Goal: Task Accomplishment & Management: Complete application form

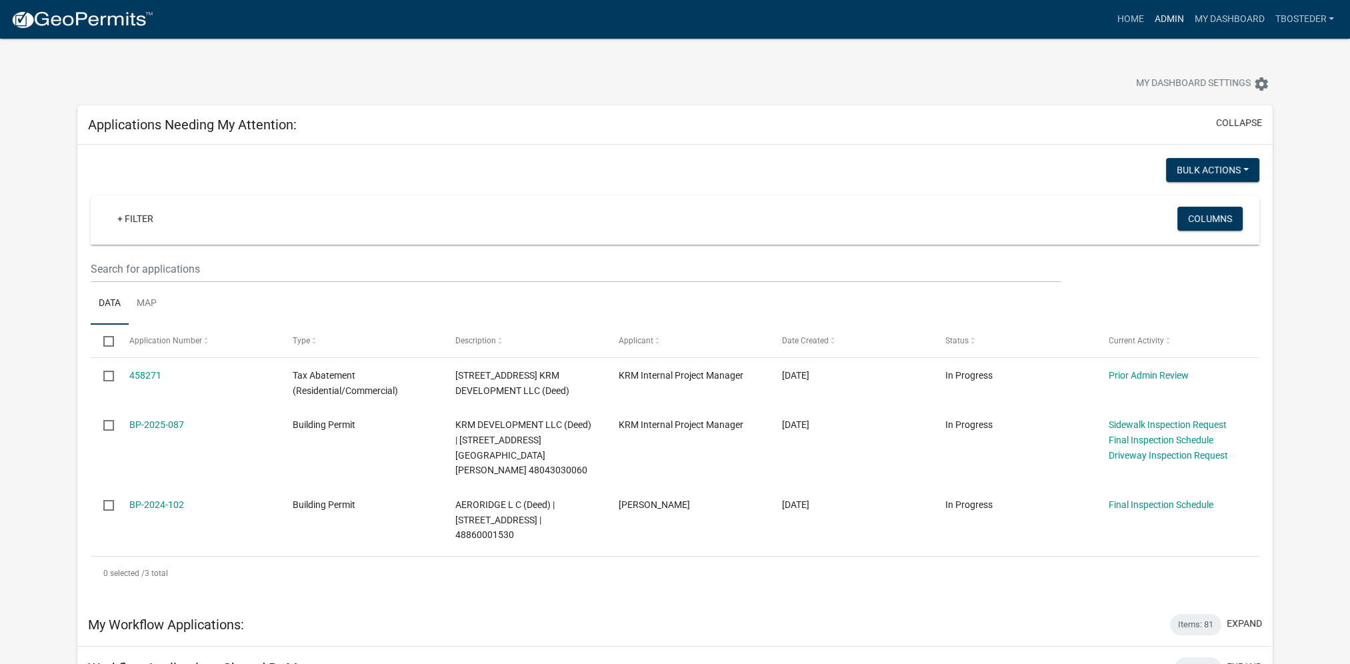
click at [1169, 21] on link "Admin" at bounding box center [1169, 19] width 40 height 25
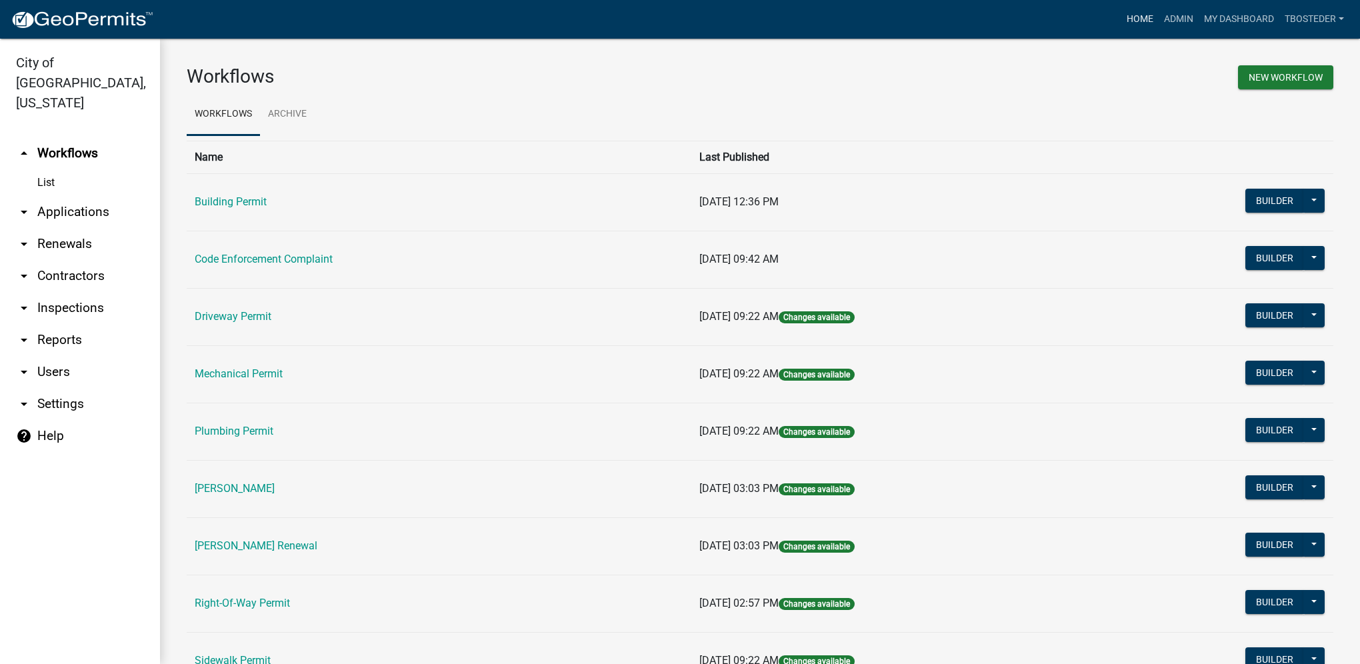
click at [1148, 11] on link "Home" at bounding box center [1140, 19] width 37 height 25
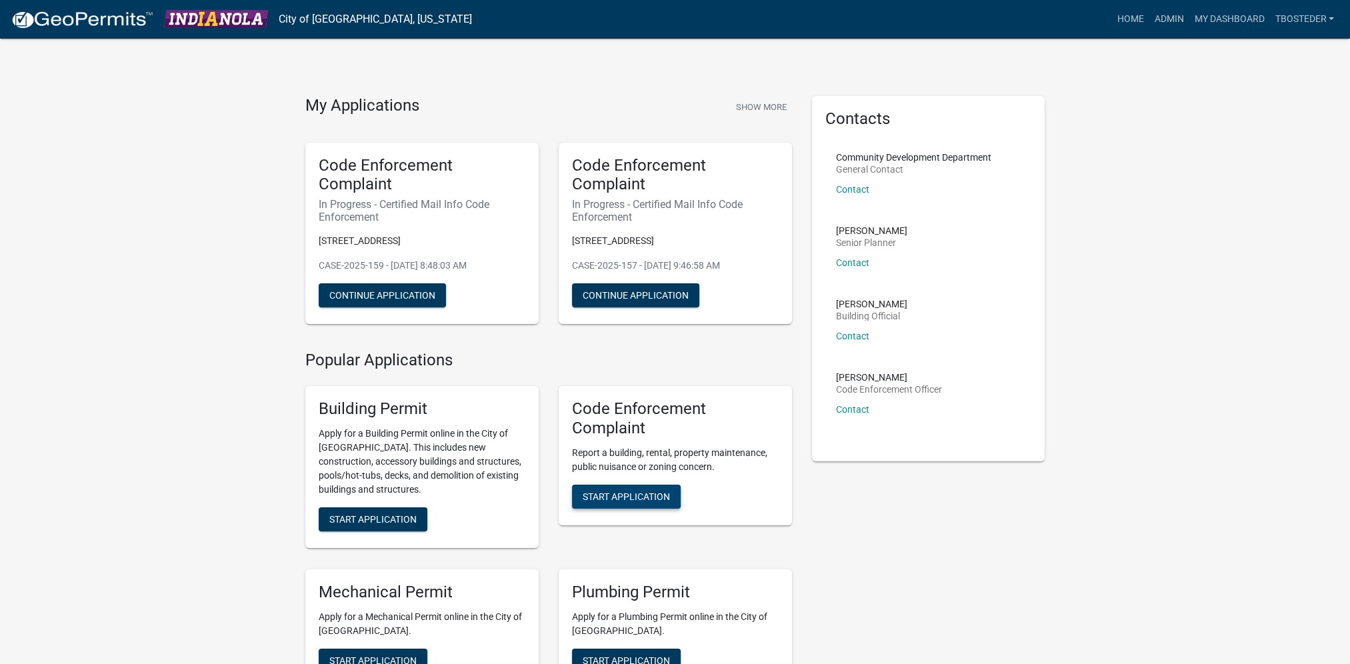
click at [648, 491] on span "Start Application" at bounding box center [626, 496] width 87 height 11
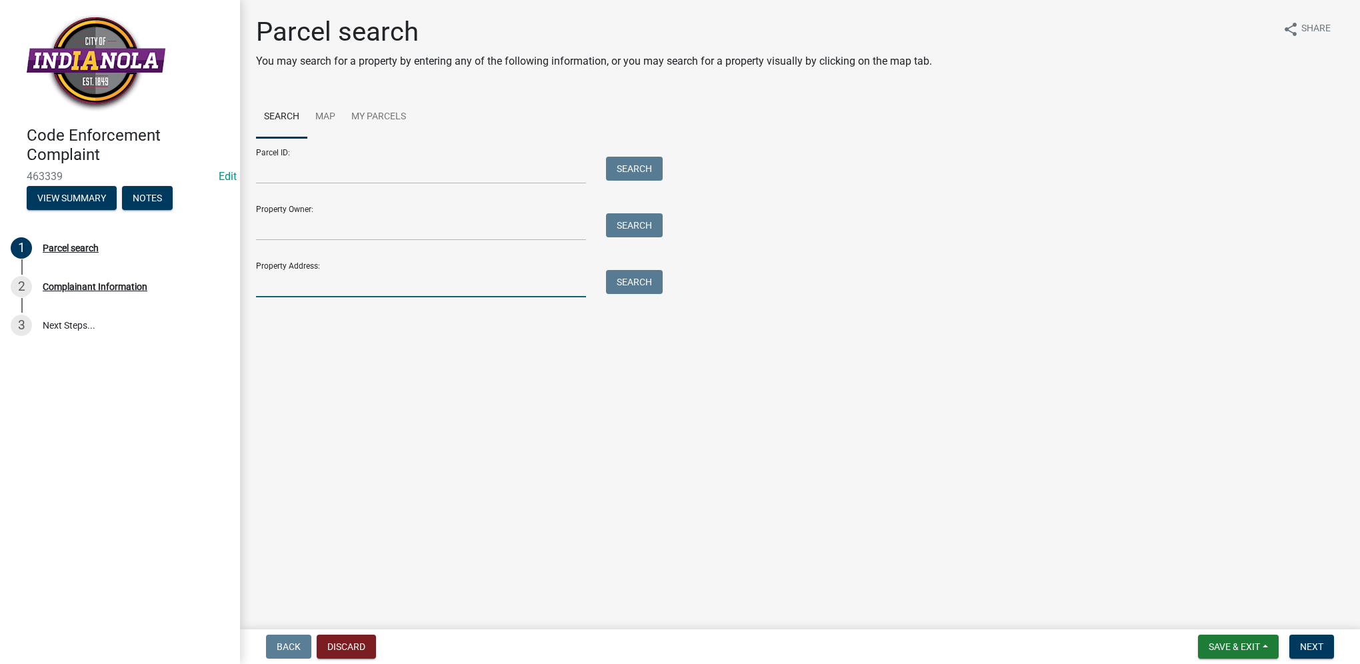
click at [297, 282] on input "Property Address:" at bounding box center [421, 283] width 330 height 27
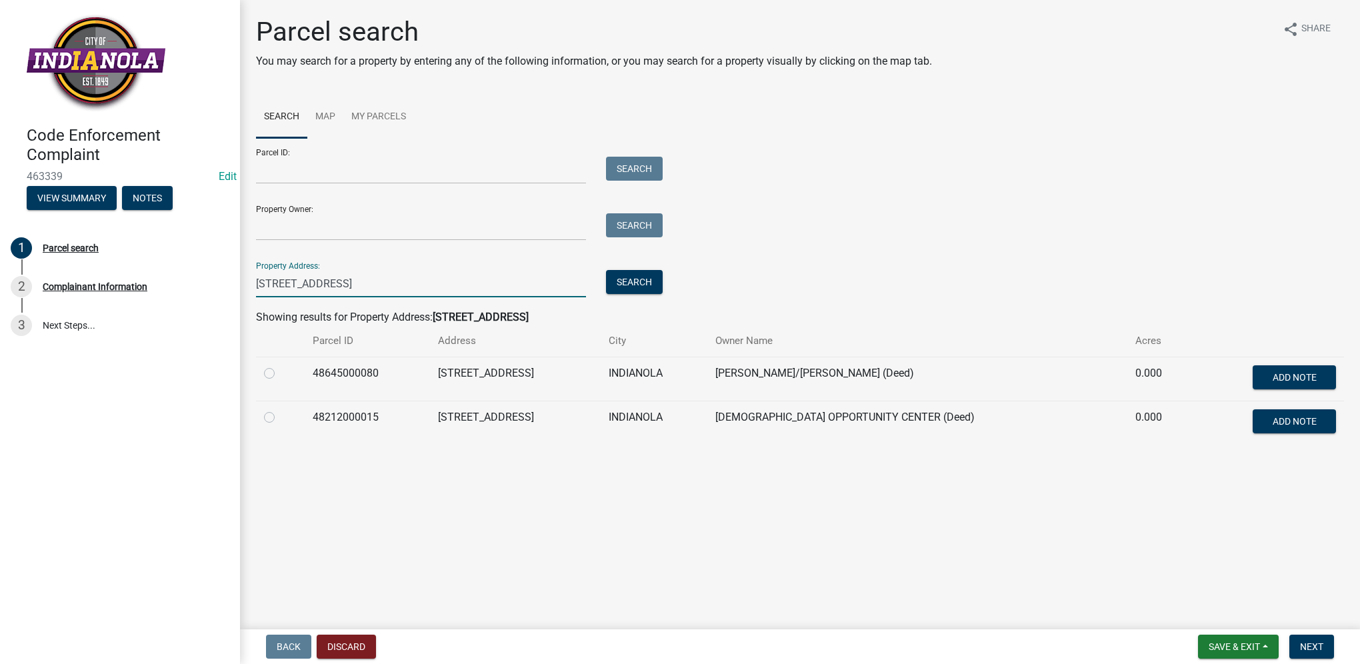
click at [277, 285] on input "[STREET_ADDRESS]" at bounding box center [421, 283] width 330 height 27
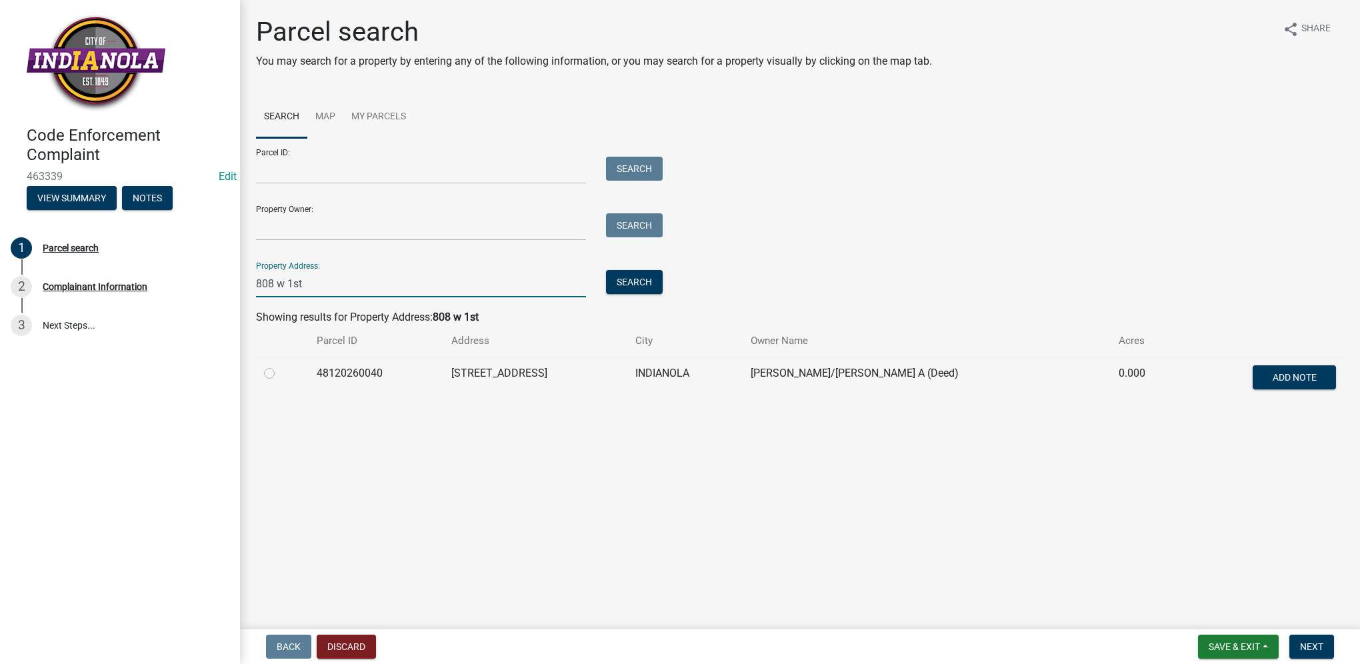
type input "808 w 1st"
click at [280, 365] on label at bounding box center [280, 365] width 0 height 0
click at [280, 374] on input "radio" at bounding box center [284, 369] width 9 height 9
radio input "true"
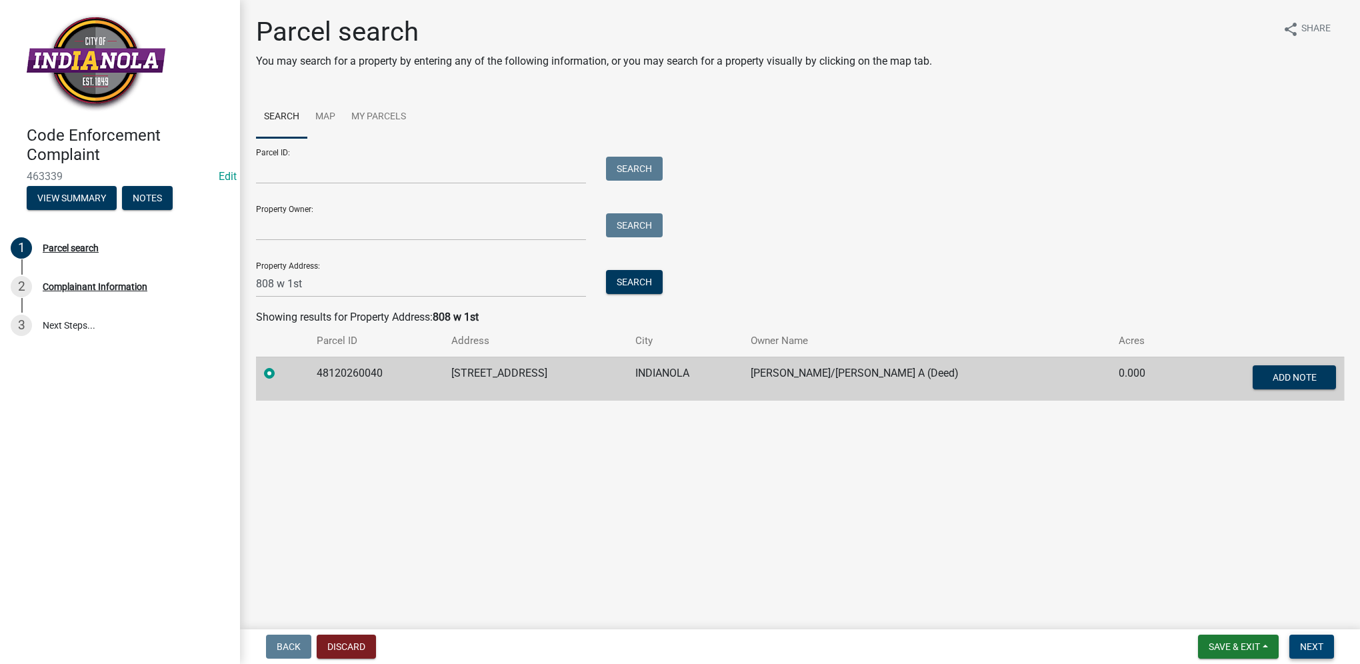
click at [1329, 651] on button "Next" at bounding box center [1312, 647] width 45 height 24
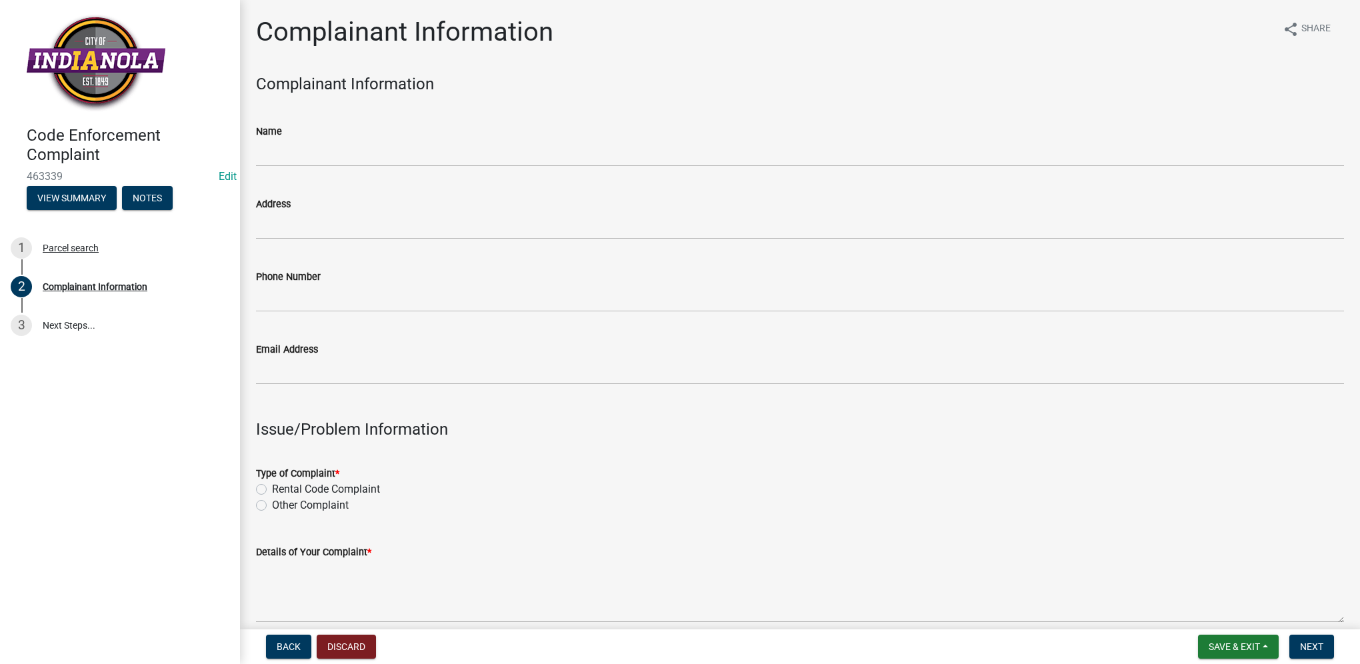
click at [272, 507] on label "Other Complaint" at bounding box center [310, 505] width 77 height 16
click at [272, 506] on input "Other Complaint" at bounding box center [276, 501] width 9 height 9
radio input "true"
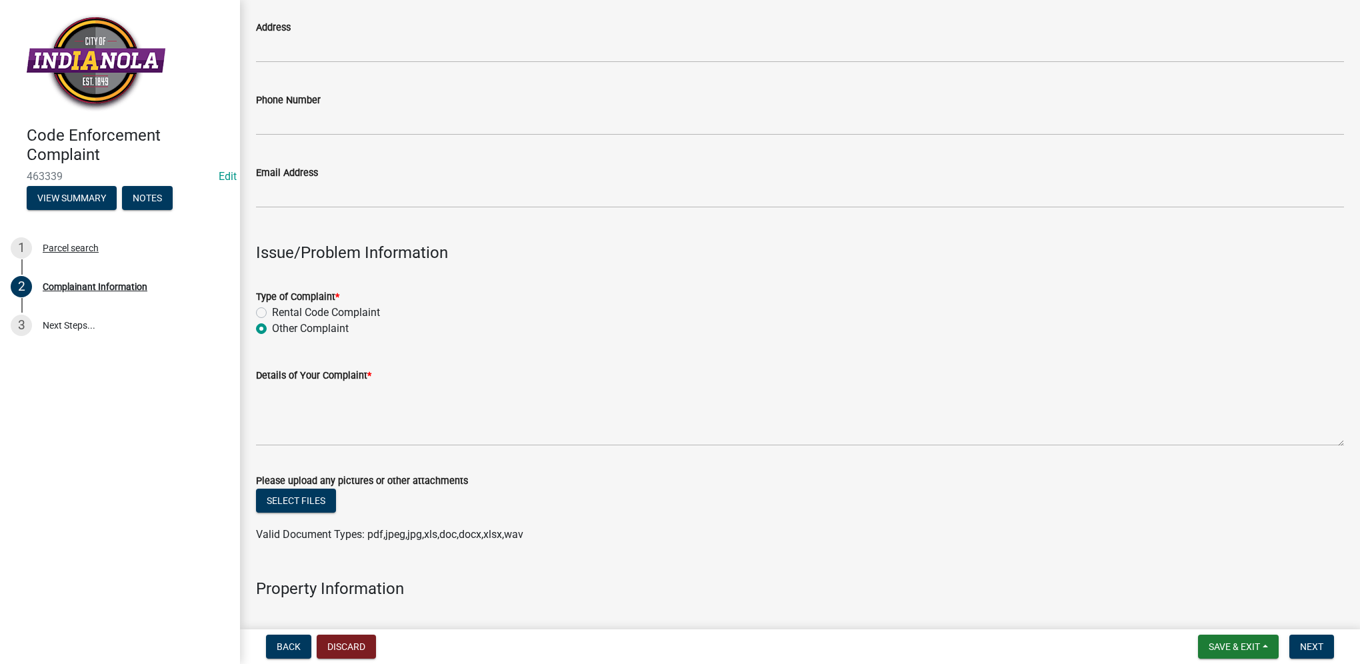
scroll to position [200, 0]
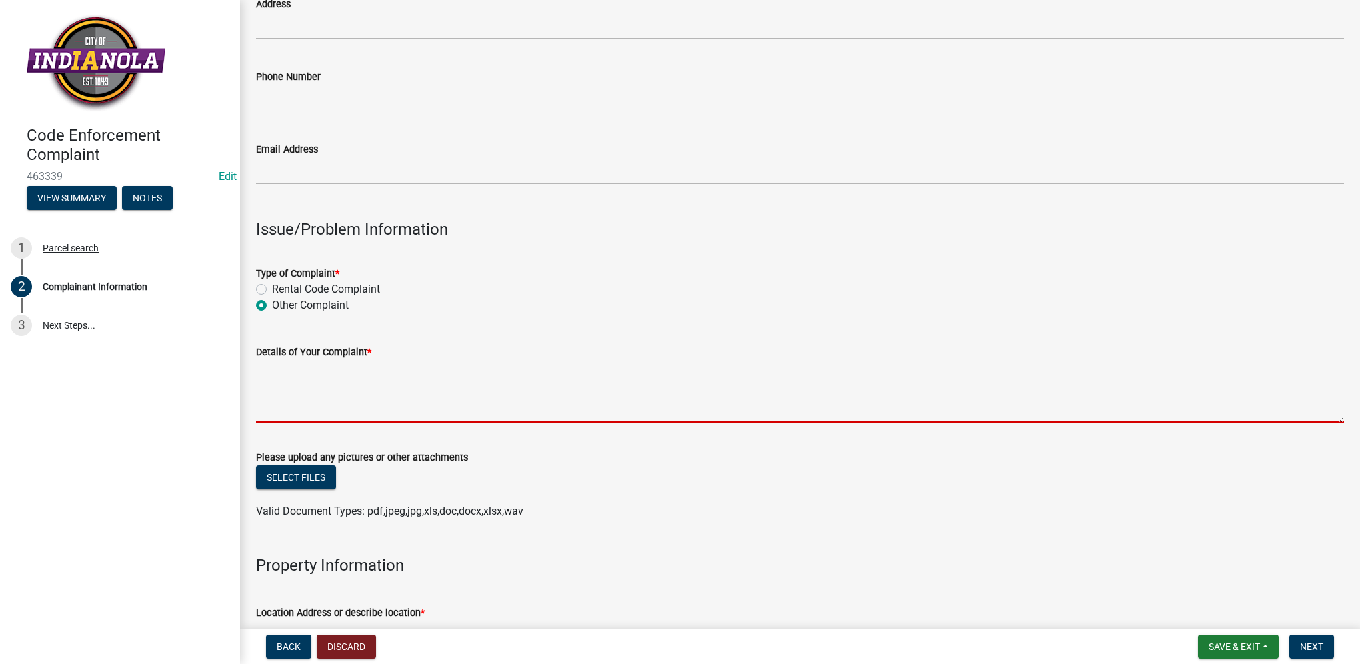
click at [378, 398] on textarea "Details of Your Complaint *" at bounding box center [800, 391] width 1088 height 63
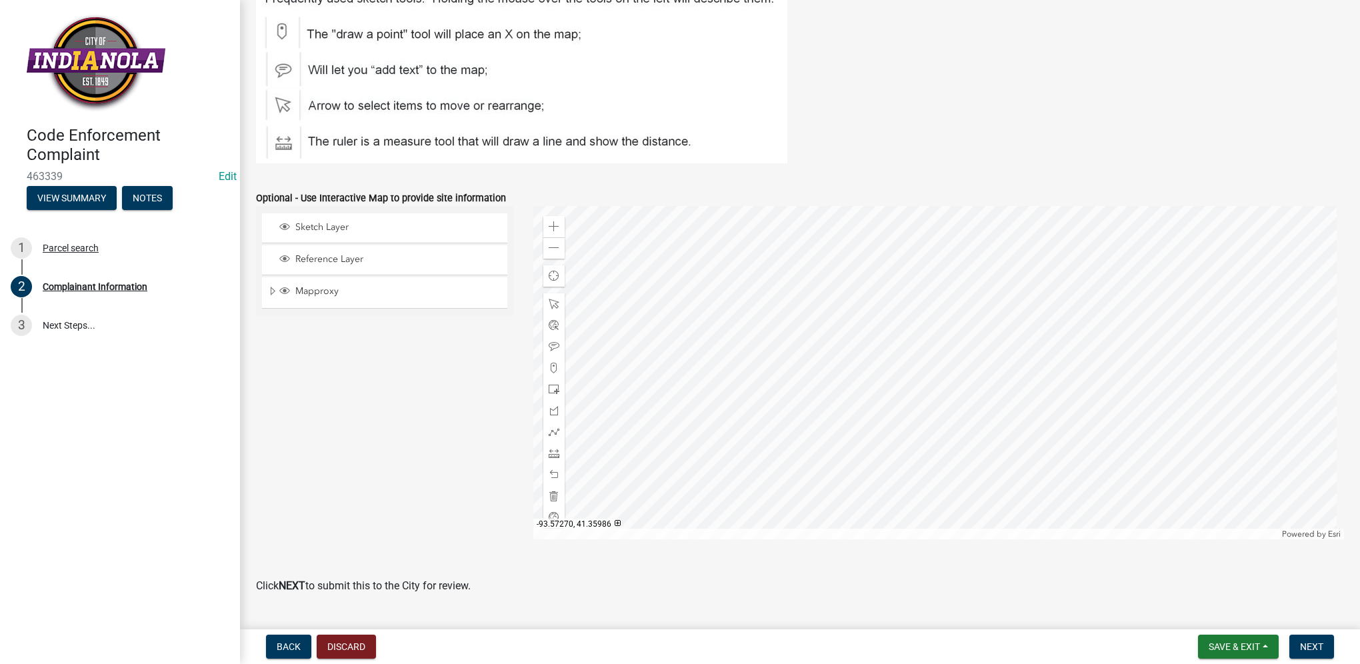
scroll to position [1519, 0]
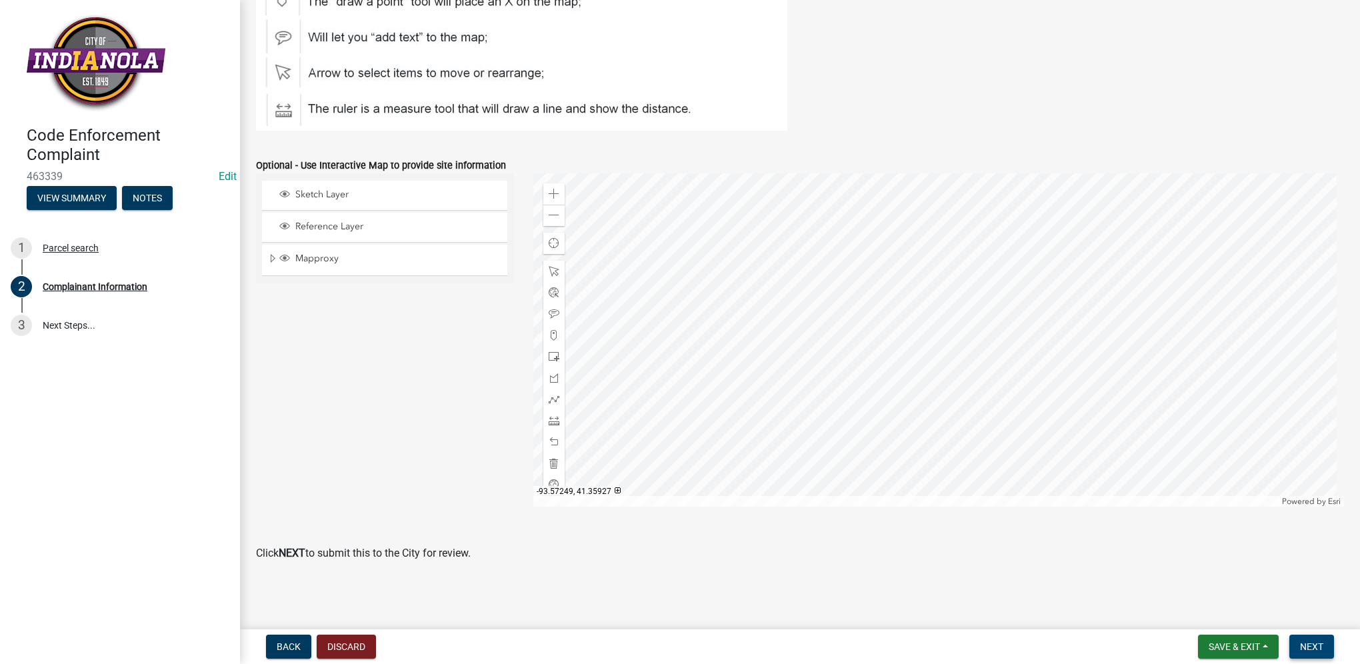
type textarea "blowing grass clippings into street"
click at [1294, 644] on button "Next" at bounding box center [1312, 647] width 45 height 24
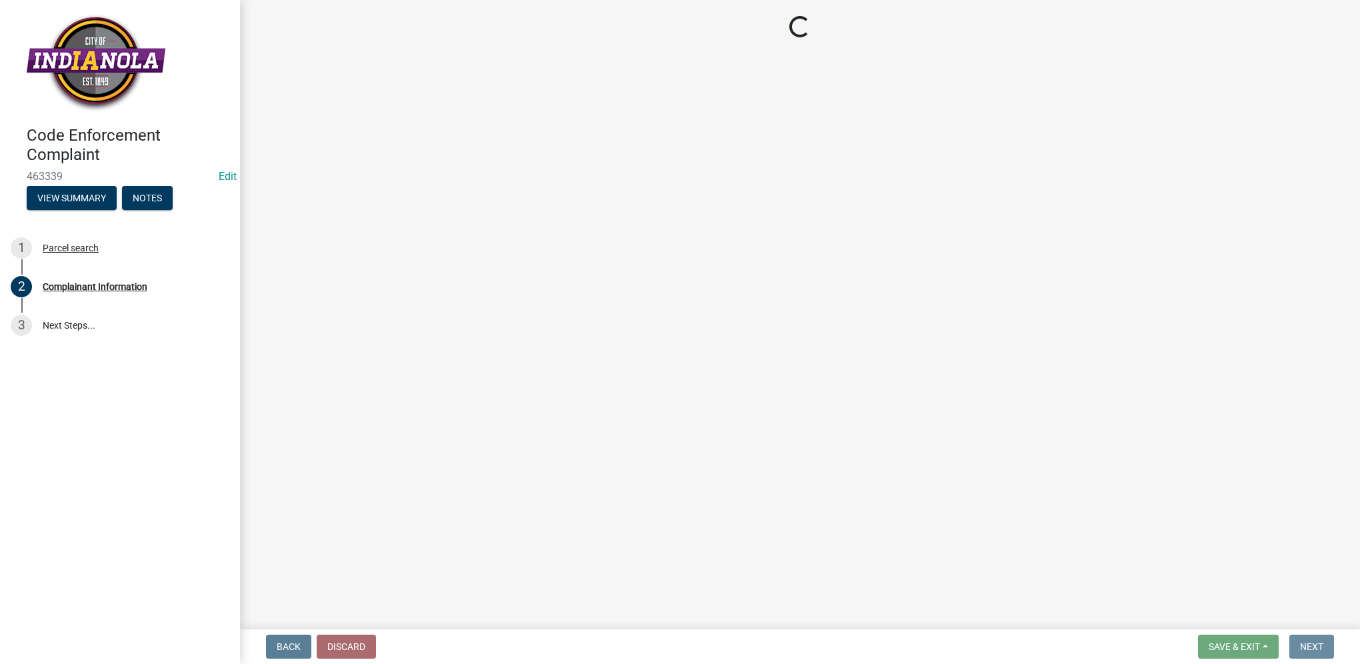
scroll to position [0, 0]
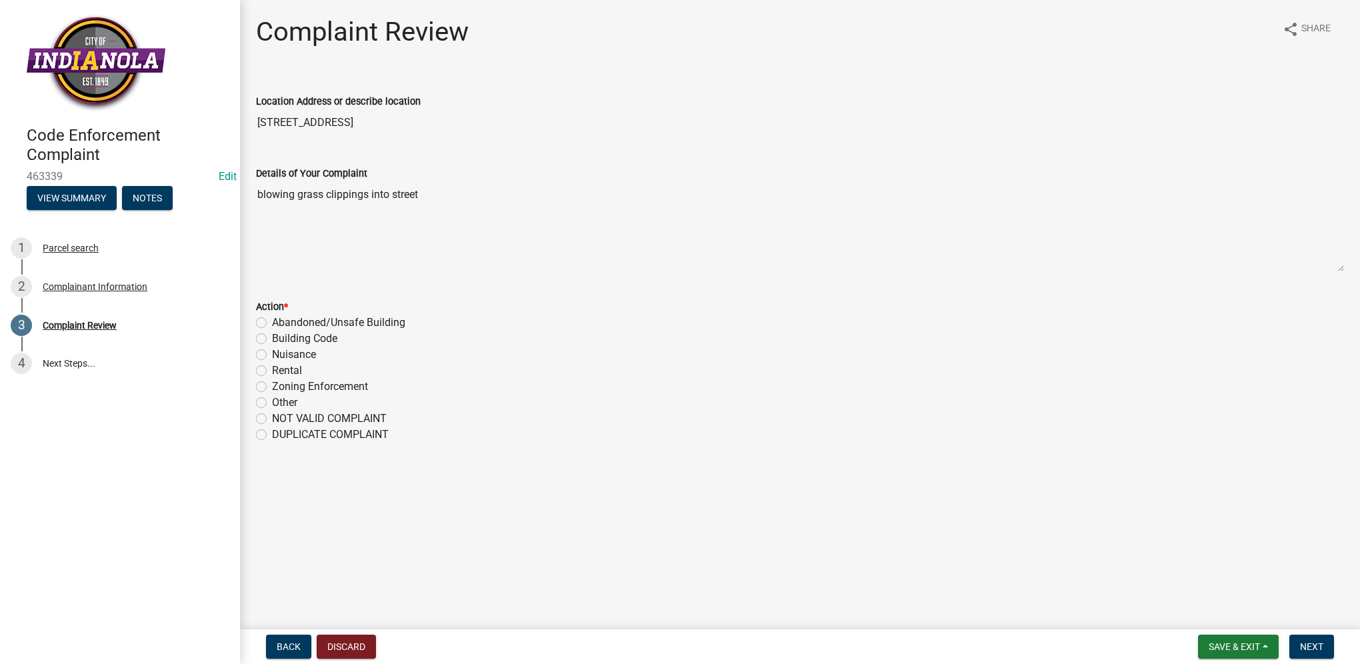
click at [272, 355] on label "Nuisance" at bounding box center [294, 355] width 44 height 16
click at [272, 355] on input "Nuisance" at bounding box center [276, 351] width 9 height 9
radio input "true"
click at [1326, 650] on button "Next" at bounding box center [1312, 647] width 45 height 24
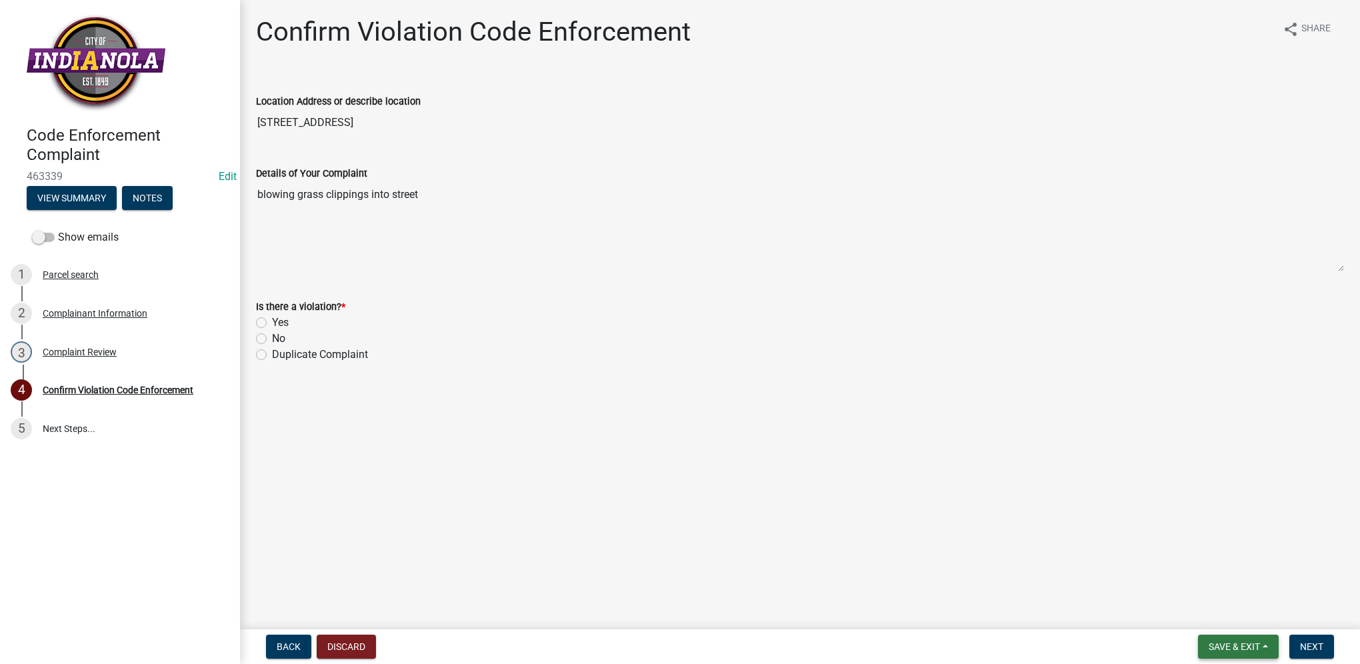
click at [1229, 653] on button "Save & Exit" at bounding box center [1238, 647] width 81 height 24
click at [1234, 625] on button "Save & Exit" at bounding box center [1225, 612] width 107 height 32
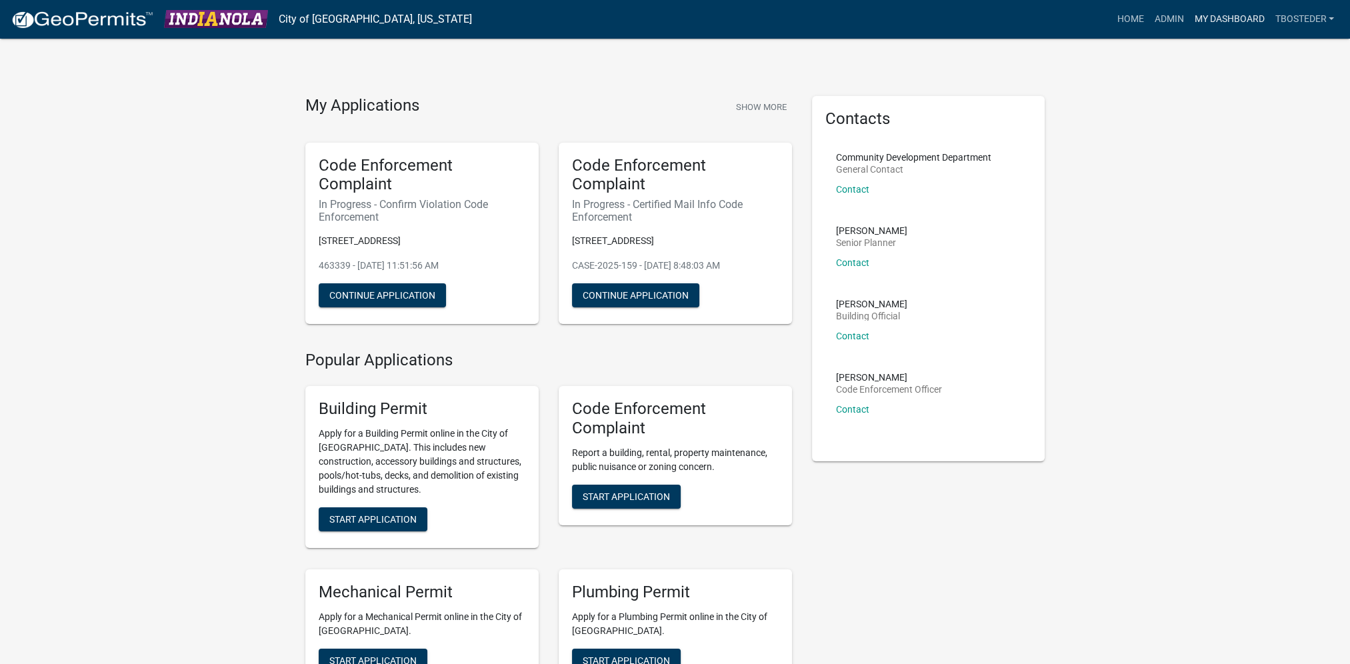
click at [1226, 14] on link "My Dashboard" at bounding box center [1229, 19] width 81 height 25
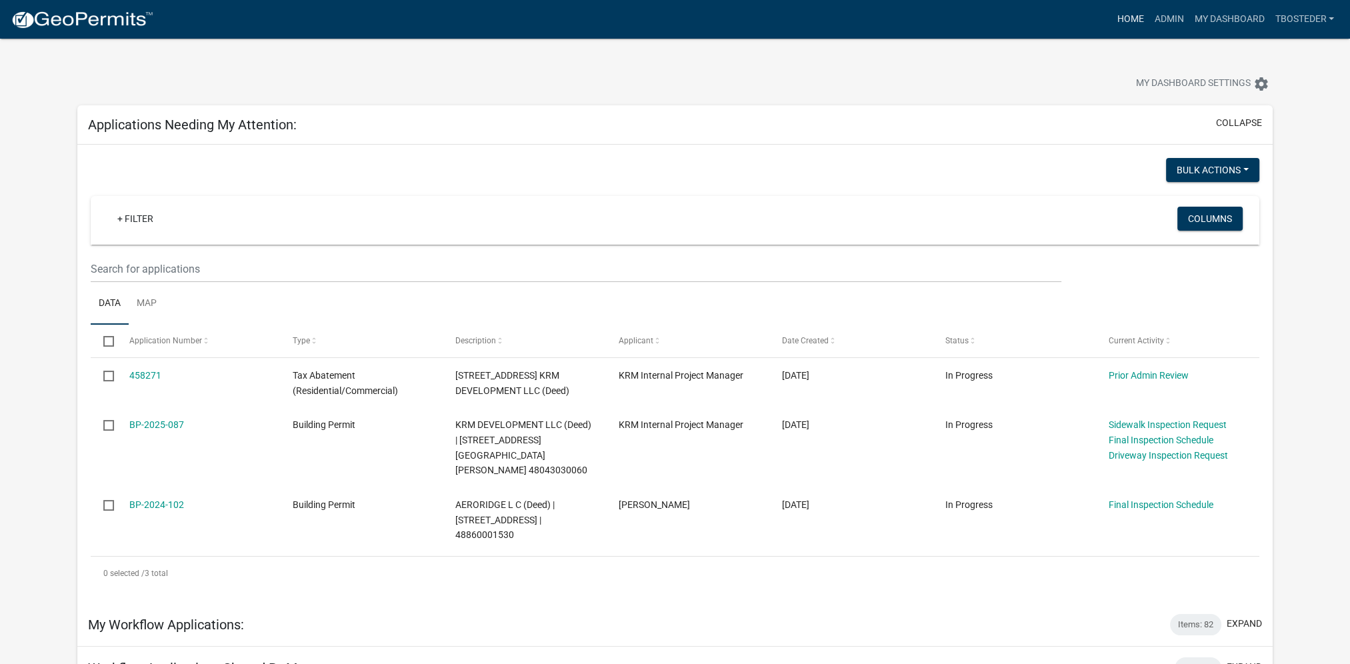
click at [1114, 25] on link "Home" at bounding box center [1130, 19] width 37 height 25
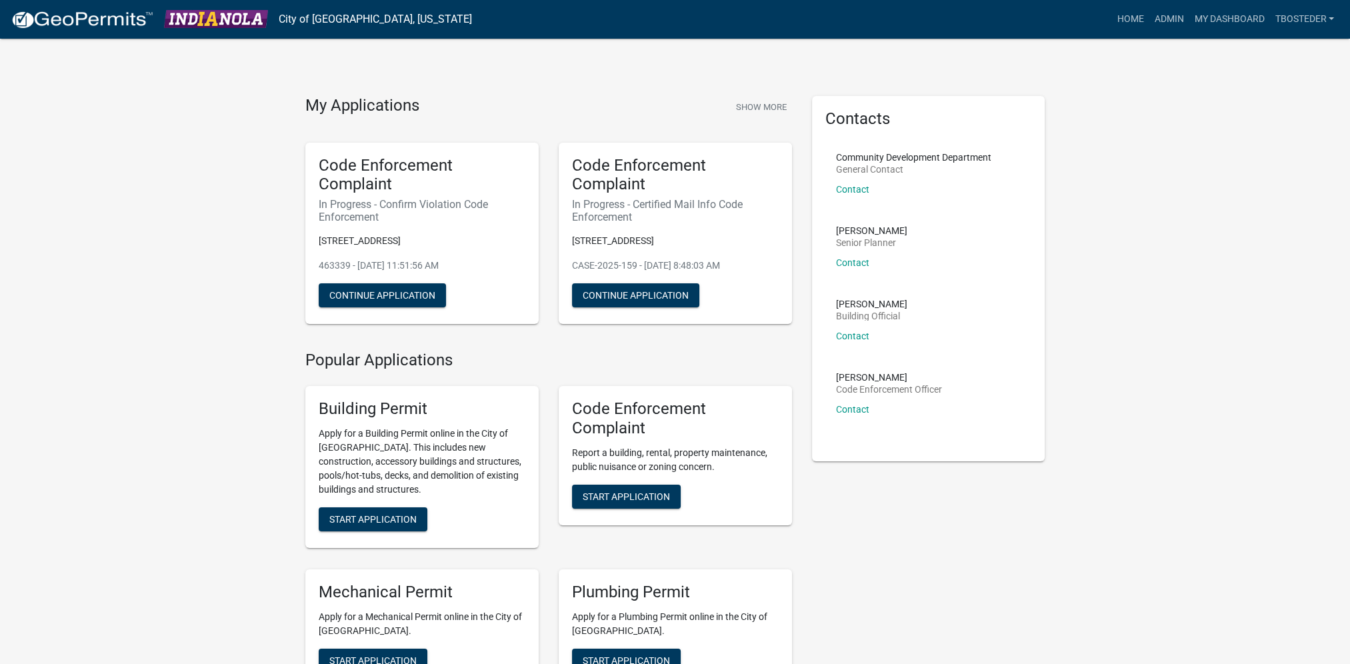
click at [670, 483] on div "Code Enforcement Complaint Report a building, rental, property maintenance, pub…" at bounding box center [675, 455] width 233 height 139
click at [667, 499] on span "Start Application" at bounding box center [626, 496] width 87 height 11
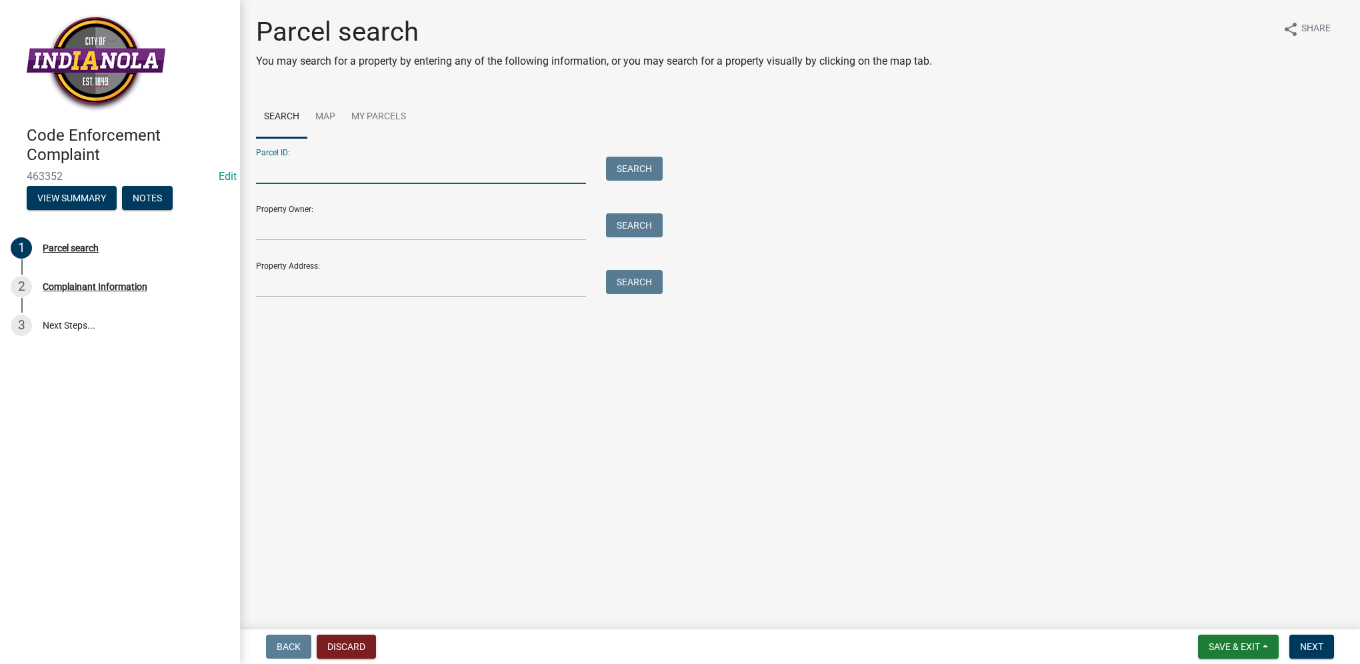
click at [331, 181] on input "Parcel ID:" at bounding box center [421, 170] width 330 height 27
paste input "49381000010"
type input "49381000010"
click at [650, 171] on button "Search" at bounding box center [634, 169] width 57 height 24
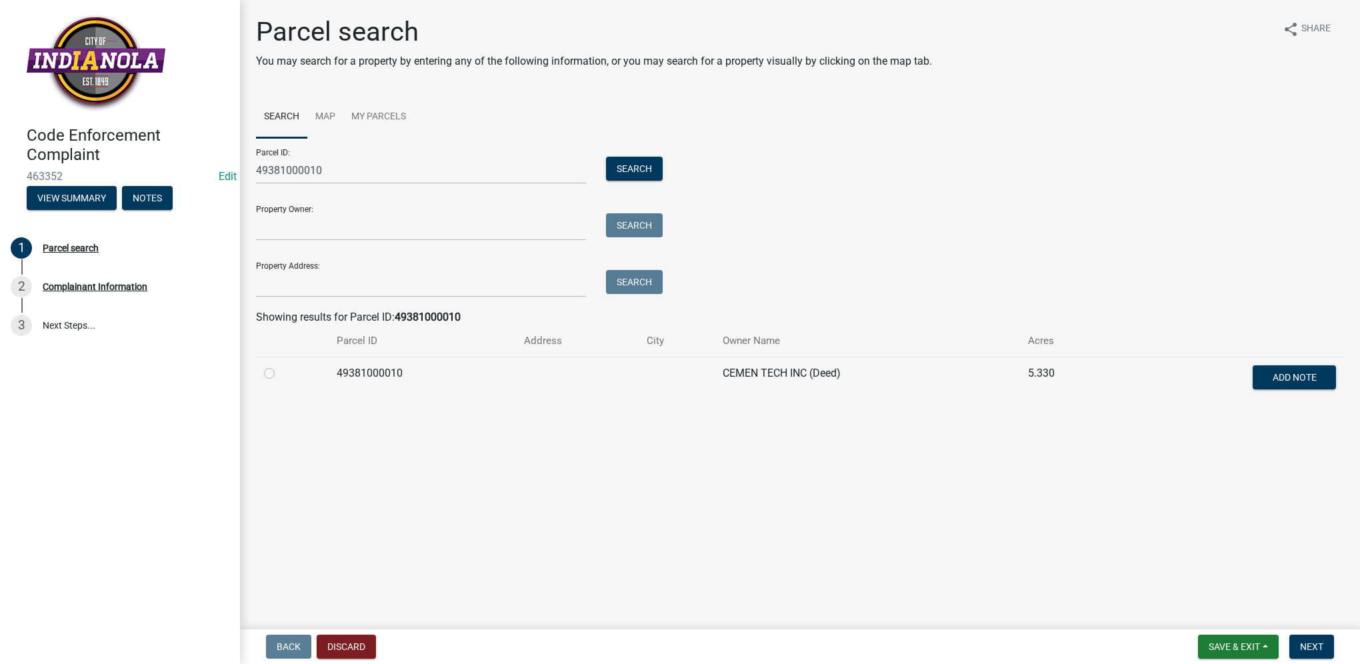
click at [280, 365] on label at bounding box center [280, 365] width 0 height 0
click at [280, 373] on input "radio" at bounding box center [284, 369] width 9 height 9
radio input "true"
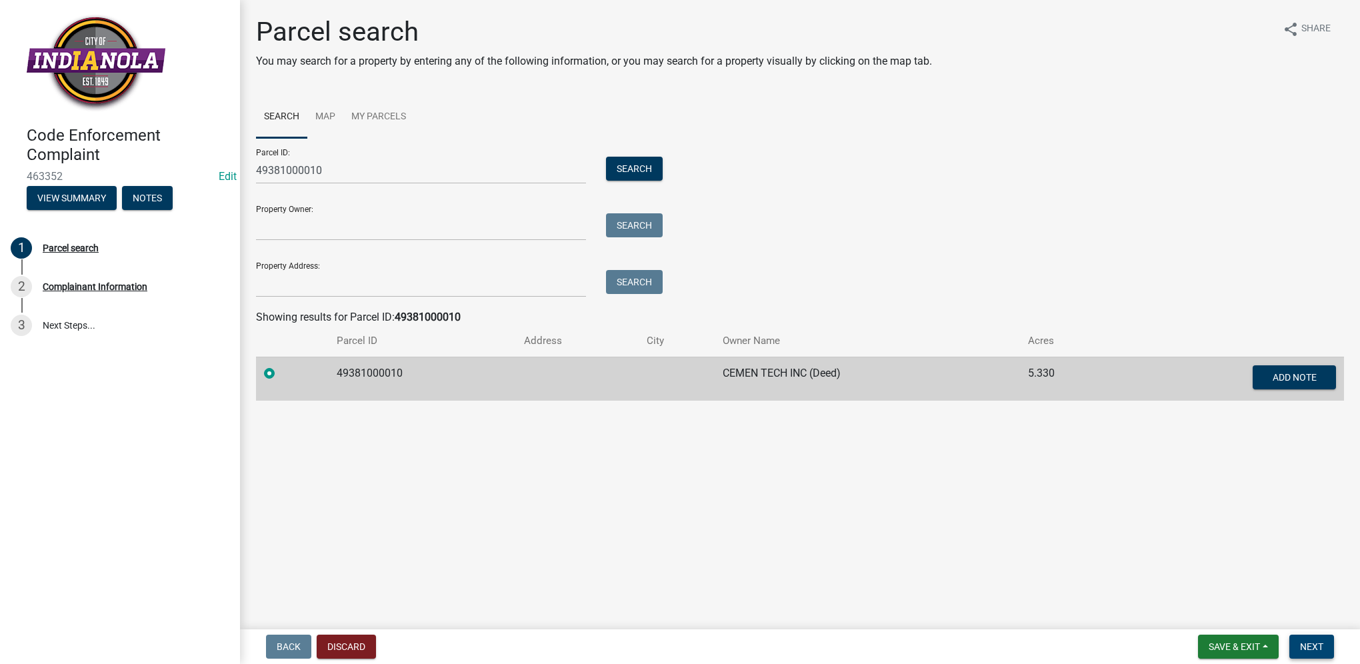
click at [1326, 653] on button "Next" at bounding box center [1312, 647] width 45 height 24
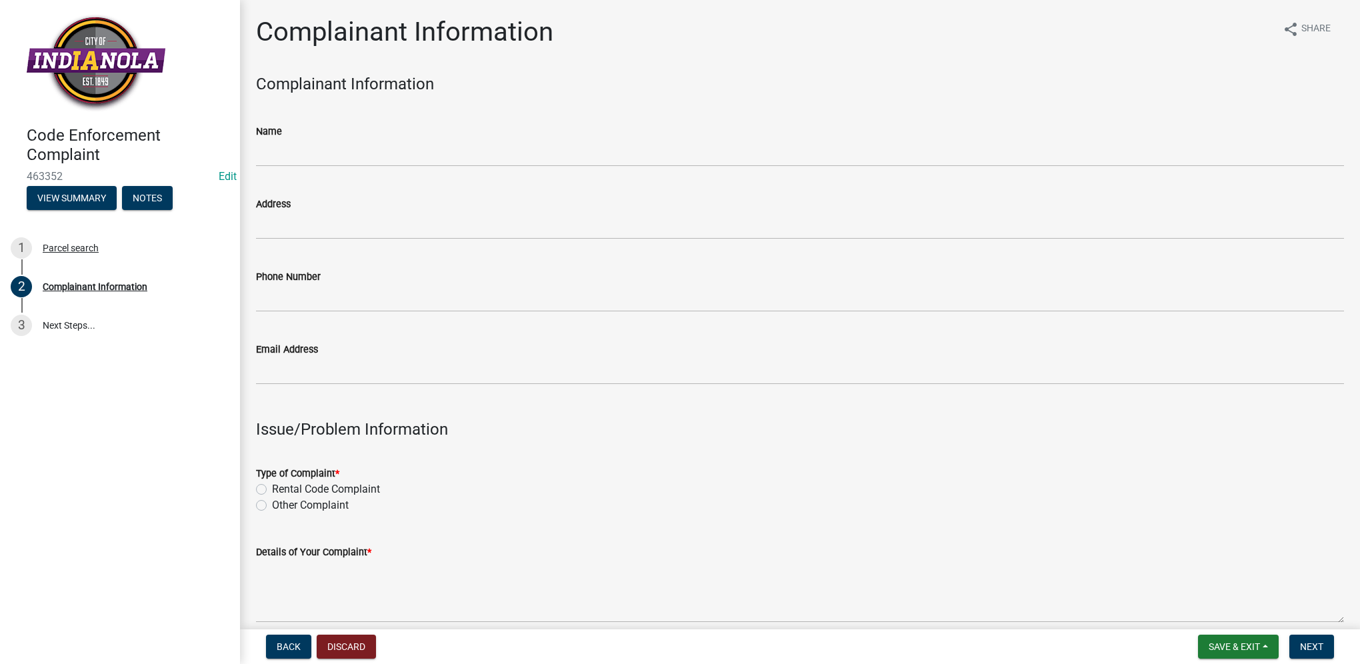
scroll to position [133, 0]
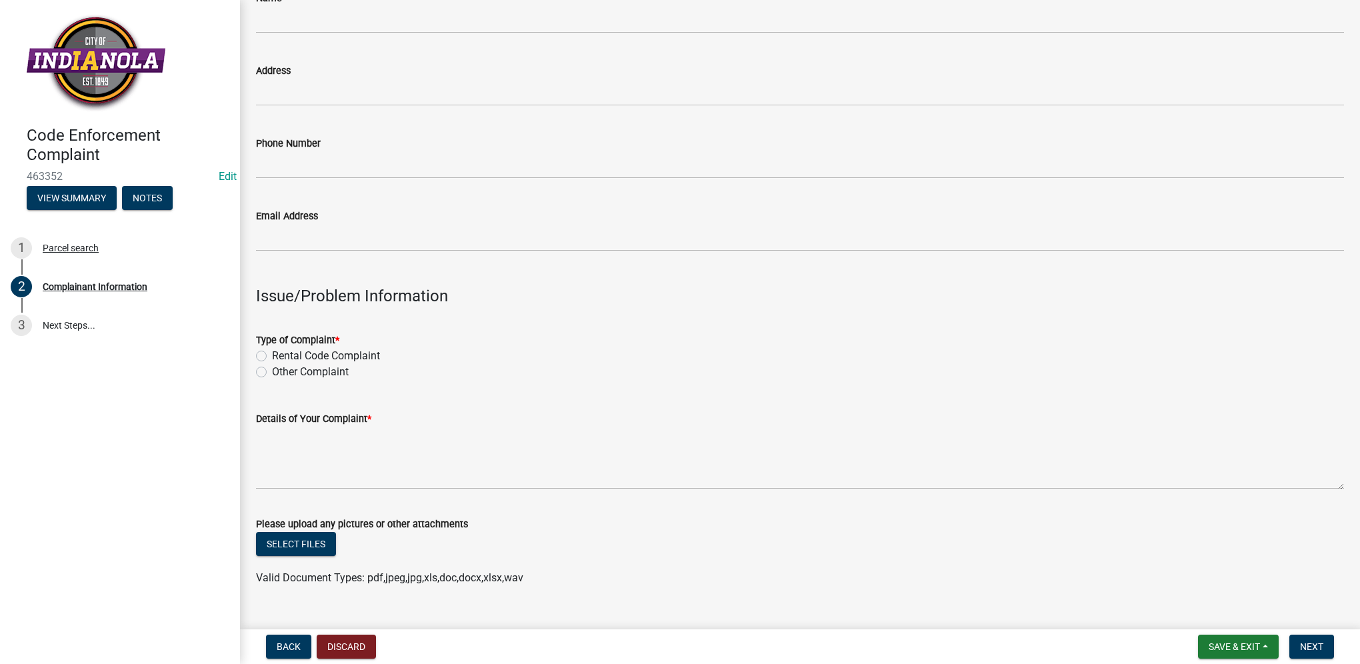
click at [272, 371] on label "Other Complaint" at bounding box center [310, 372] width 77 height 16
click at [272, 371] on input "Other Complaint" at bounding box center [276, 368] width 9 height 9
radio input "true"
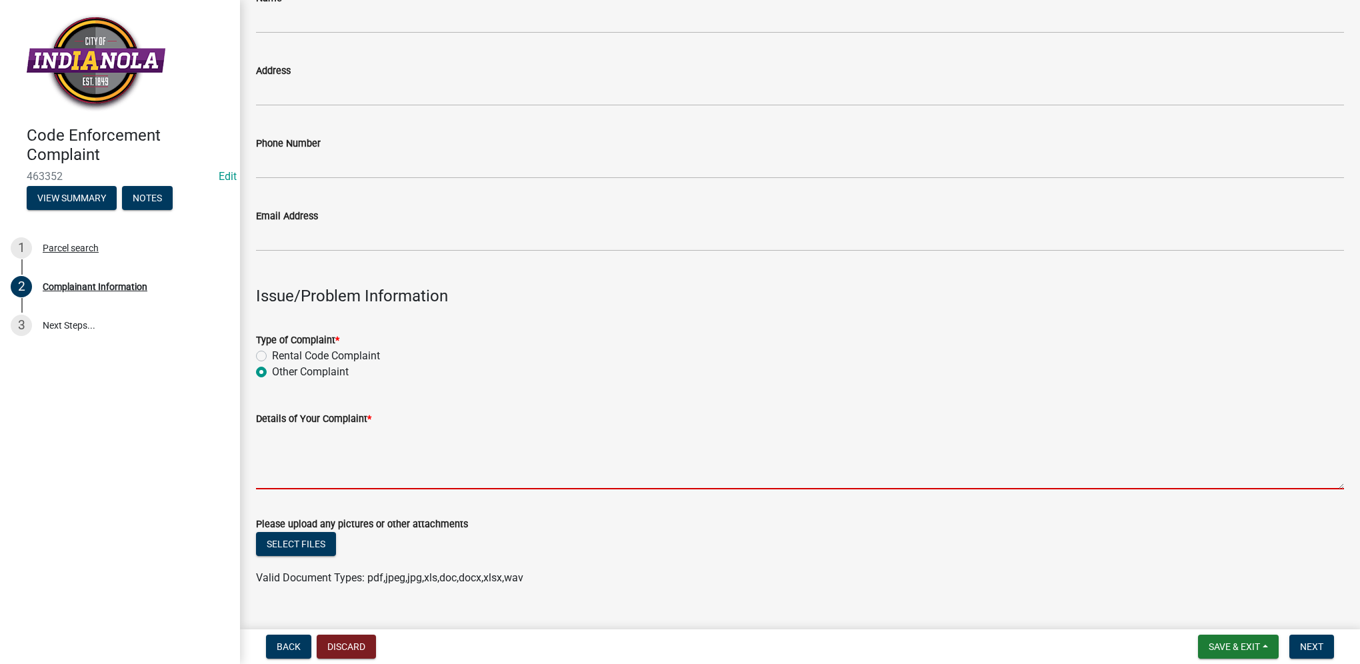
click at [290, 451] on textarea "Details of Your Complaint *" at bounding box center [800, 458] width 1088 height 63
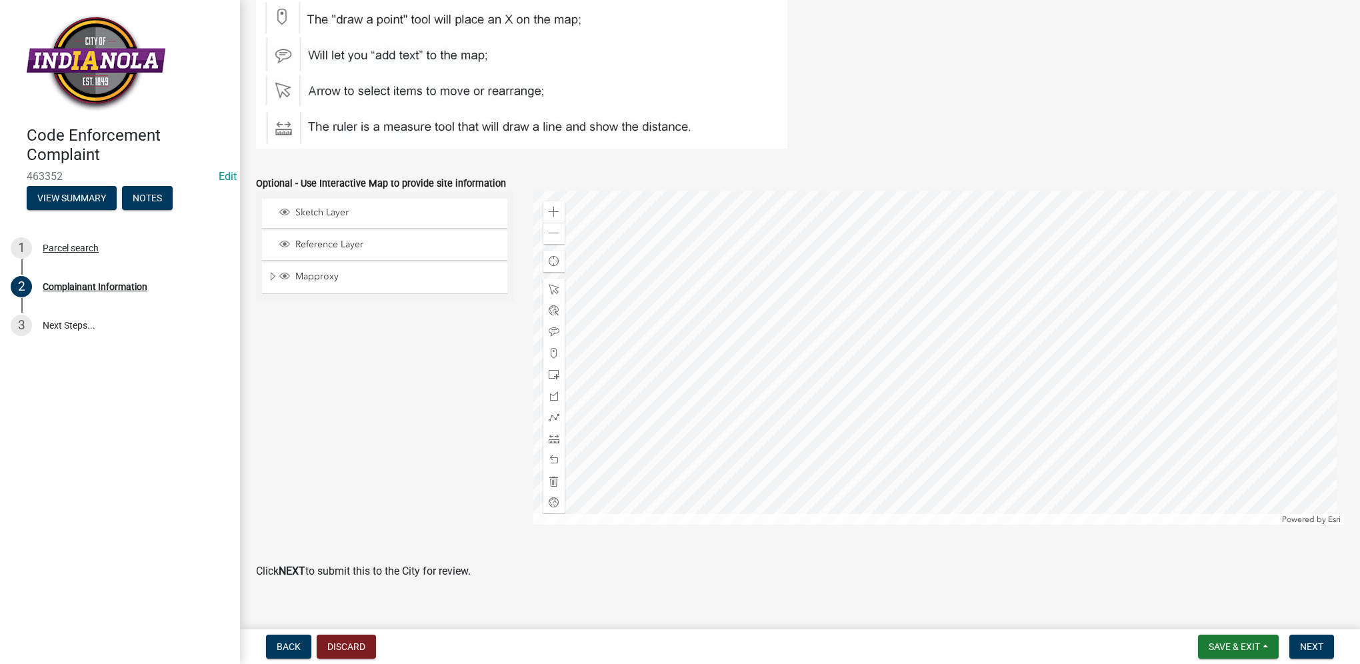
scroll to position [1519, 0]
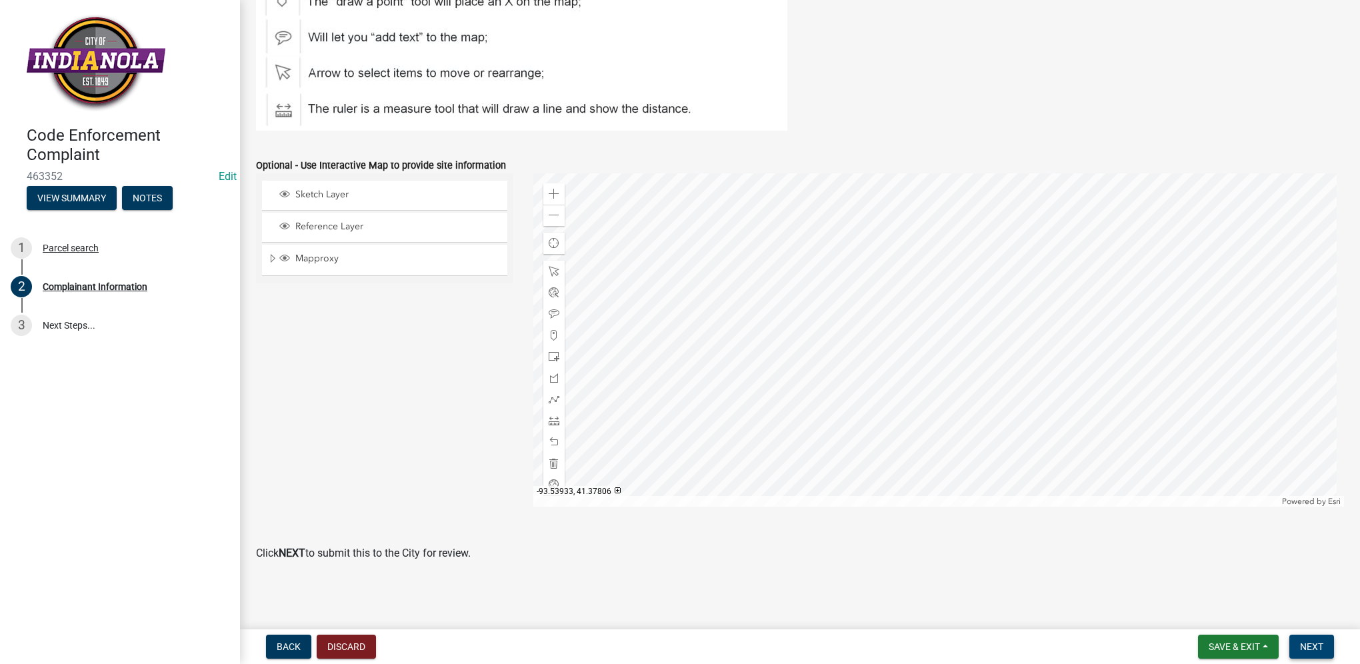
type textarea "tall grass/weeds"
click at [1307, 642] on span "Next" at bounding box center [1311, 647] width 23 height 11
click at [1318, 646] on span "Next" at bounding box center [1311, 647] width 23 height 11
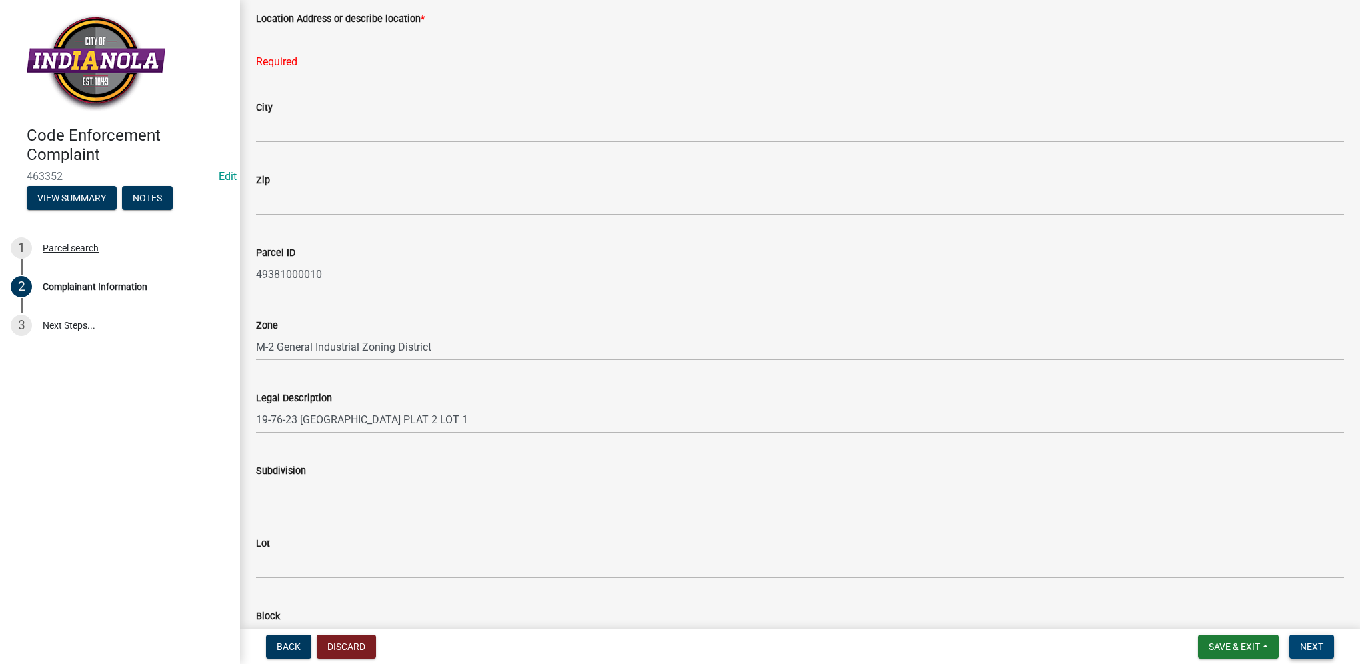
scroll to position [735, 0]
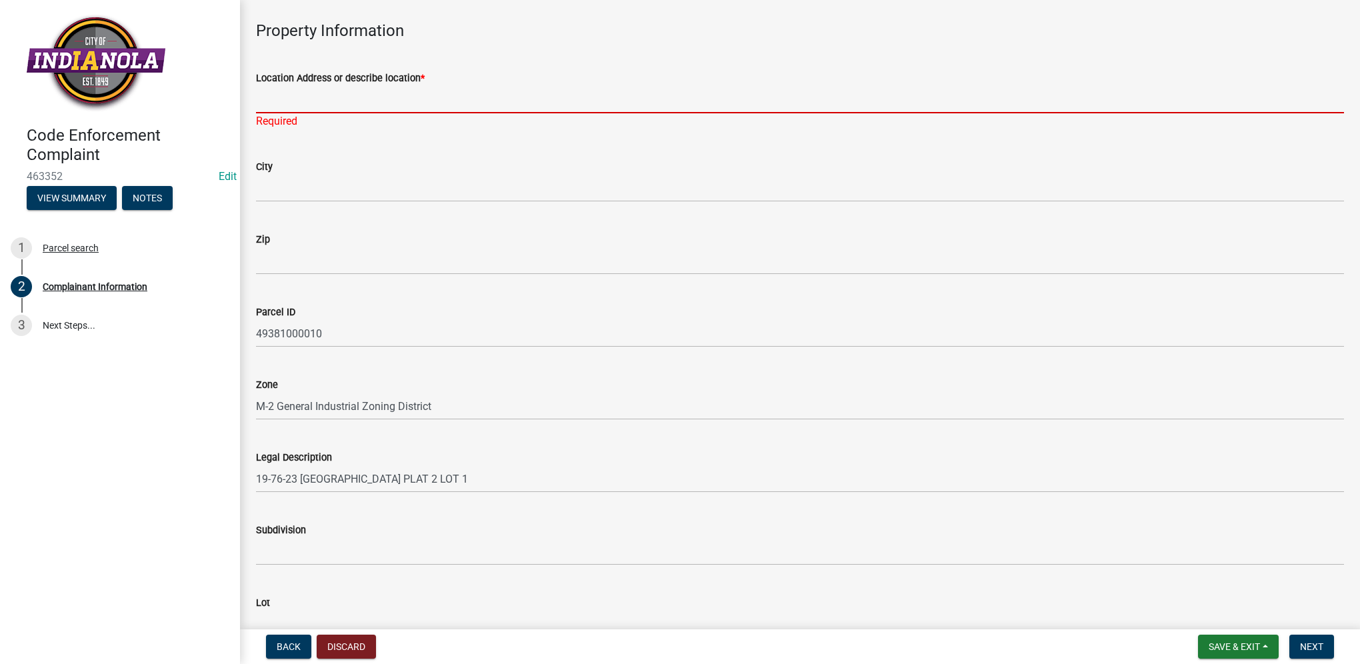
click at [393, 104] on input "Location Address or describe location *" at bounding box center [800, 99] width 1088 height 27
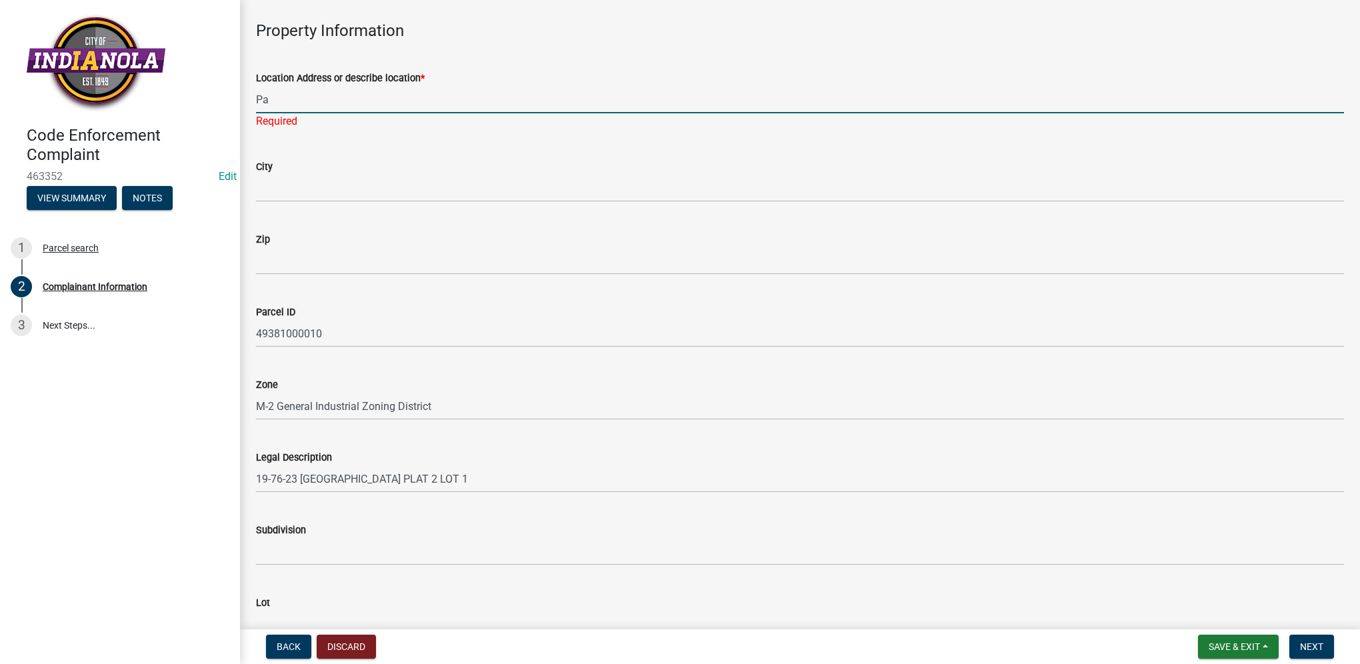
type input "P"
type input "Hillcrest & 14th"
click at [1310, 644] on span "Next" at bounding box center [1311, 647] width 23 height 11
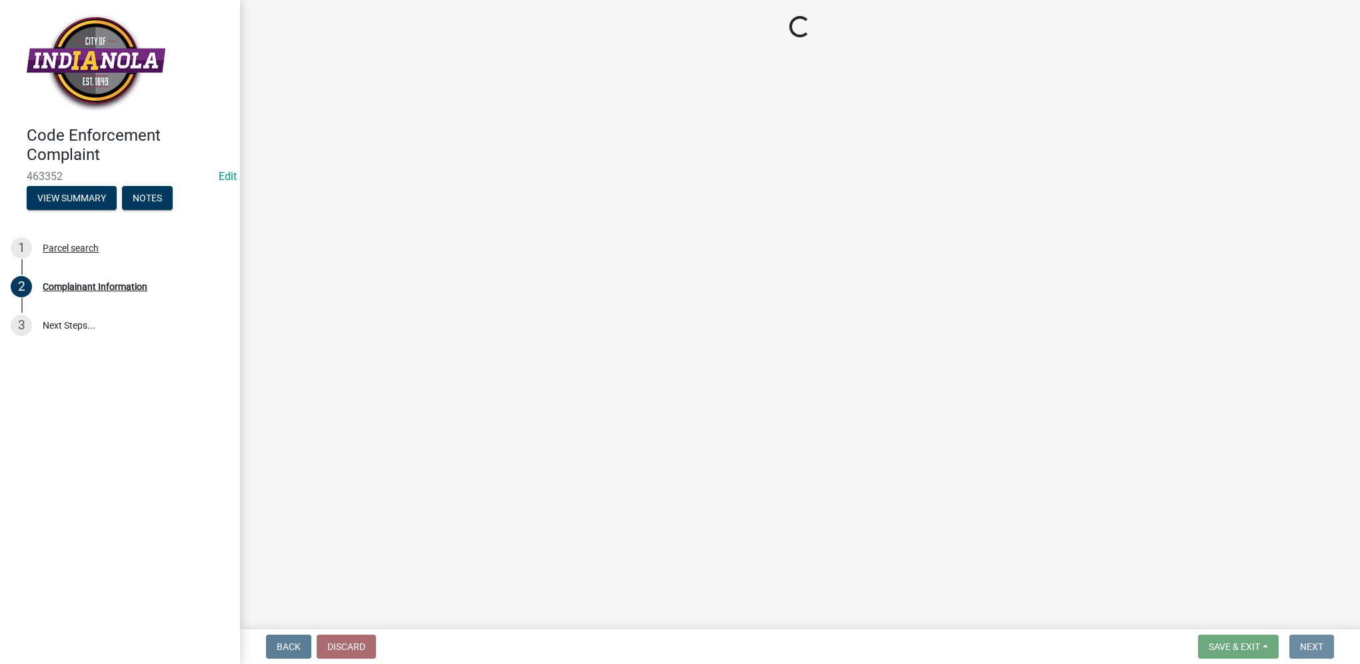
scroll to position [0, 0]
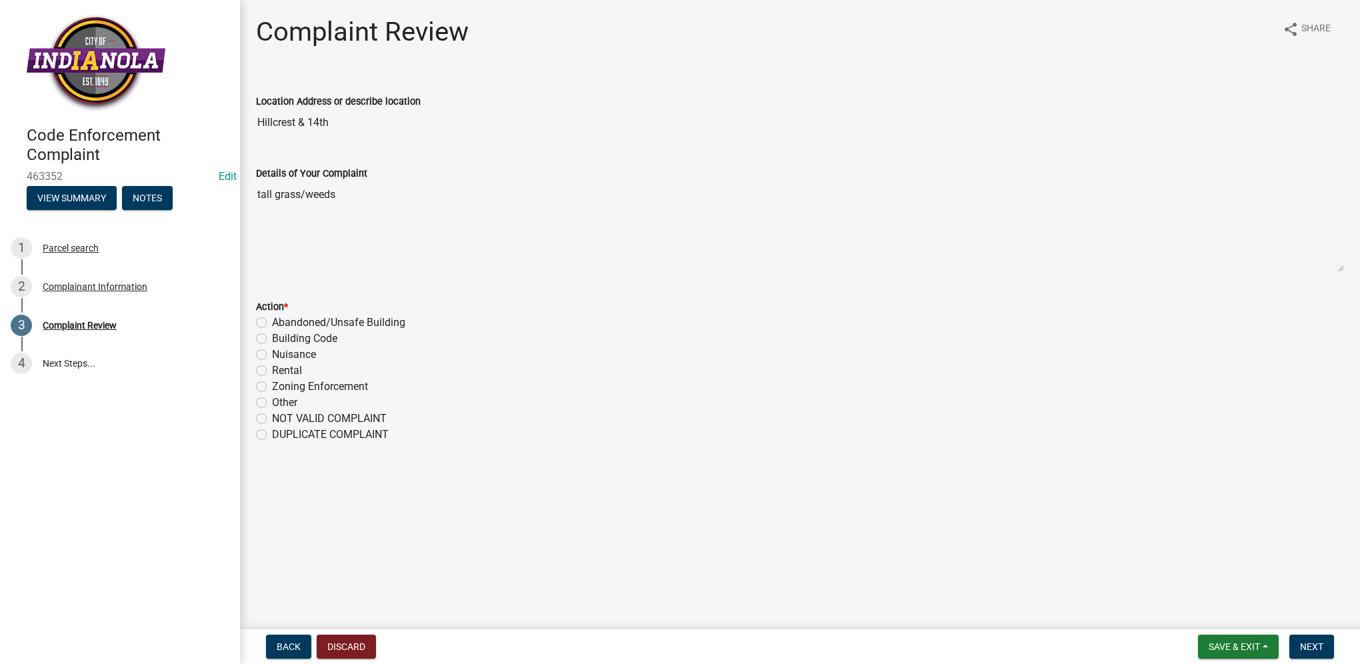
click at [272, 356] on label "Nuisance" at bounding box center [294, 355] width 44 height 16
click at [272, 355] on input "Nuisance" at bounding box center [276, 351] width 9 height 9
radio input "true"
click at [1307, 645] on span "Next" at bounding box center [1311, 647] width 23 height 11
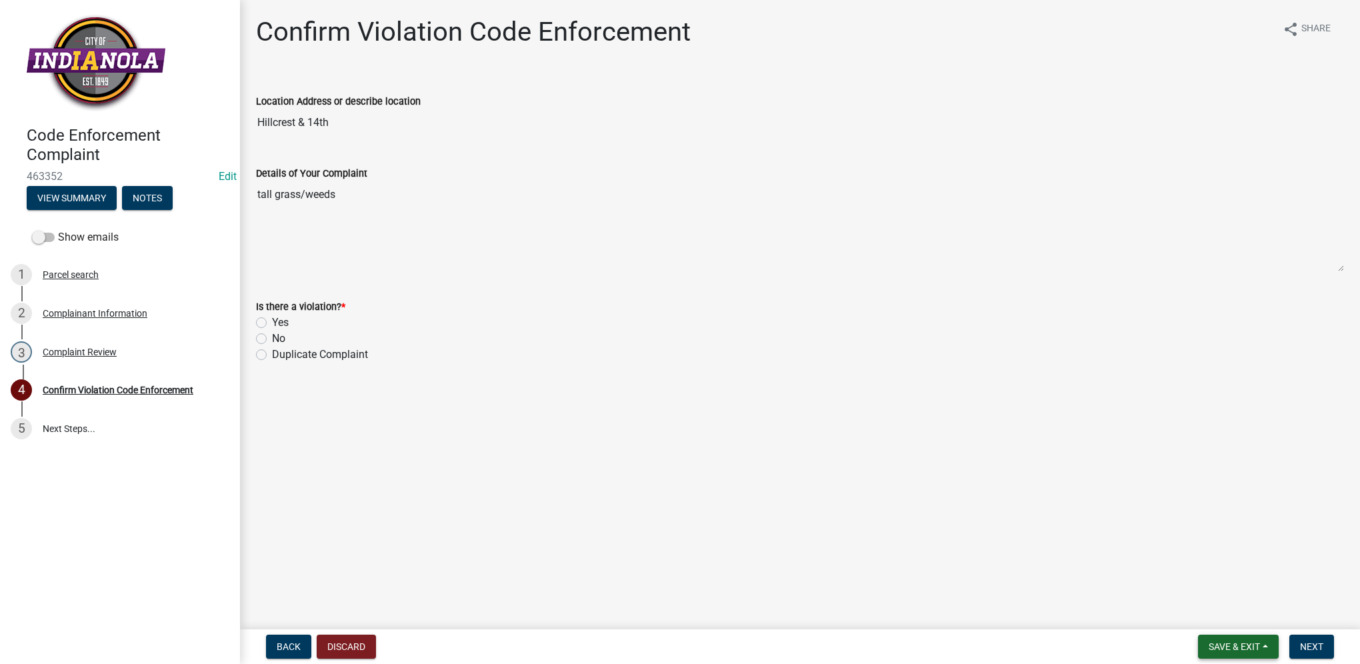
click at [1217, 635] on button "Save & Exit" at bounding box center [1238, 647] width 81 height 24
click at [1223, 604] on button "Save & Exit" at bounding box center [1225, 612] width 107 height 32
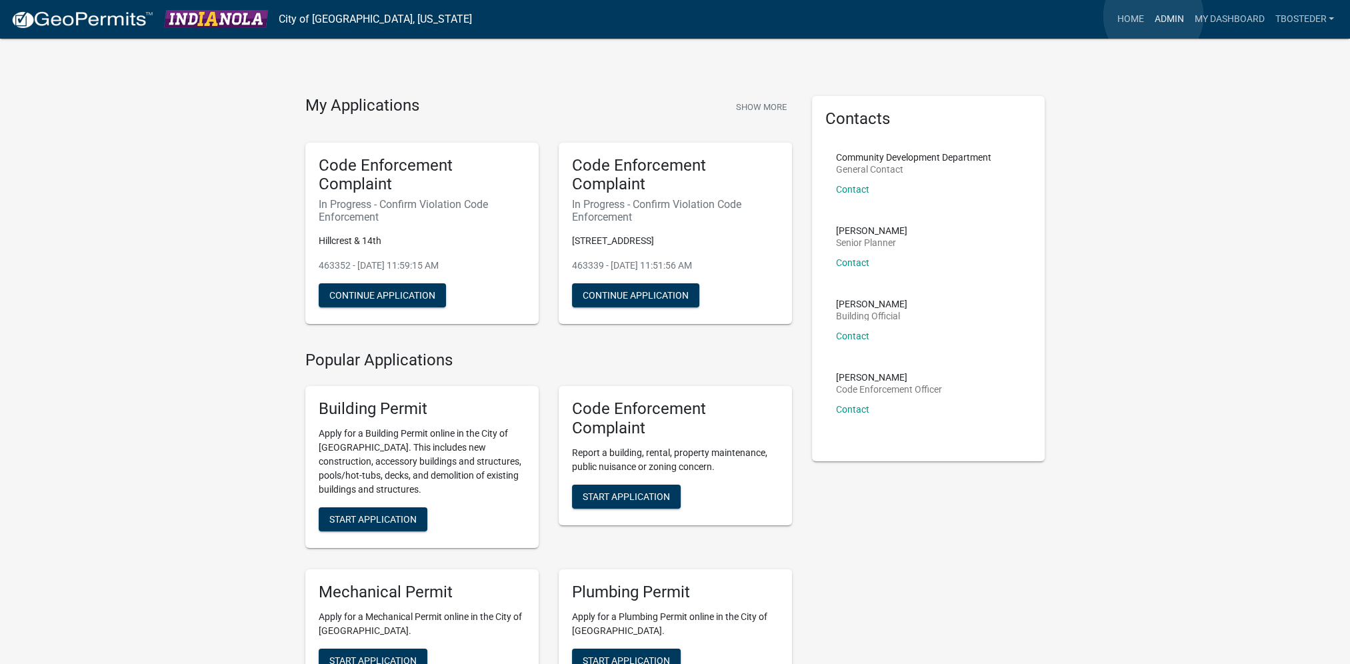
click at [1154, 16] on link "Admin" at bounding box center [1169, 19] width 40 height 25
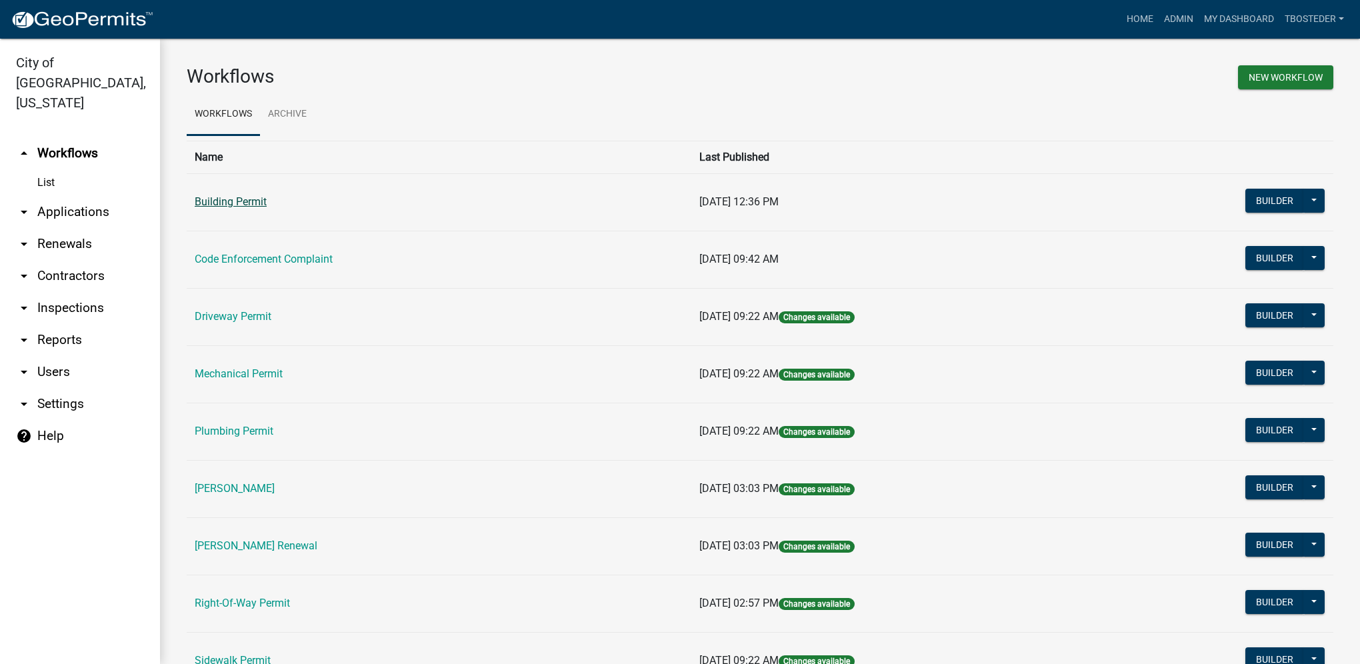
click at [246, 198] on link "Building Permit" at bounding box center [231, 201] width 72 height 13
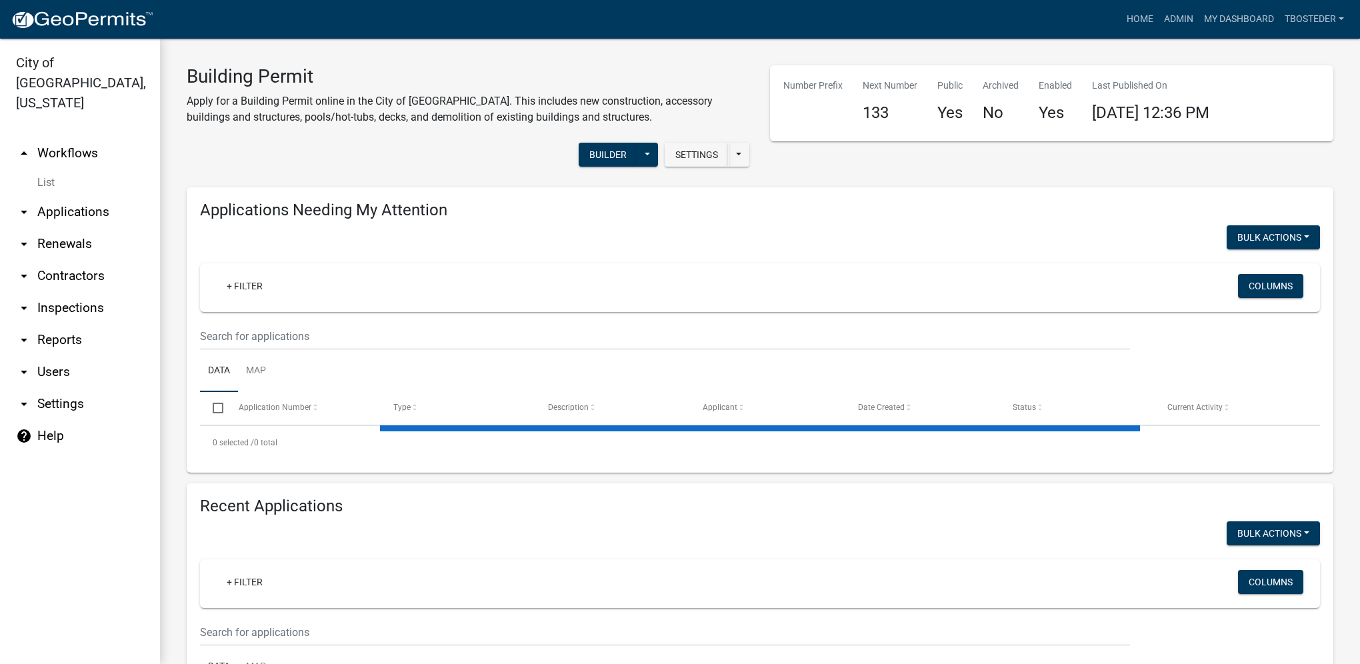
select select "1: 25"
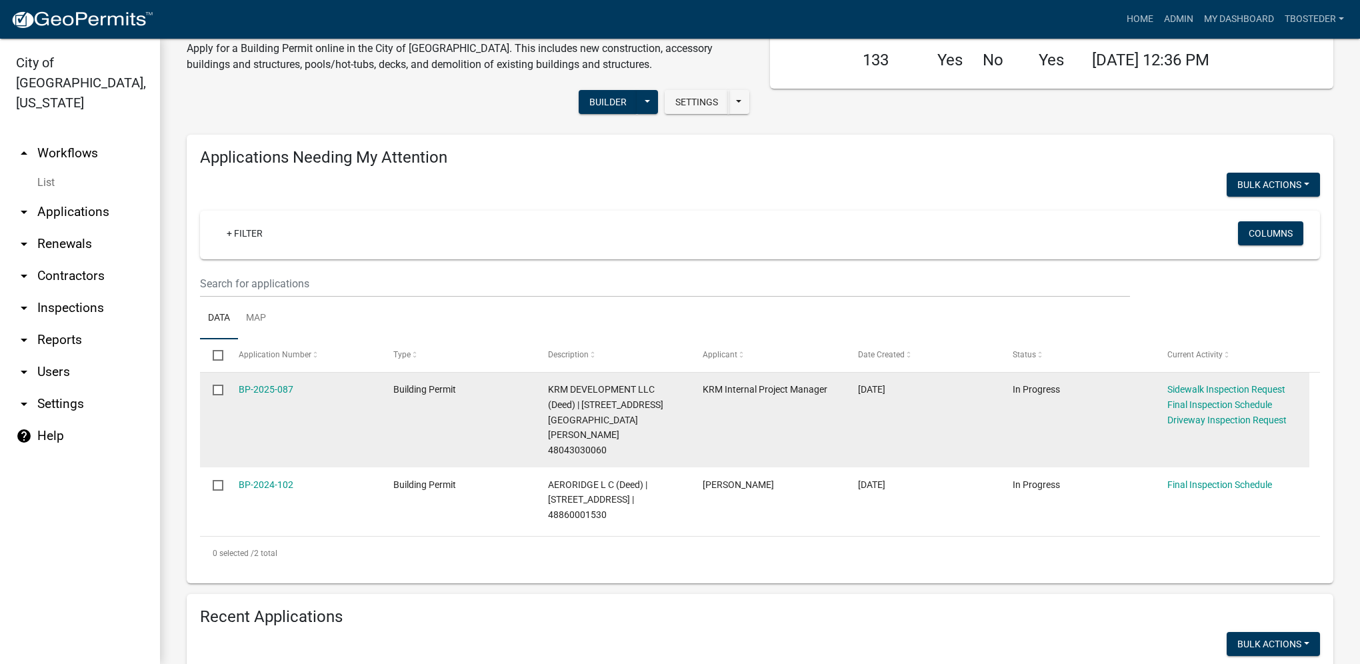
scroll to position [200, 0]
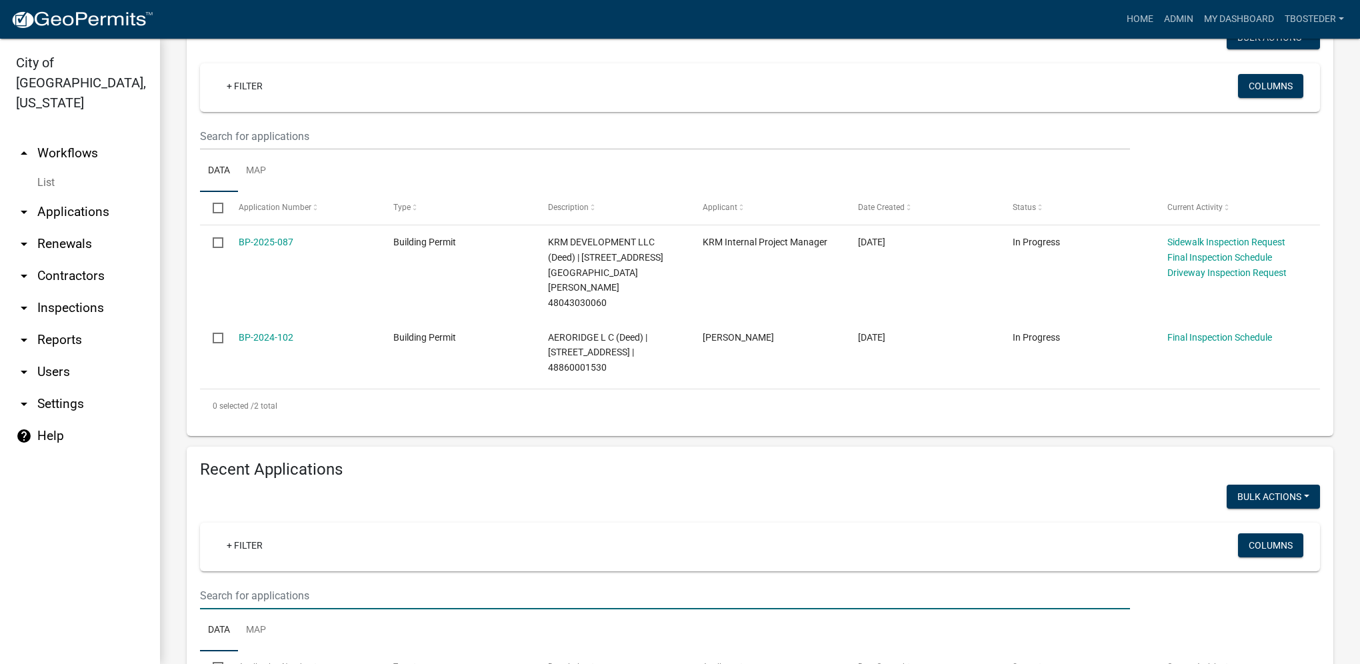
click at [310, 582] on input "text" at bounding box center [665, 595] width 930 height 27
type input "2025-034"
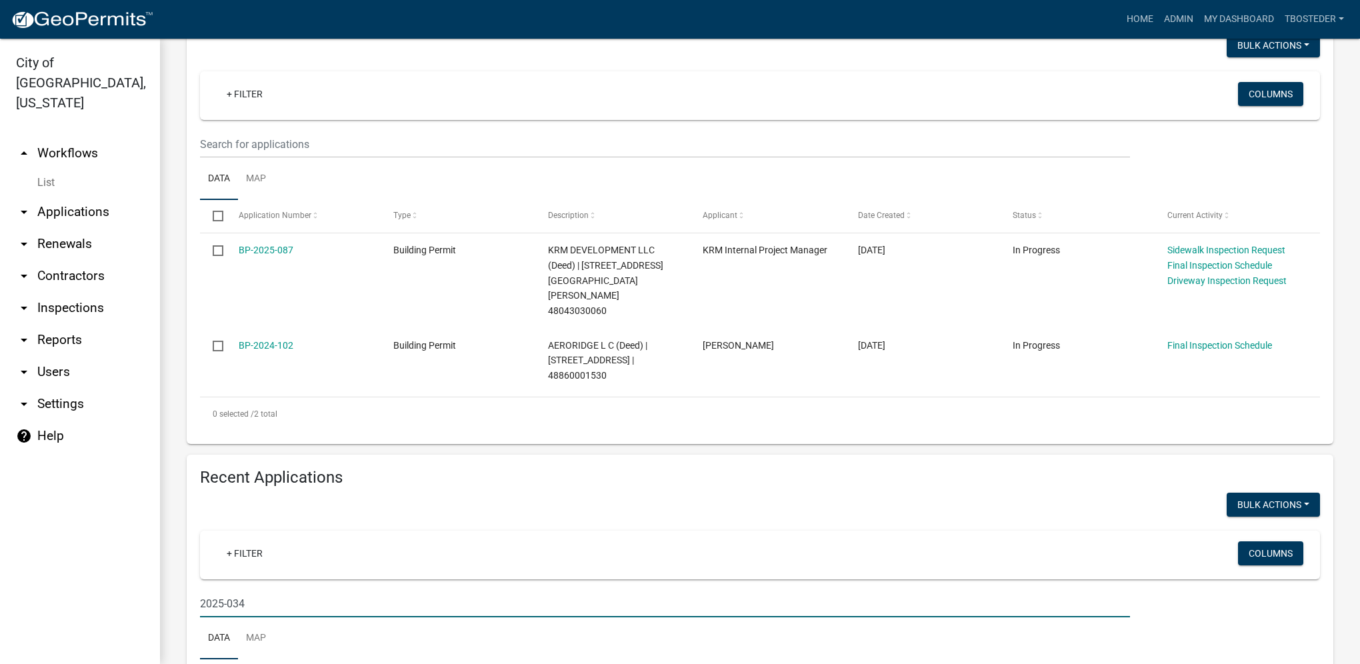
scroll to position [0, 0]
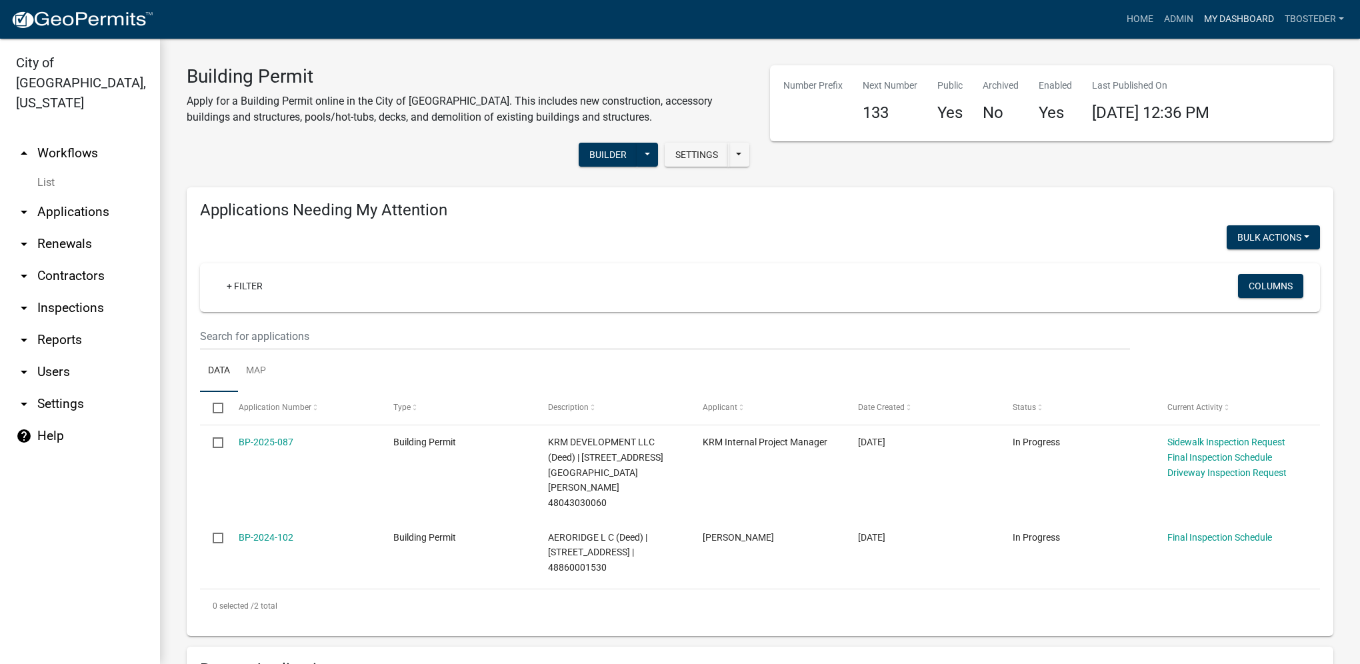
click at [1254, 21] on link "My Dashboard" at bounding box center [1239, 19] width 81 height 25
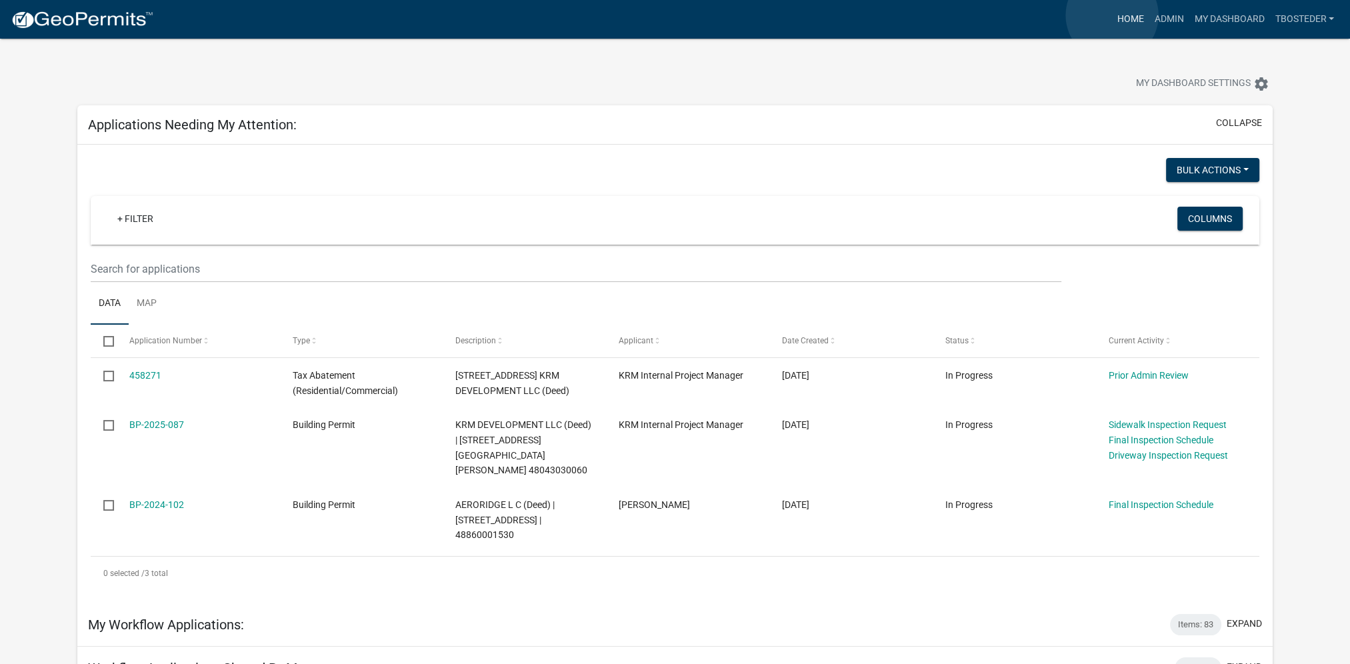
click at [1112, 15] on link "Home" at bounding box center [1130, 19] width 37 height 25
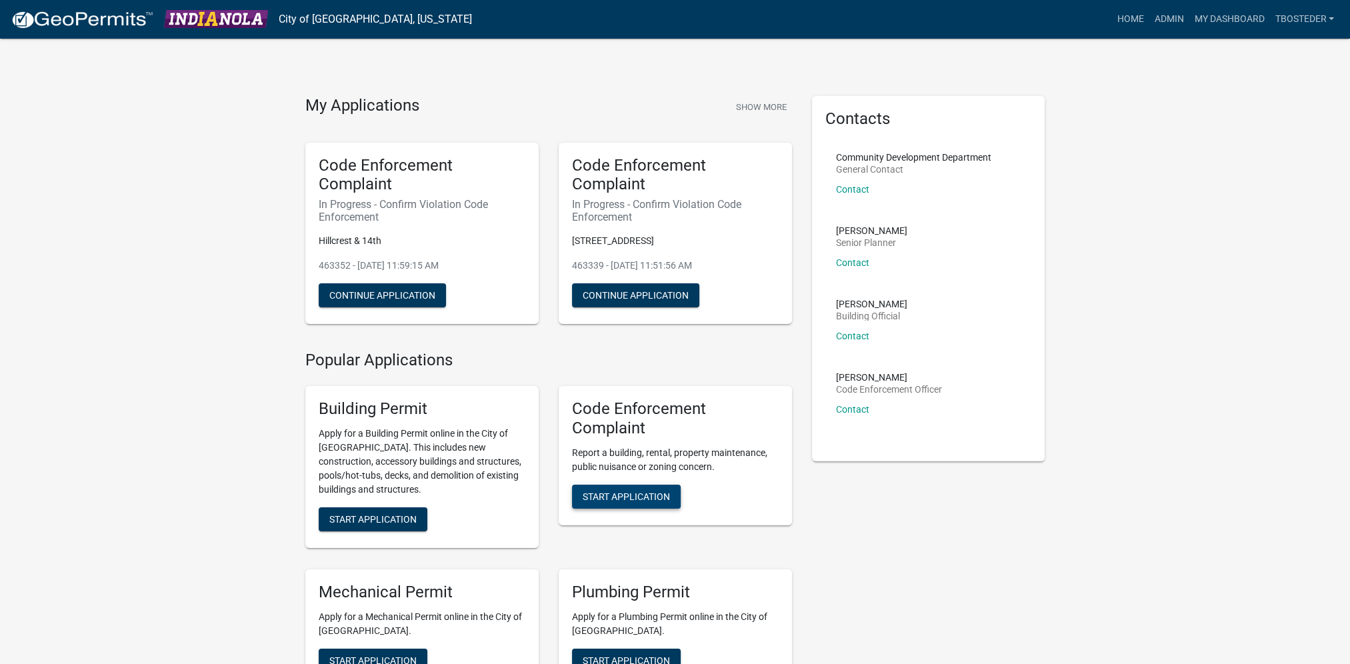
click at [650, 500] on span "Start Application" at bounding box center [626, 496] width 87 height 11
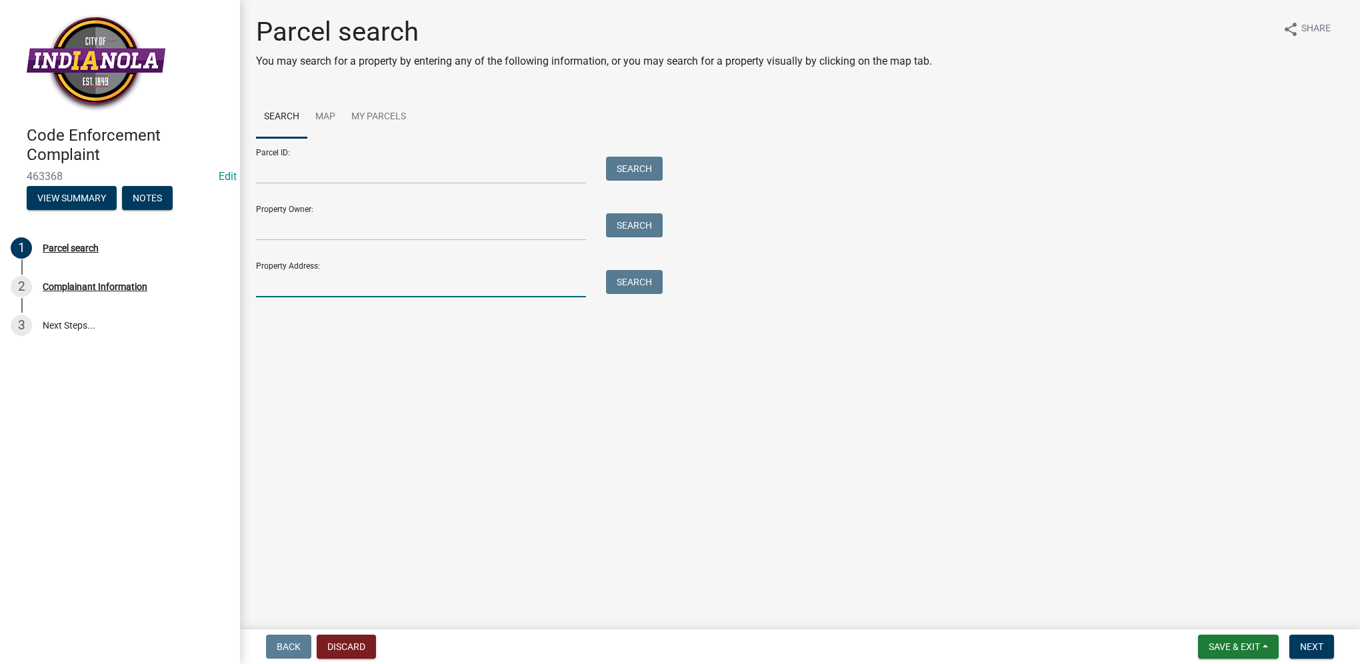
click at [359, 278] on input "Property Address:" at bounding box center [421, 283] width 330 height 27
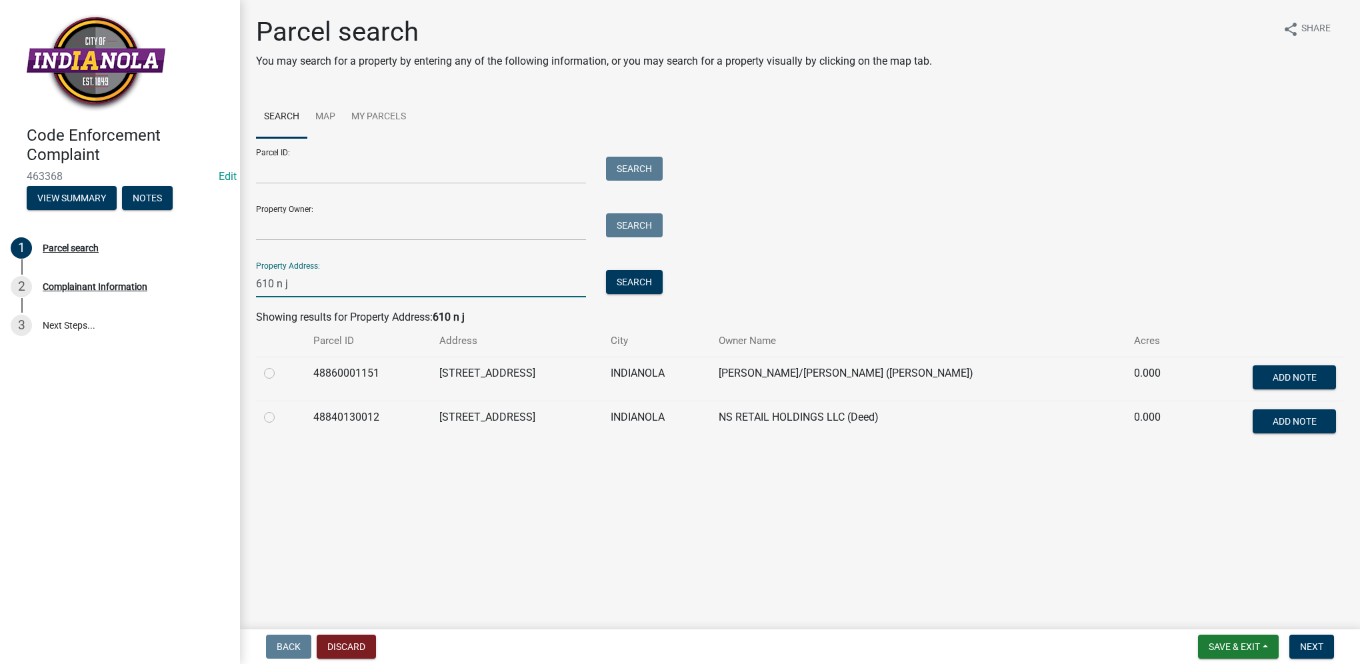
type input "610 n j"
click at [280, 365] on label at bounding box center [280, 365] width 0 height 0
click at [280, 371] on input "radio" at bounding box center [284, 369] width 9 height 9
radio input "true"
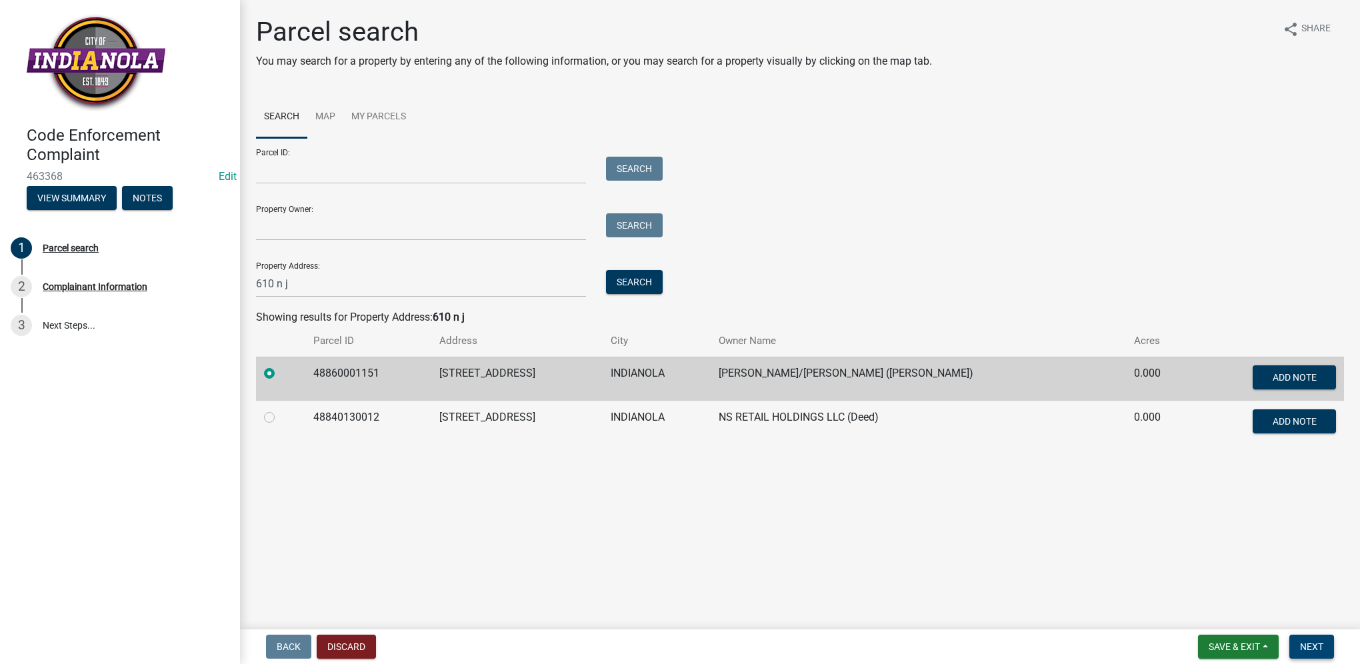
click at [1330, 647] on button "Next" at bounding box center [1312, 647] width 45 height 24
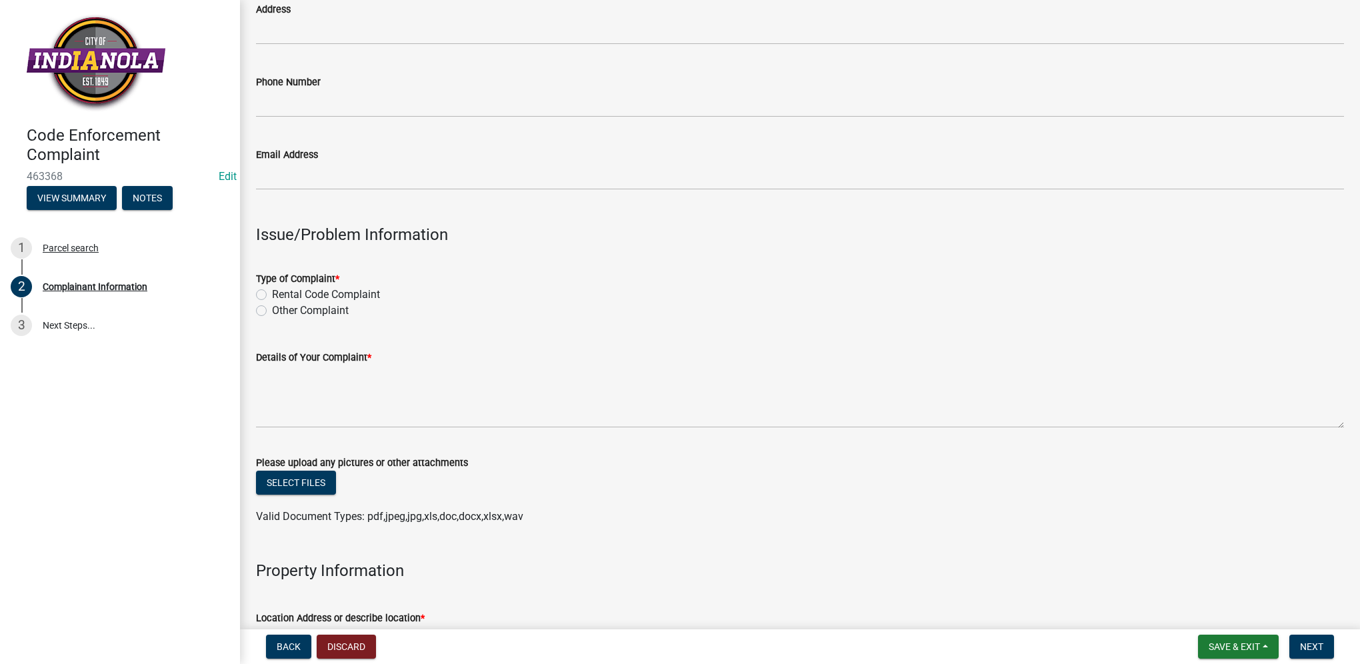
scroll to position [200, 0]
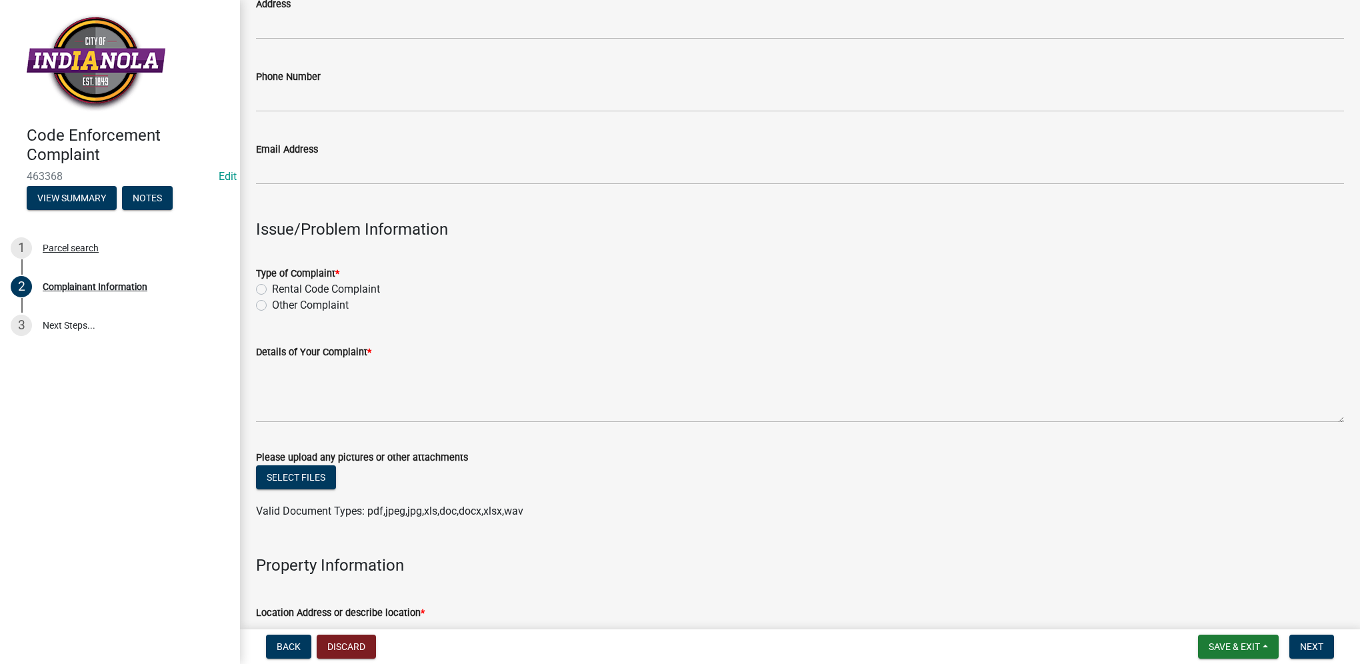
click at [272, 304] on label "Other Complaint" at bounding box center [310, 305] width 77 height 16
click at [272, 304] on input "Other Complaint" at bounding box center [276, 301] width 9 height 9
radio input "true"
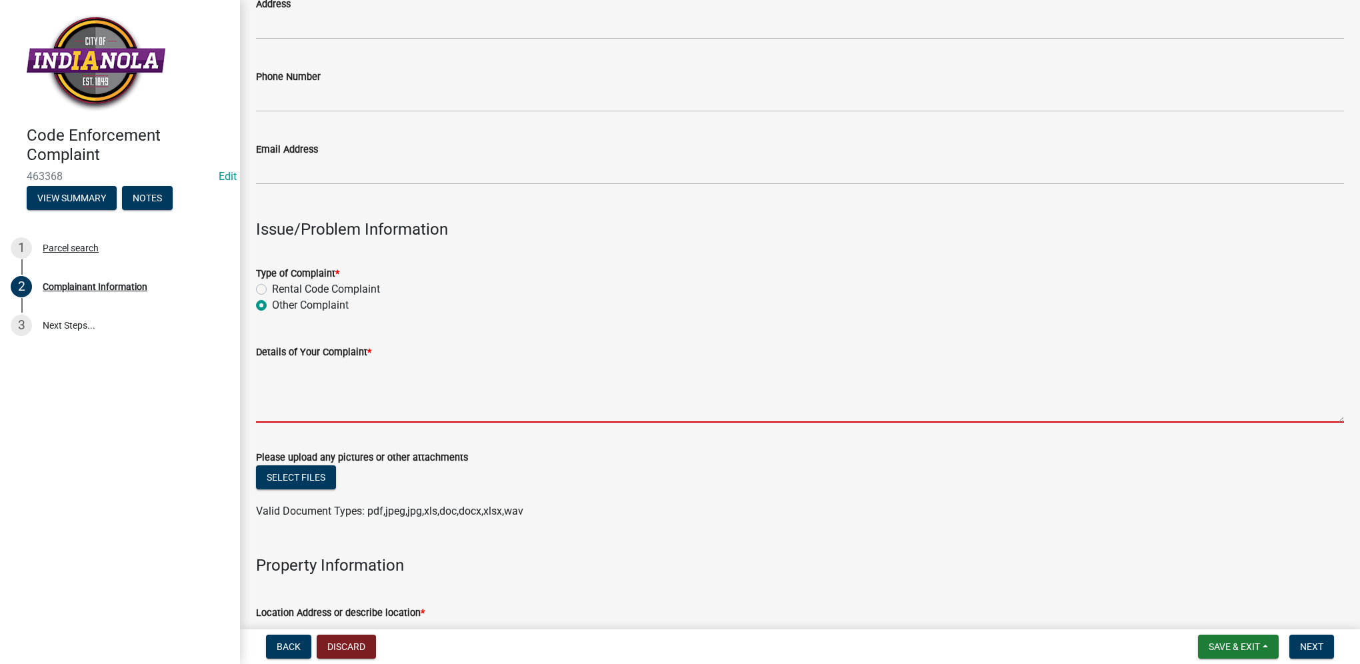
click at [257, 400] on textarea "Details of Your Complaint *" at bounding box center [800, 391] width 1088 height 63
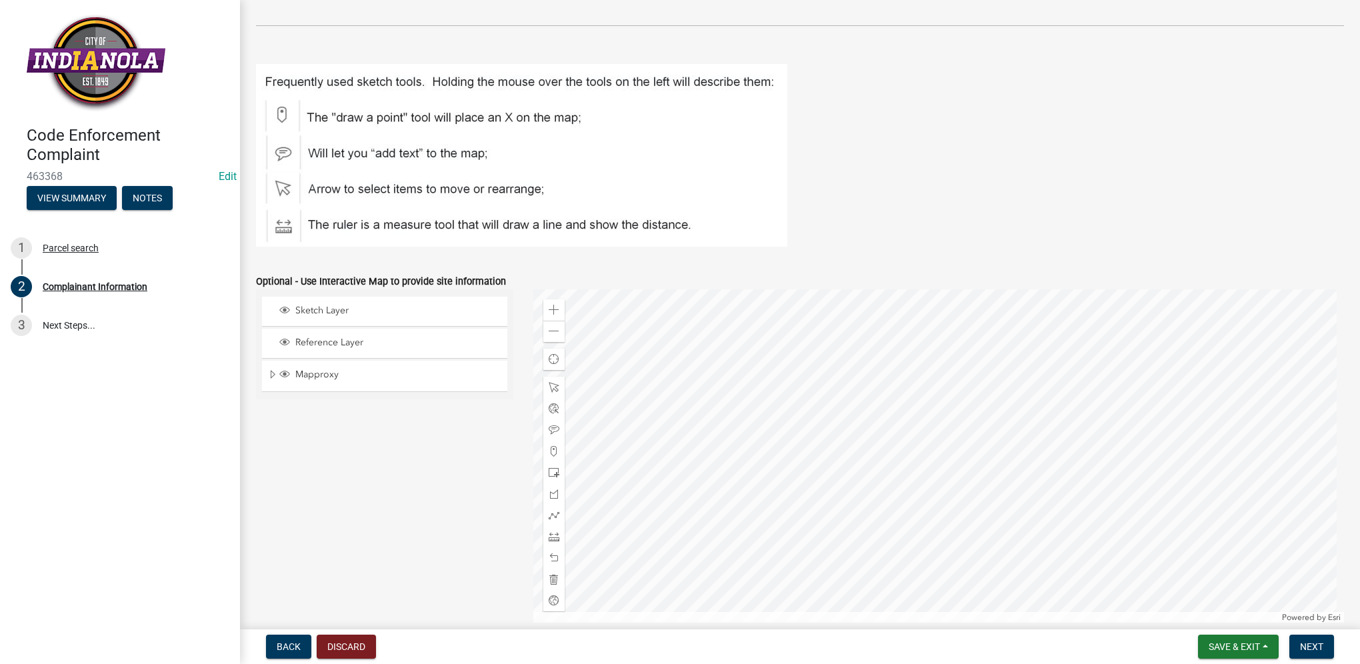
scroll to position [1467, 0]
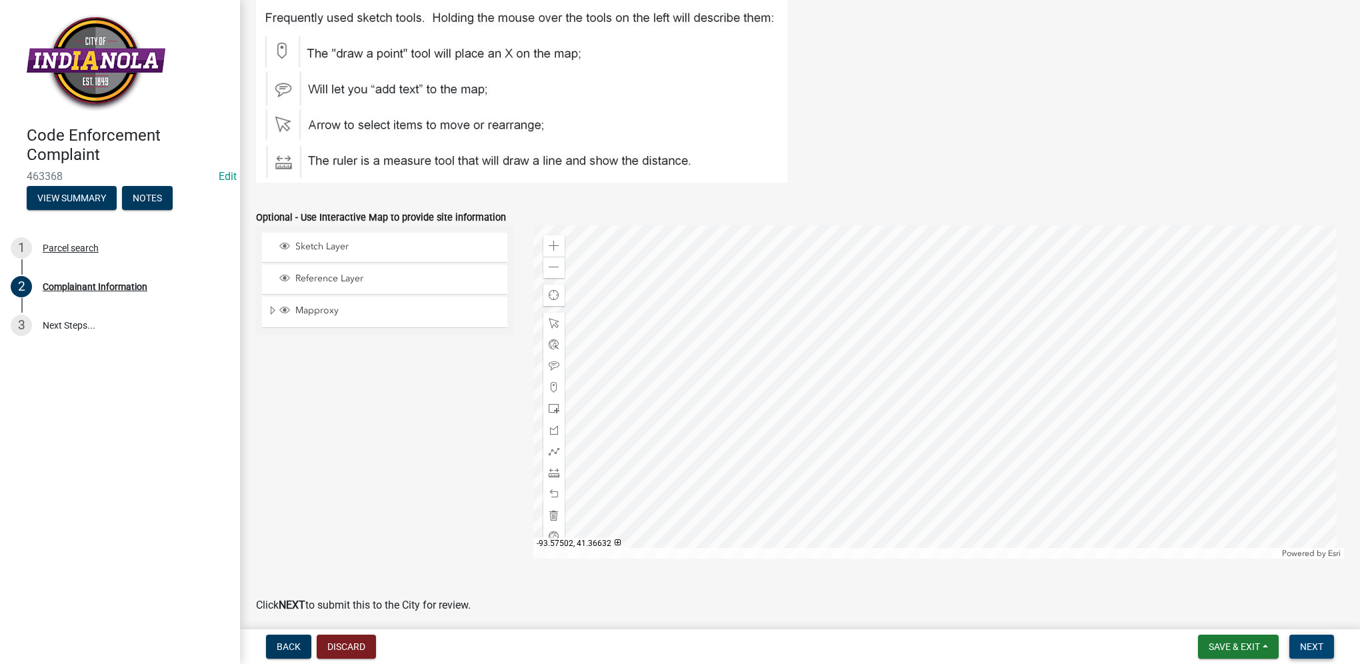
type textarea "tall grass/weeds"
click at [1290, 644] on button "Next" at bounding box center [1312, 647] width 45 height 24
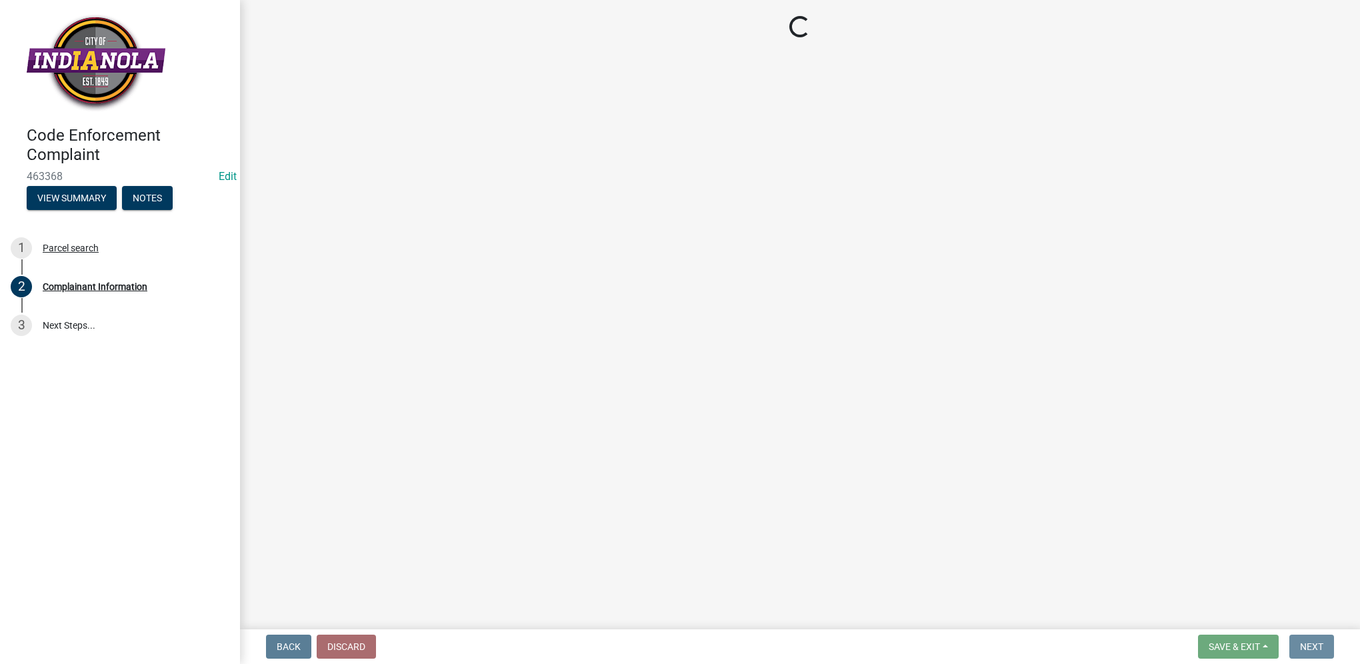
scroll to position [0, 0]
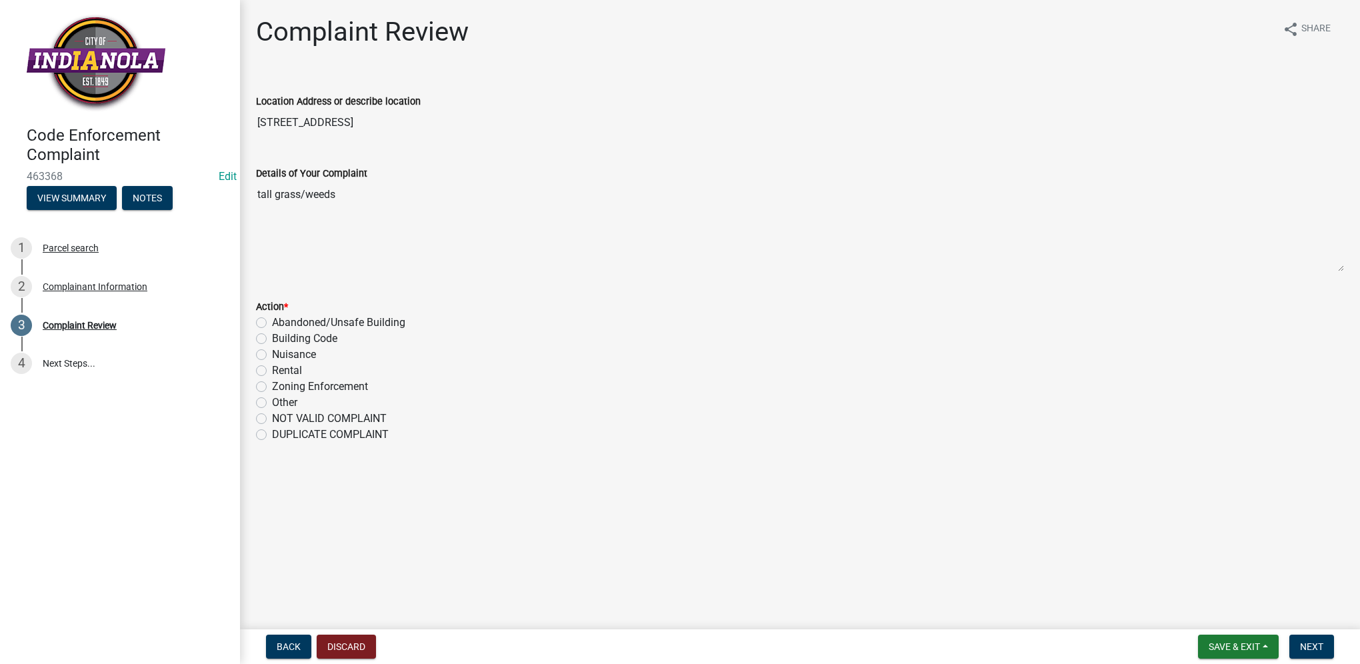
click at [272, 358] on label "Nuisance" at bounding box center [294, 355] width 44 height 16
click at [272, 355] on input "Nuisance" at bounding box center [276, 351] width 9 height 9
radio input "true"
click at [1326, 646] on button "Next" at bounding box center [1312, 647] width 45 height 24
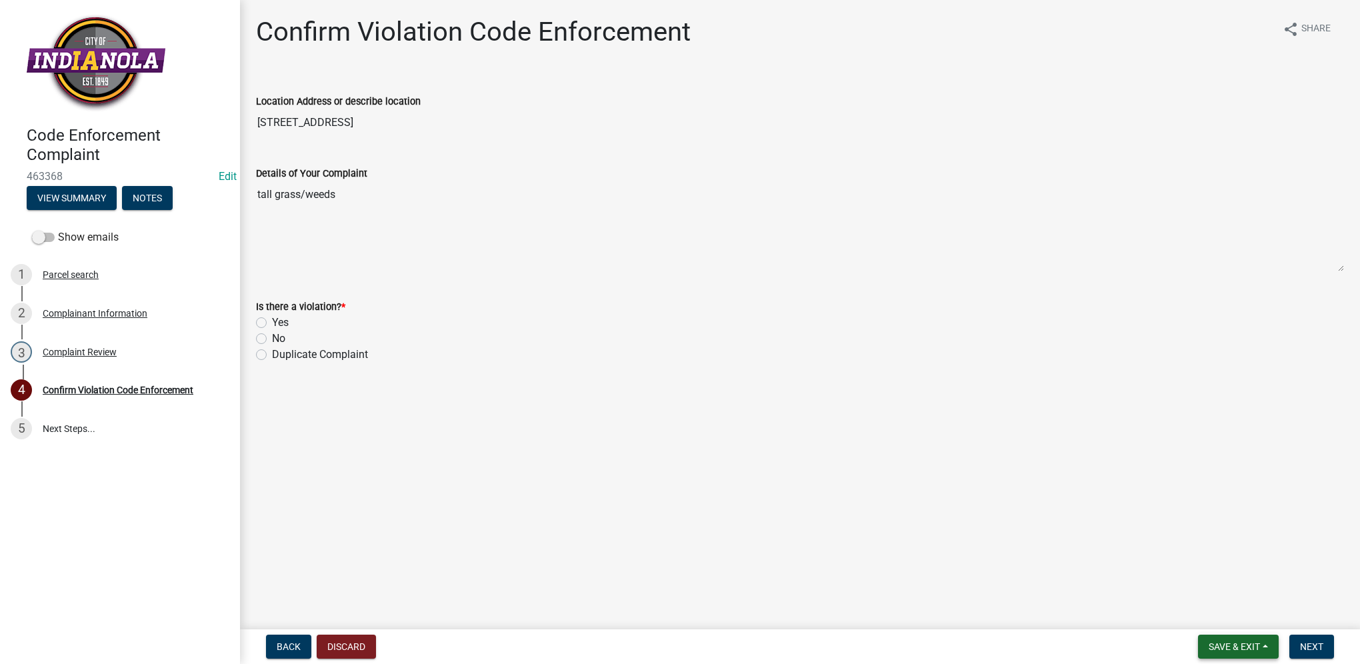
click at [1227, 652] on button "Save & Exit" at bounding box center [1238, 647] width 81 height 24
click at [1220, 624] on button "Save & Exit" at bounding box center [1225, 612] width 107 height 32
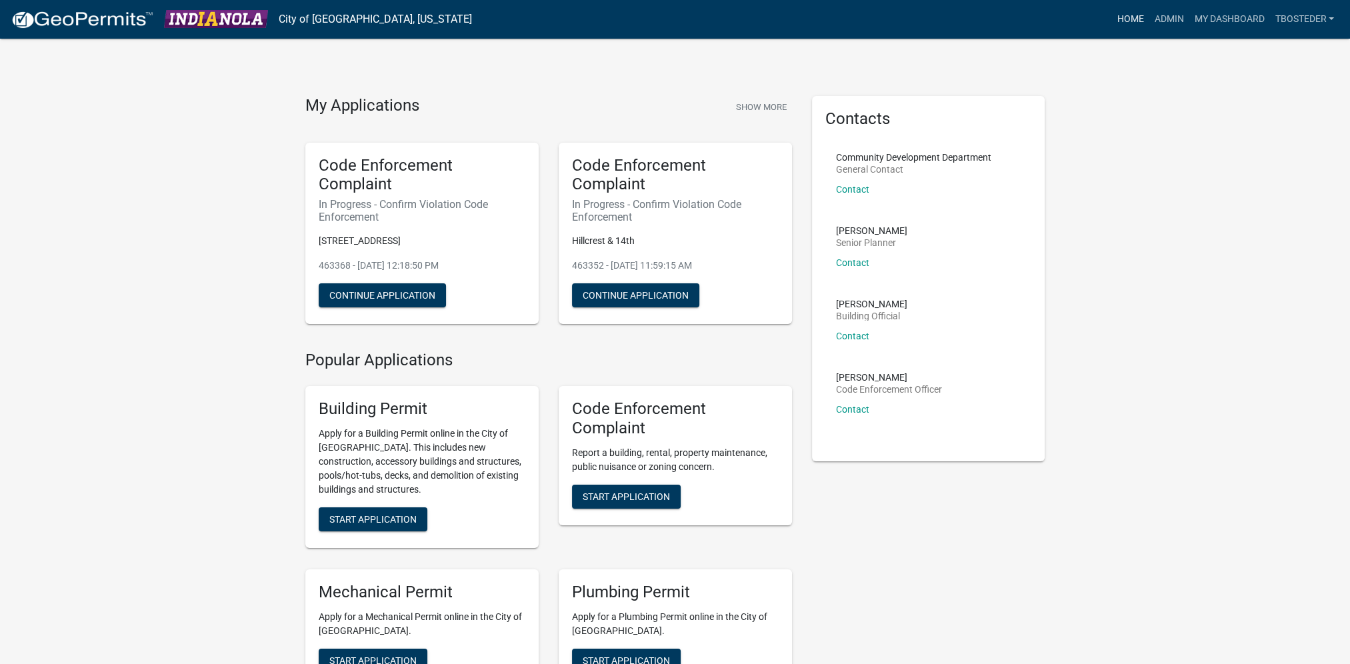
click at [1133, 15] on link "Home" at bounding box center [1130, 19] width 37 height 25
click at [627, 492] on span "Start Application" at bounding box center [626, 496] width 87 height 11
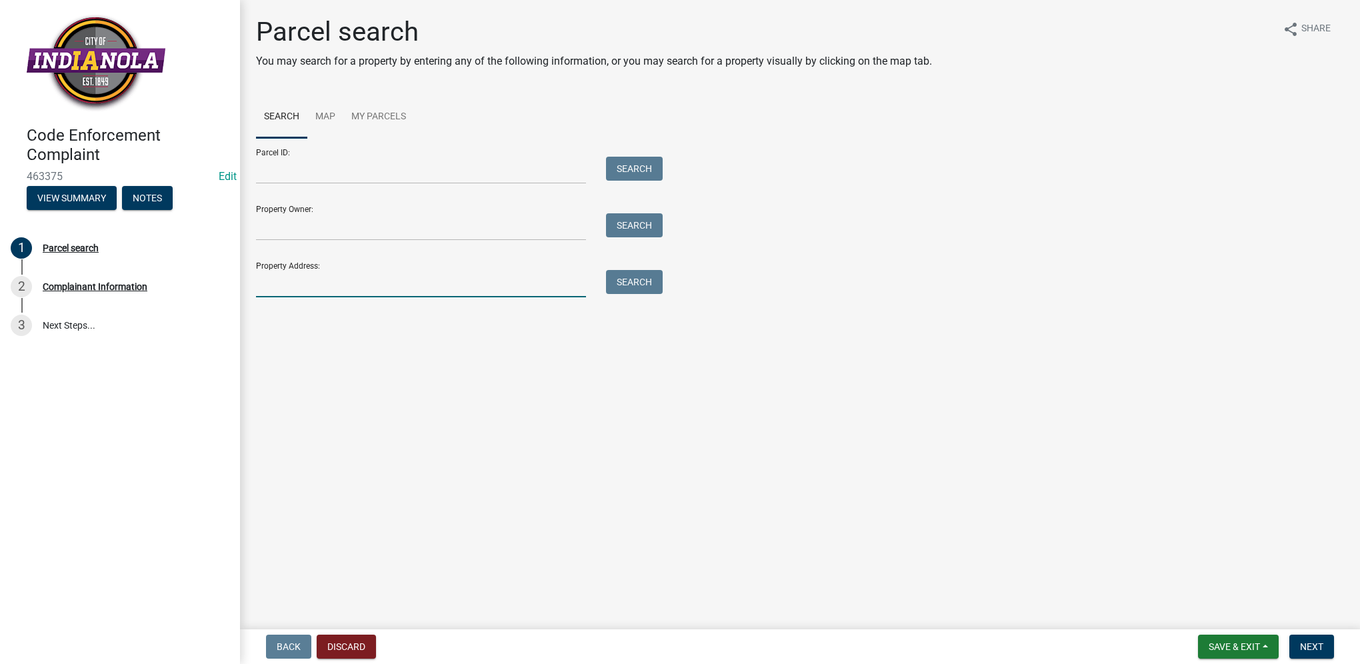
click at [413, 280] on input "Property Address:" at bounding box center [421, 283] width 330 height 27
click at [334, 174] on input "Parcel ID:" at bounding box center [421, 170] width 330 height 27
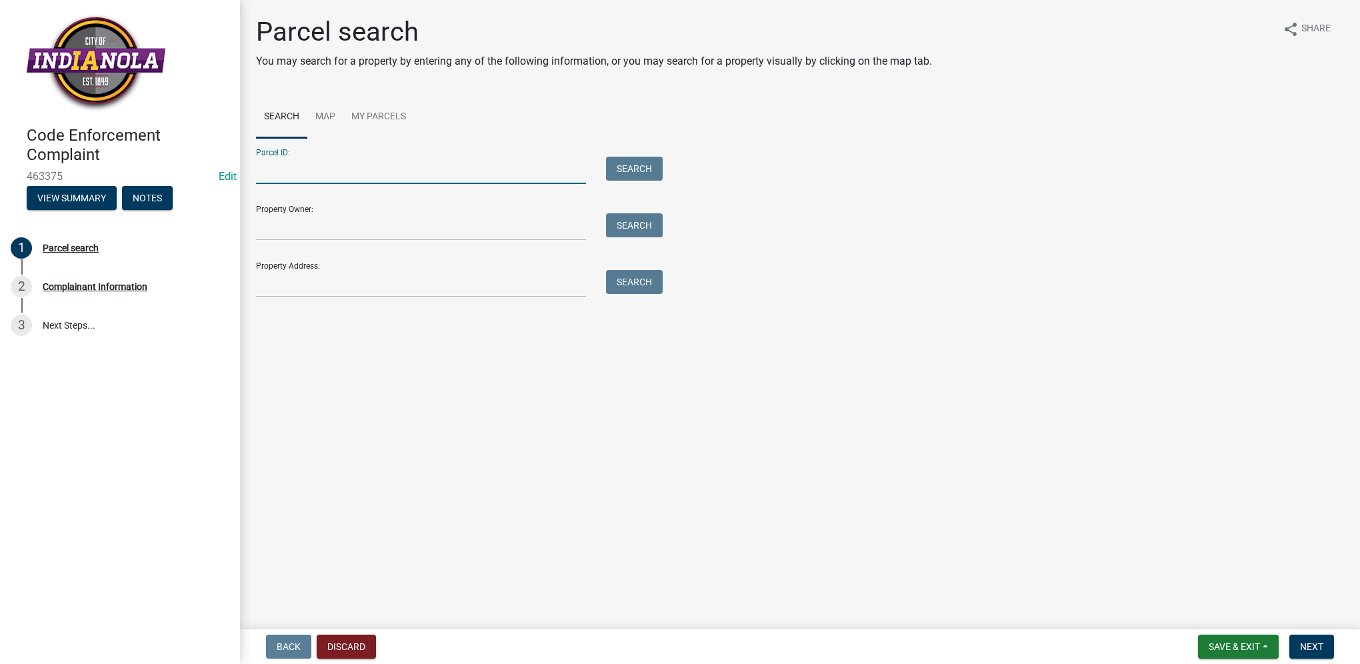
paste input "48020030020"
type input "48020030020"
click at [616, 167] on button "Search" at bounding box center [634, 169] width 57 height 24
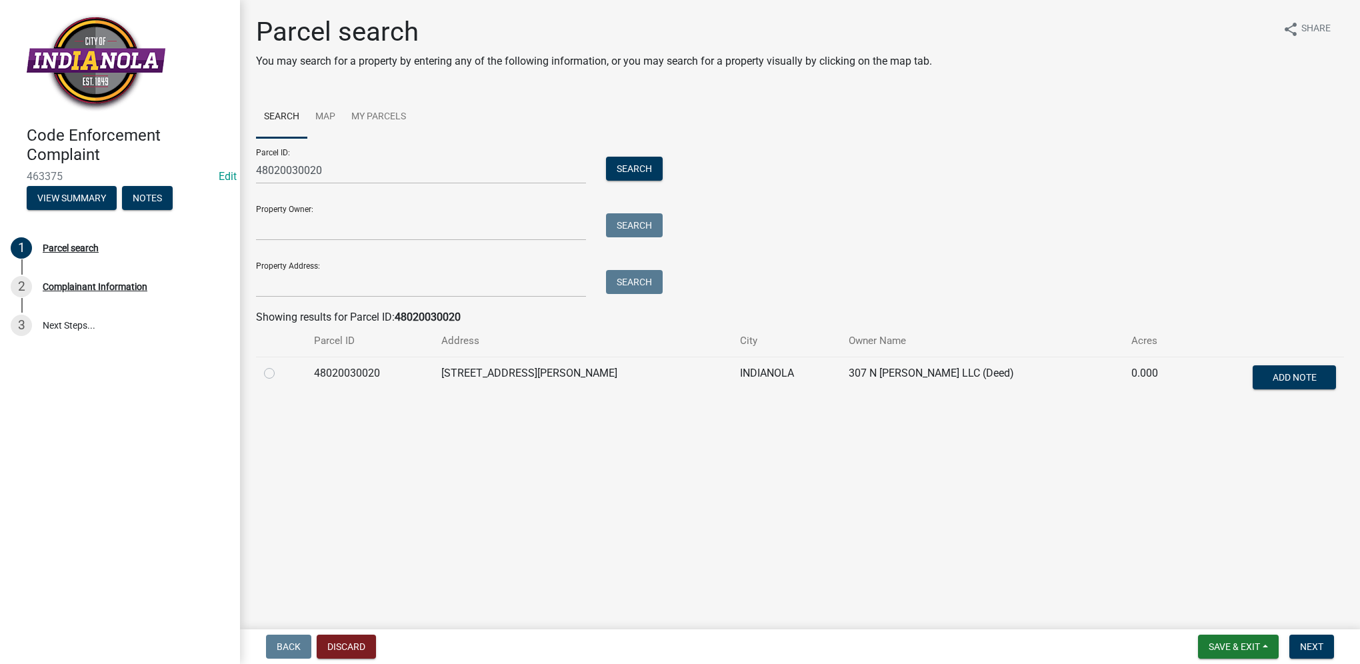
click at [280, 365] on label at bounding box center [280, 365] width 0 height 0
click at [280, 372] on input "radio" at bounding box center [284, 369] width 9 height 9
radio input "true"
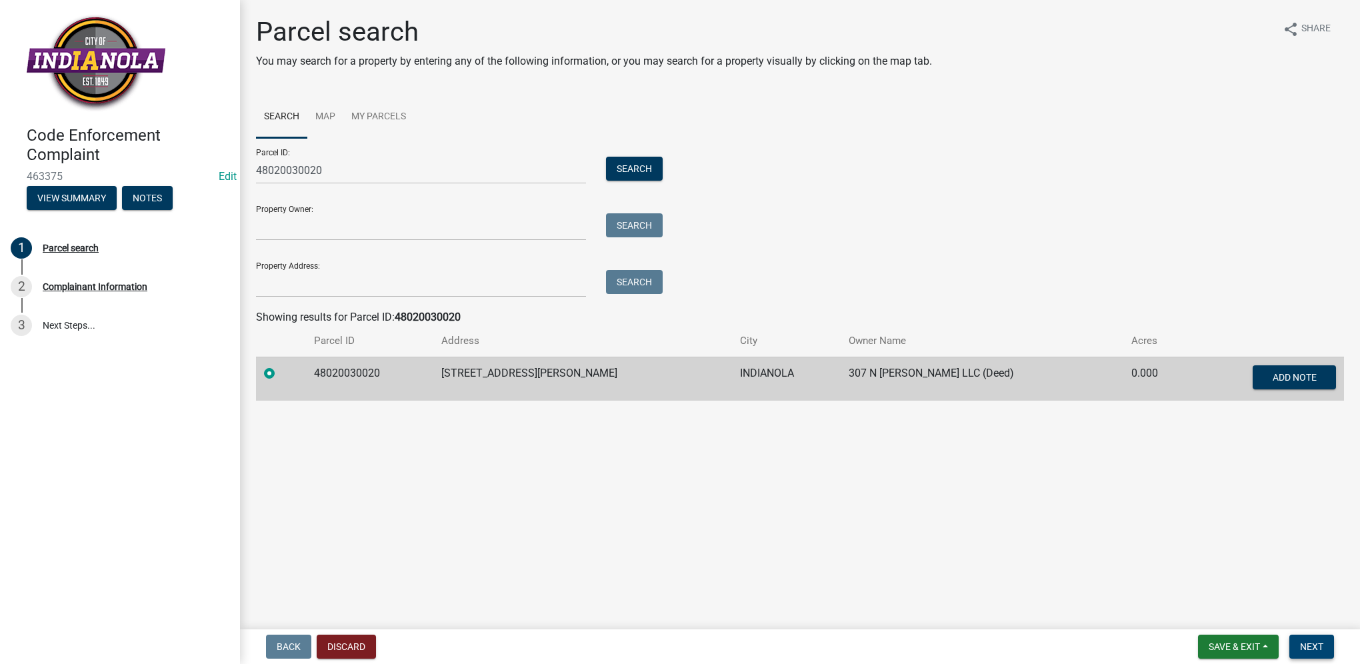
click at [1326, 641] on button "Next" at bounding box center [1312, 647] width 45 height 24
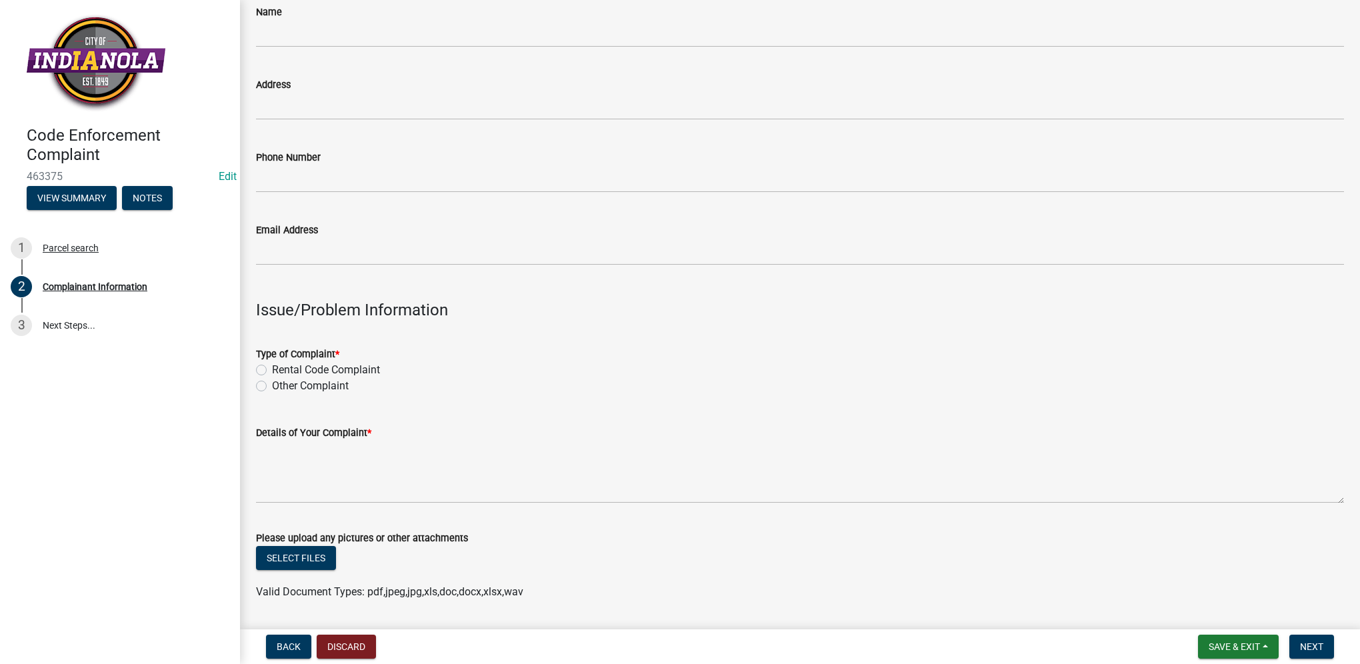
scroll to position [133, 0]
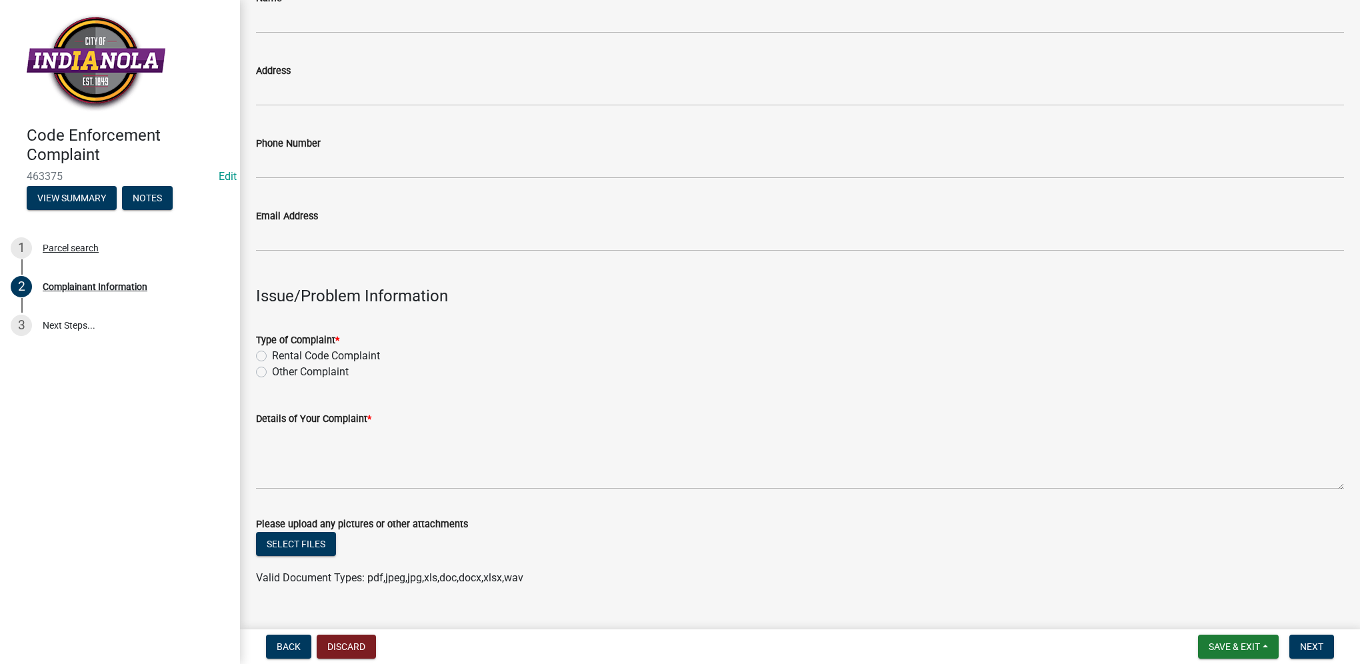
click at [272, 372] on label "Other Complaint" at bounding box center [310, 372] width 77 height 16
click at [272, 372] on input "Other Complaint" at bounding box center [276, 368] width 9 height 9
radio input "true"
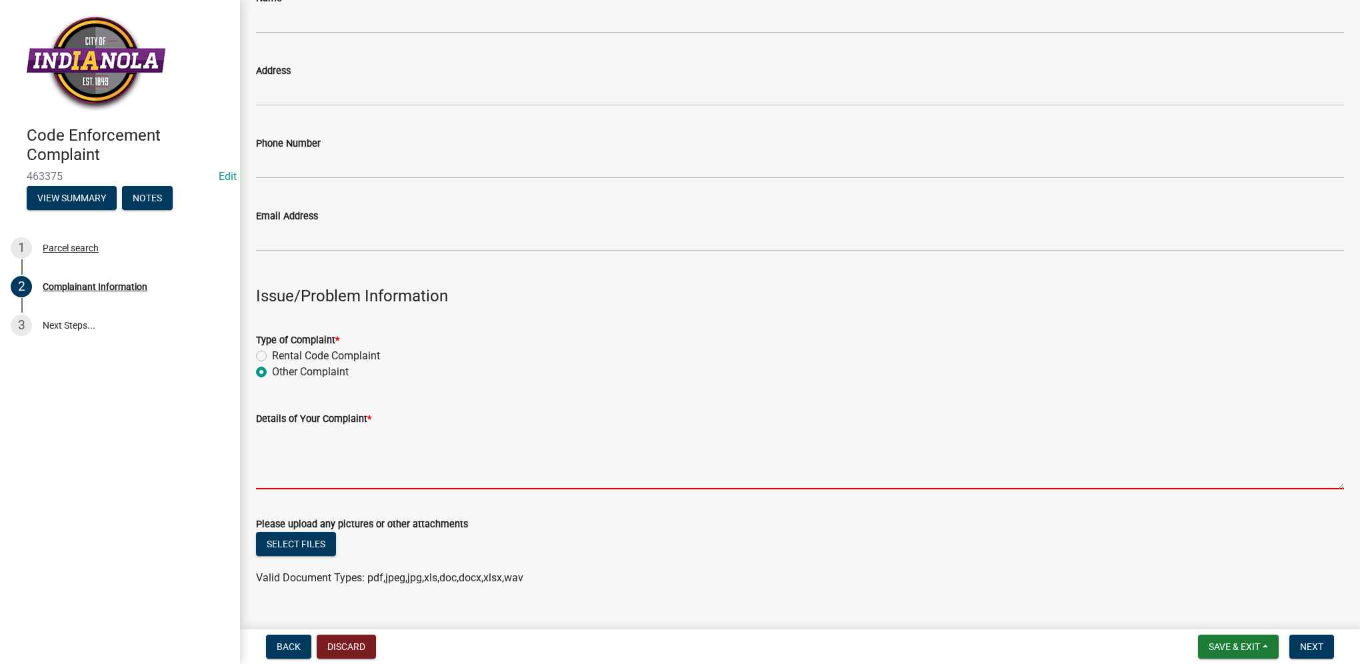
click at [290, 457] on textarea "Details of Your Complaint *" at bounding box center [800, 458] width 1088 height 63
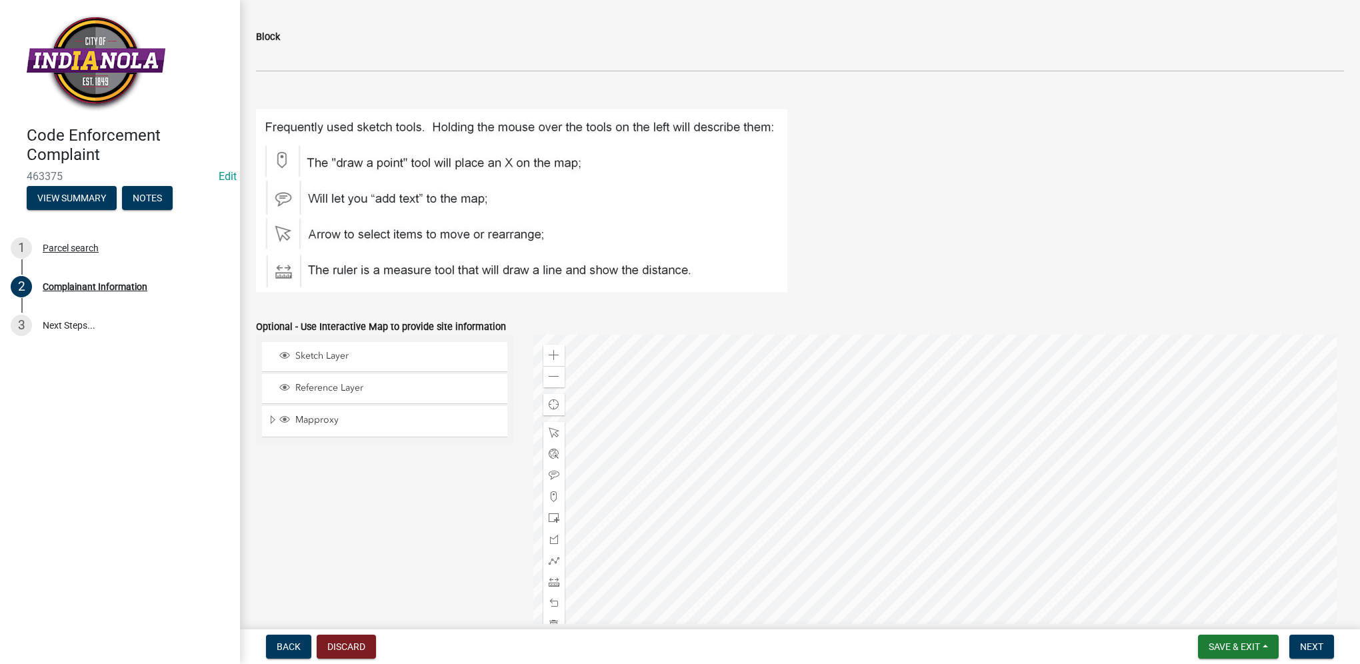
scroll to position [1519, 0]
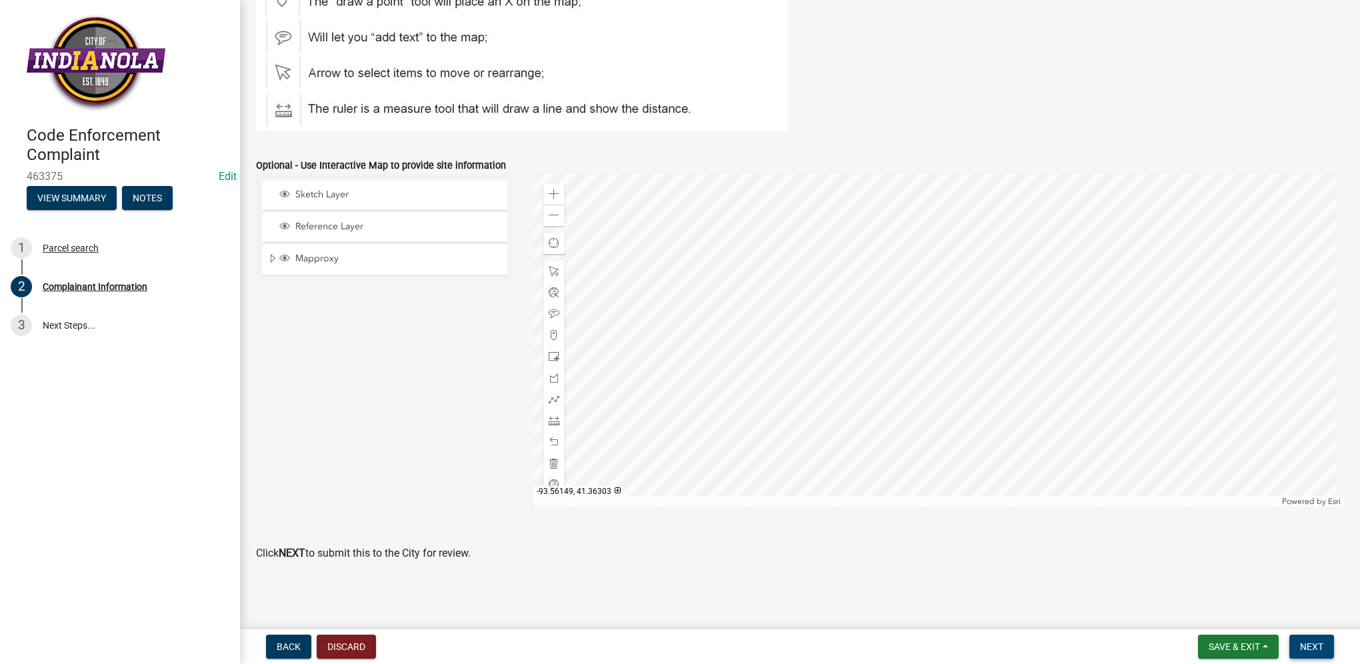
type textarea "tall grass/weeds"
click at [1307, 652] on span "Next" at bounding box center [1311, 647] width 23 height 11
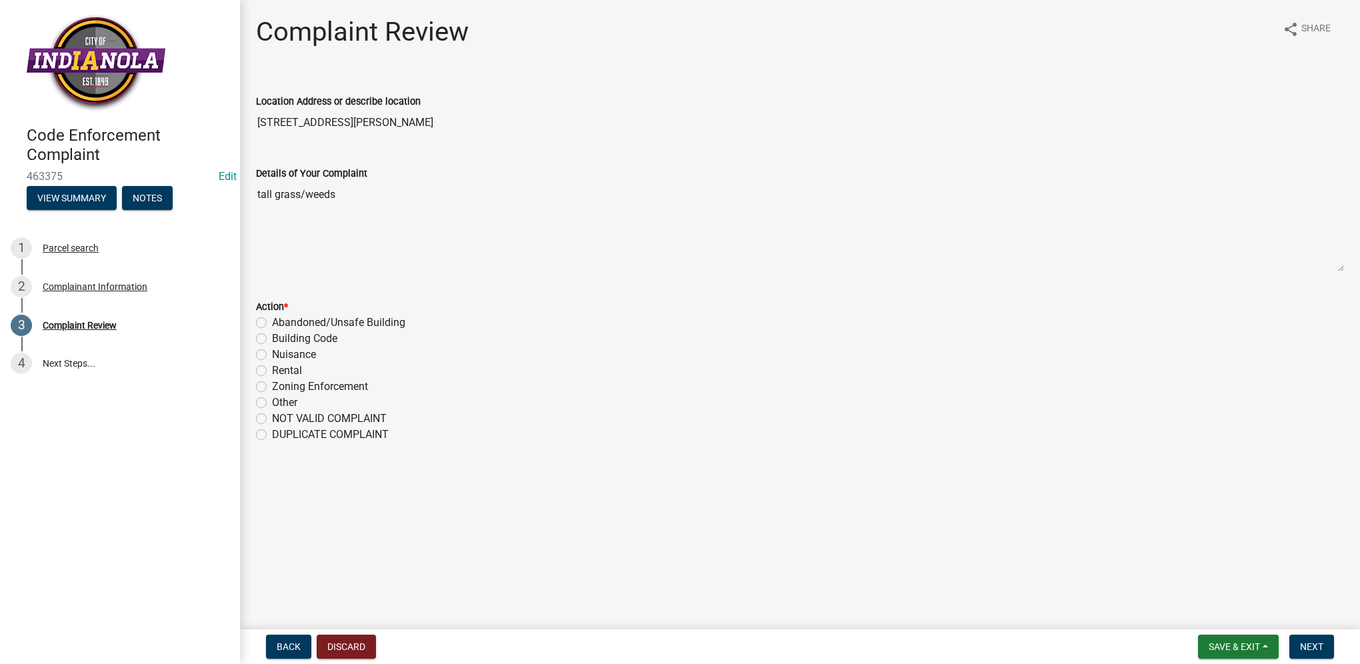
click at [307, 355] on label "Nuisance" at bounding box center [294, 355] width 44 height 16
click at [281, 355] on input "Nuisance" at bounding box center [276, 351] width 9 height 9
radio input "true"
click at [1319, 647] on span "Next" at bounding box center [1311, 647] width 23 height 11
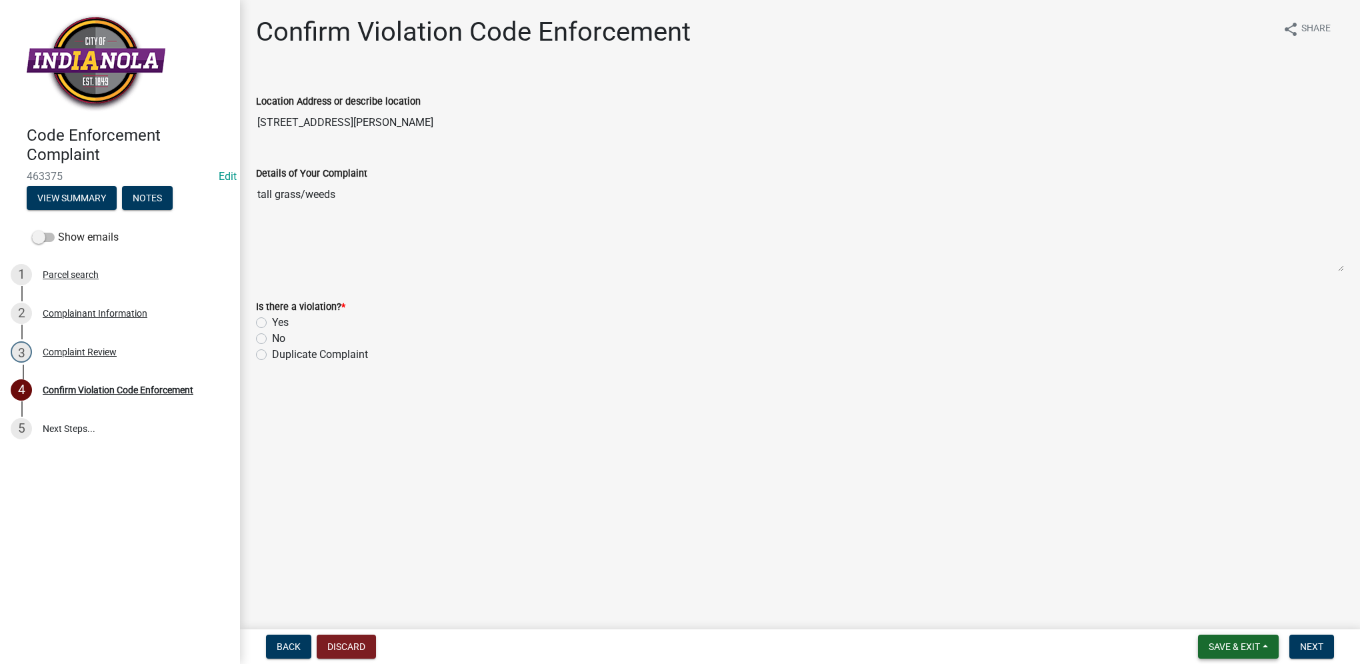
click at [1253, 638] on button "Save & Exit" at bounding box center [1238, 647] width 81 height 24
click at [1241, 610] on button "Save & Exit" at bounding box center [1225, 612] width 107 height 32
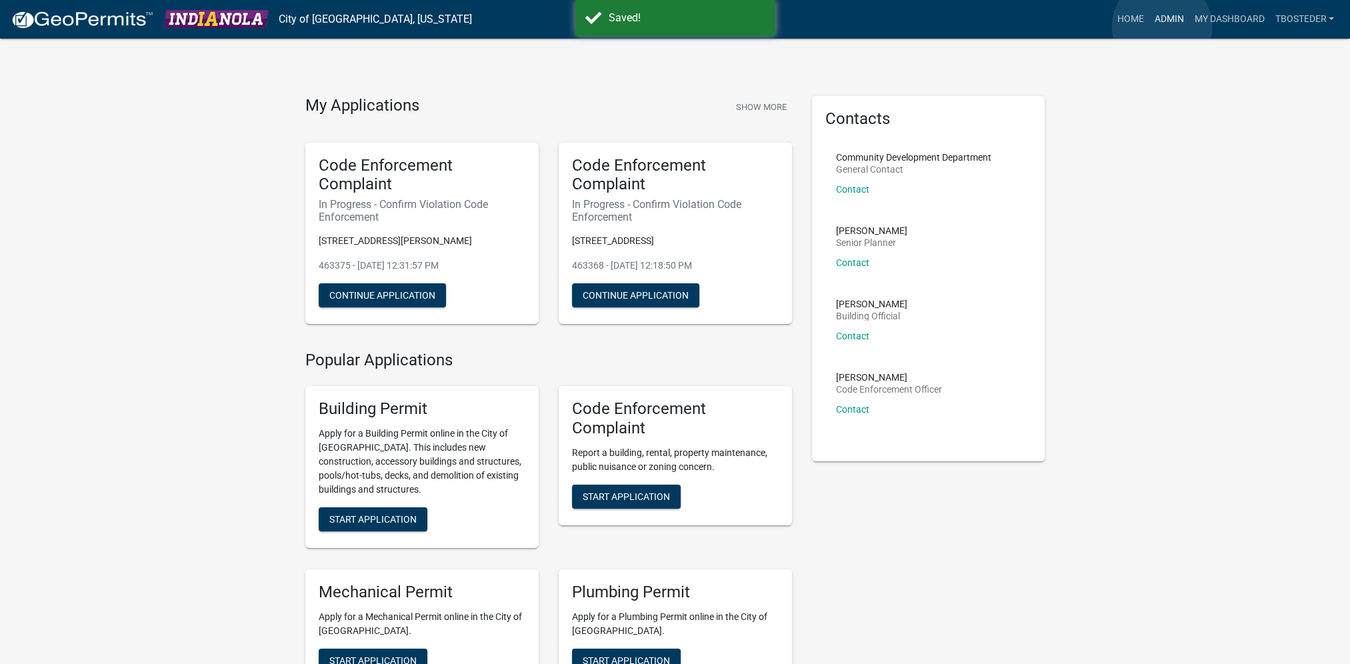
click at [1162, 27] on link "Admin" at bounding box center [1169, 19] width 40 height 25
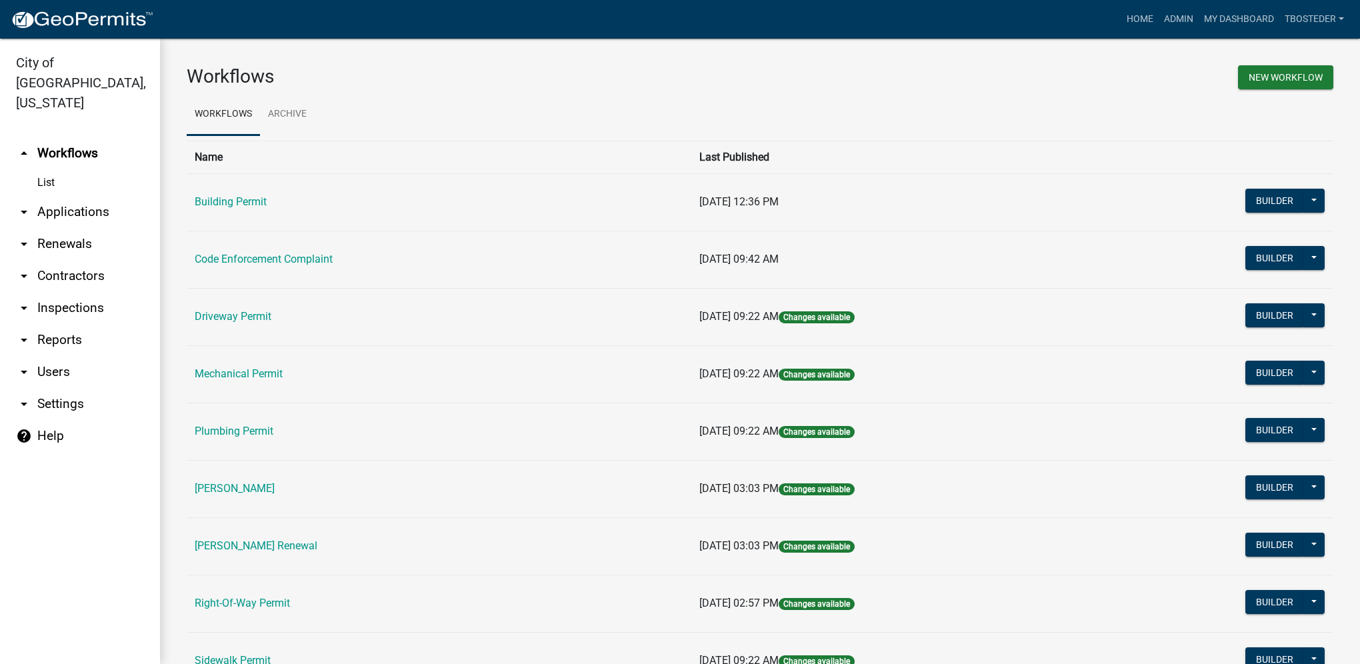
click at [243, 251] on td "Code Enforcement Complaint" at bounding box center [439, 259] width 505 height 57
click at [243, 253] on link "Code Enforcement Complaint" at bounding box center [264, 259] width 138 height 13
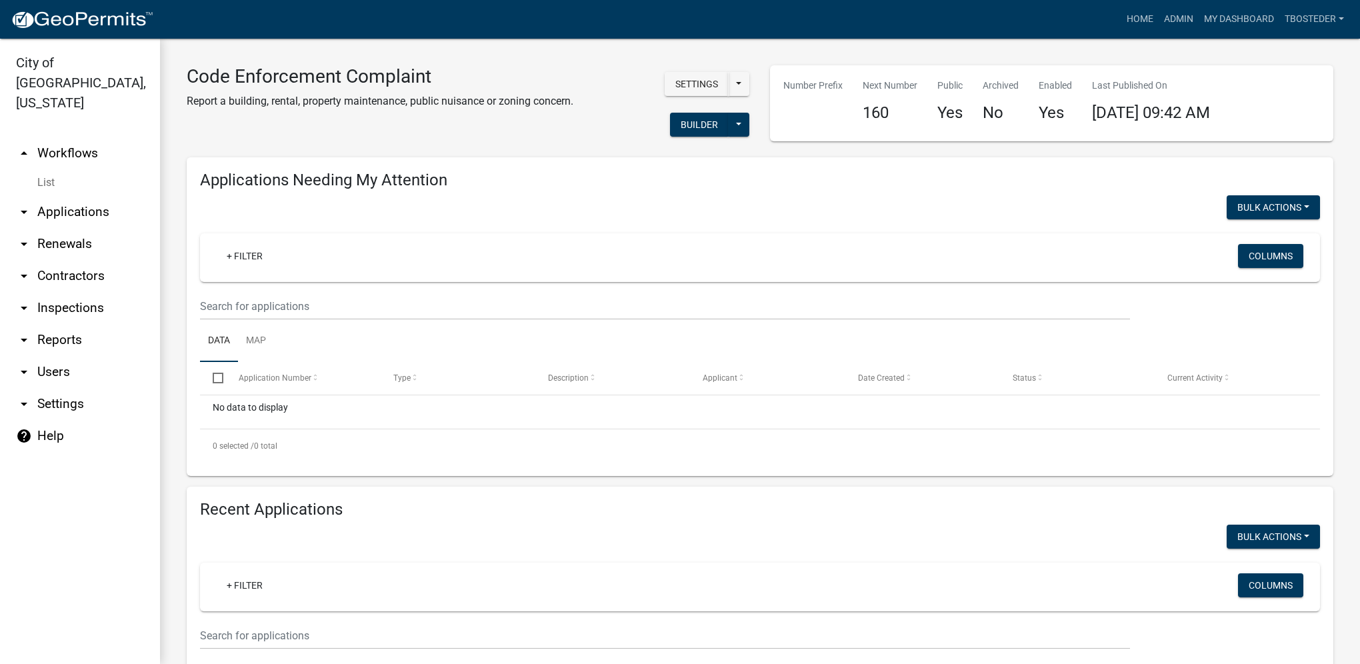
select select "1: 25"
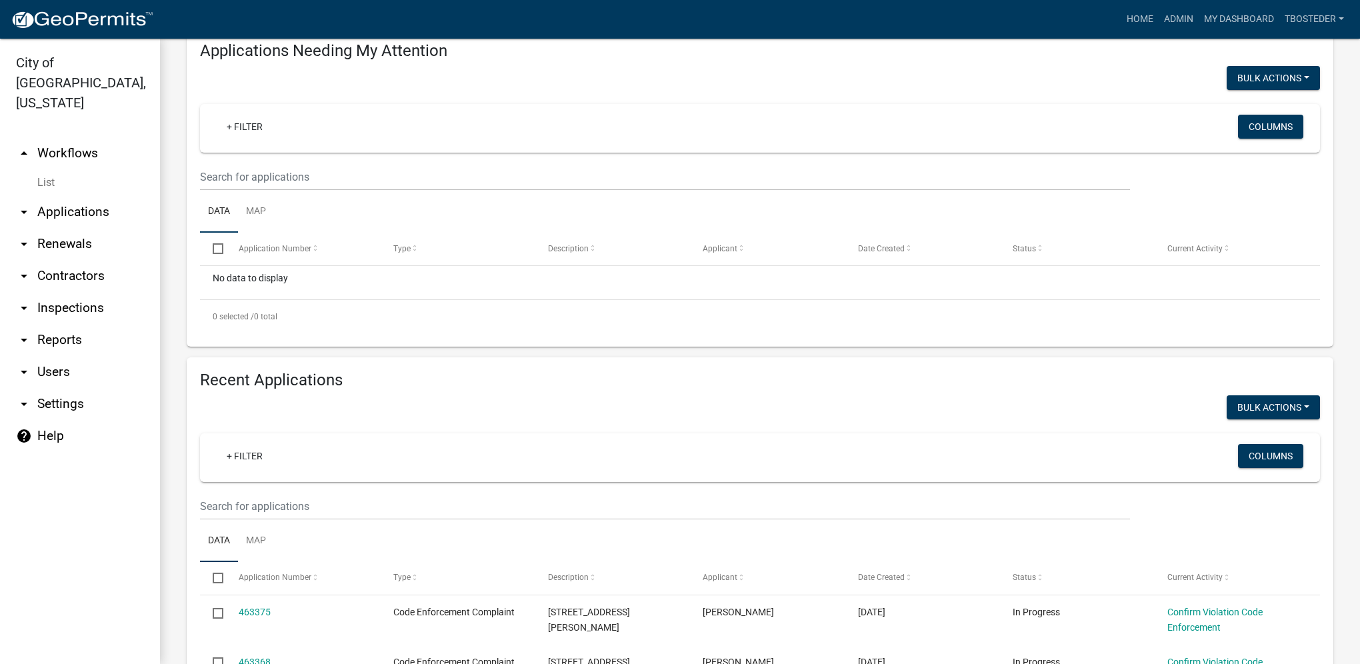
scroll to position [200, 0]
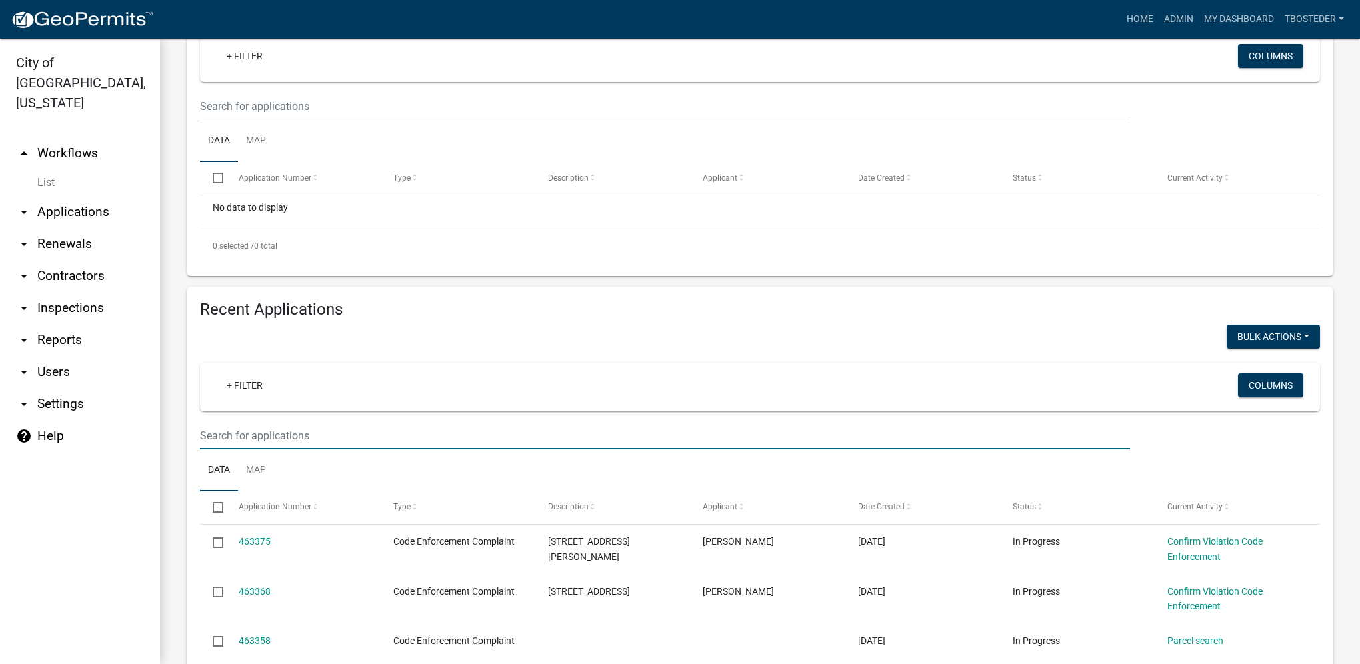
click at [336, 429] on input "text" at bounding box center [665, 435] width 930 height 27
type input "southside"
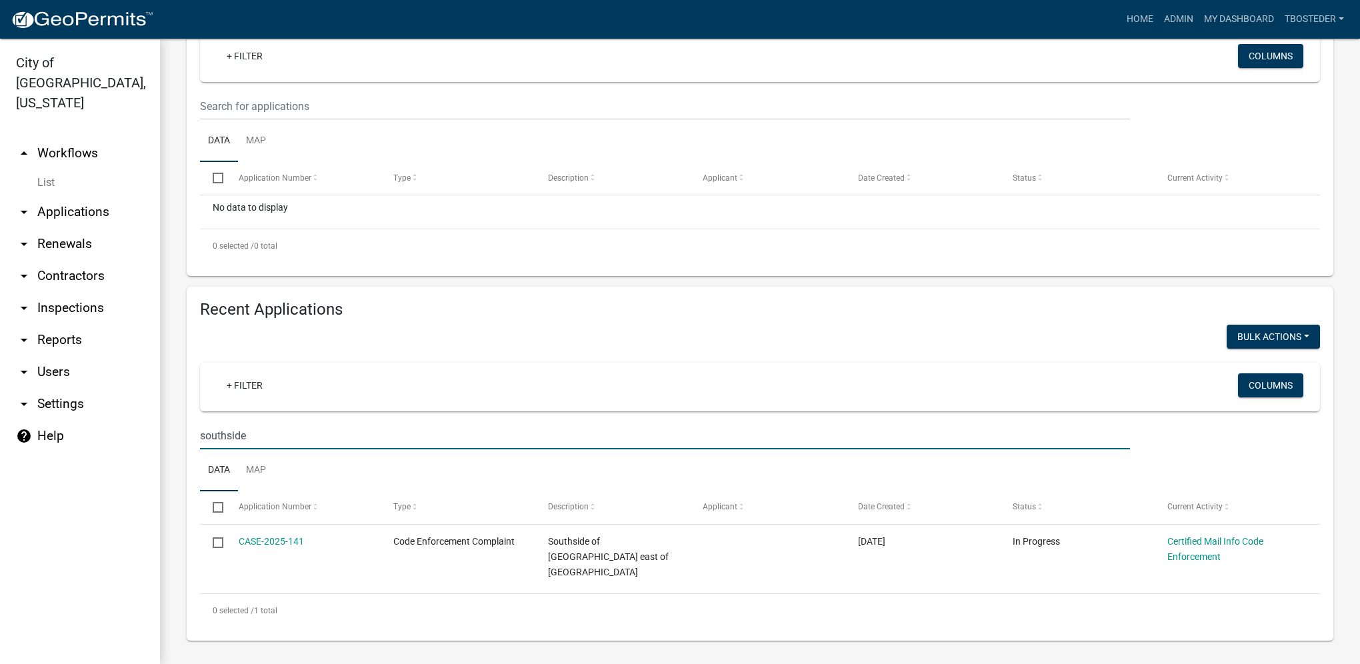
scroll to position [188, 0]
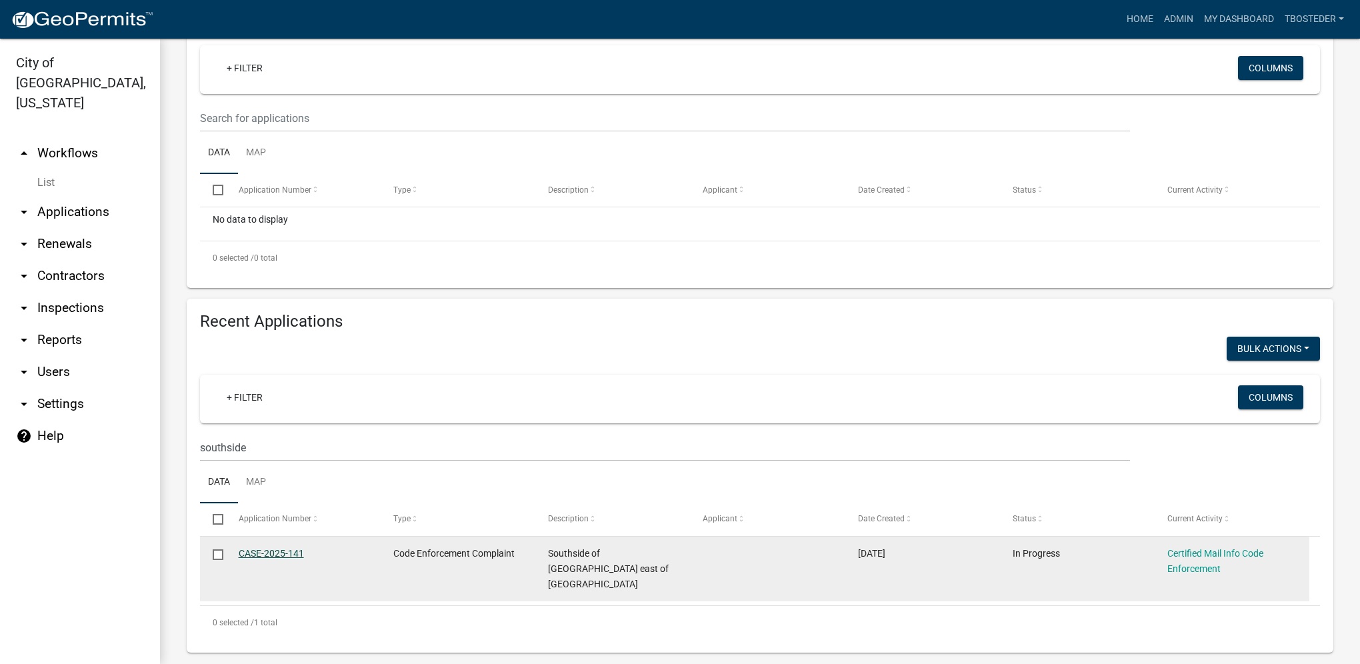
click at [297, 553] on link "CASE-2025-141" at bounding box center [271, 553] width 65 height 11
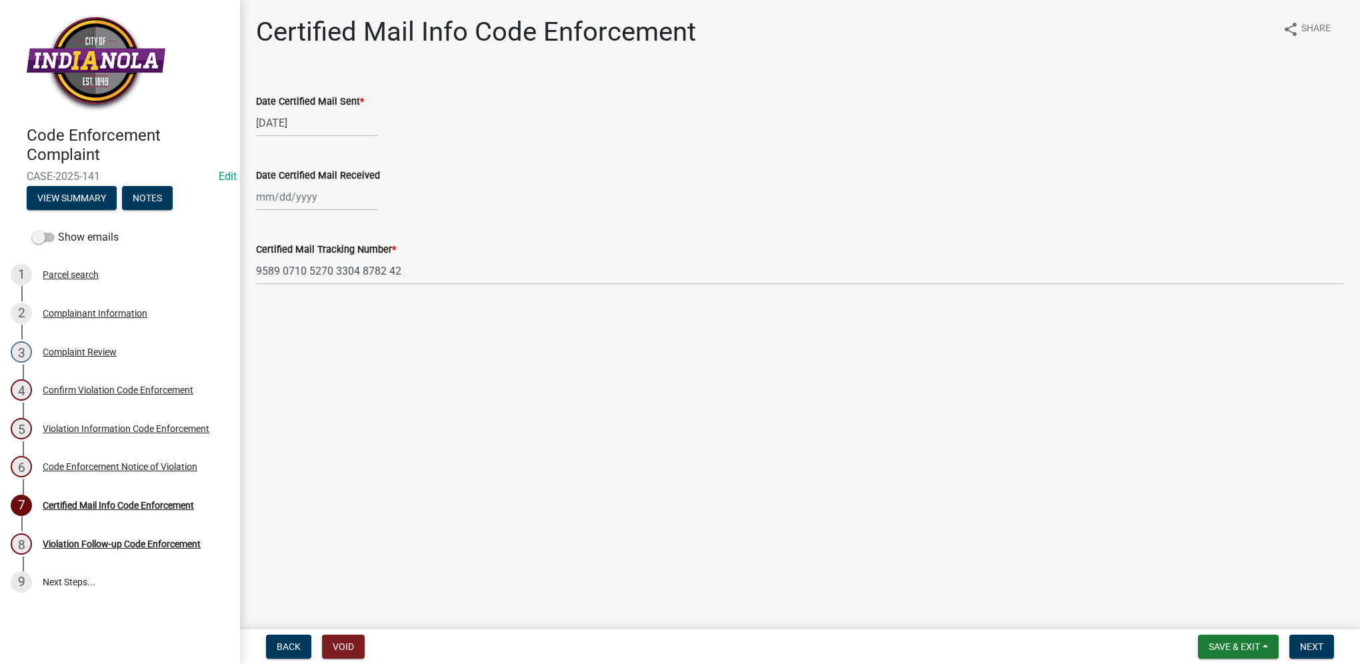
click at [147, 284] on div "1 Parcel search" at bounding box center [115, 274] width 208 height 21
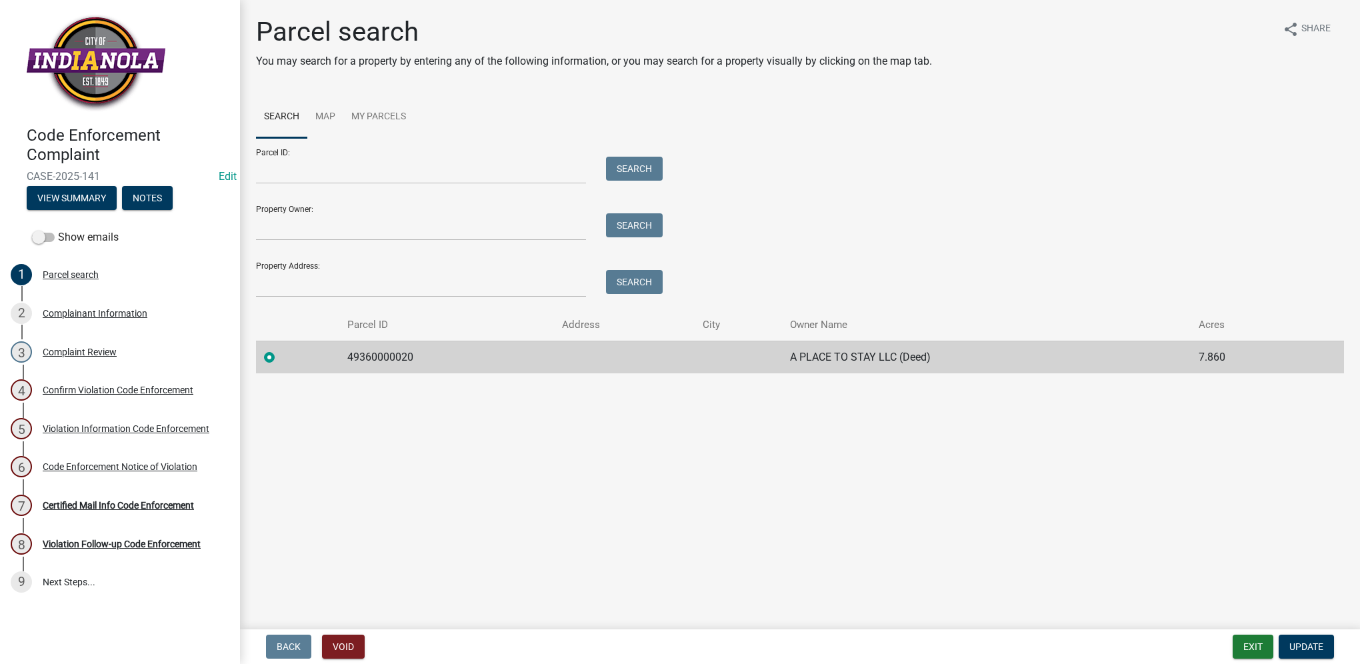
click at [391, 355] on td "49360000020" at bounding box center [446, 357] width 214 height 33
copy td "49360000020"
click at [85, 363] on link "3 Complaint Review" at bounding box center [120, 352] width 240 height 39
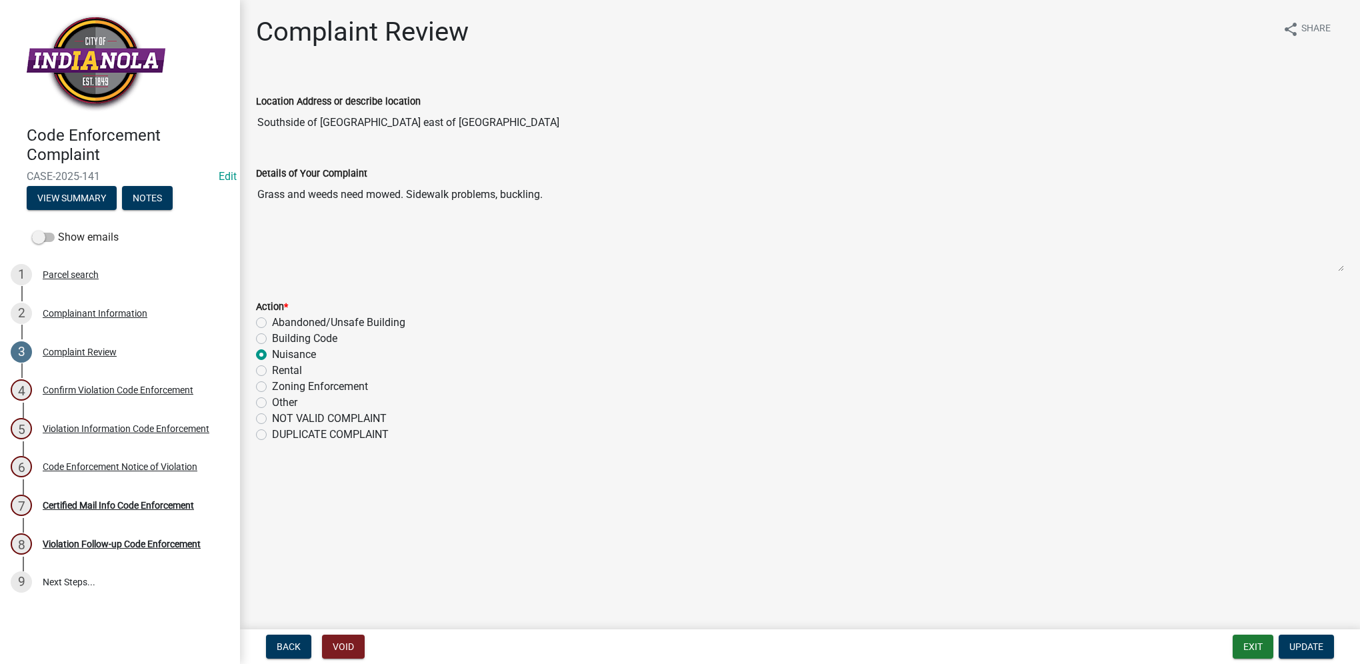
drag, startPoint x: 408, startPoint y: 195, endPoint x: 547, endPoint y: 206, distance: 139.2
click at [547, 206] on textarea "Grass and weeds need mowed. Sidewalk problems, buckling." at bounding box center [800, 226] width 1088 height 91
drag, startPoint x: 547, startPoint y: 206, endPoint x: 540, endPoint y: 200, distance: 9.0
click at [160, 389] on div "Confirm Violation Code Enforcement" at bounding box center [118, 389] width 151 height 9
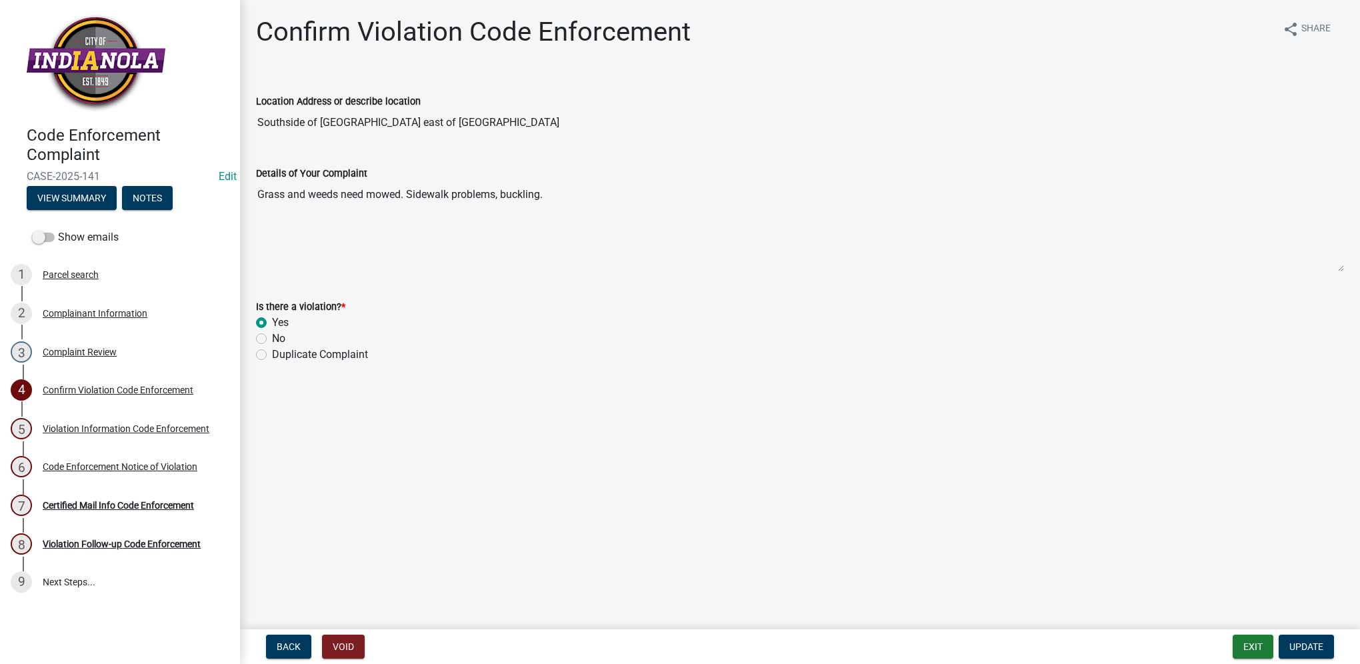
drag, startPoint x: 451, startPoint y: 126, endPoint x: 252, endPoint y: 127, distance: 198.7
click at [252, 127] on div "Location Address or describe location Southside of [GEOGRAPHIC_DATA] east of [G…" at bounding box center [800, 105] width 1108 height 61
drag, startPoint x: 252, startPoint y: 127, endPoint x: 259, endPoint y: 125, distance: 7.0
click at [178, 501] on div "Certified Mail Info Code Enforcement" at bounding box center [118, 505] width 151 height 9
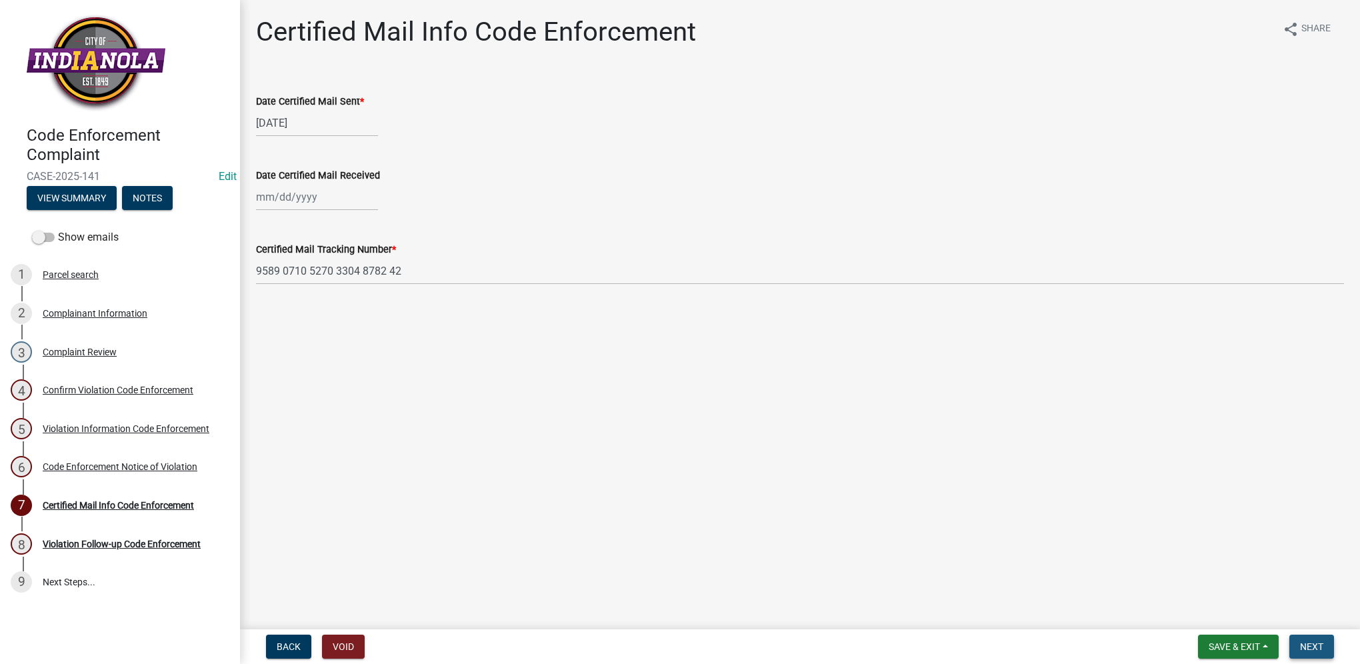
click at [1306, 647] on span "Next" at bounding box center [1311, 647] width 23 height 11
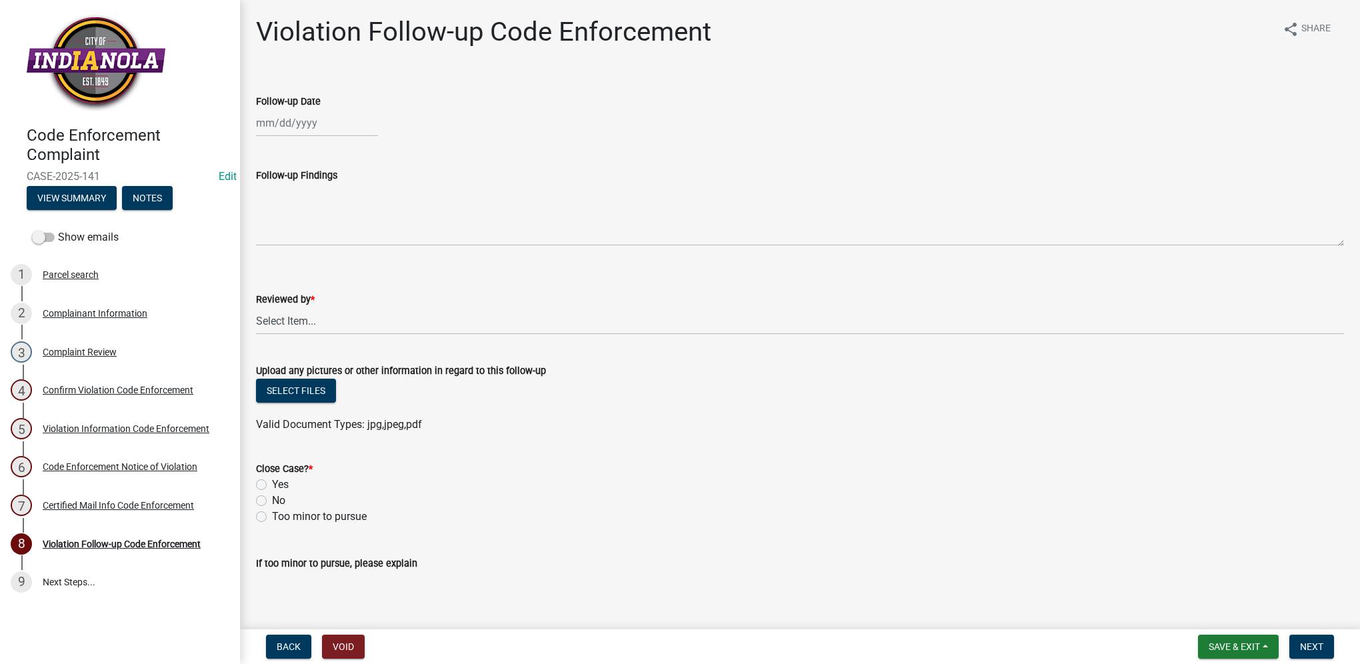
select select "8"
select select "2025"
click at [355, 131] on div "[PERSON_NAME] Feb Mar Apr [PERSON_NAME][DATE] Oct Nov [DATE] 1526 1527 1528 152…" at bounding box center [317, 122] width 122 height 27
click at [315, 234] on div "13" at bounding box center [311, 236] width 21 height 21
type input "[DATE]"
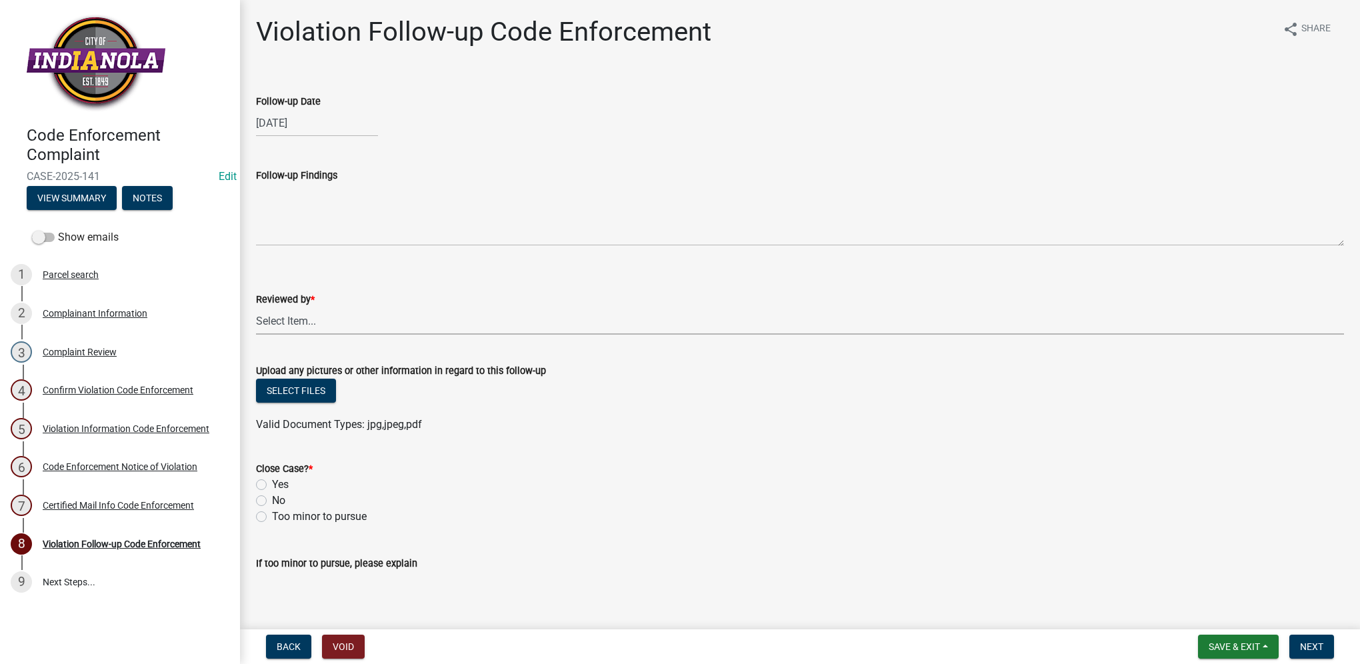
click at [317, 325] on select "Select Item... [PERSON_NAME] [PERSON_NAME] [PERSON_NAME] Other" at bounding box center [800, 320] width 1088 height 27
click at [256, 307] on select "Select Item... [PERSON_NAME] [PERSON_NAME] [PERSON_NAME] Other" at bounding box center [800, 320] width 1088 height 27
select select "634d5426-b8b3-48ee-aa1e-d523f7499186"
click at [272, 487] on label "Yes" at bounding box center [280, 485] width 17 height 16
click at [272, 485] on input "Yes" at bounding box center [276, 481] width 9 height 9
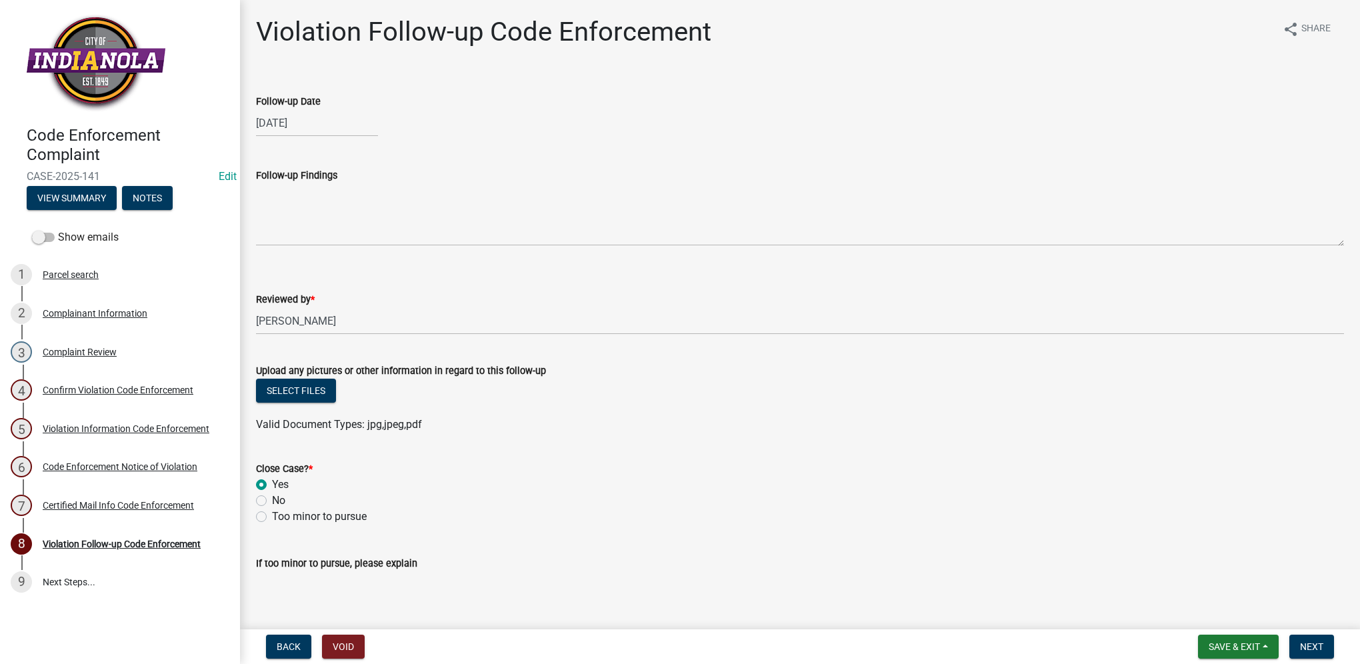
radio input "true"
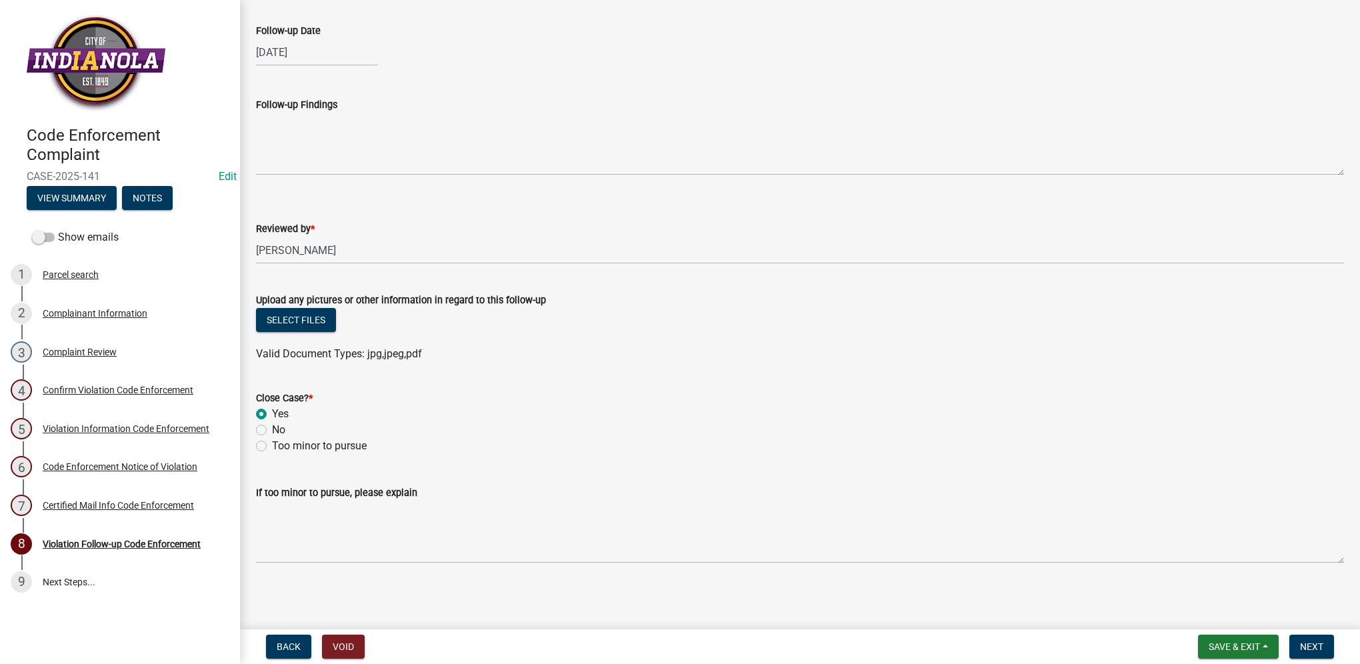
scroll to position [72, 0]
click at [1306, 642] on span "Next" at bounding box center [1311, 647] width 23 height 11
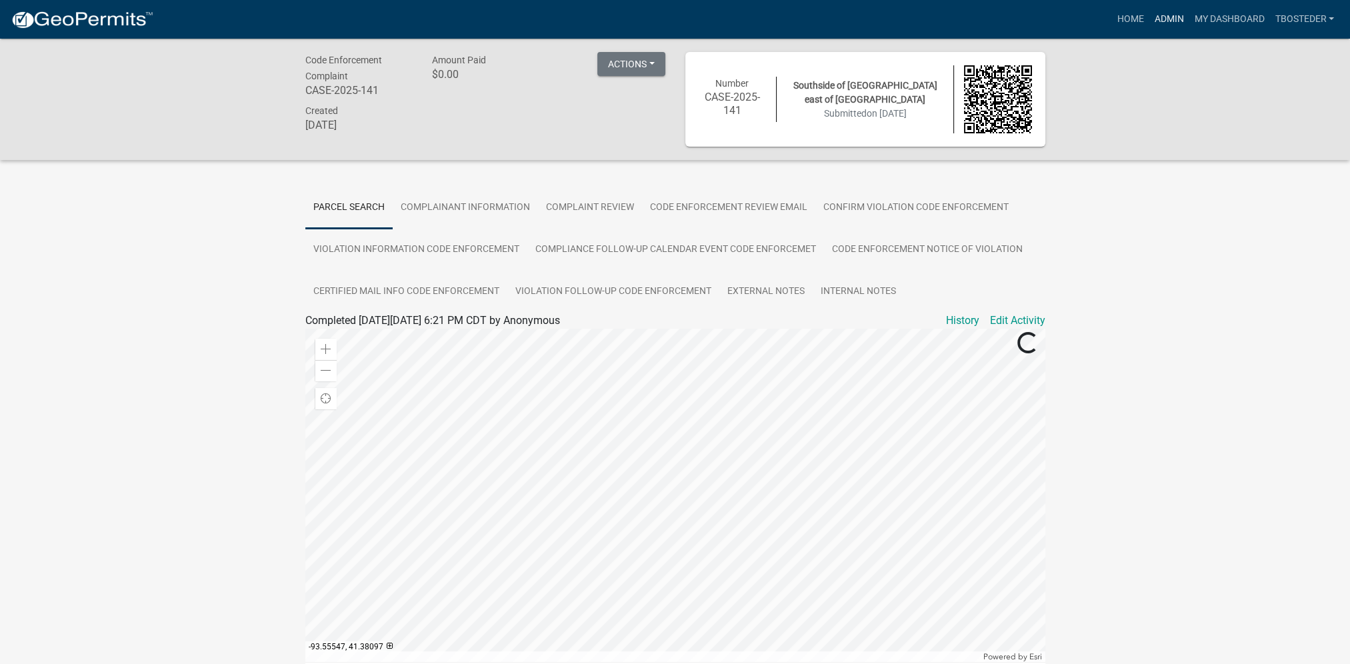
click at [1158, 14] on link "Admin" at bounding box center [1169, 19] width 40 height 25
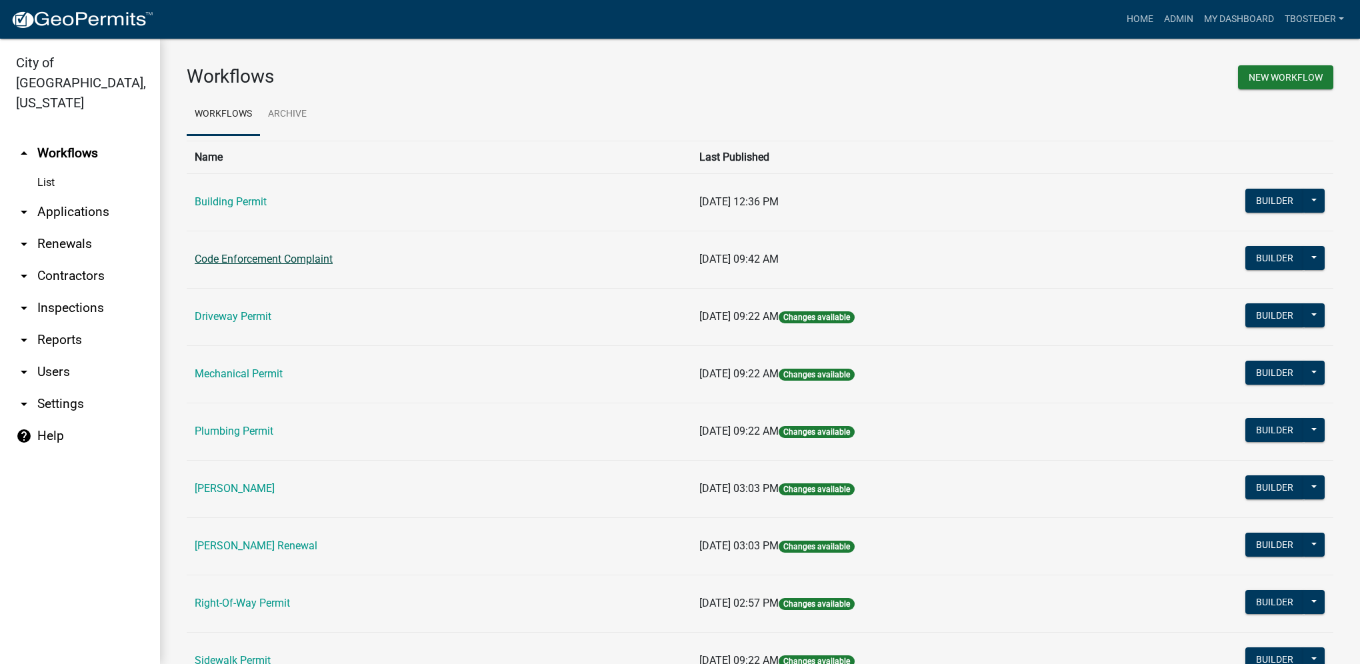
click at [321, 259] on link "Code Enforcement Complaint" at bounding box center [264, 259] width 138 height 13
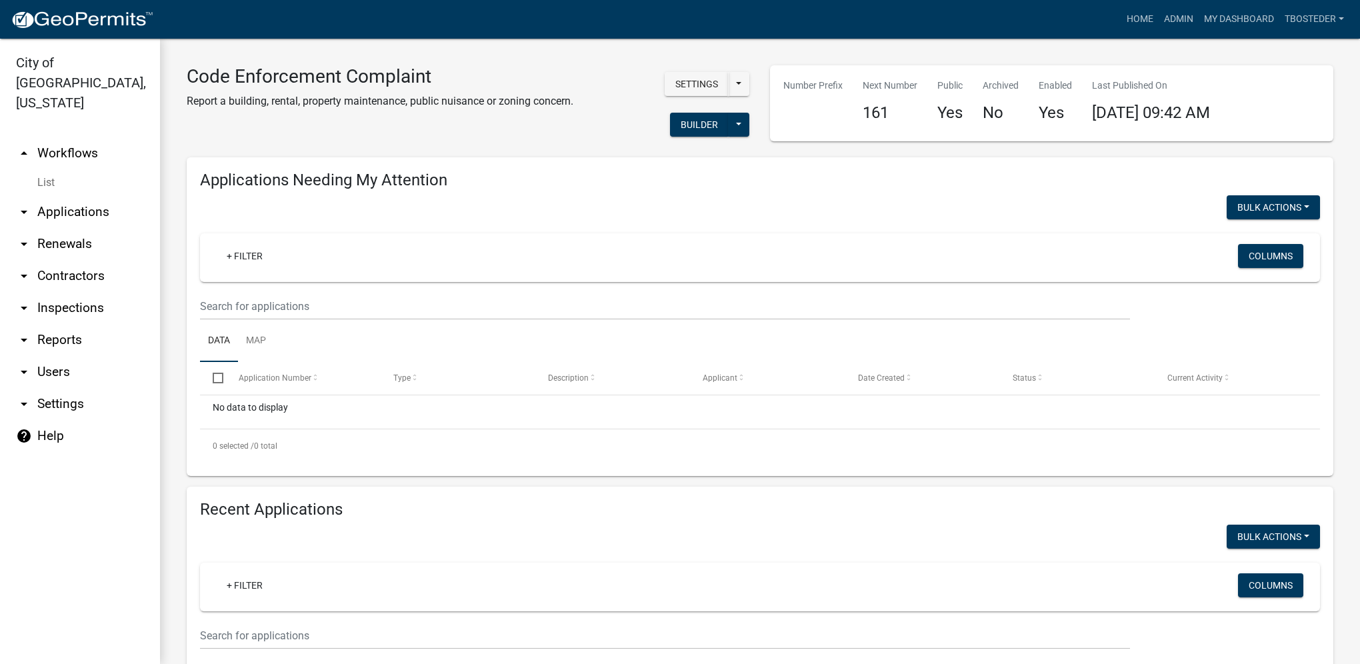
select select "1: 25"
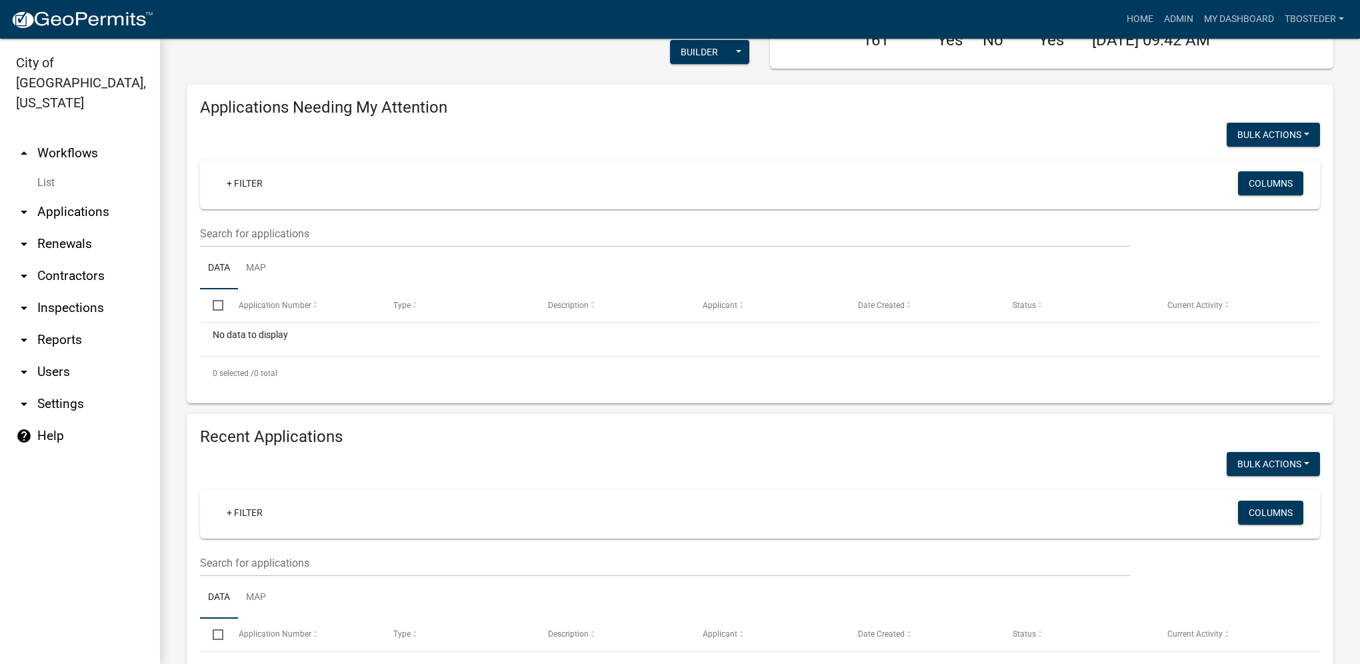
scroll to position [200, 0]
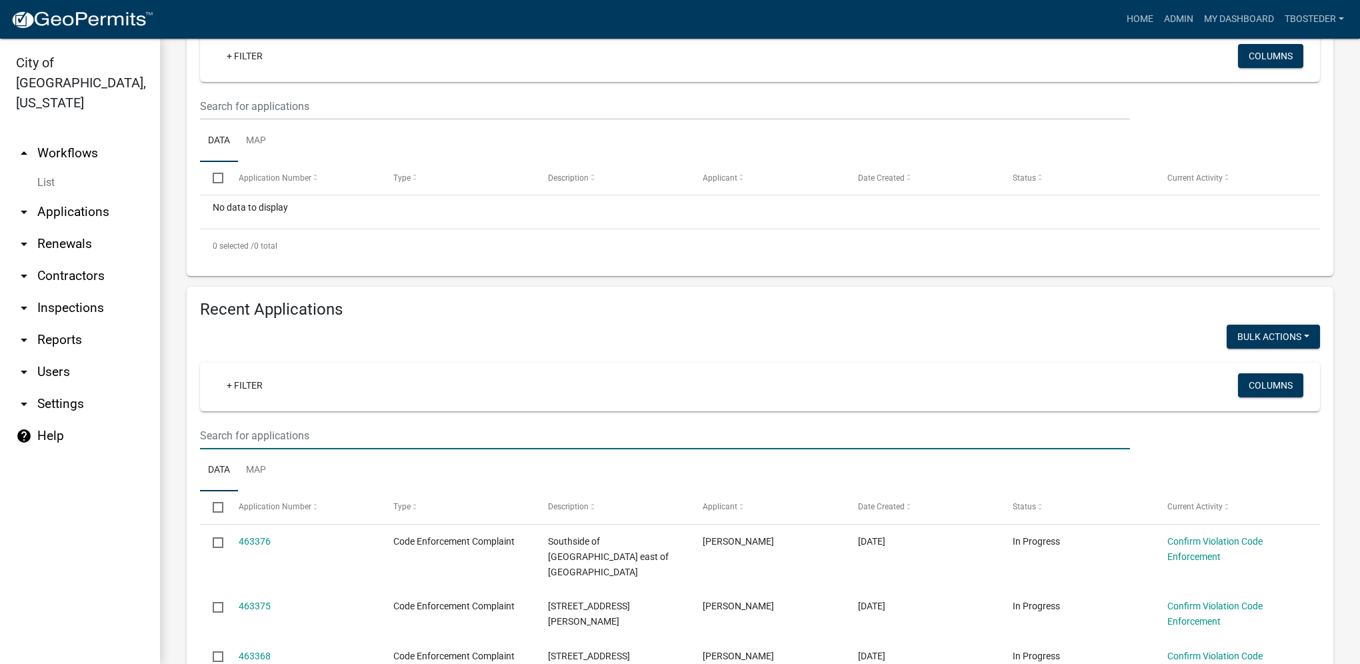
click at [389, 429] on input "text" at bounding box center [665, 435] width 930 height 27
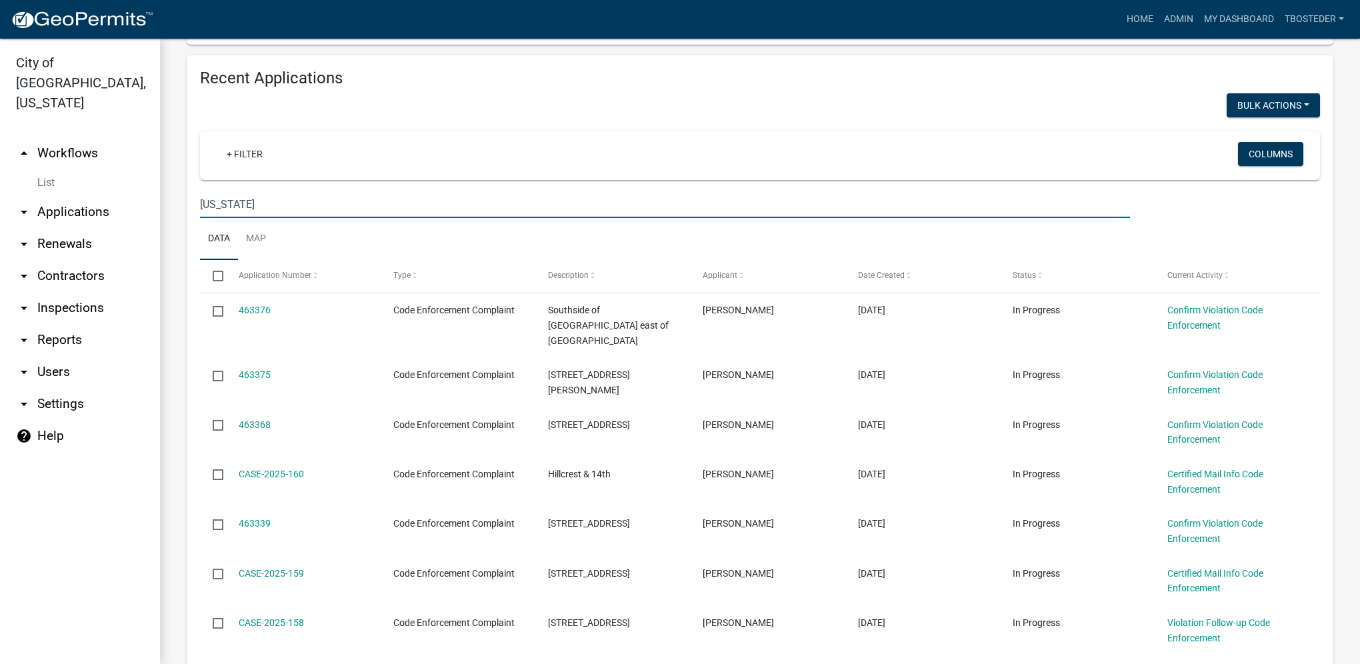
scroll to position [400, 0]
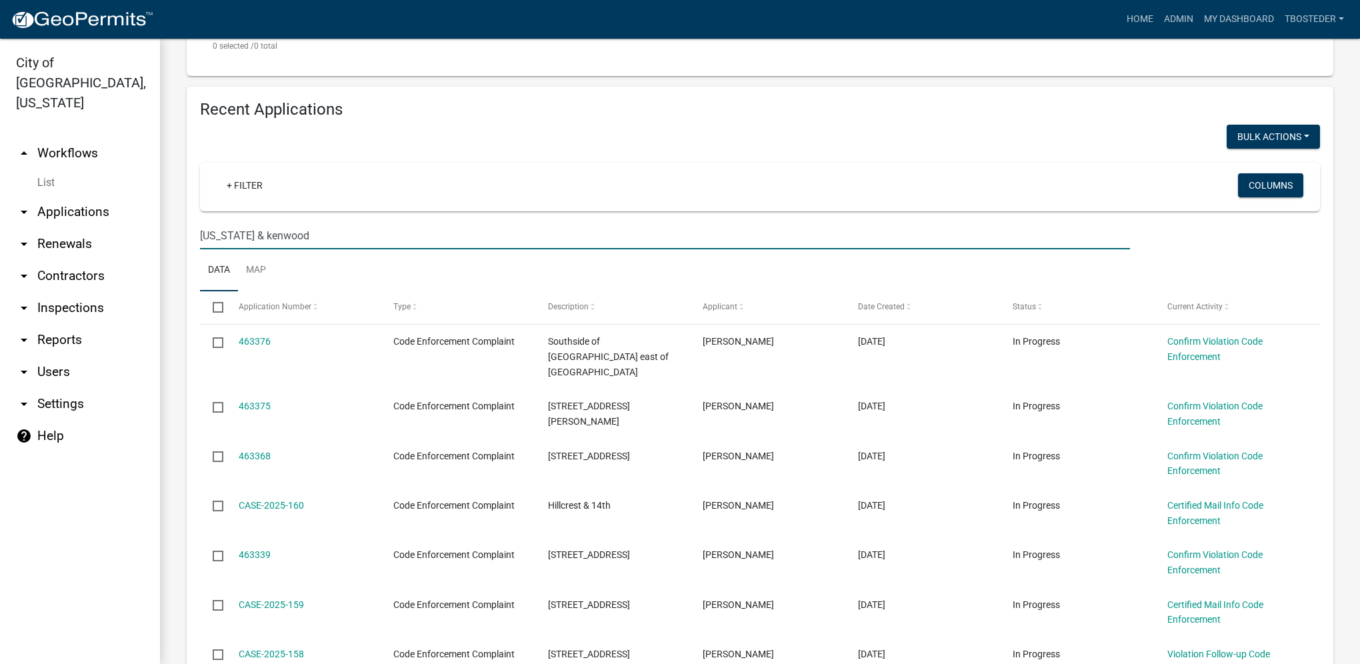
type input "[US_STATE] & kenwood"
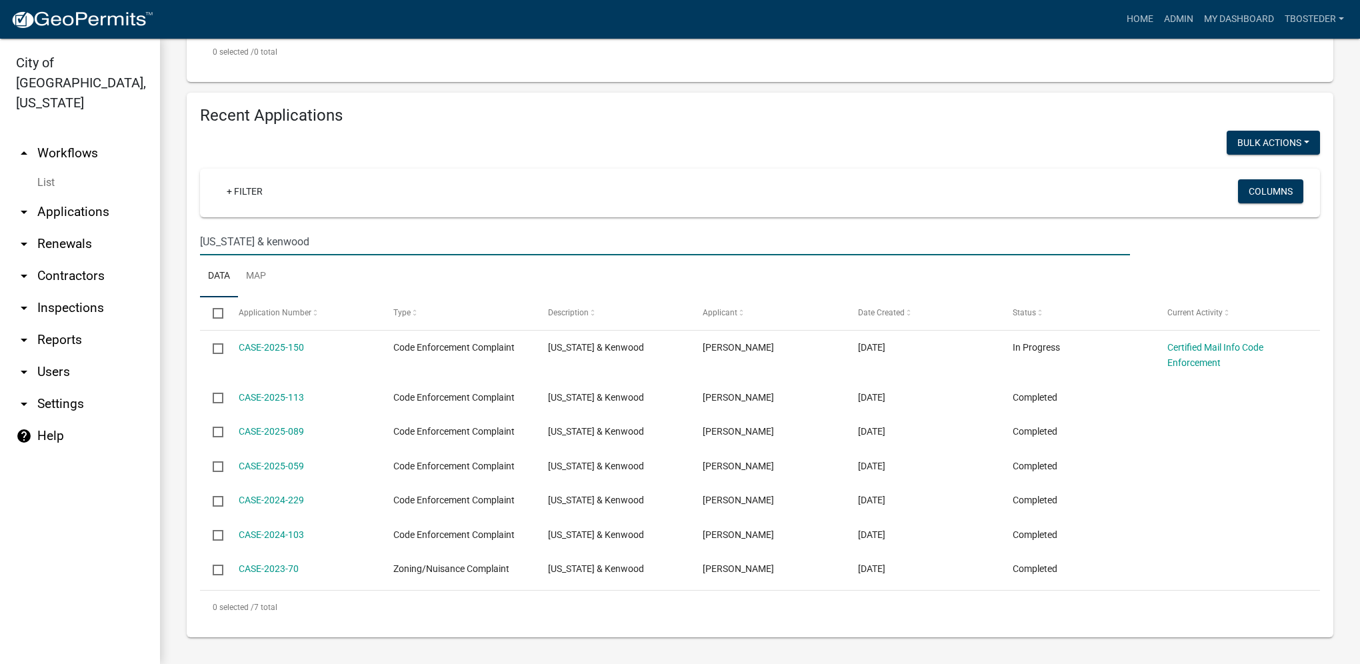
scroll to position [394, 0]
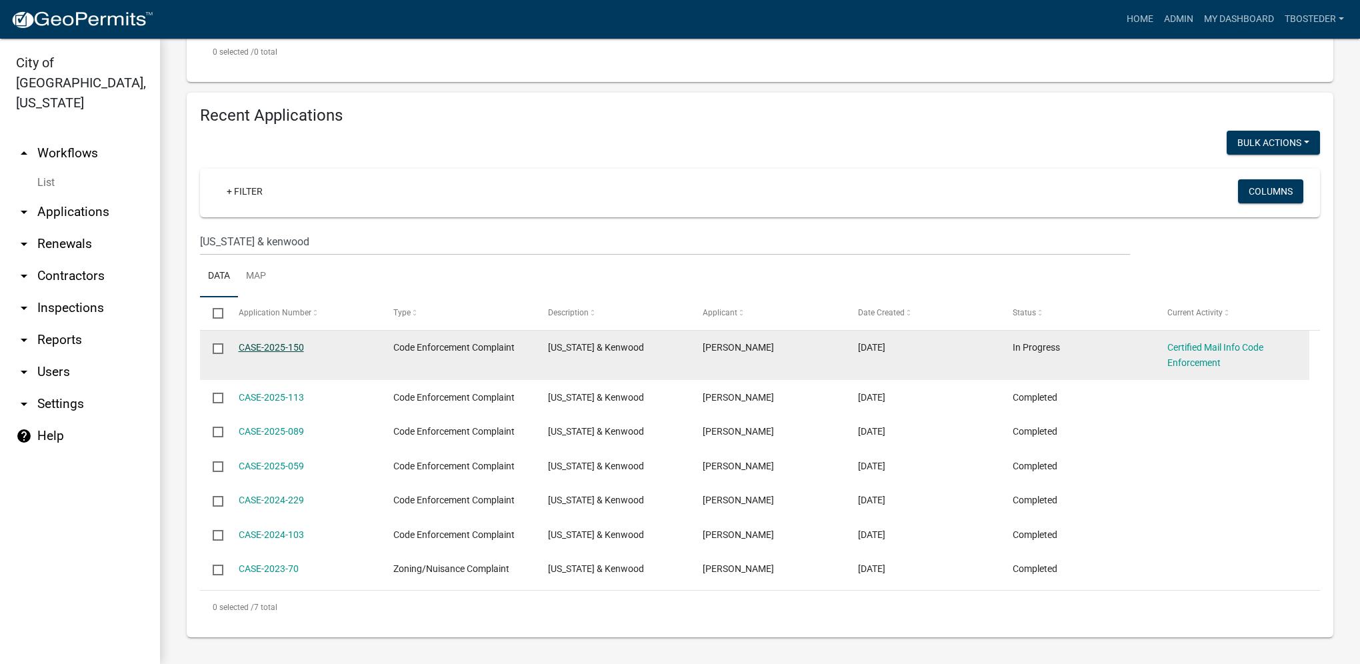
click at [277, 349] on link "CASE-2025-150" at bounding box center [271, 347] width 65 height 11
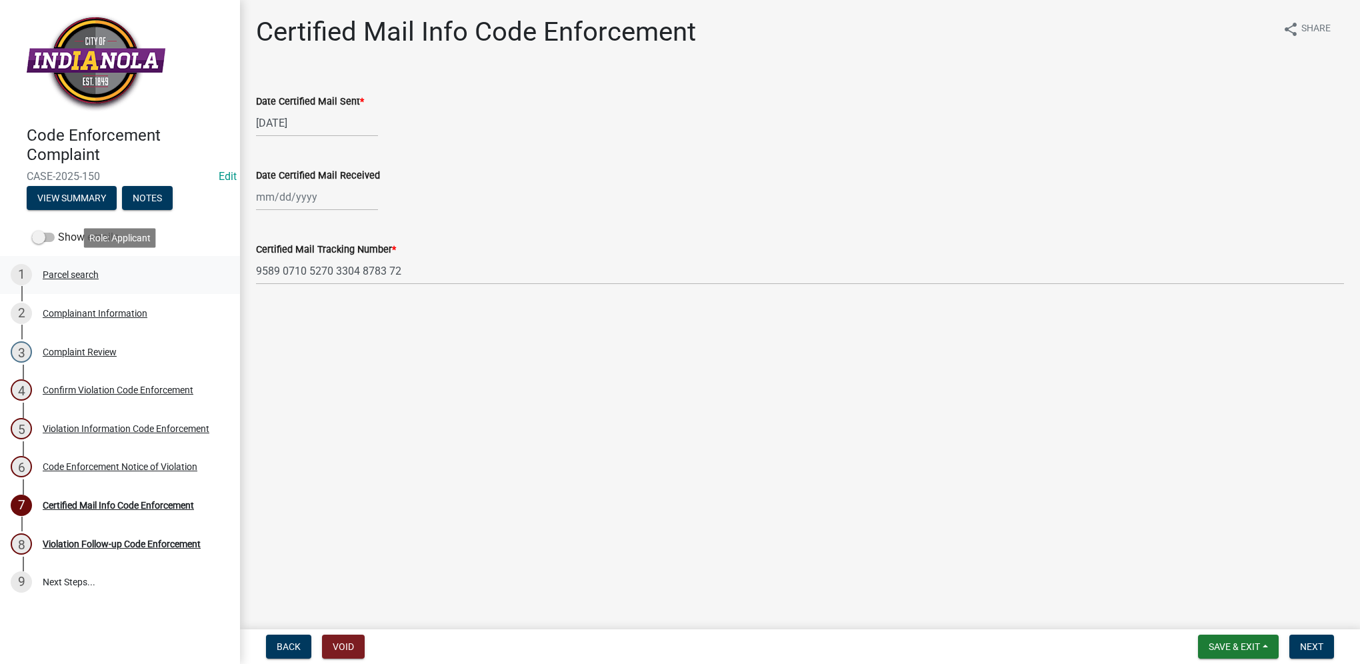
click at [184, 285] on div "1 Parcel search" at bounding box center [115, 274] width 208 height 21
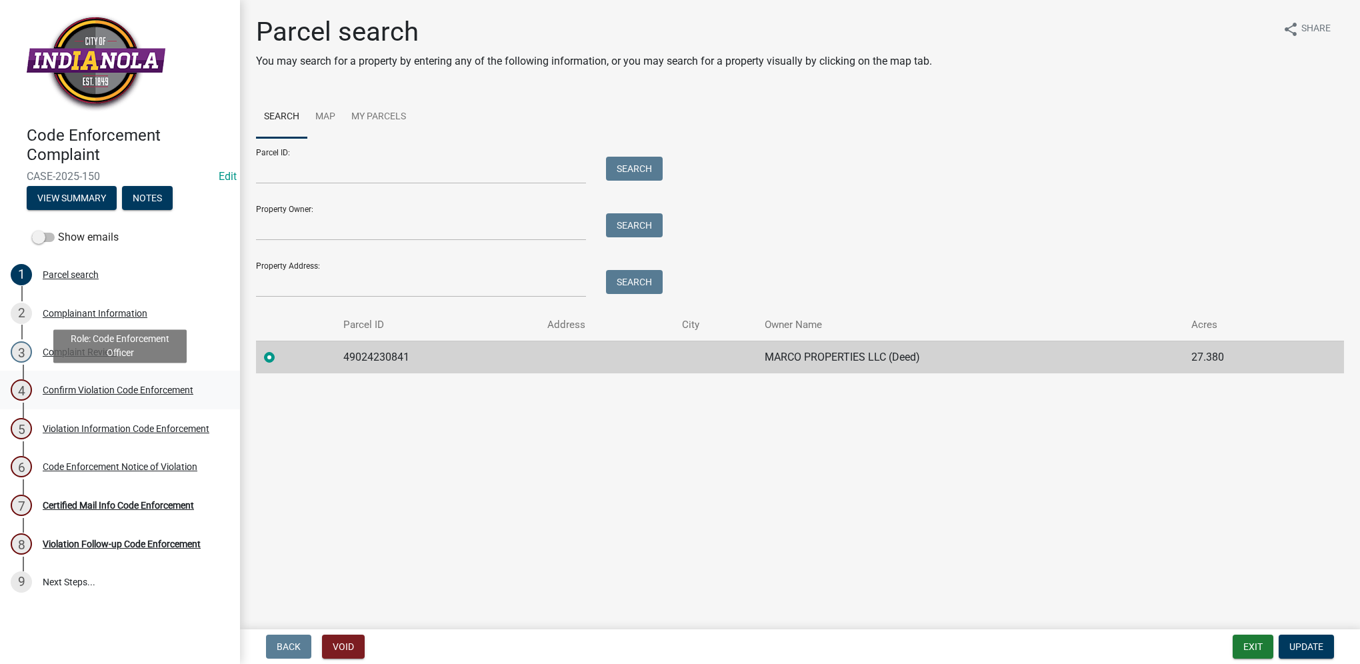
click at [200, 387] on div "4 Confirm Violation Code Enforcement" at bounding box center [115, 389] width 208 height 21
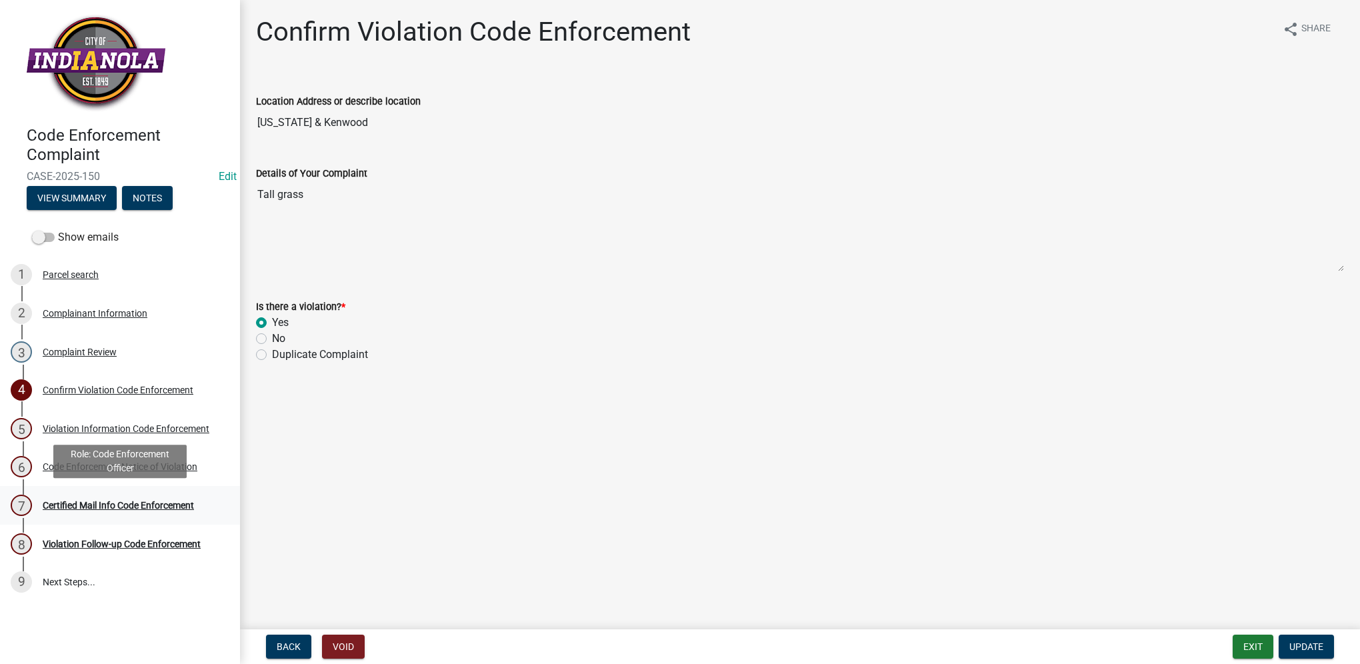
click at [191, 505] on div "Certified Mail Info Code Enforcement" at bounding box center [118, 505] width 151 height 9
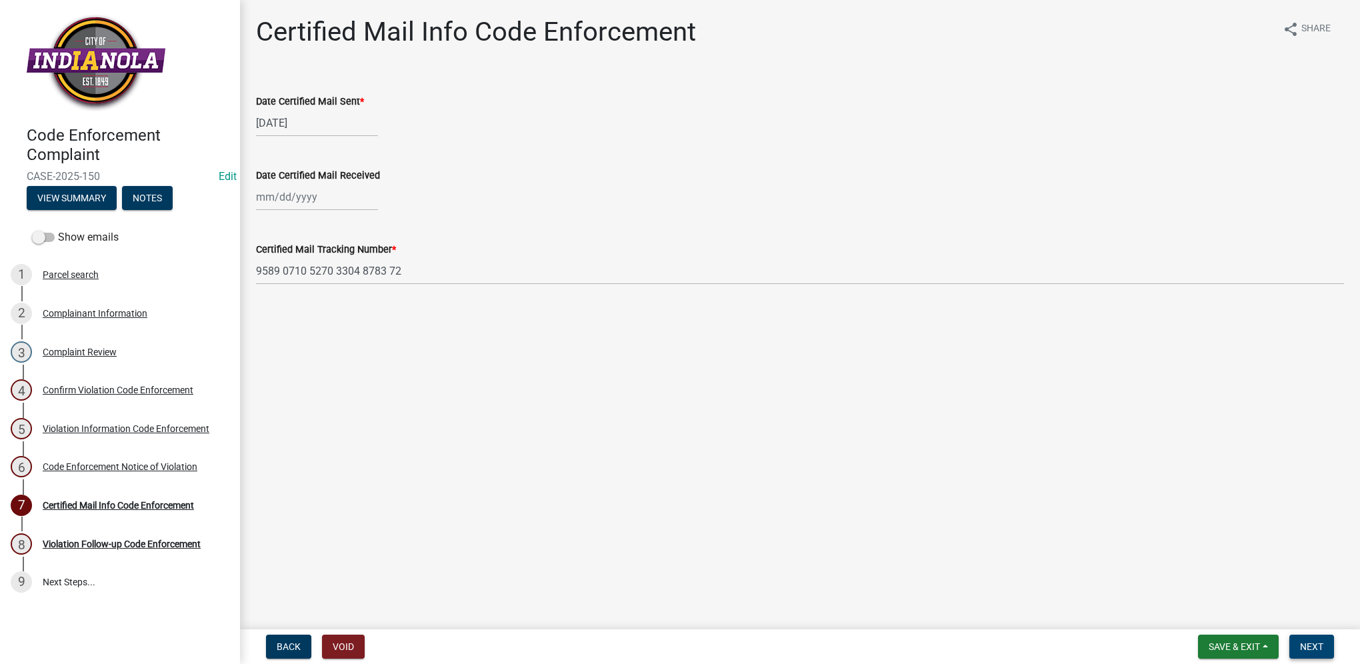
click at [1310, 648] on span "Next" at bounding box center [1311, 647] width 23 height 11
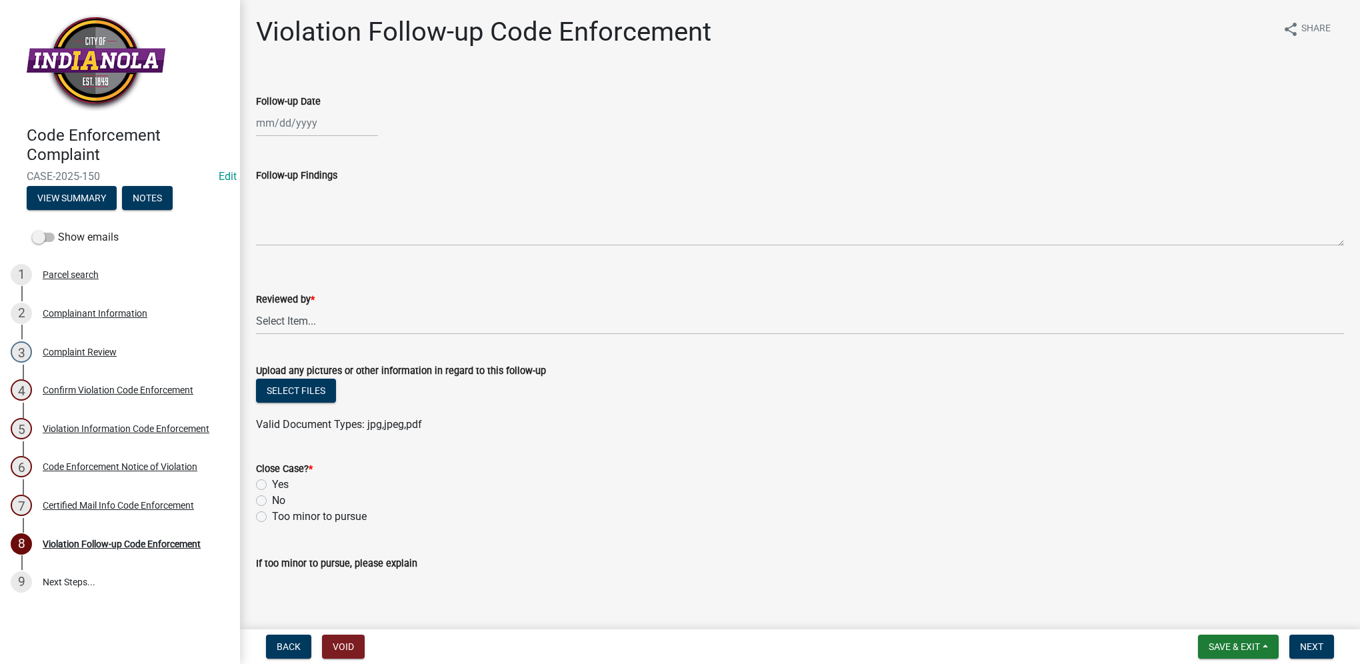
select select "8"
select select "2025"
click at [306, 126] on div "[PERSON_NAME] Feb Mar Apr [PERSON_NAME][DATE] Oct Nov [DATE] 1526 1527 1528 152…" at bounding box center [317, 122] width 122 height 27
click at [313, 235] on div "13" at bounding box center [311, 236] width 21 height 21
type input "[DATE]"
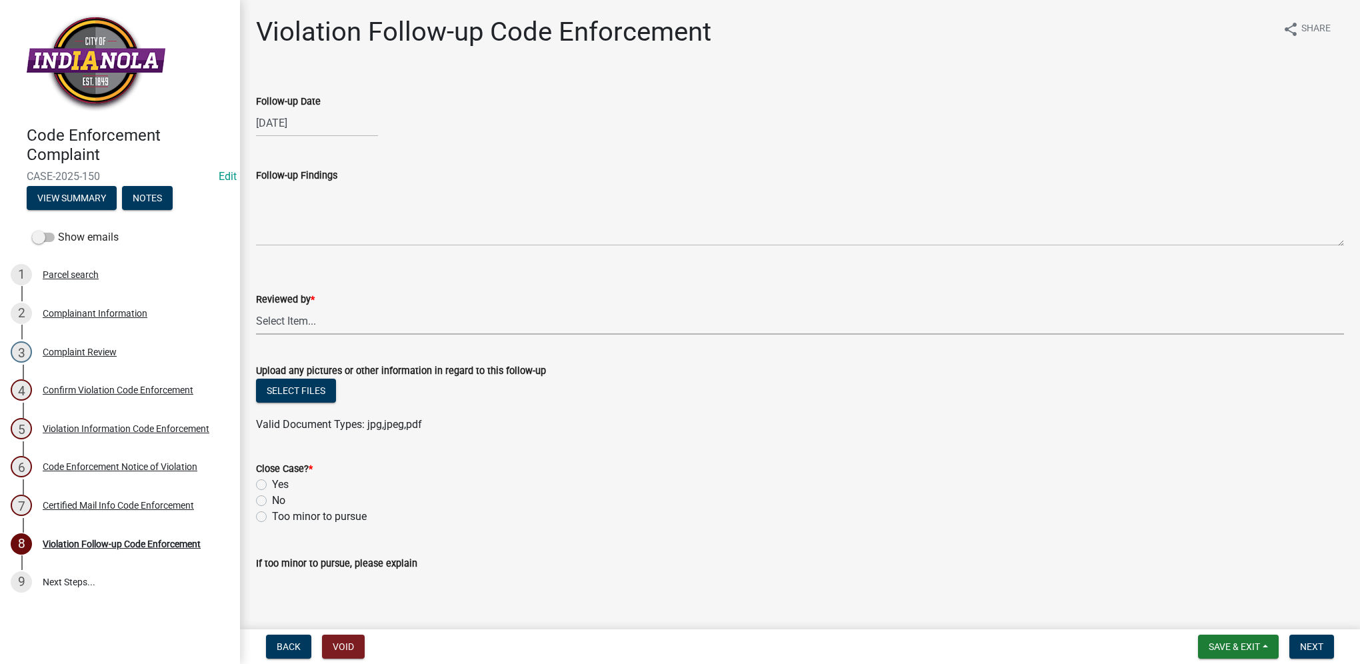
click at [299, 318] on select "Select Item... [PERSON_NAME] [PERSON_NAME] [PERSON_NAME] Other" at bounding box center [800, 320] width 1088 height 27
click at [256, 307] on select "Select Item... [PERSON_NAME] [PERSON_NAME] [PERSON_NAME] Other" at bounding box center [800, 320] width 1088 height 27
select select "634d5426-b8b3-48ee-aa1e-d523f7499186"
click at [272, 485] on label "Yes" at bounding box center [280, 485] width 17 height 16
click at [272, 485] on input "Yes" at bounding box center [276, 481] width 9 height 9
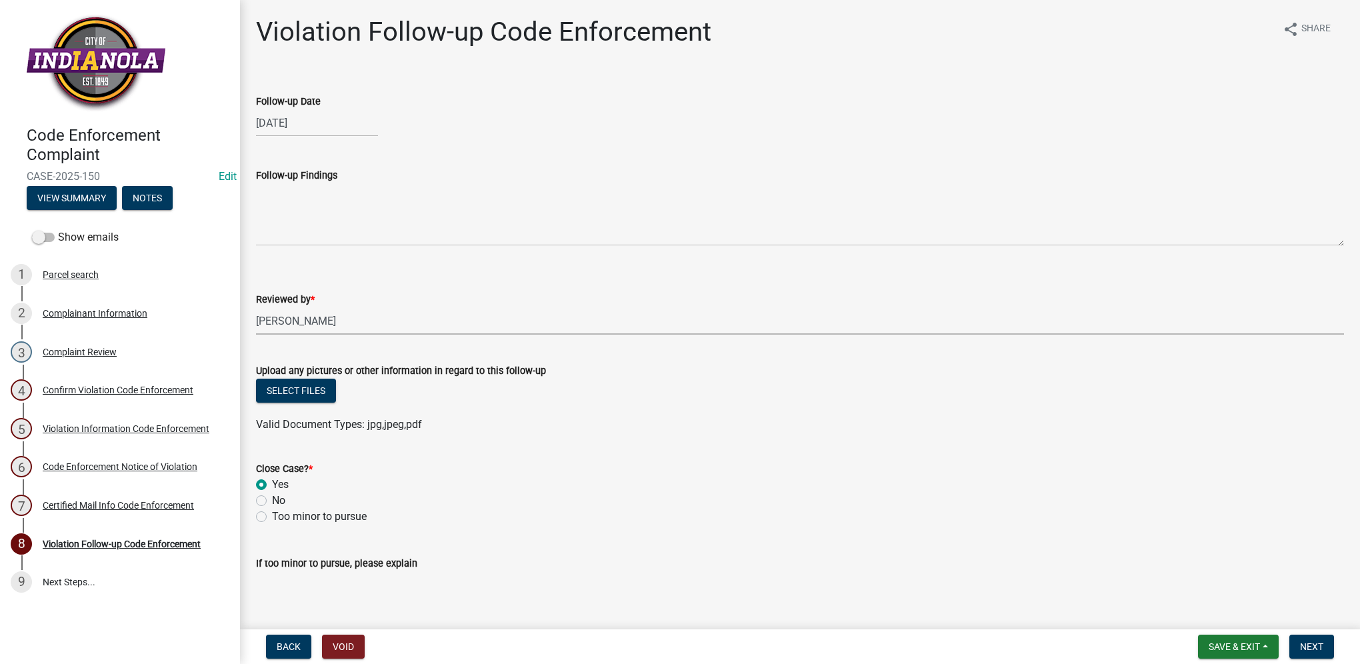
radio input "true"
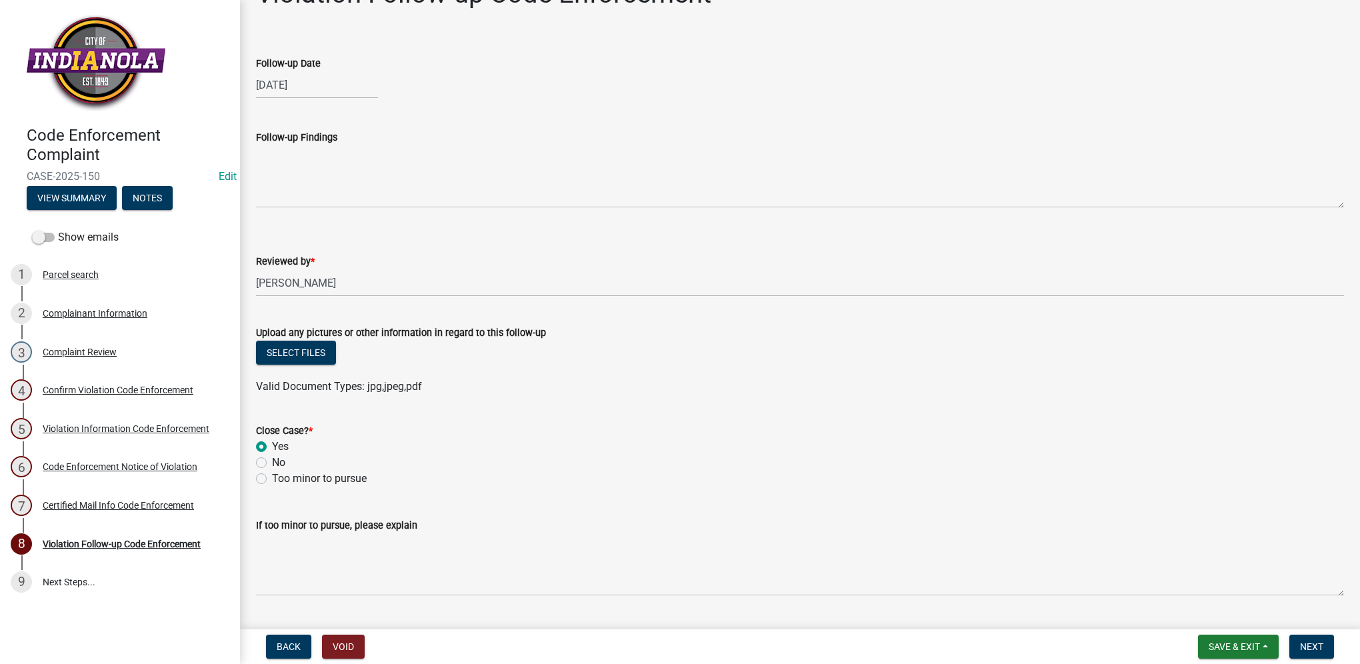
scroll to position [72, 0]
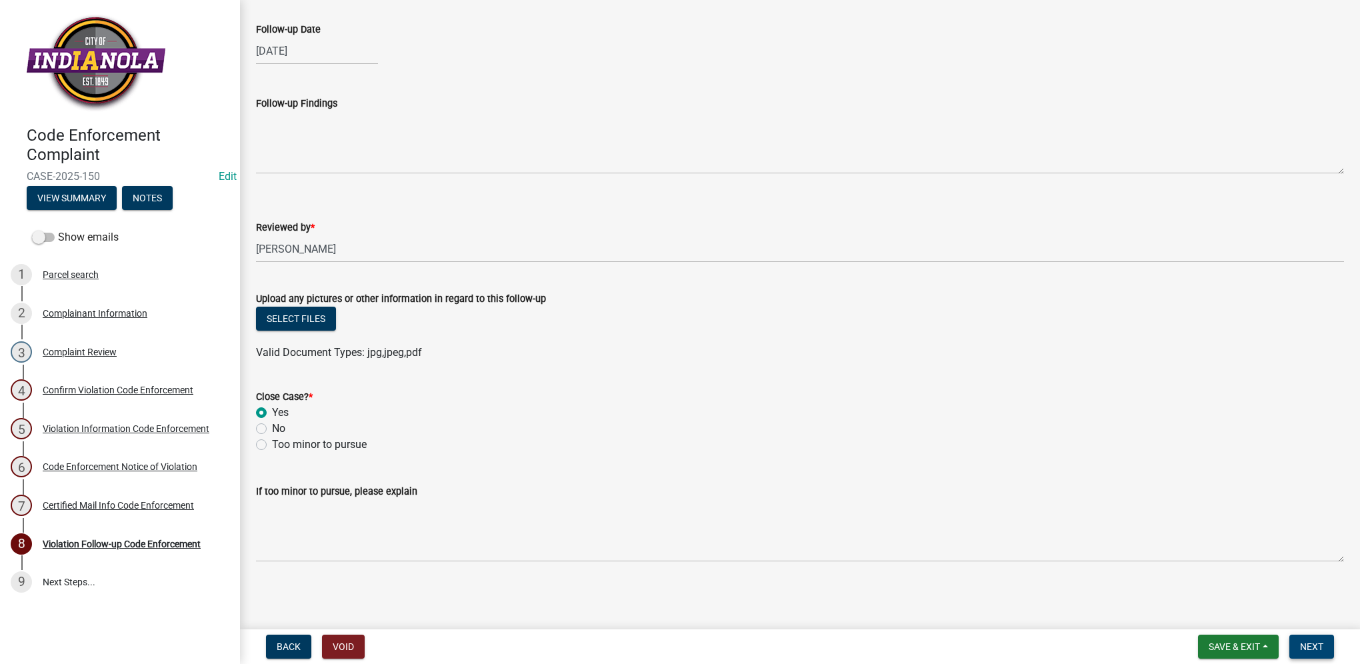
click at [1325, 646] on button "Next" at bounding box center [1312, 647] width 45 height 24
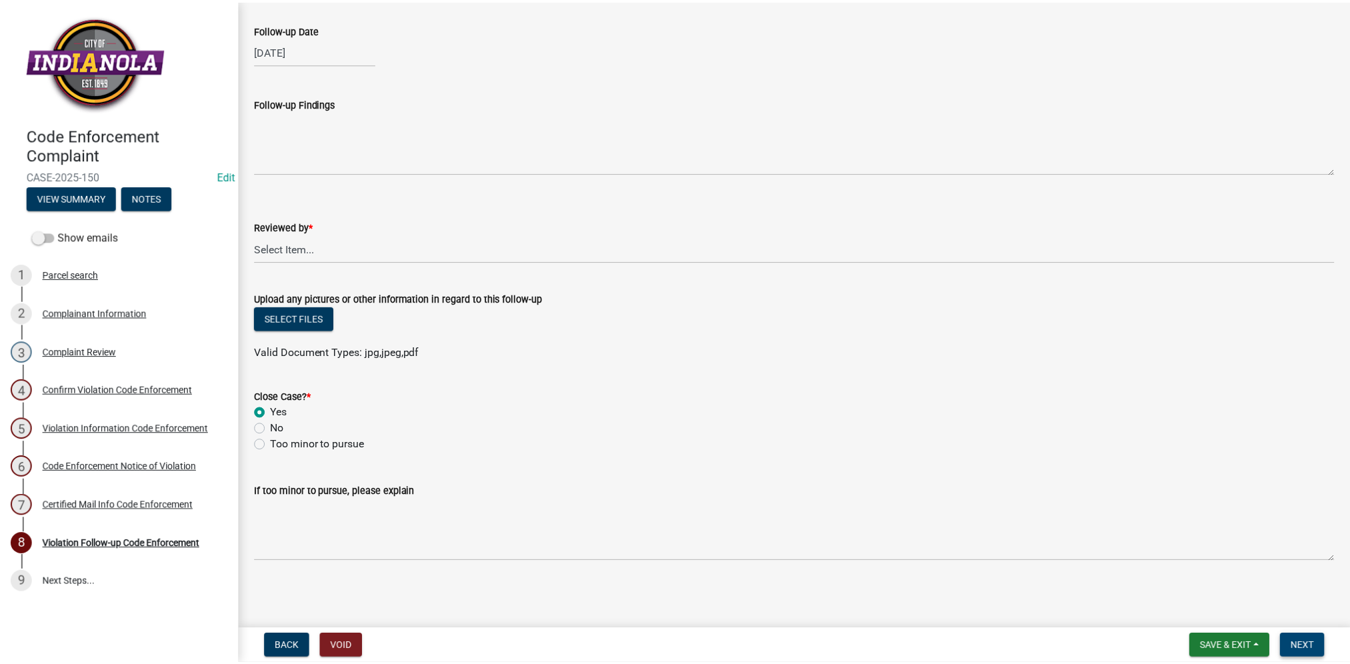
scroll to position [0, 0]
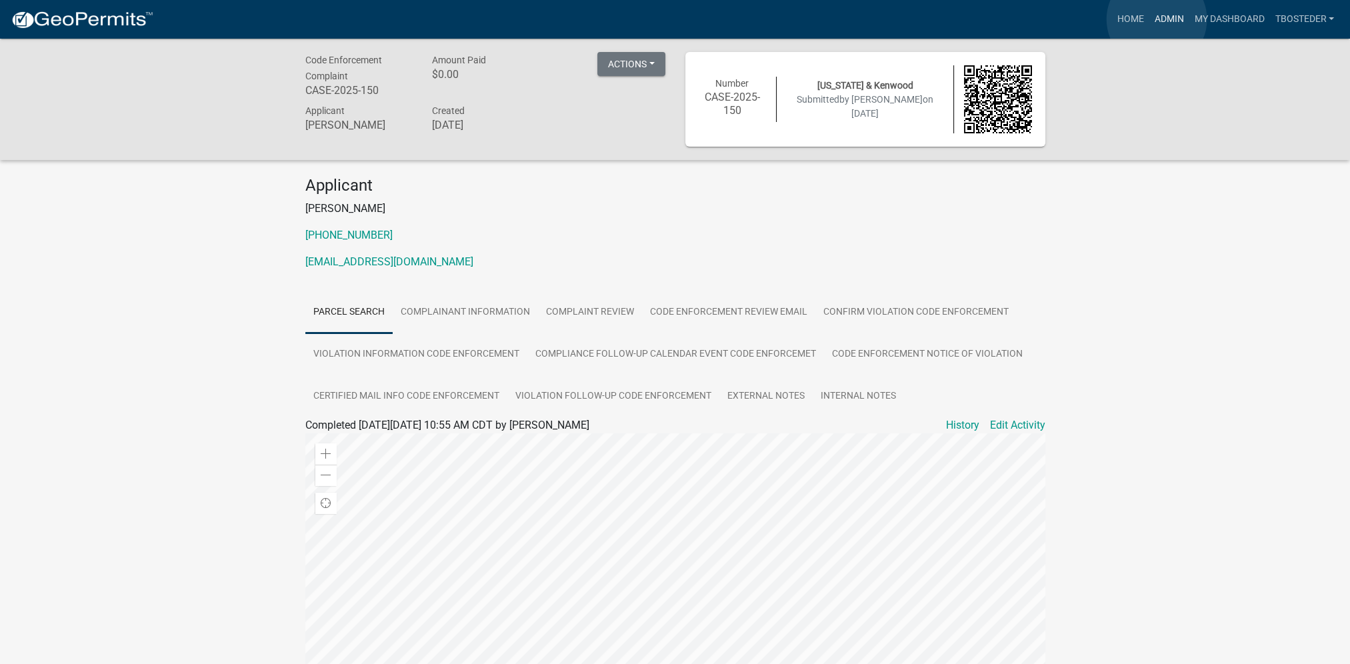
click at [1157, 19] on link "Admin" at bounding box center [1169, 19] width 40 height 25
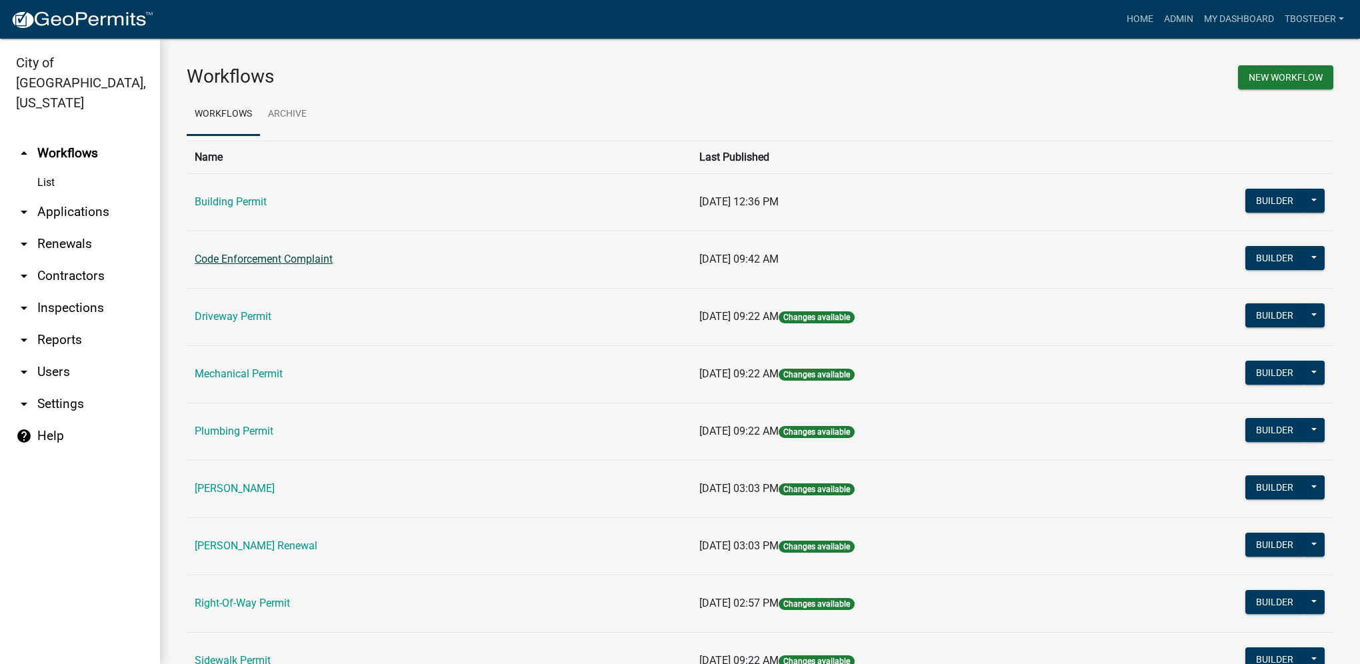
click at [327, 264] on link "Code Enforcement Complaint" at bounding box center [264, 259] width 138 height 13
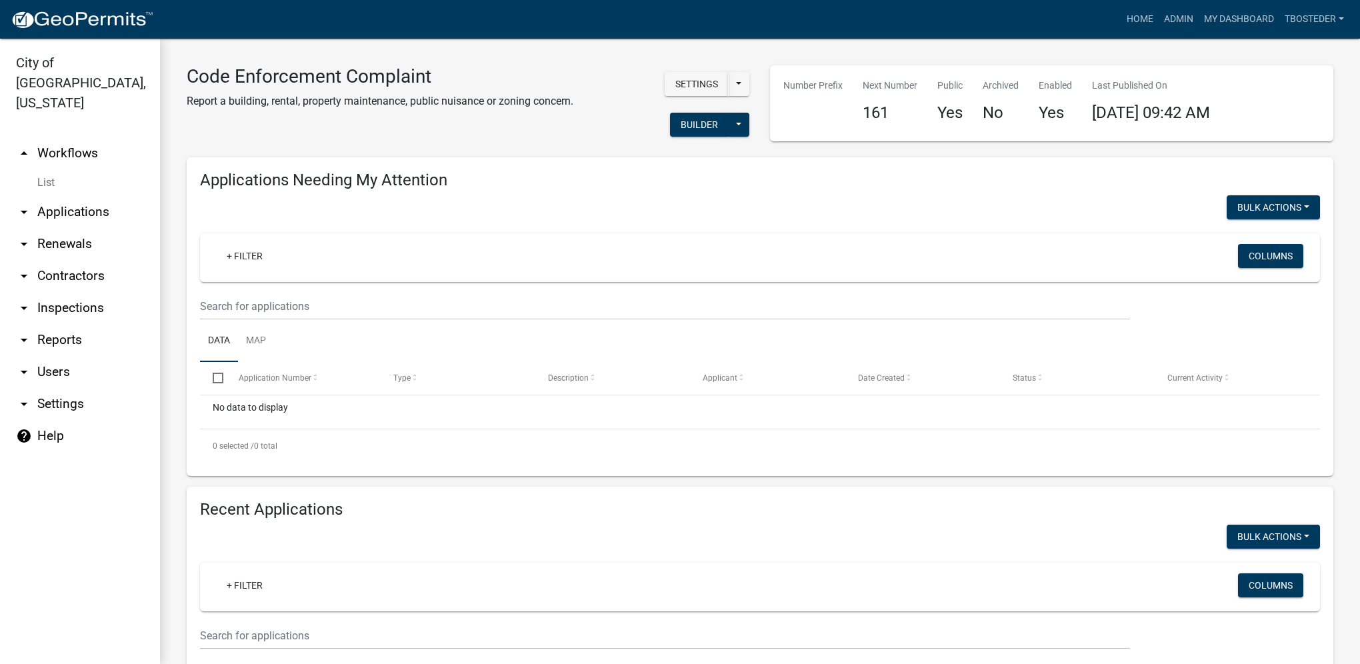
select select "1: 25"
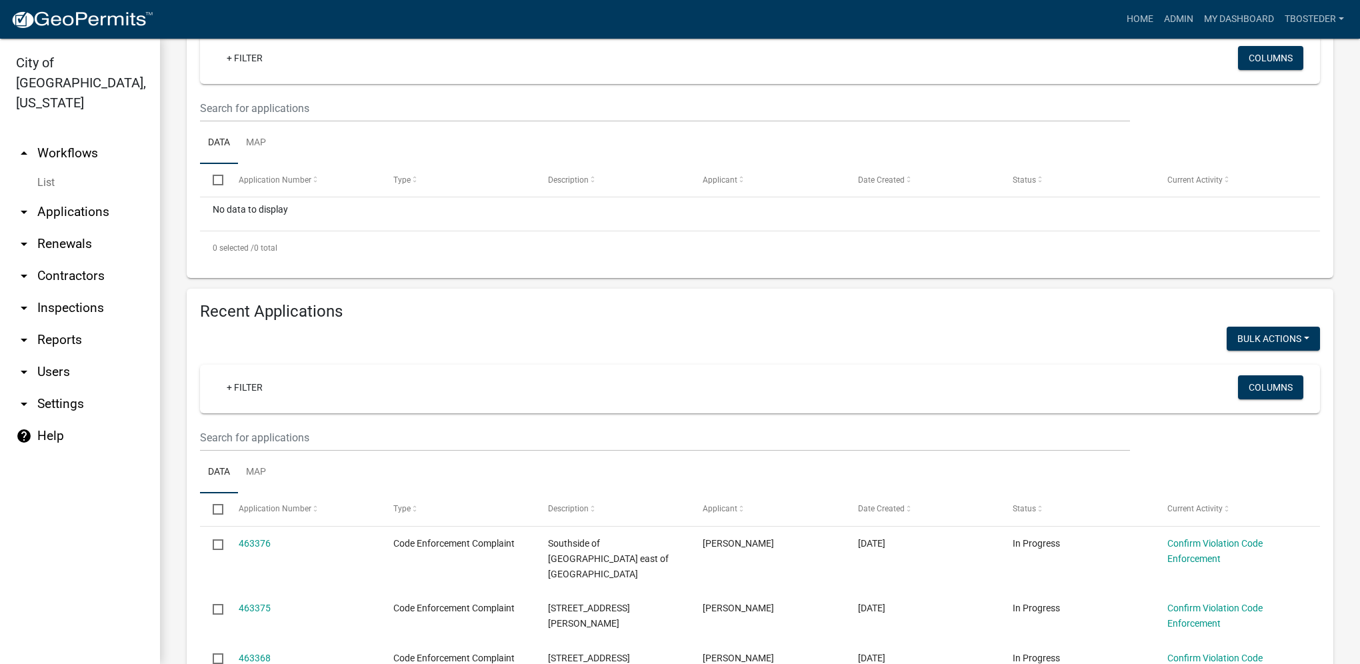
scroll to position [200, 0]
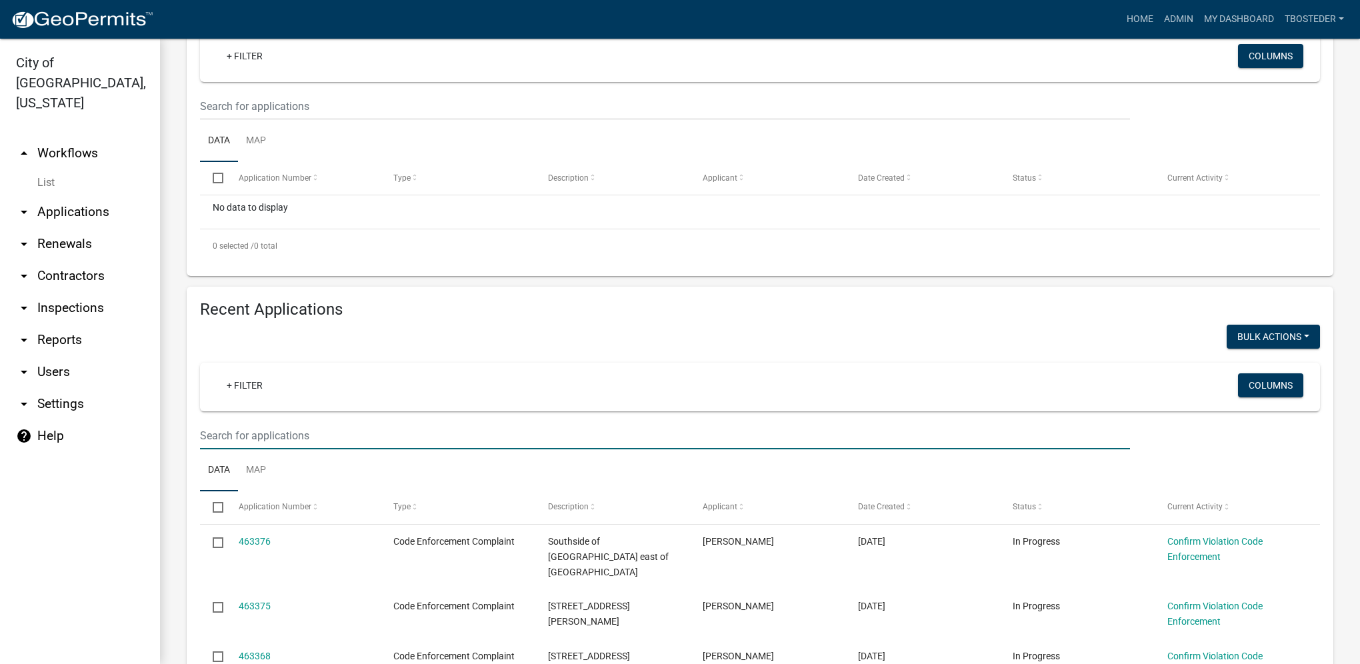
click at [363, 430] on input "text" at bounding box center [665, 435] width 930 height 27
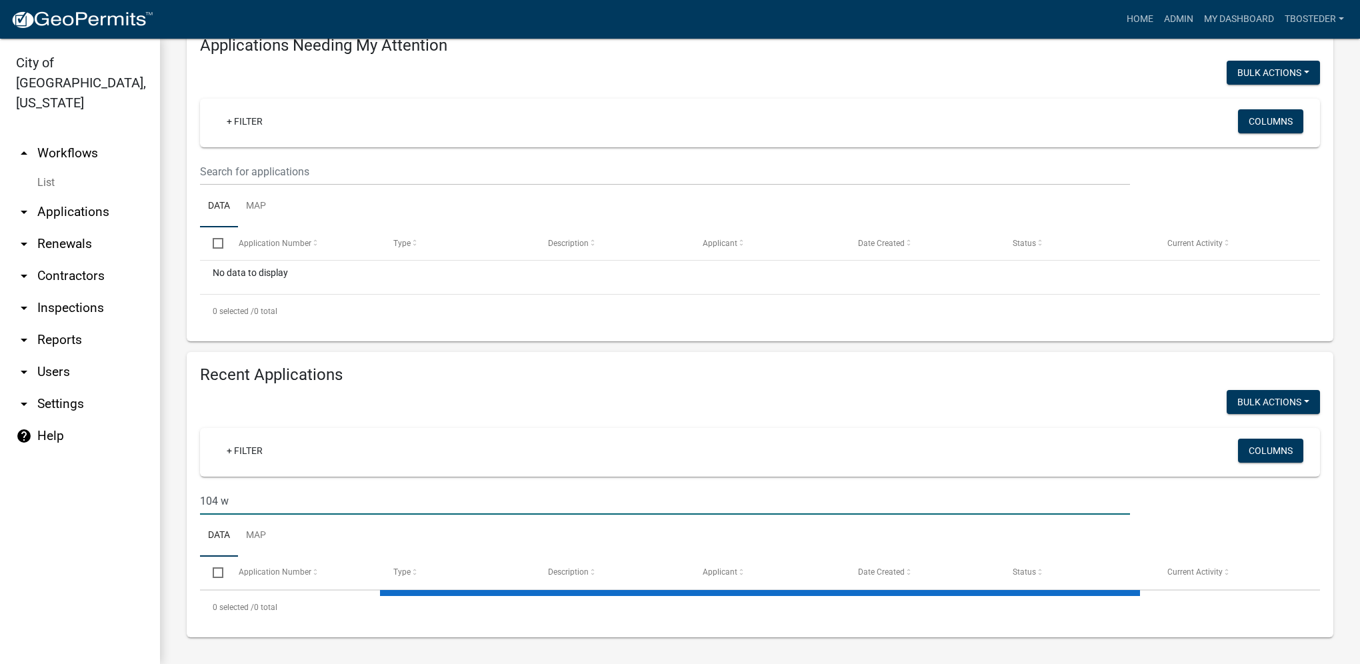
scroll to position [135, 0]
type input "104 w henderso"
select select "1: 25"
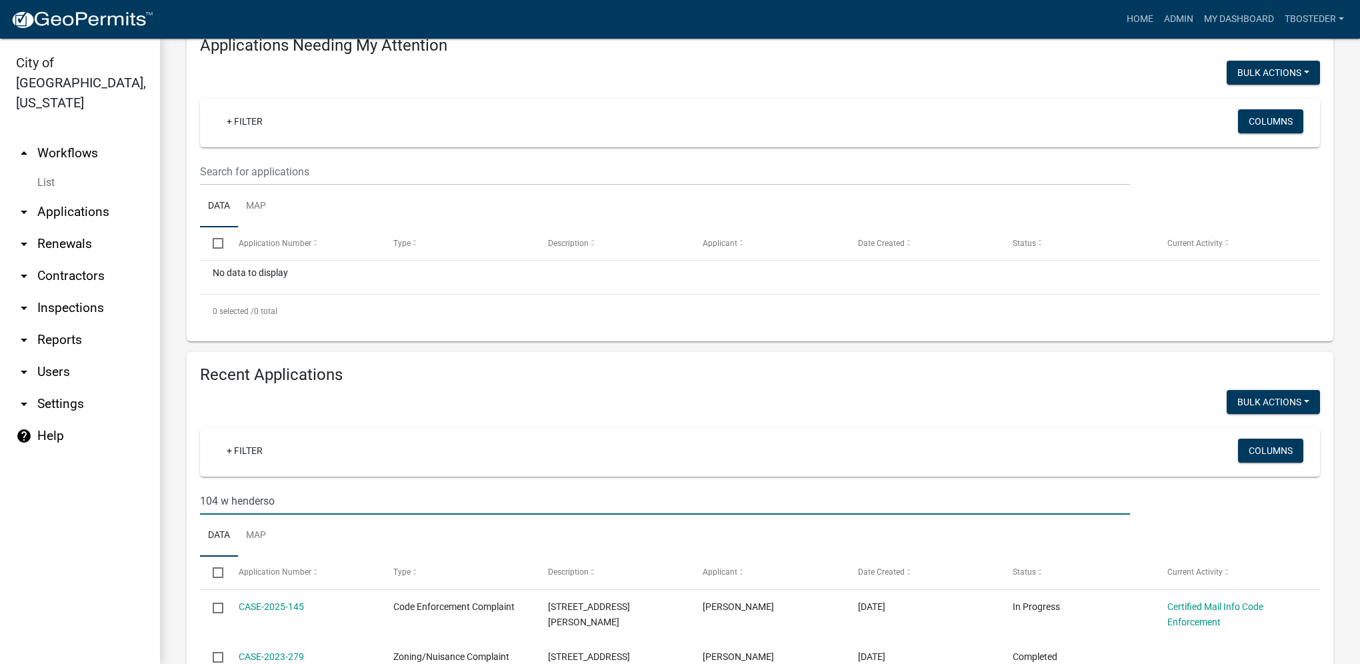
scroll to position [200, 0]
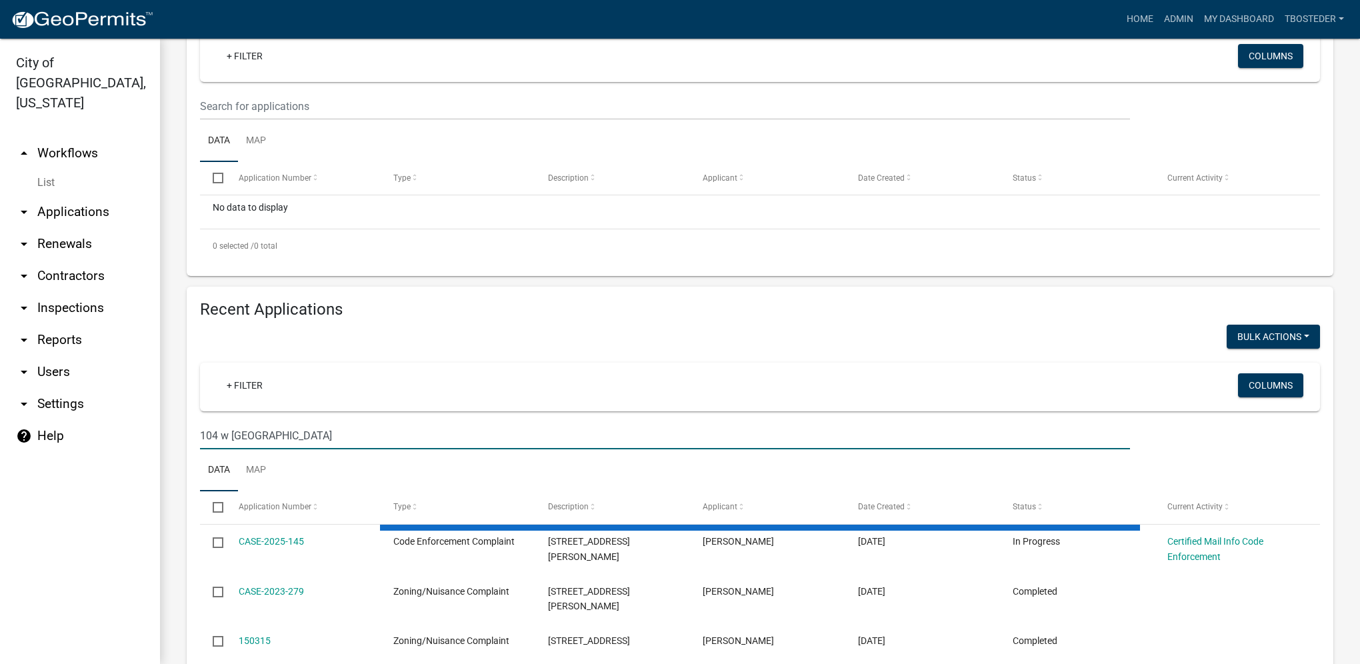
type input "104 w [GEOGRAPHIC_DATA]"
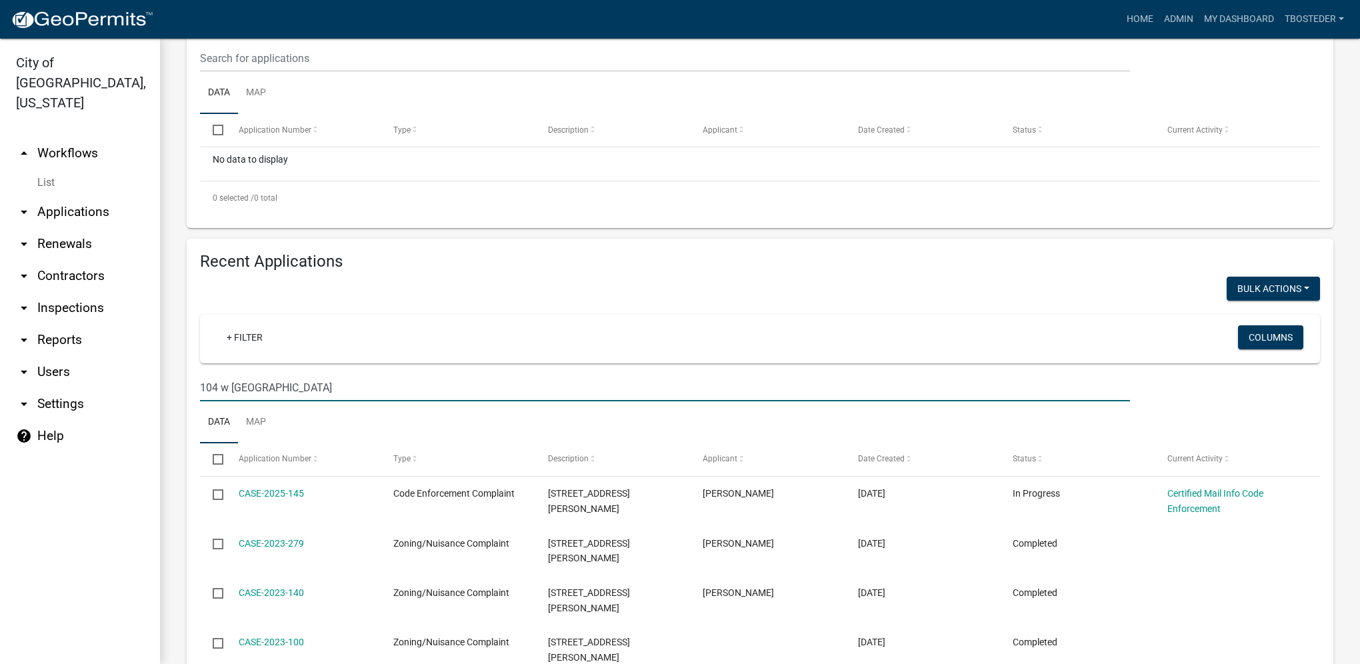
scroll to position [325, 0]
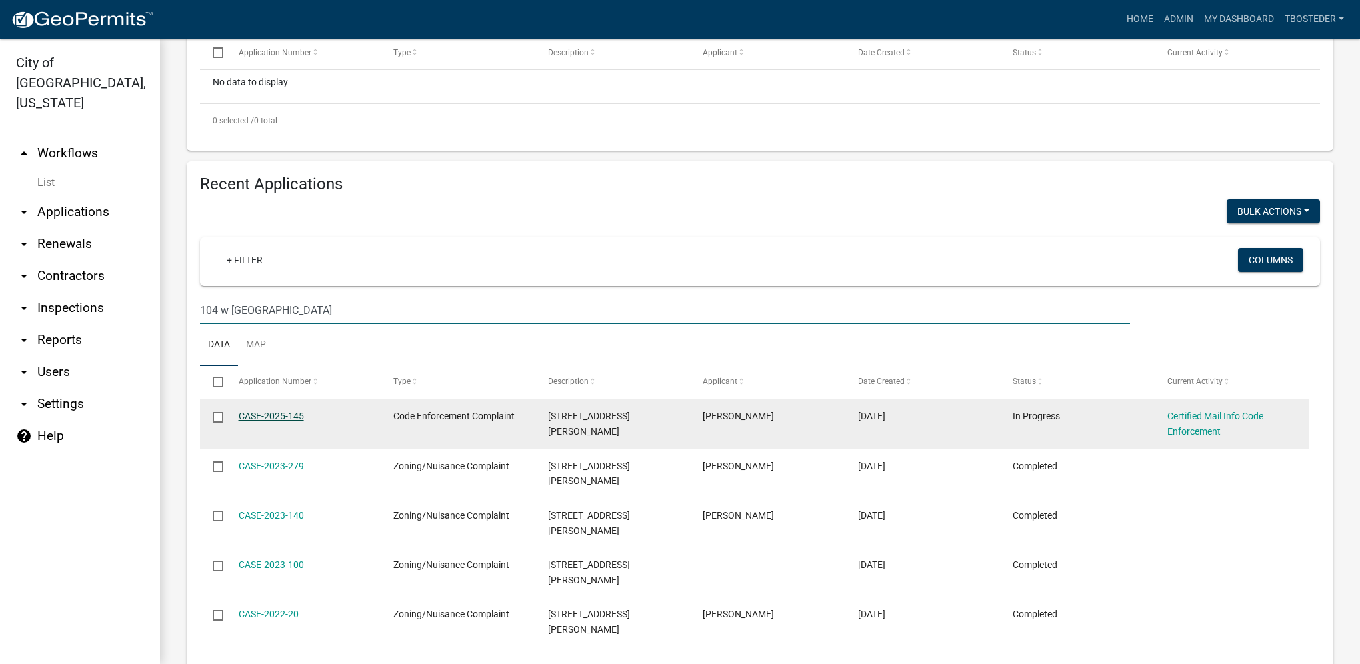
click at [249, 418] on link "CASE-2025-145" at bounding box center [271, 416] width 65 height 11
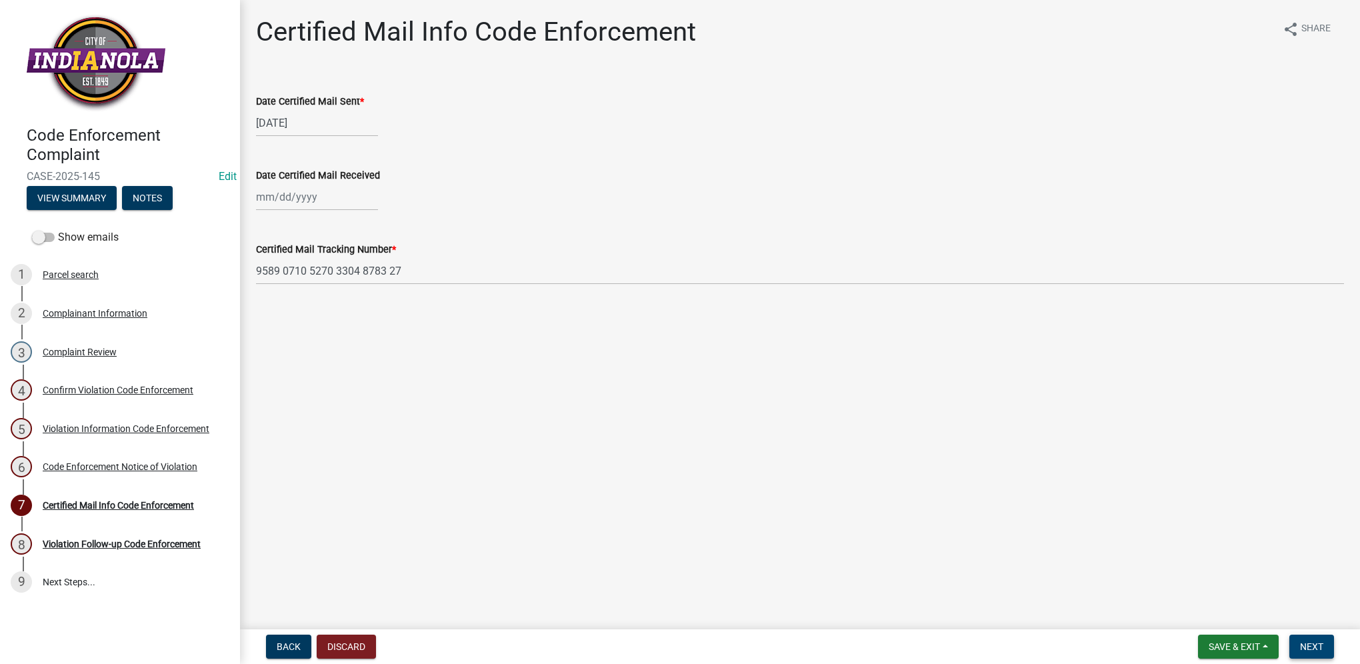
click at [1321, 642] on span "Next" at bounding box center [1311, 647] width 23 height 11
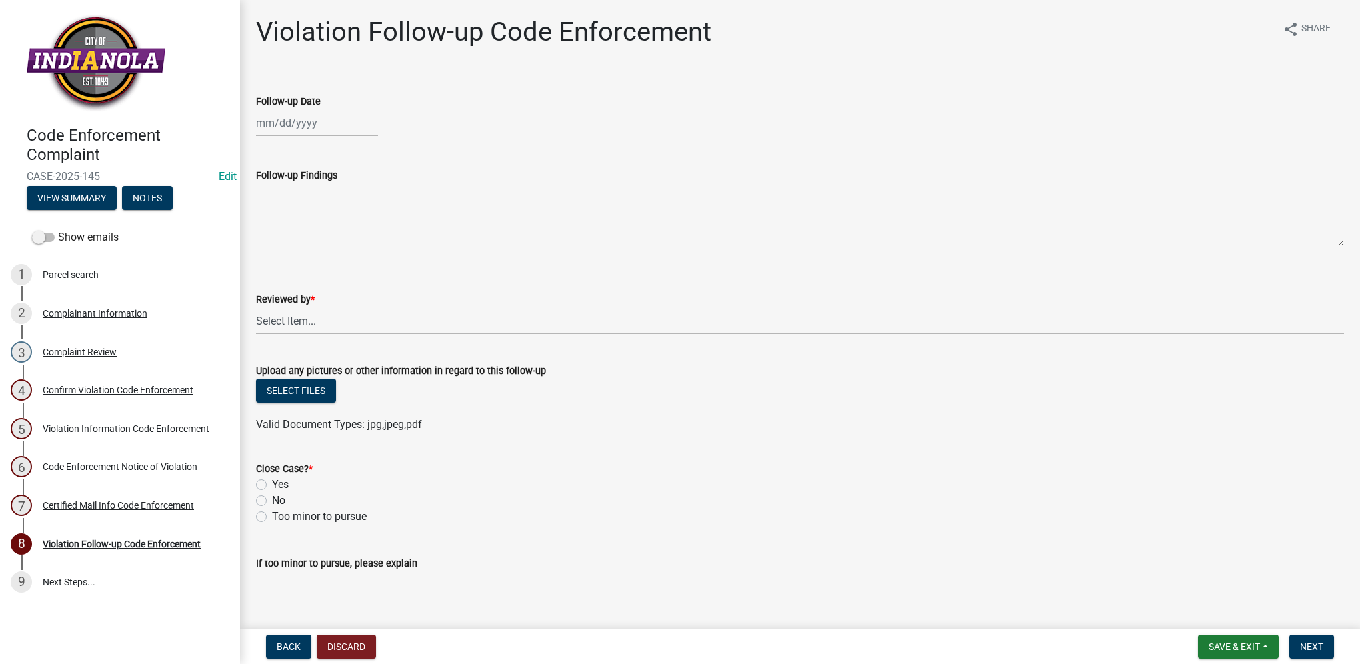
select select "8"
select select "2025"
click at [277, 133] on div "[PERSON_NAME] Feb Mar Apr [PERSON_NAME][DATE] Oct Nov [DATE] 1526 1527 1528 152…" at bounding box center [317, 122] width 122 height 27
click at [317, 235] on div "13" at bounding box center [311, 236] width 21 height 21
type input "[DATE]"
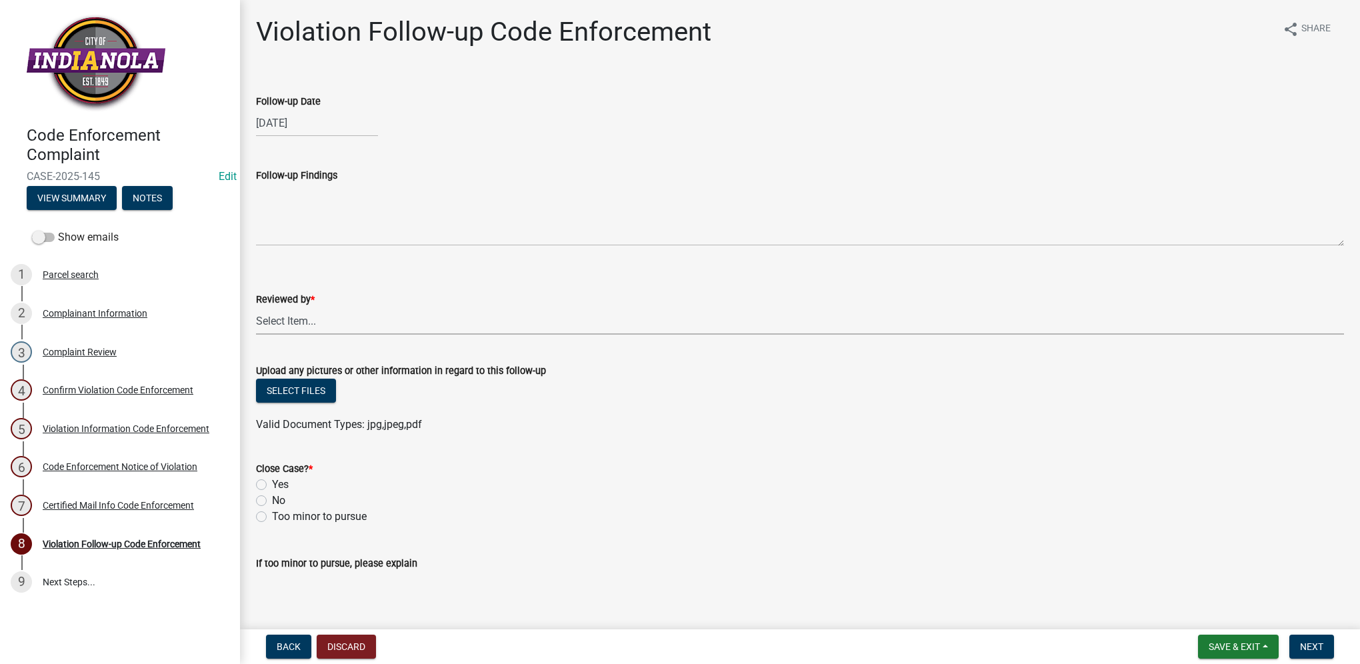
drag, startPoint x: 311, startPoint y: 322, endPoint x: 309, endPoint y: 329, distance: 6.8
click at [311, 322] on select "Select Item... [PERSON_NAME] [PERSON_NAME] [PERSON_NAME] Other" at bounding box center [800, 320] width 1088 height 27
click at [256, 307] on select "Select Item... [PERSON_NAME] [PERSON_NAME] [PERSON_NAME] Other" at bounding box center [800, 320] width 1088 height 27
select select "634d5426-b8b3-48ee-aa1e-d523f7499186"
click at [272, 489] on label "Yes" at bounding box center [280, 485] width 17 height 16
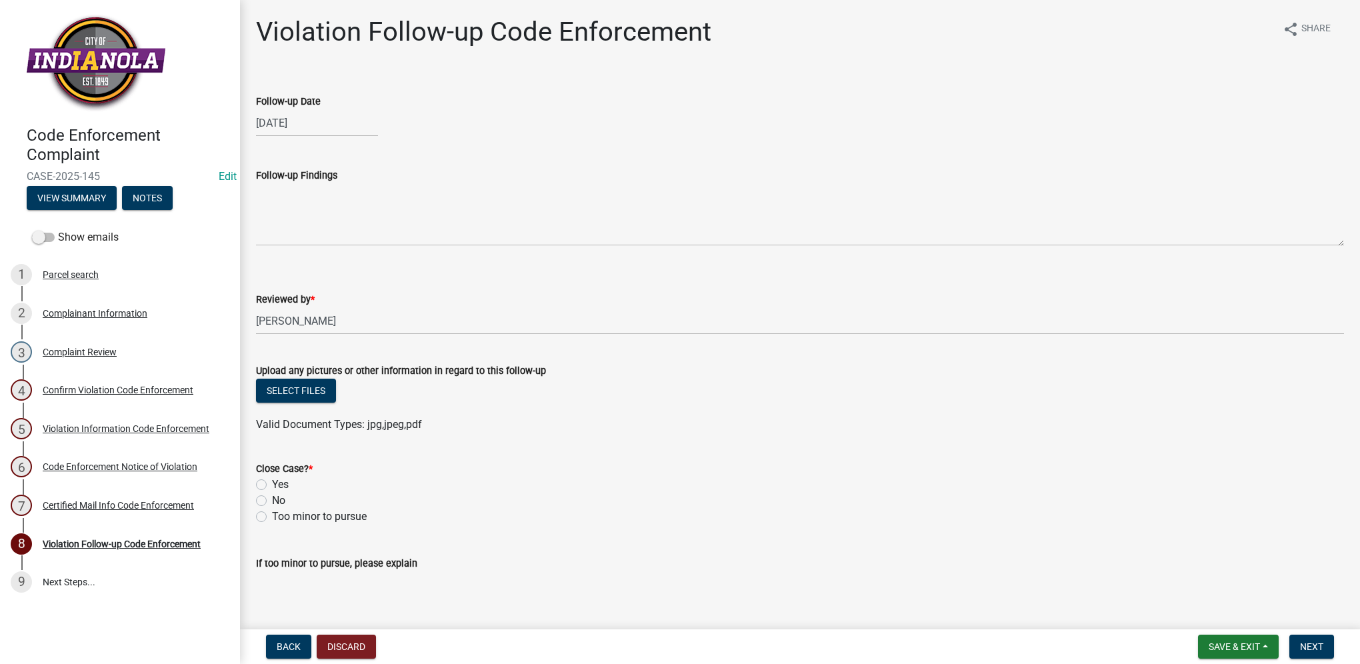
click at [272, 485] on input "Yes" at bounding box center [276, 481] width 9 height 9
radio input "true"
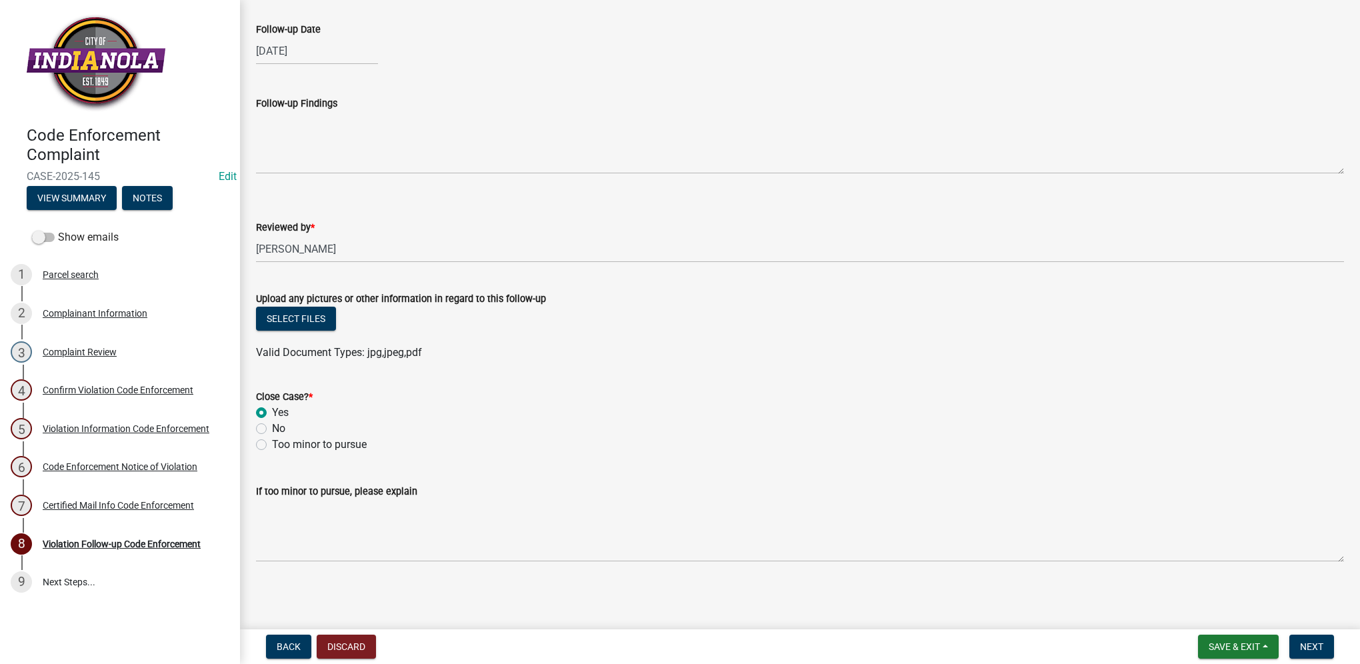
scroll to position [72, 0]
click at [1310, 653] on button "Next" at bounding box center [1312, 647] width 45 height 24
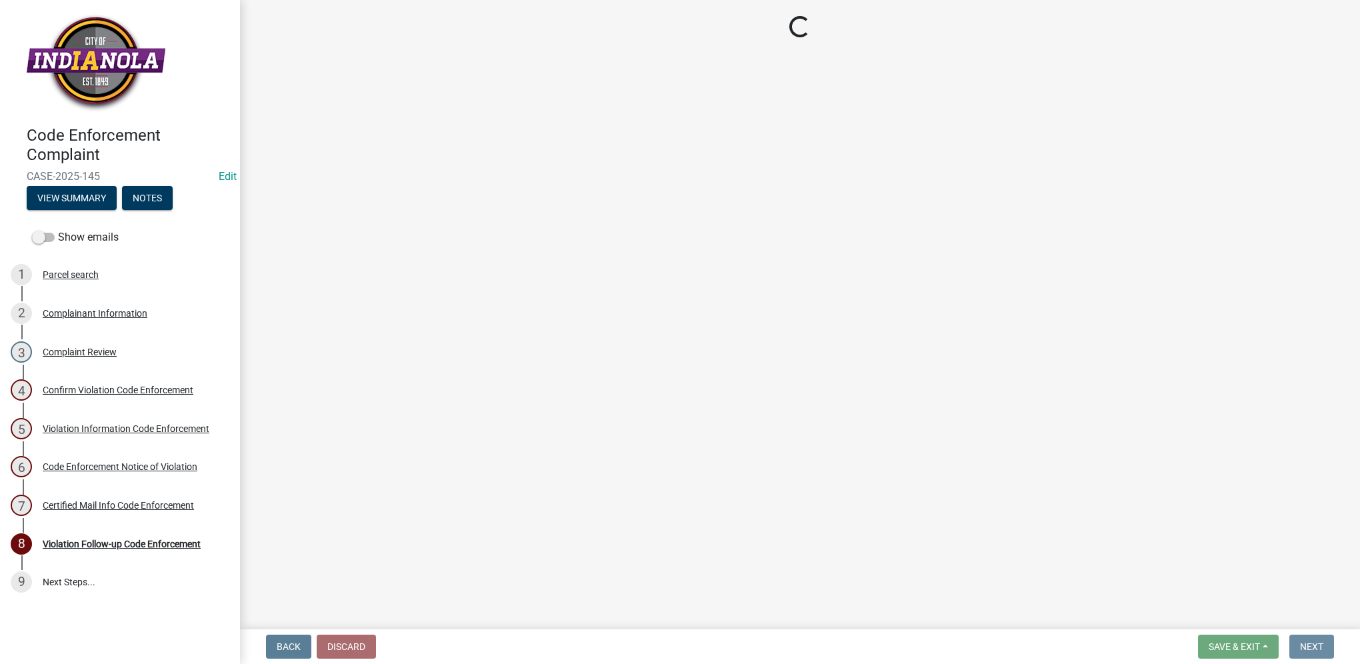
scroll to position [0, 0]
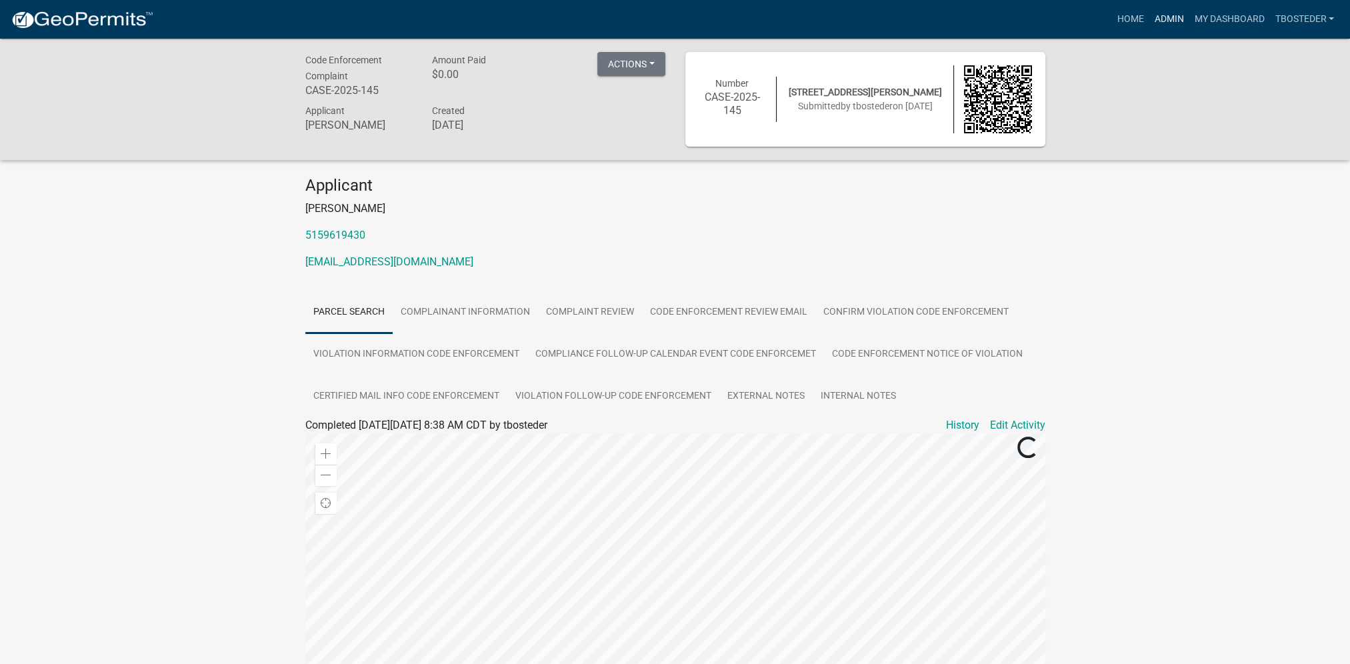
click at [1169, 21] on link "Admin" at bounding box center [1169, 19] width 40 height 25
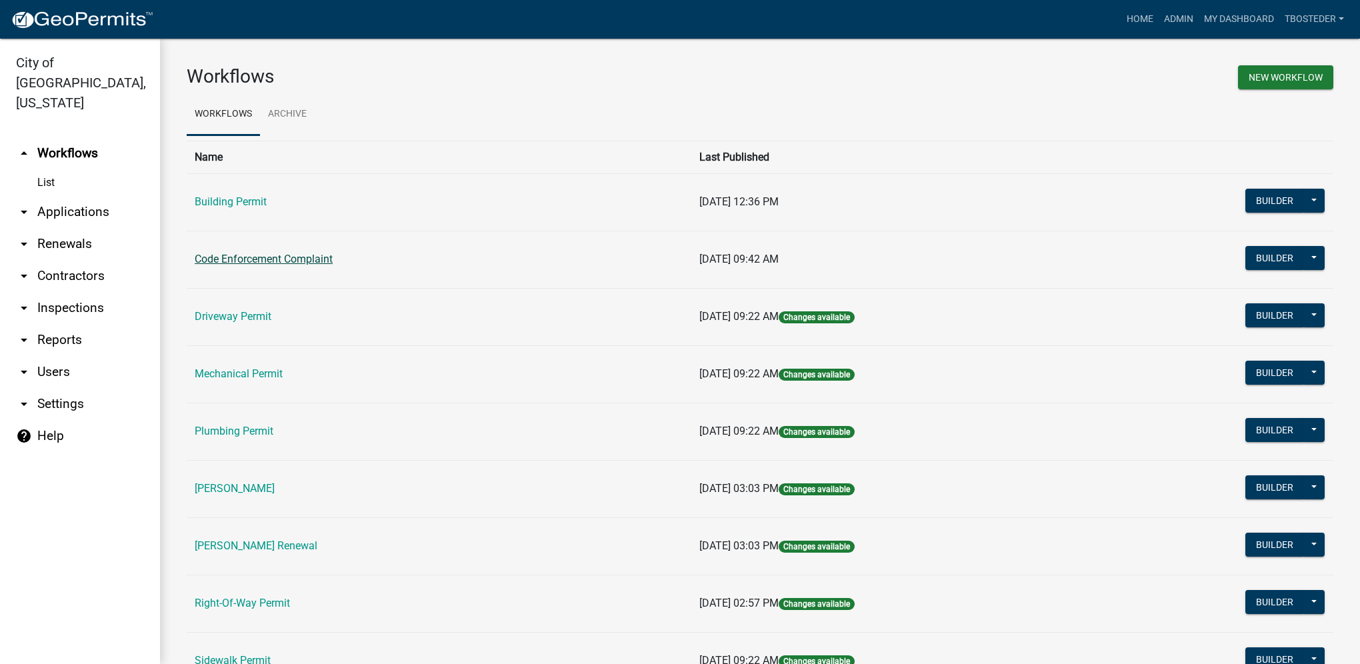
click at [272, 259] on link "Code Enforcement Complaint" at bounding box center [264, 259] width 138 height 13
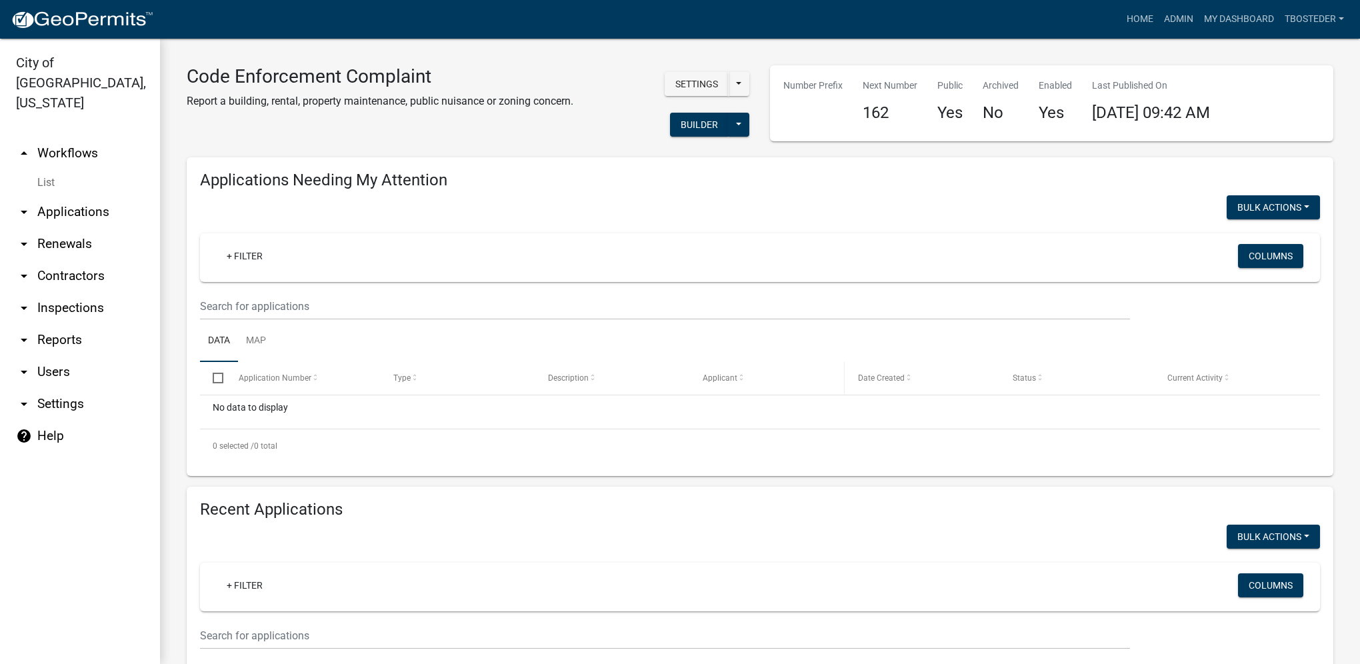
select select "1: 25"
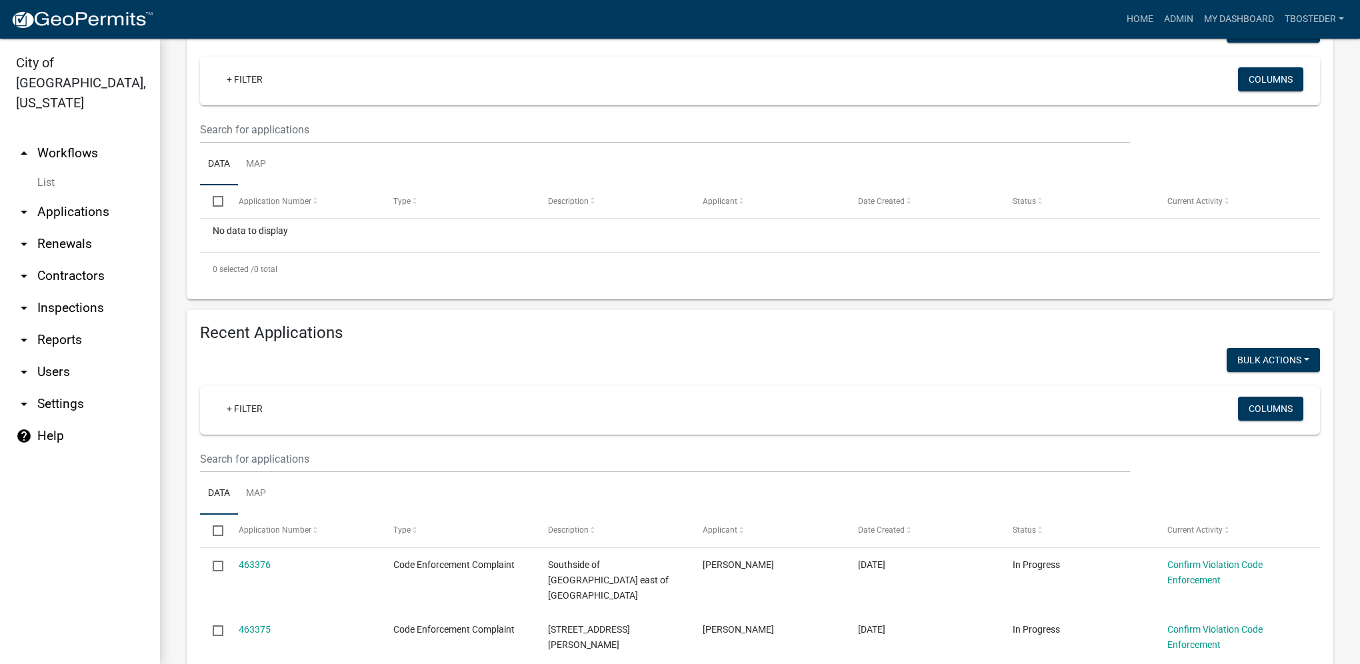
scroll to position [200, 0]
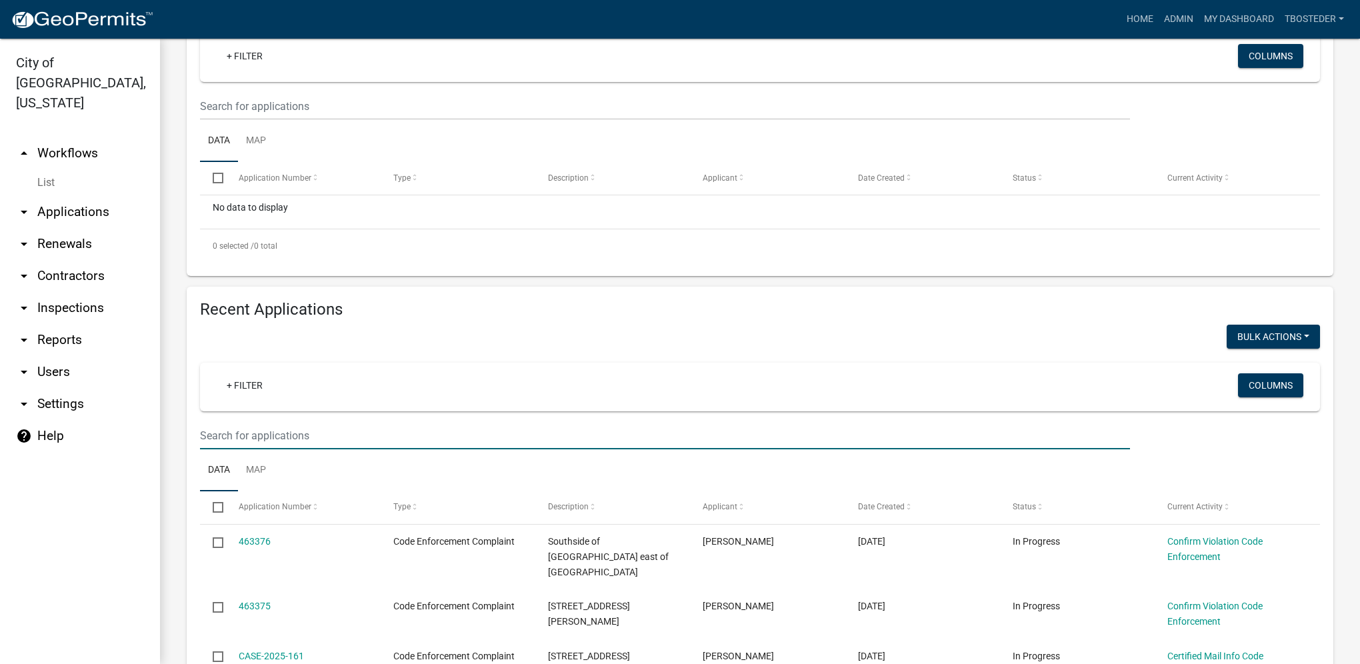
click at [465, 120] on input "text" at bounding box center [665, 106] width 930 height 27
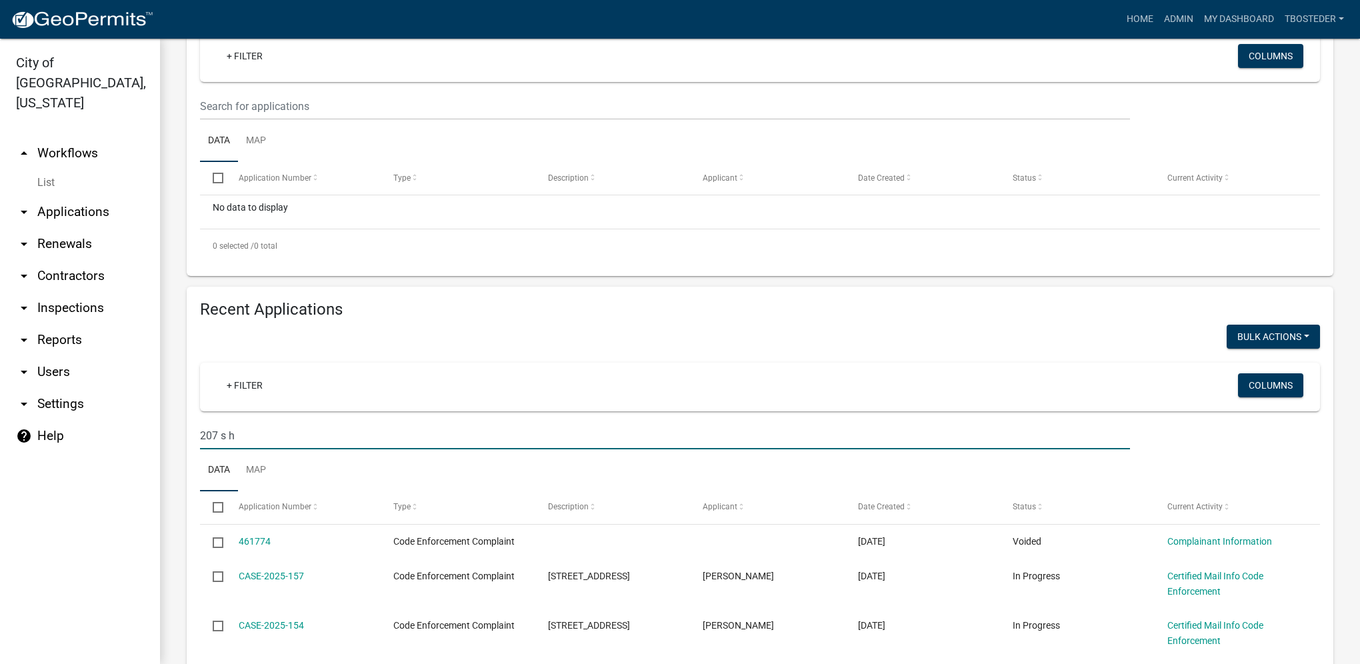
type input "207 s h"
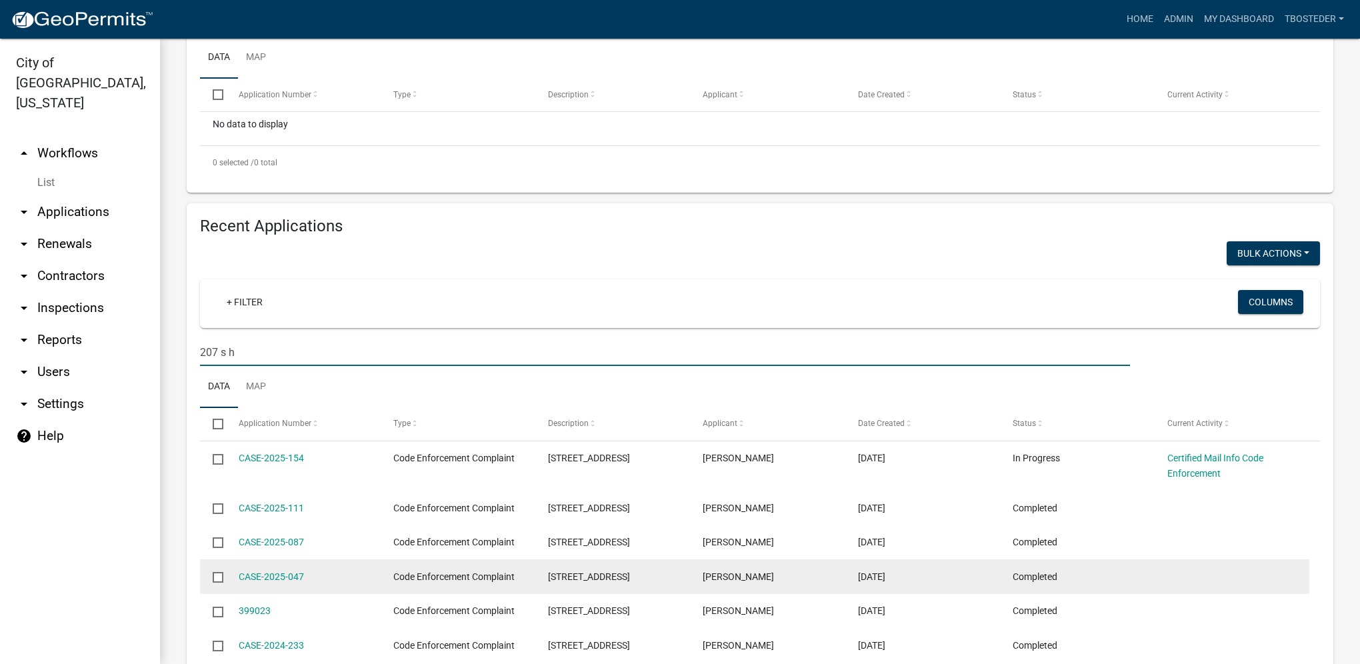
scroll to position [267, 0]
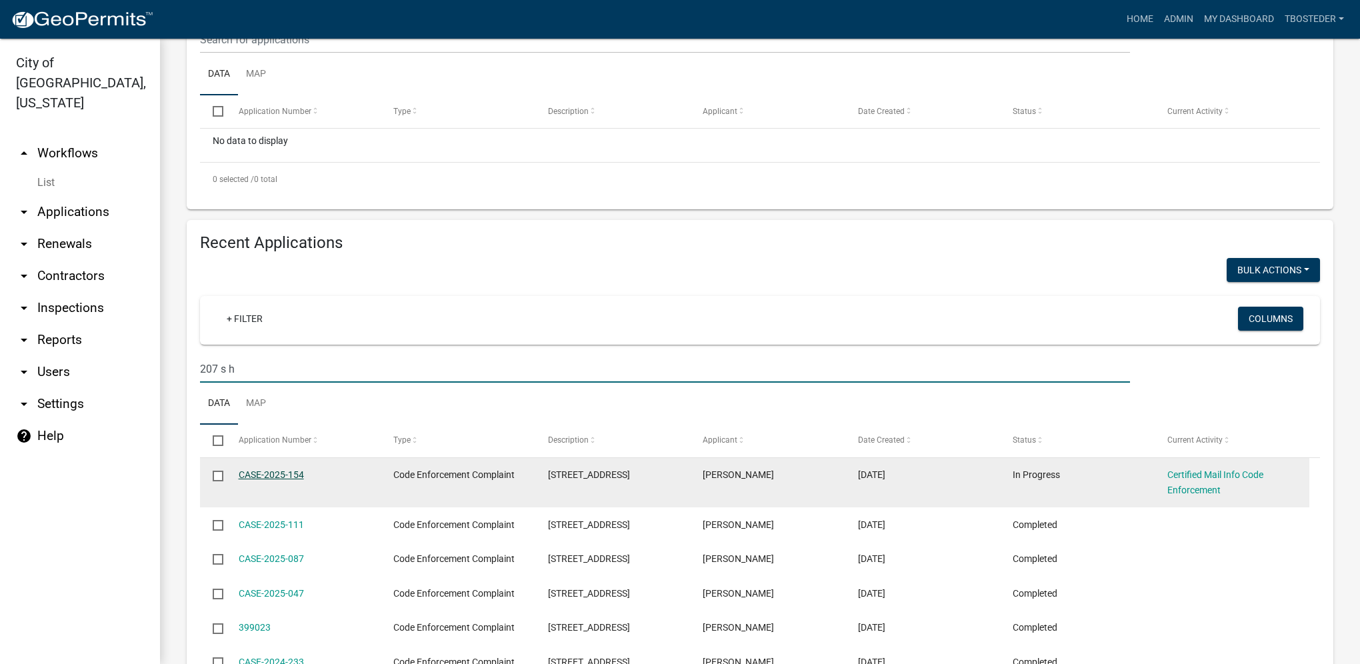
click at [261, 473] on link "CASE-2025-154" at bounding box center [271, 474] width 65 height 11
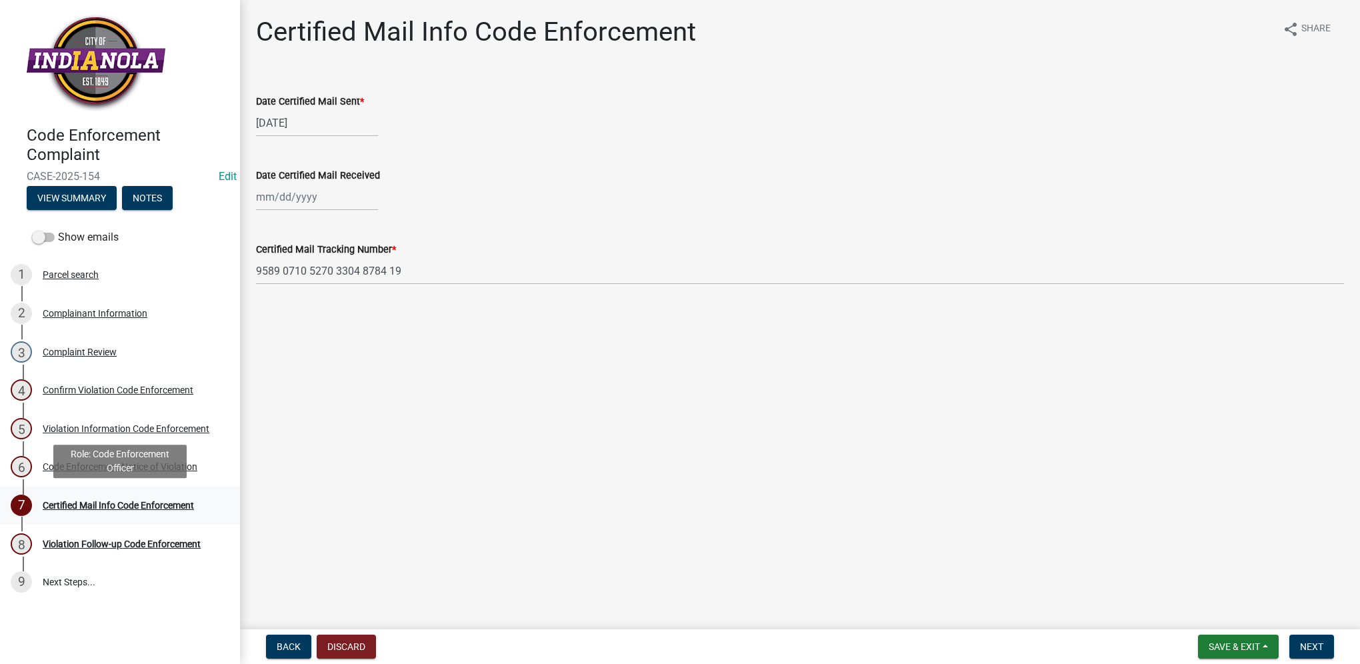
click at [169, 498] on div "7 Certified Mail Info Code Enforcement" at bounding box center [115, 505] width 208 height 21
click at [165, 512] on div "7 Certified Mail Info Code Enforcement" at bounding box center [115, 505] width 208 height 21
click at [67, 277] on div "Parcel search" at bounding box center [71, 274] width 56 height 9
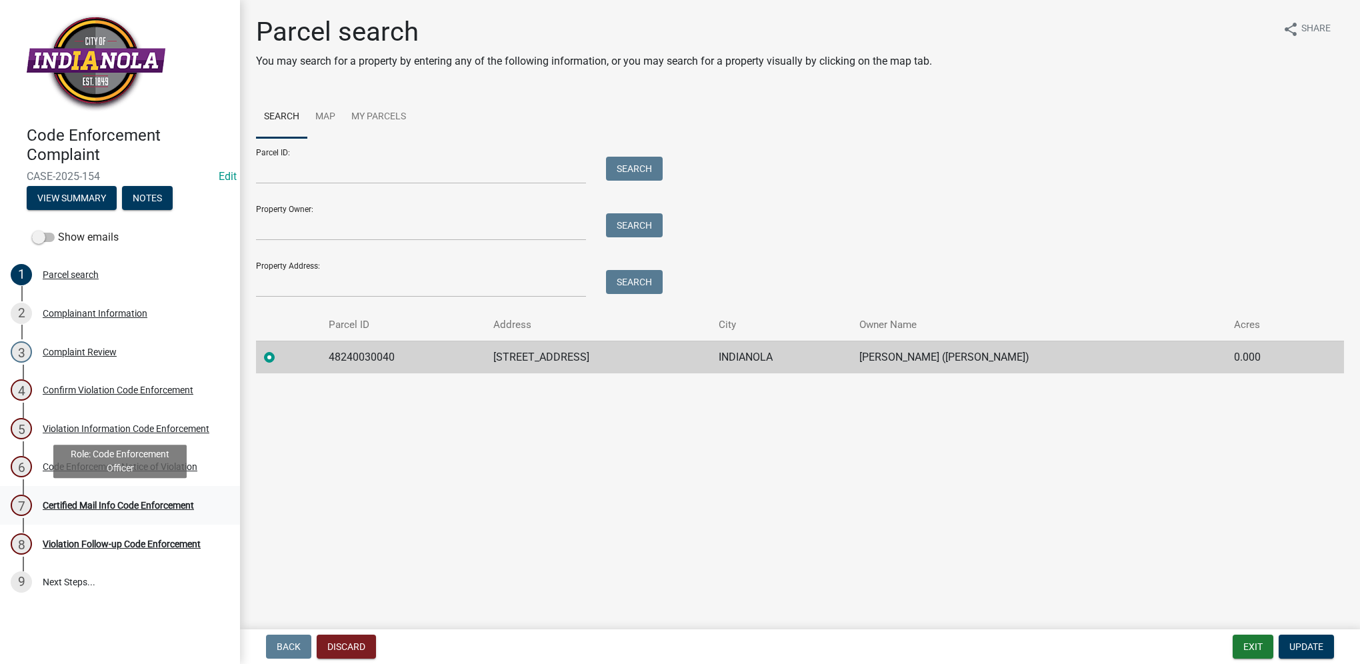
click at [165, 499] on div "7 Certified Mail Info Code Enforcement" at bounding box center [115, 505] width 208 height 21
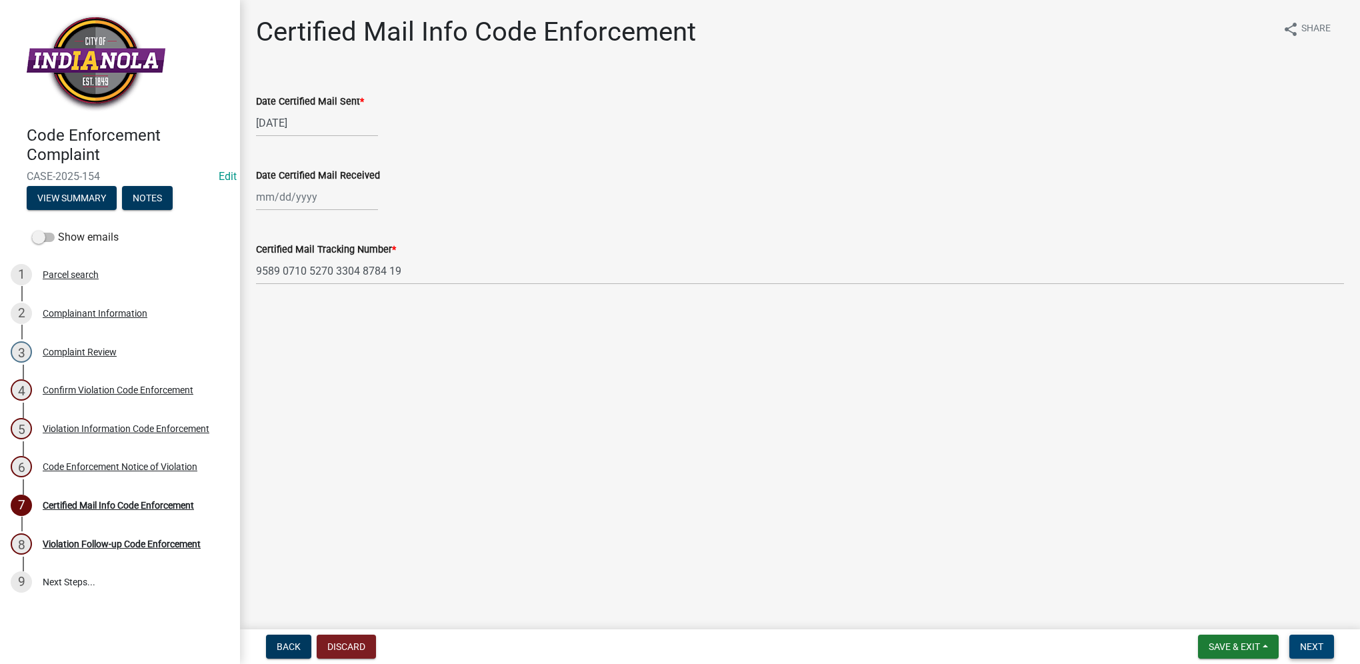
click at [1309, 650] on span "Next" at bounding box center [1311, 647] width 23 height 11
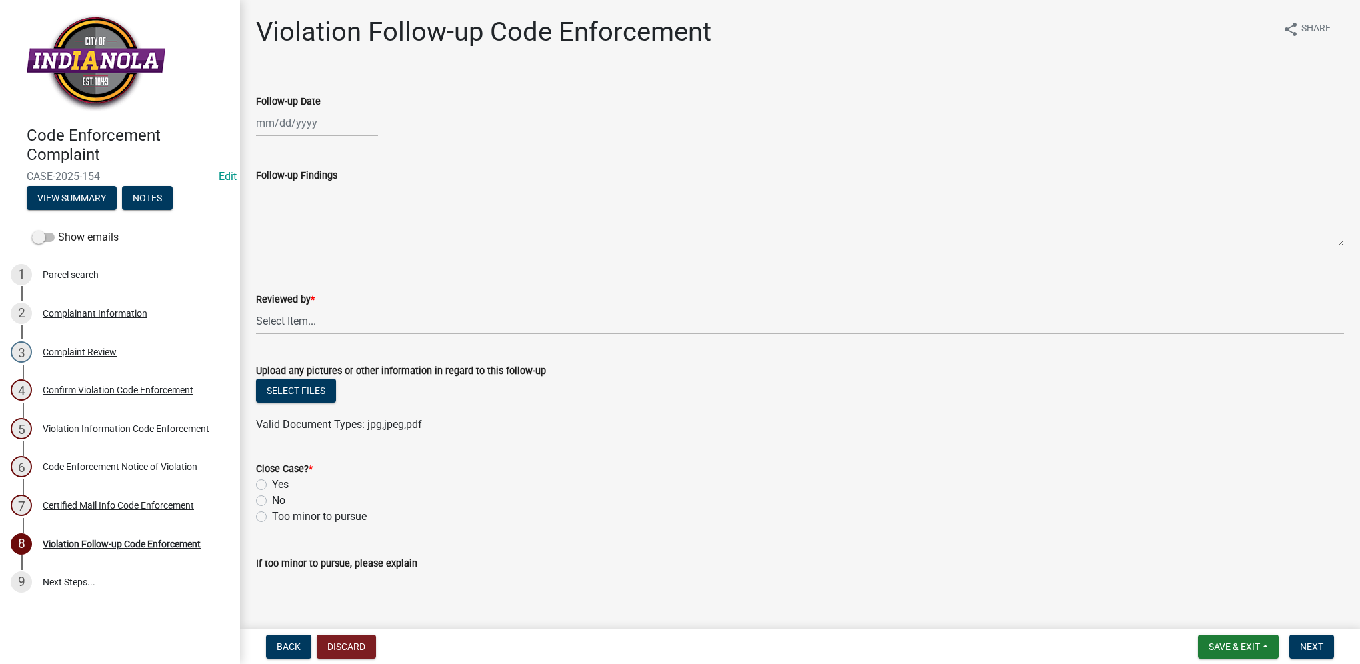
click at [286, 131] on div at bounding box center [317, 122] width 122 height 27
select select "8"
select select "2025"
click at [317, 236] on div "13" at bounding box center [311, 236] width 21 height 21
type input "[DATE]"
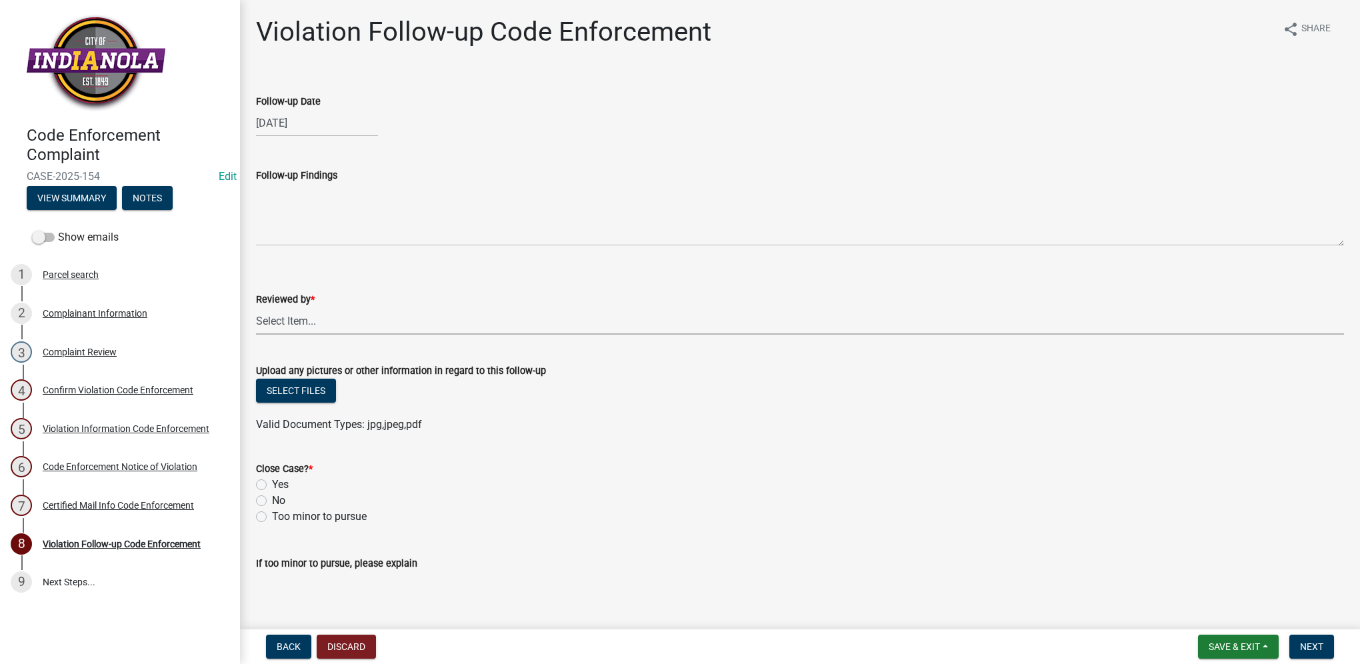
click at [321, 317] on select "Select Item... [PERSON_NAME] [PERSON_NAME] [PERSON_NAME] Other" at bounding box center [800, 320] width 1088 height 27
click at [256, 307] on select "Select Item... [PERSON_NAME] [PERSON_NAME] [PERSON_NAME] Other" at bounding box center [800, 320] width 1088 height 27
select select "634d5426-b8b3-48ee-aa1e-d523f7499186"
click at [272, 488] on label "Yes" at bounding box center [280, 485] width 17 height 16
click at [272, 485] on input "Yes" at bounding box center [276, 481] width 9 height 9
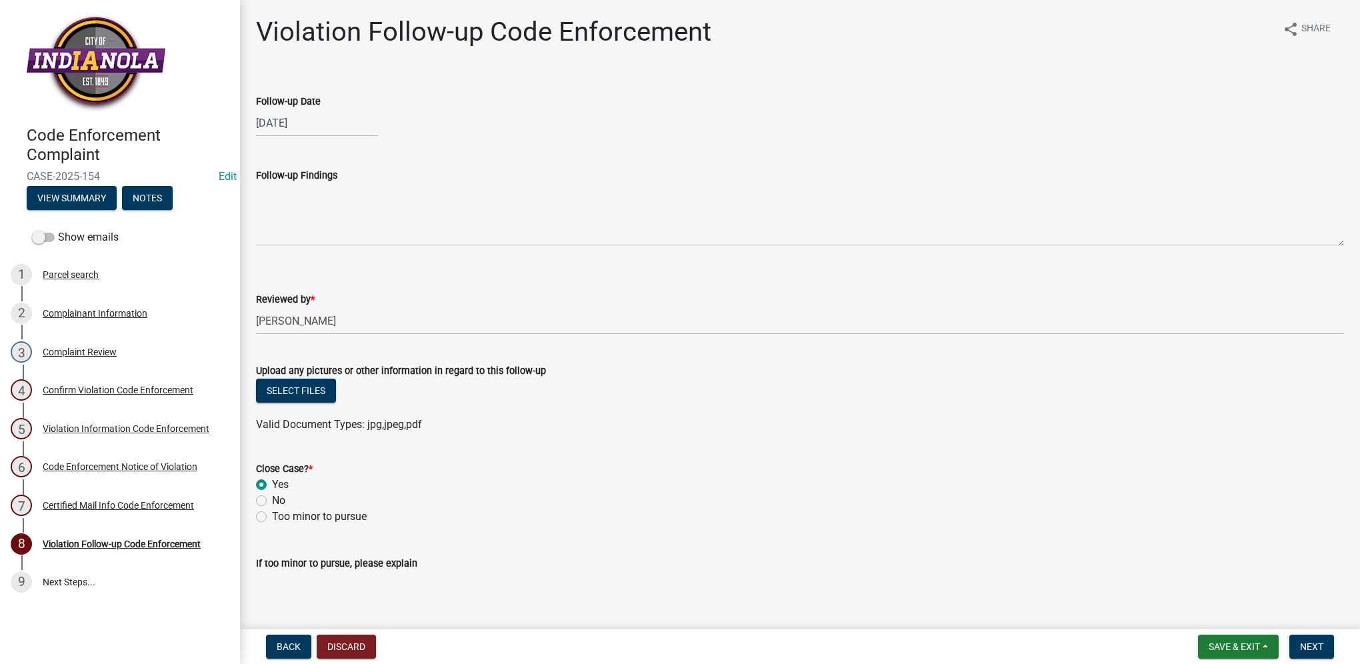
radio input "true"
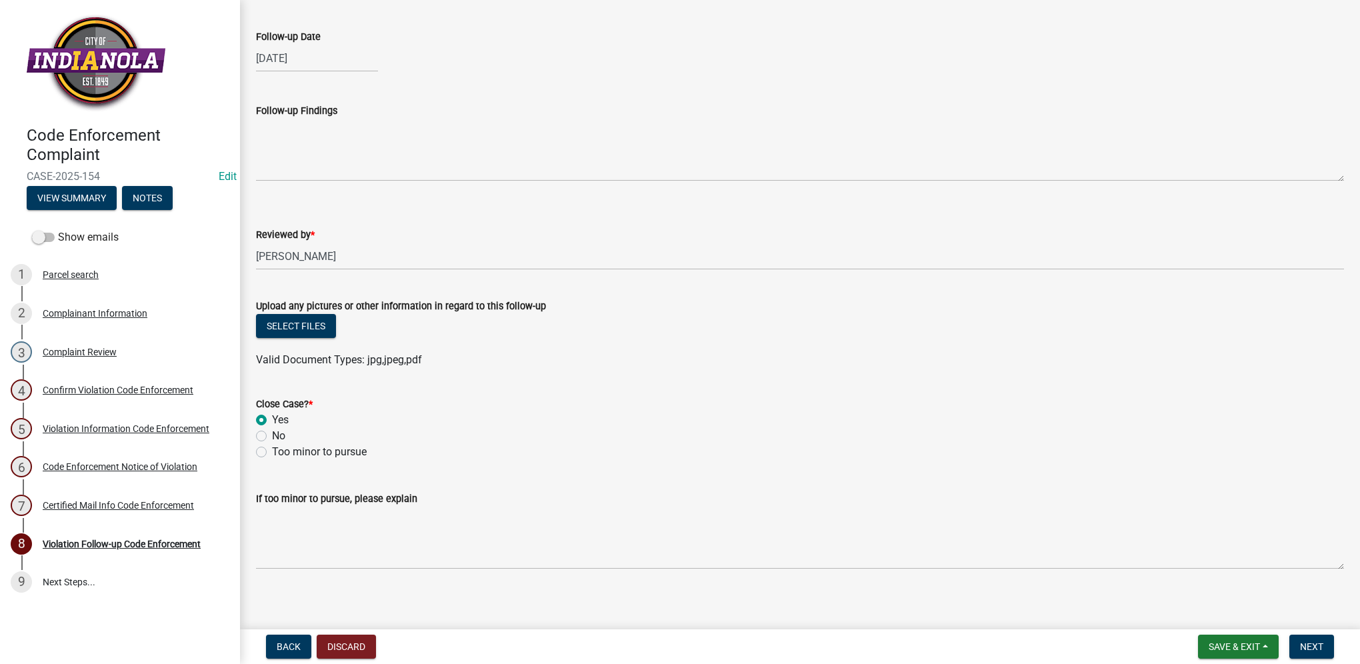
scroll to position [72, 0]
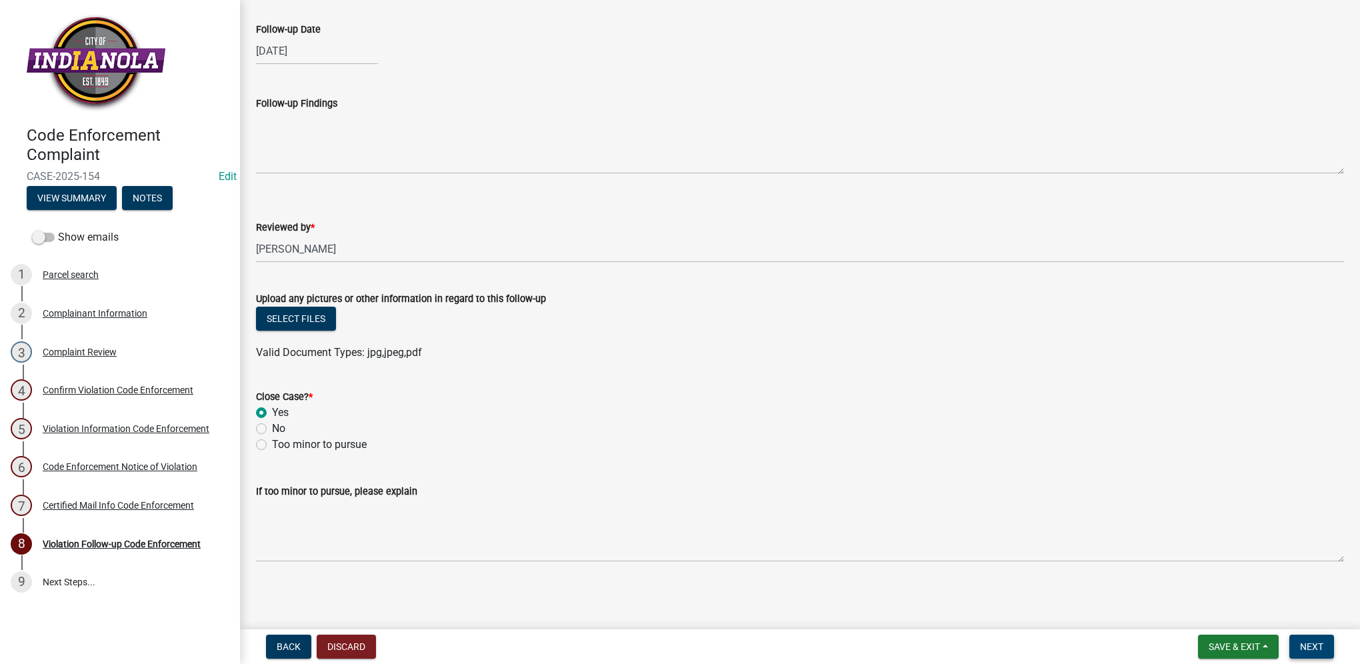
click at [1302, 643] on span "Next" at bounding box center [1311, 647] width 23 height 11
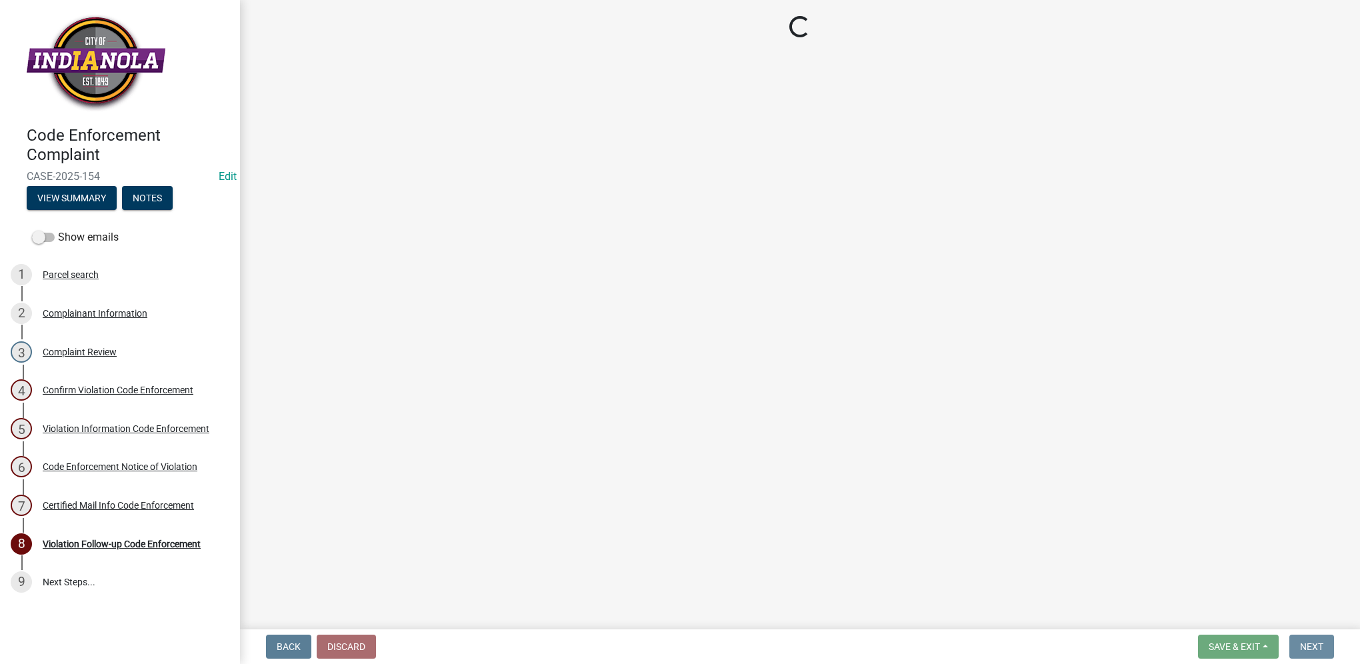
scroll to position [0, 0]
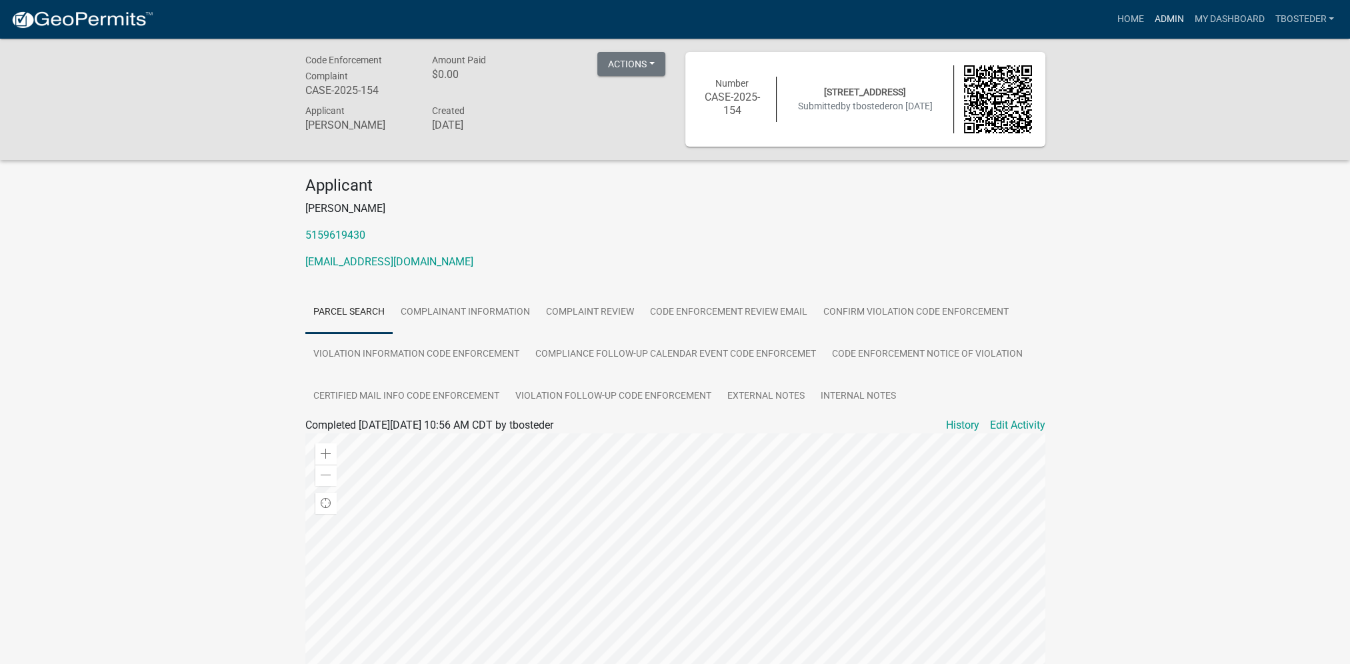
click at [1160, 19] on link "Admin" at bounding box center [1169, 19] width 40 height 25
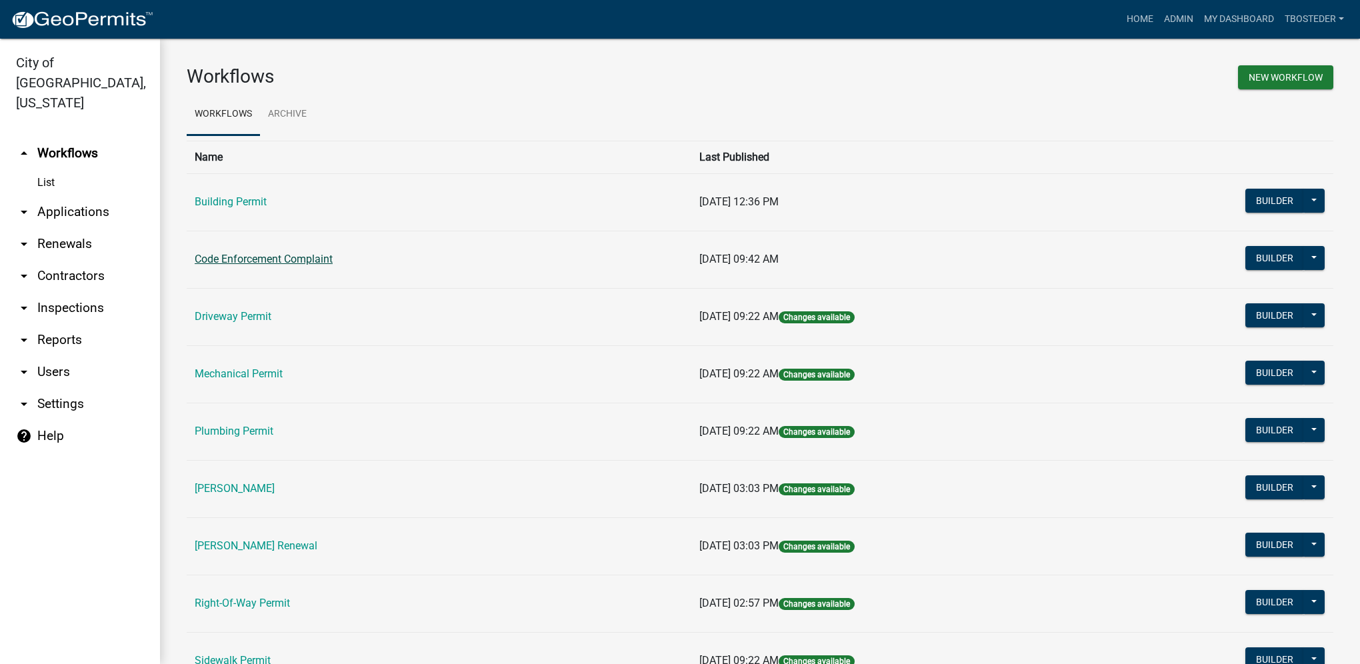
click at [307, 265] on link "Code Enforcement Complaint" at bounding box center [264, 259] width 138 height 13
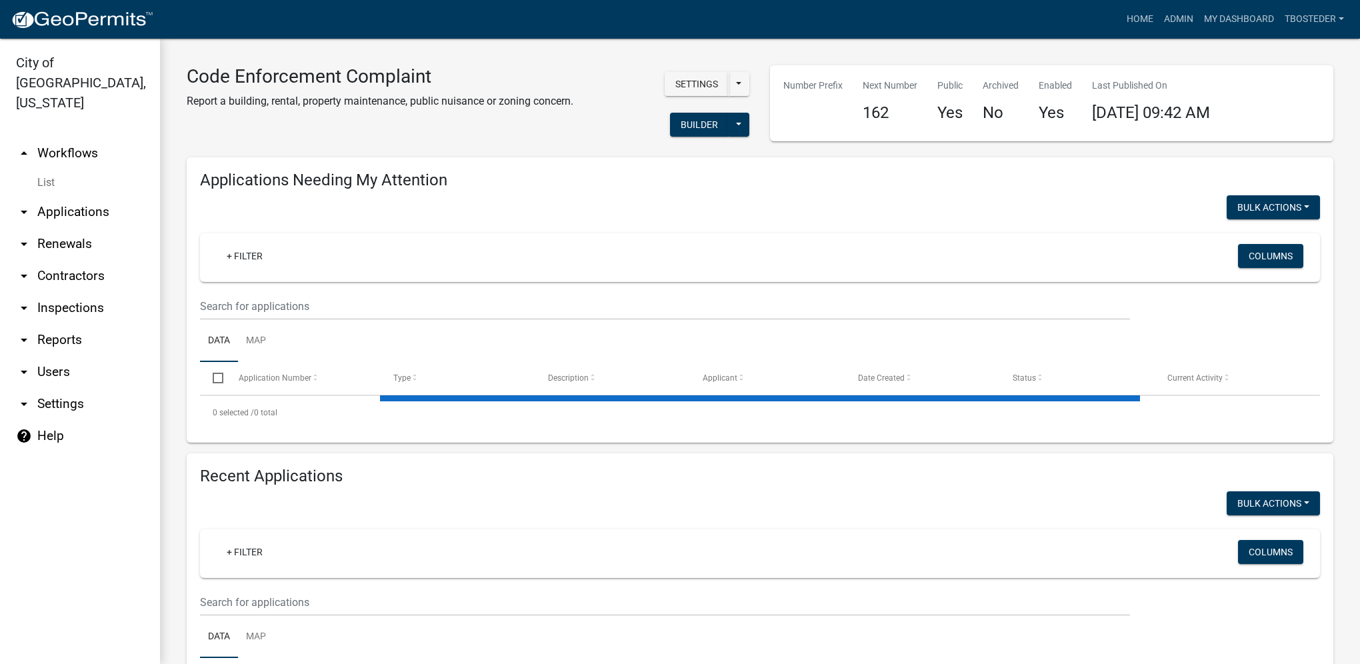
select select "1: 25"
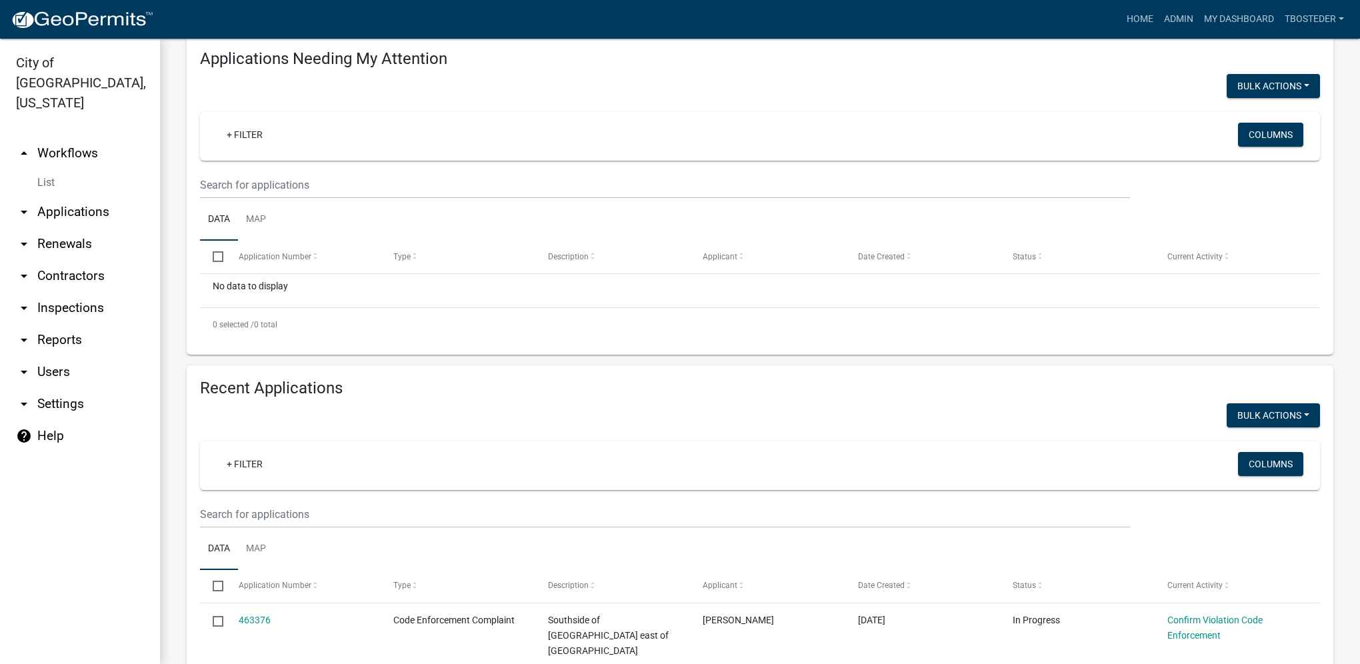
scroll to position [200, 0]
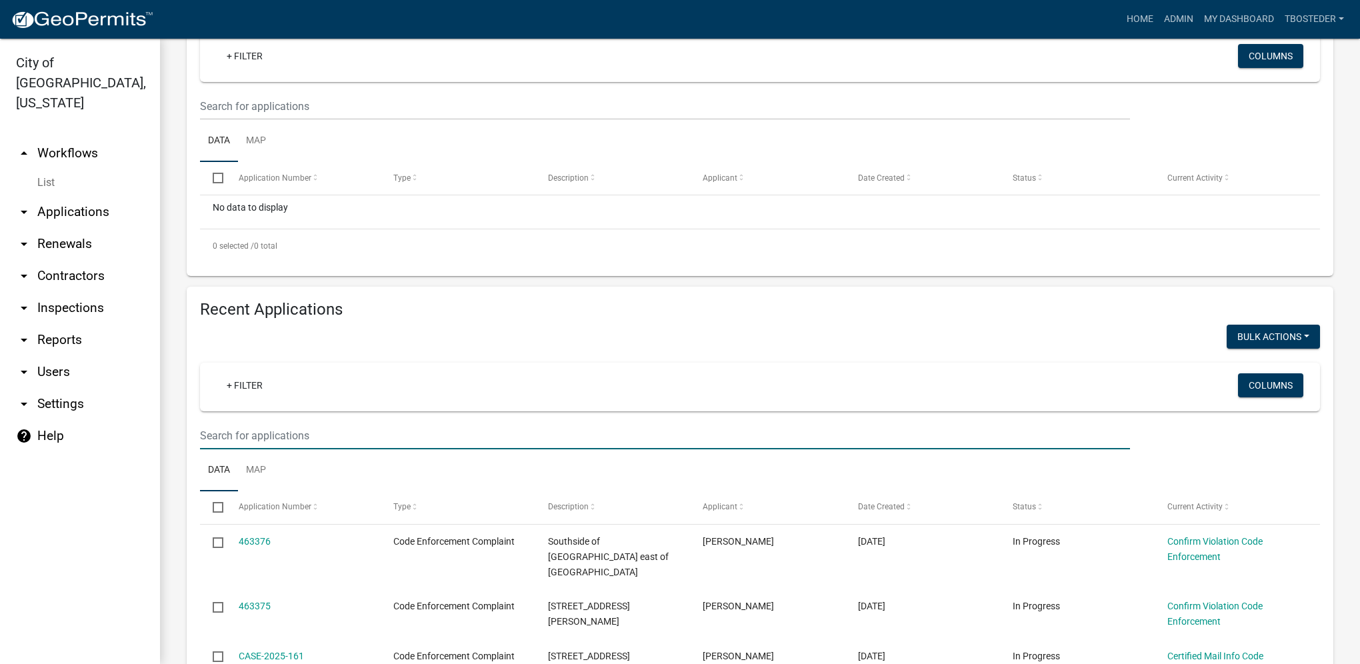
click at [247, 120] on input "text" at bounding box center [665, 106] width 930 height 27
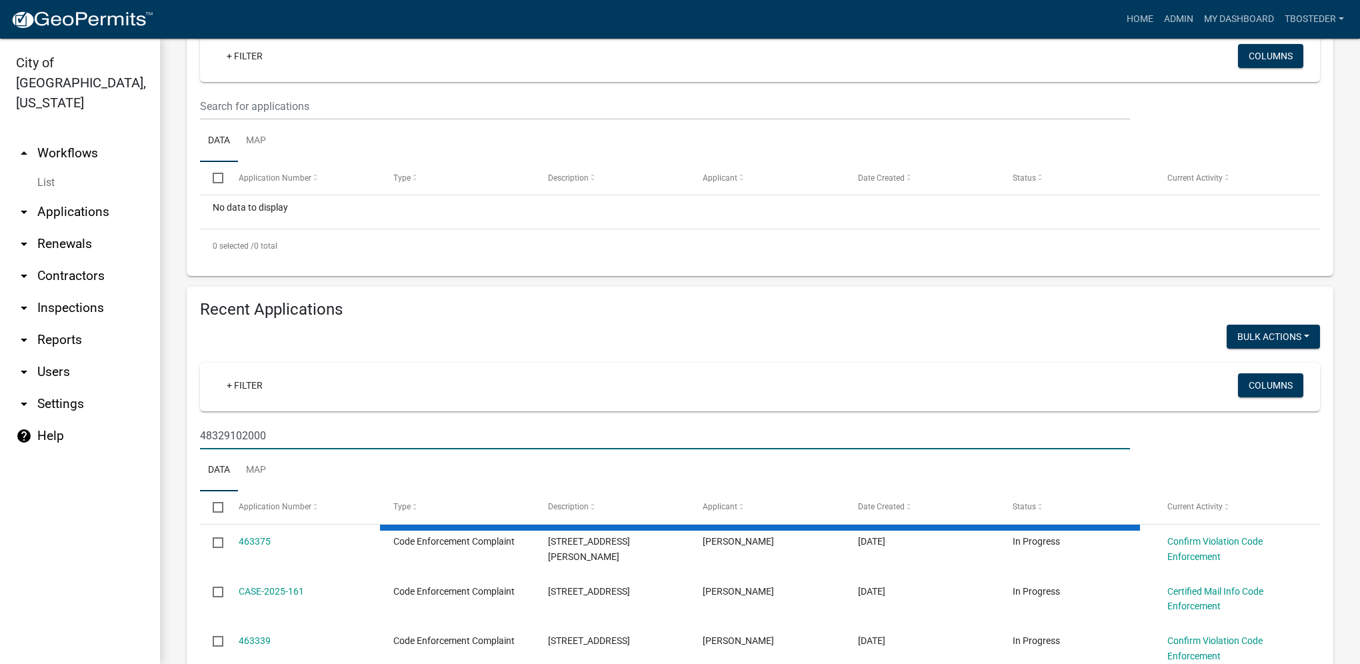
type input "48329102000"
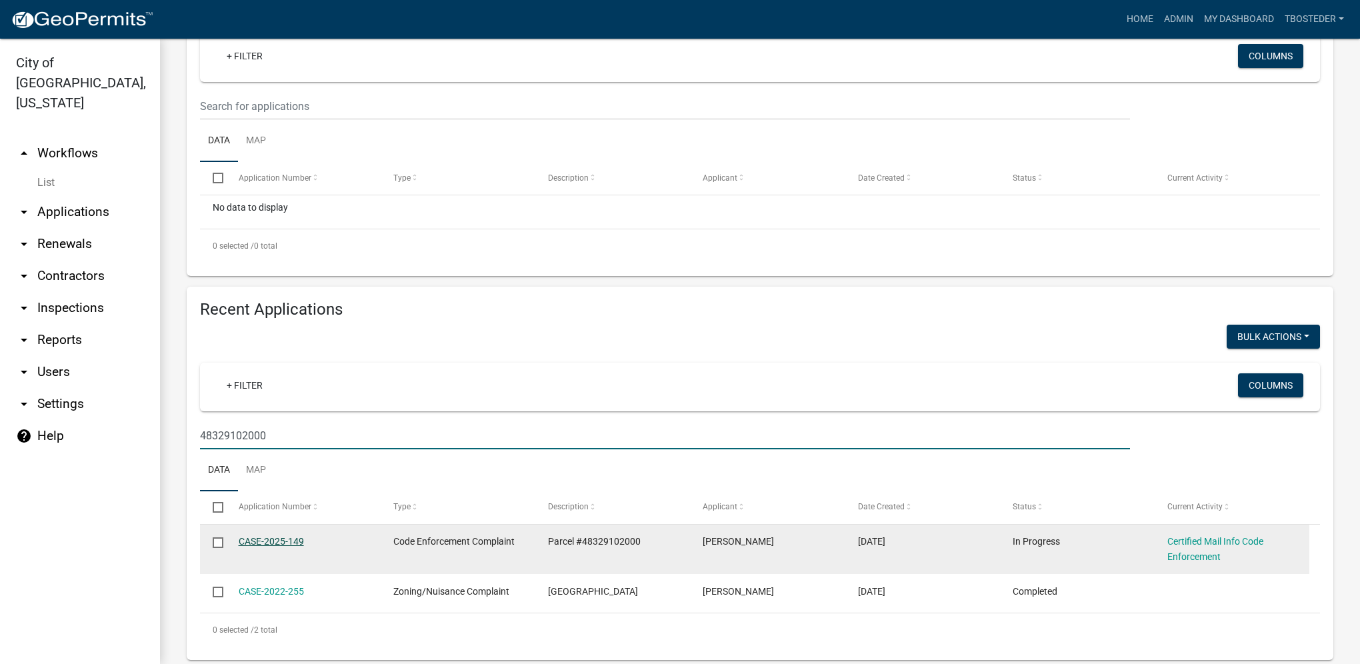
click at [293, 543] on link "CASE-2025-149" at bounding box center [271, 541] width 65 height 11
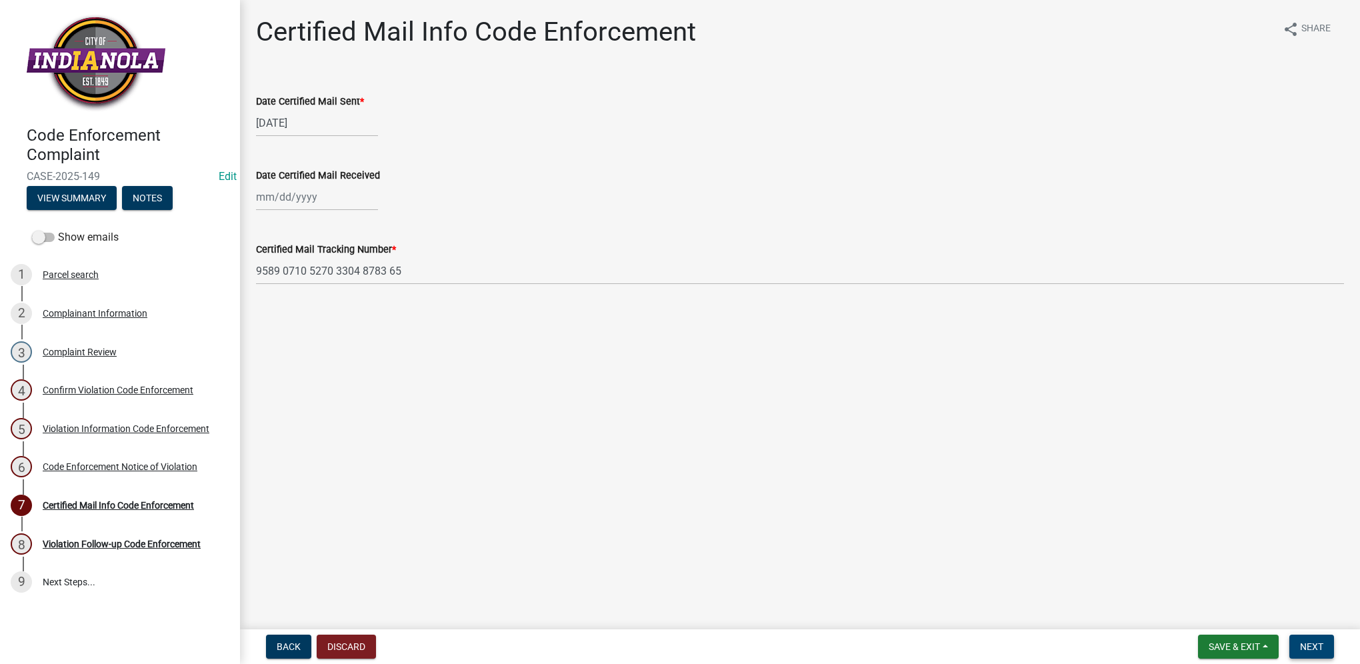
click at [1310, 651] on span "Next" at bounding box center [1311, 647] width 23 height 11
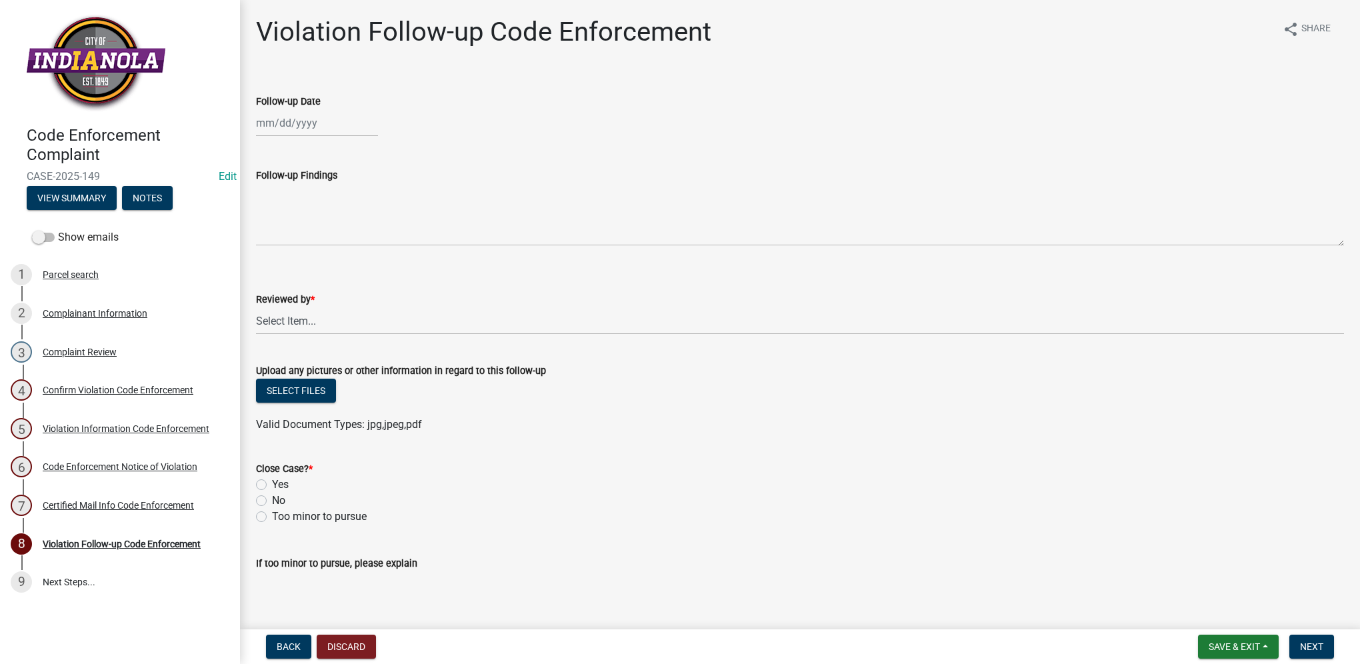
click at [281, 128] on div at bounding box center [317, 122] width 122 height 27
select select "8"
select select "2025"
click at [310, 235] on div "13" at bounding box center [311, 236] width 21 height 21
type input "[DATE]"
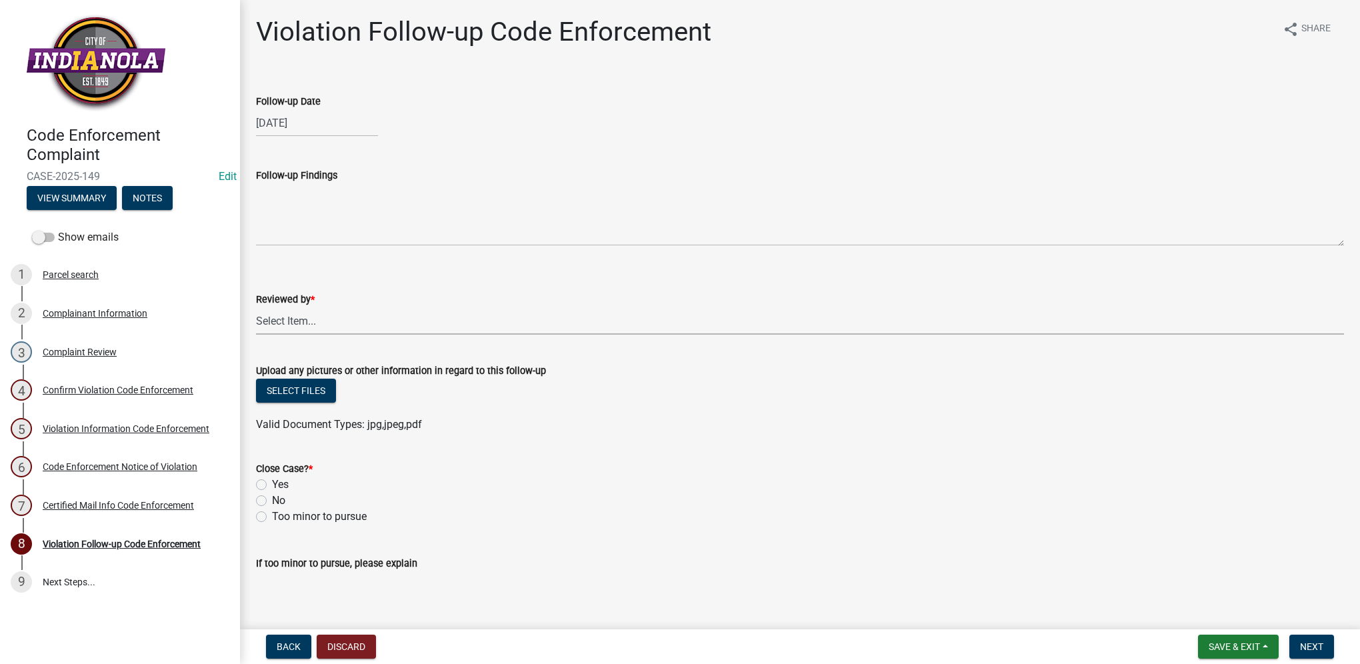
click at [315, 331] on select "Select Item... [PERSON_NAME] [PERSON_NAME] [PERSON_NAME] Other" at bounding box center [800, 320] width 1088 height 27
click at [256, 307] on select "Select Item... [PERSON_NAME] [PERSON_NAME] [PERSON_NAME] Other" at bounding box center [800, 320] width 1088 height 27
select select "634d5426-b8b3-48ee-aa1e-d523f7499186"
click at [272, 488] on label "Yes" at bounding box center [280, 485] width 17 height 16
click at [272, 485] on input "Yes" at bounding box center [276, 481] width 9 height 9
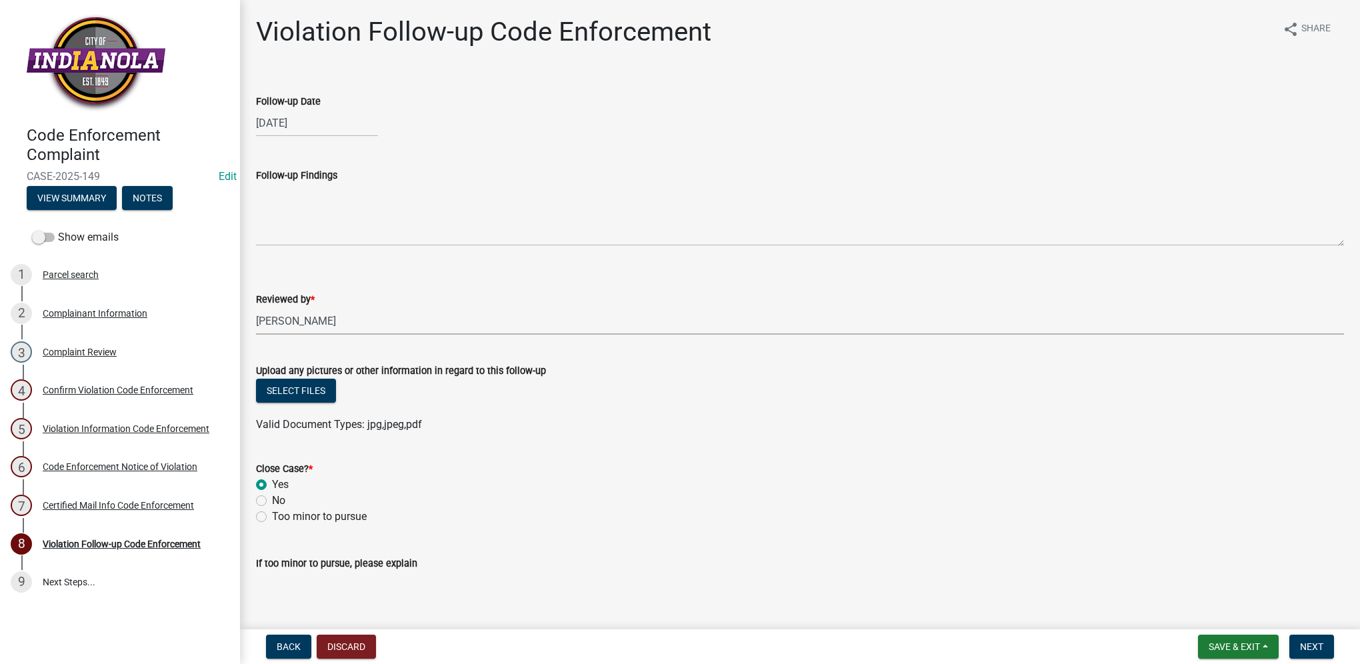
radio input "true"
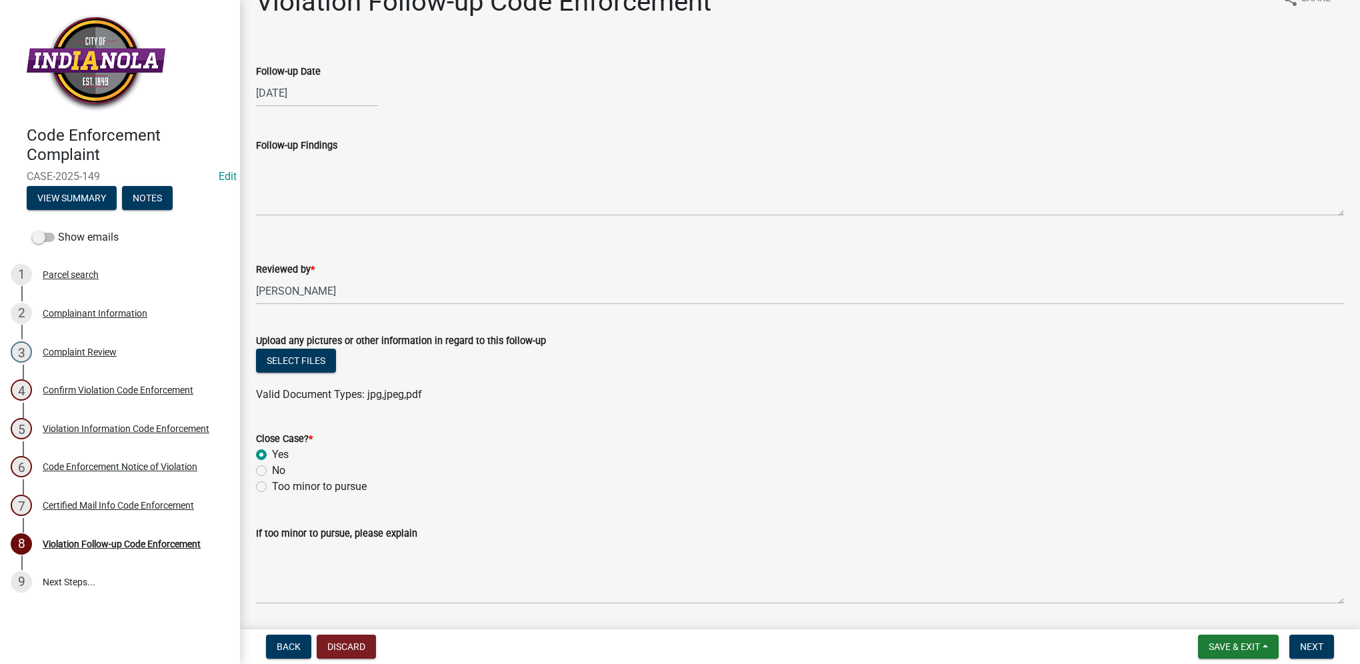
scroll to position [72, 0]
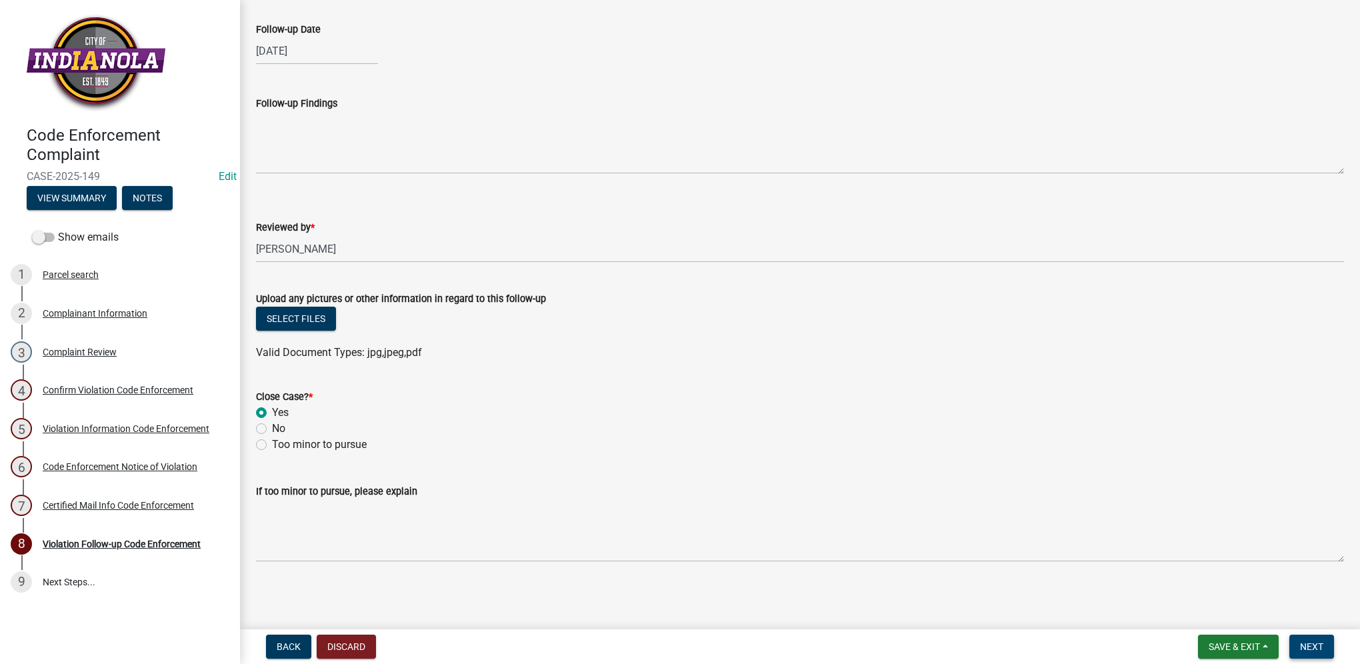
click at [1308, 648] on span "Next" at bounding box center [1311, 647] width 23 height 11
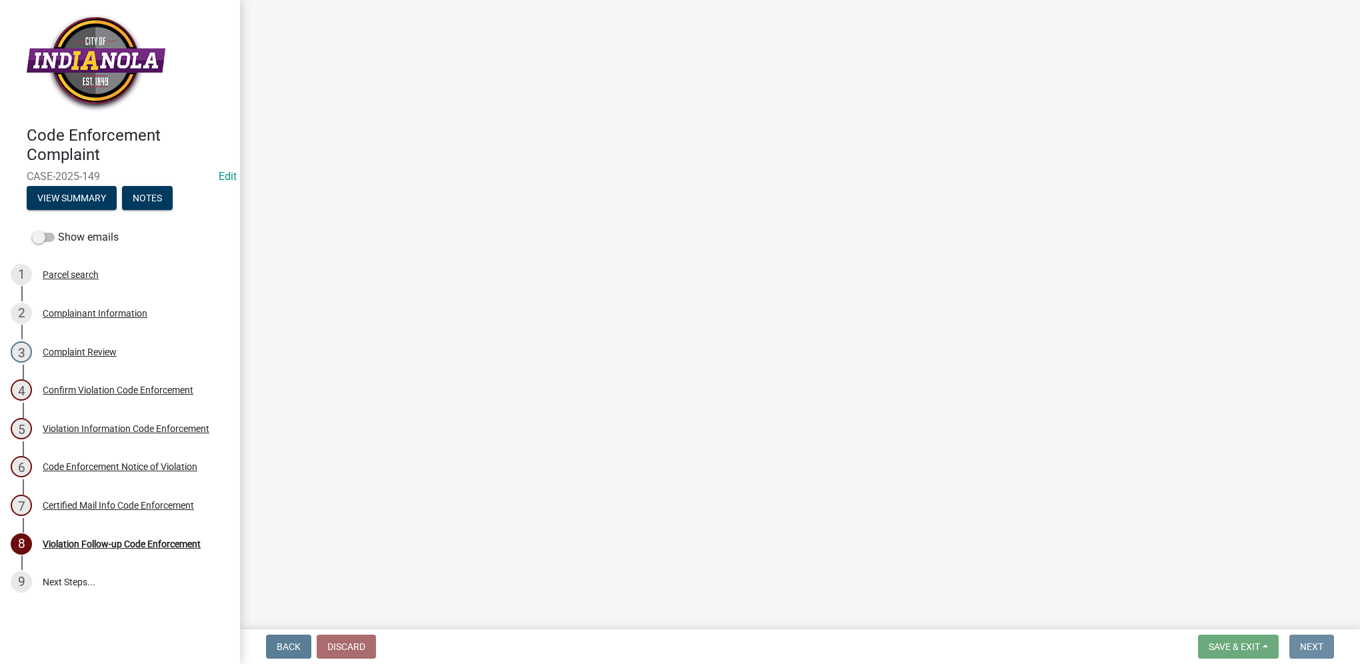
scroll to position [0, 0]
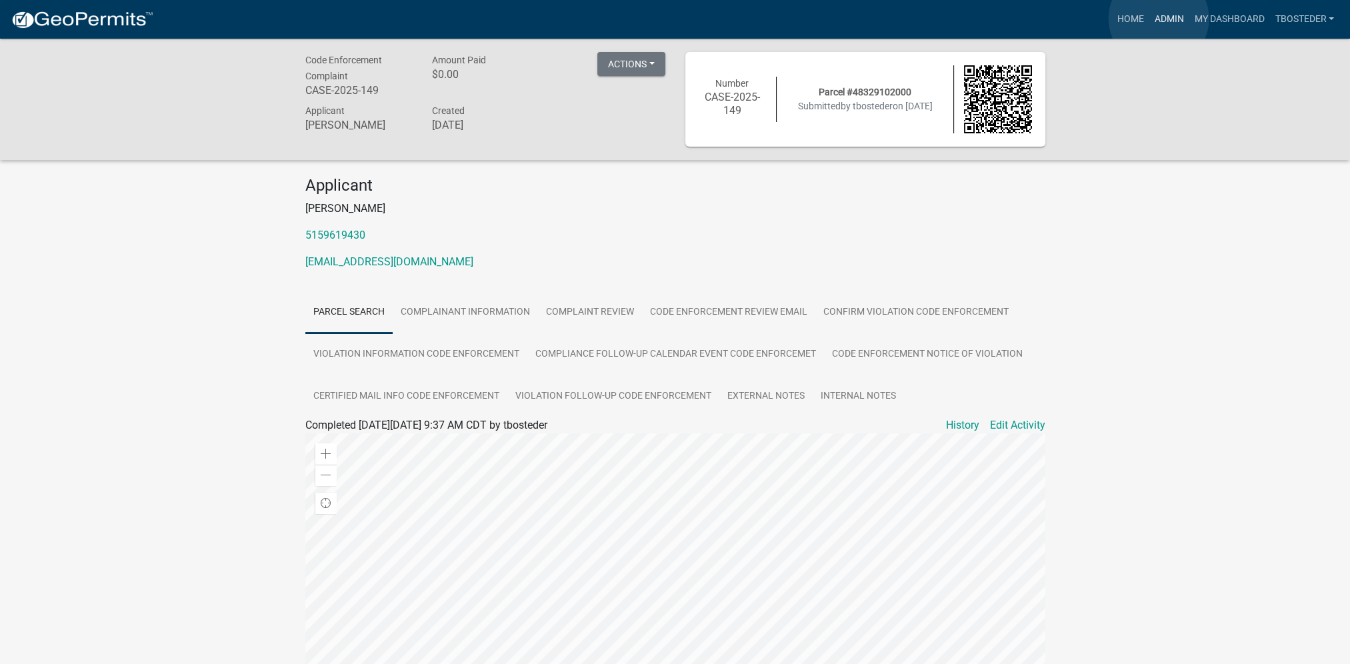
click at [1159, 19] on link "Admin" at bounding box center [1169, 19] width 40 height 25
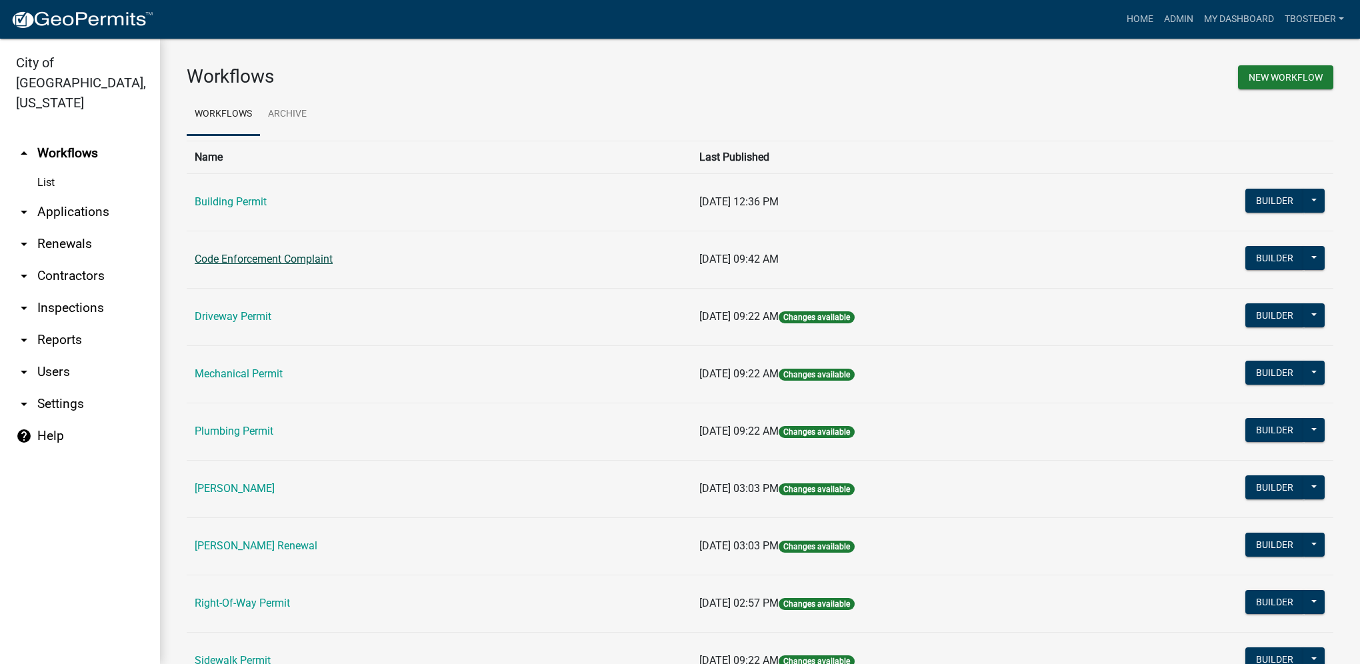
click at [238, 261] on link "Code Enforcement Complaint" at bounding box center [264, 259] width 138 height 13
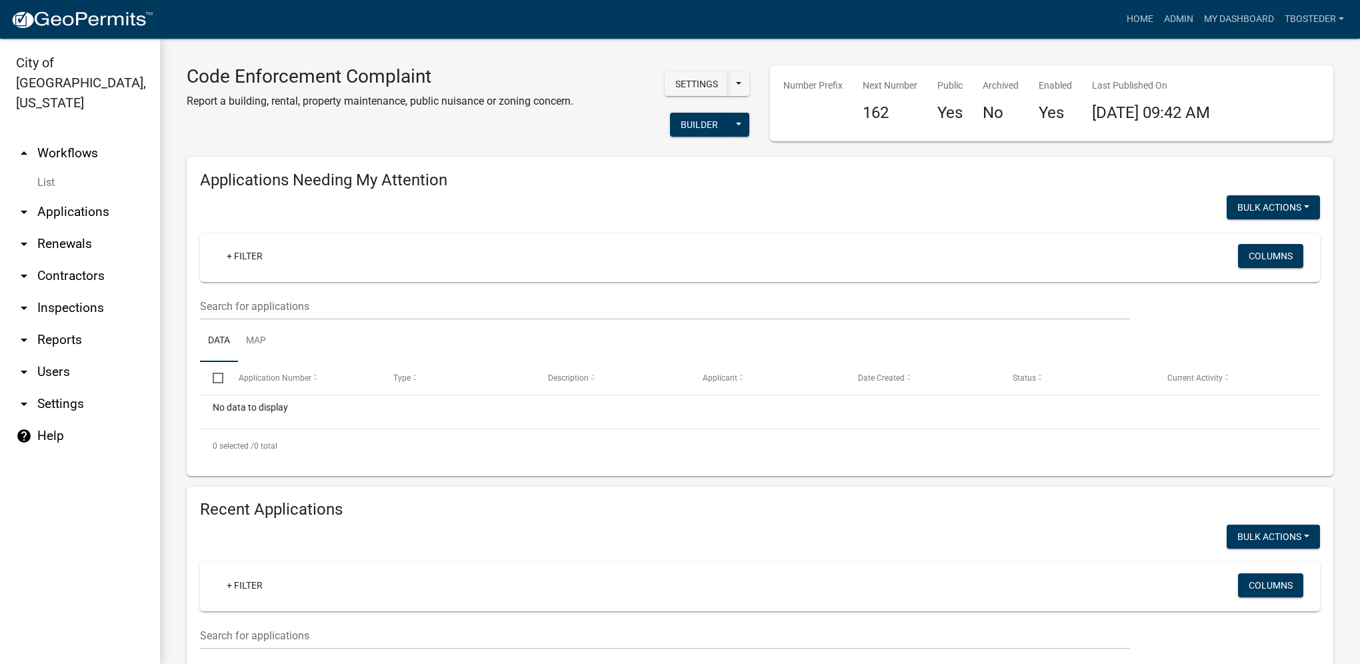
select select "1: 25"
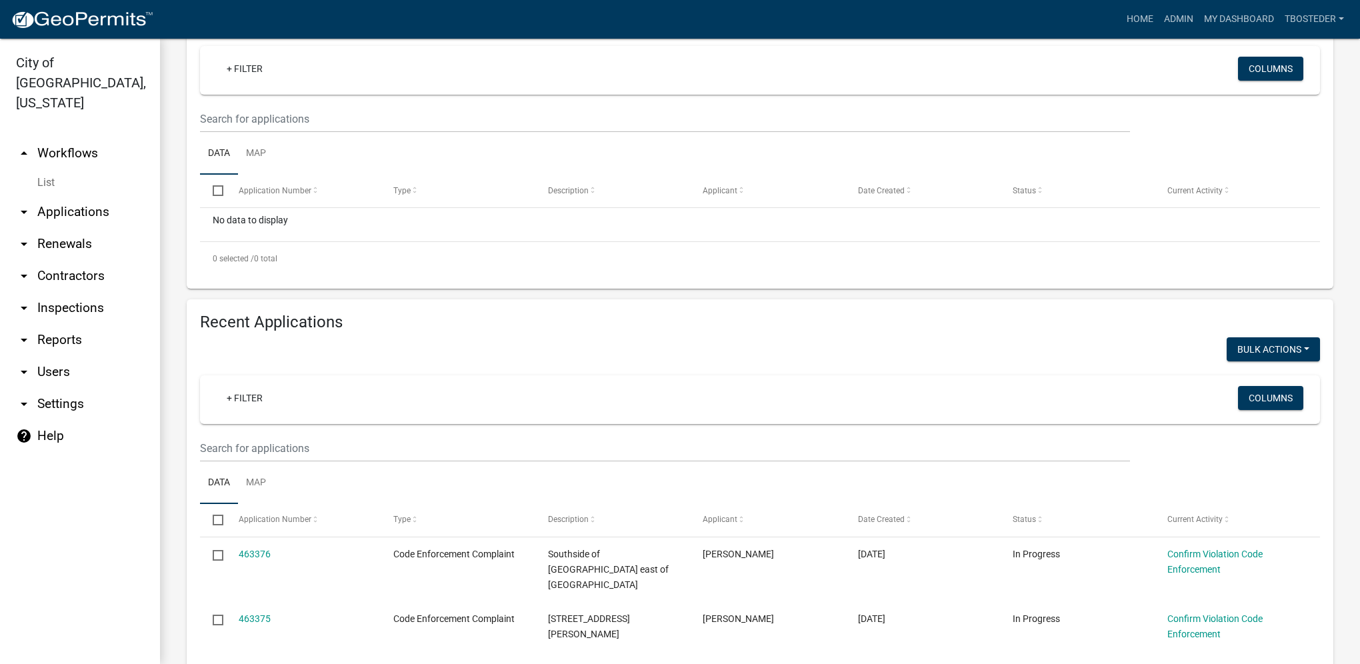
scroll to position [200, 0]
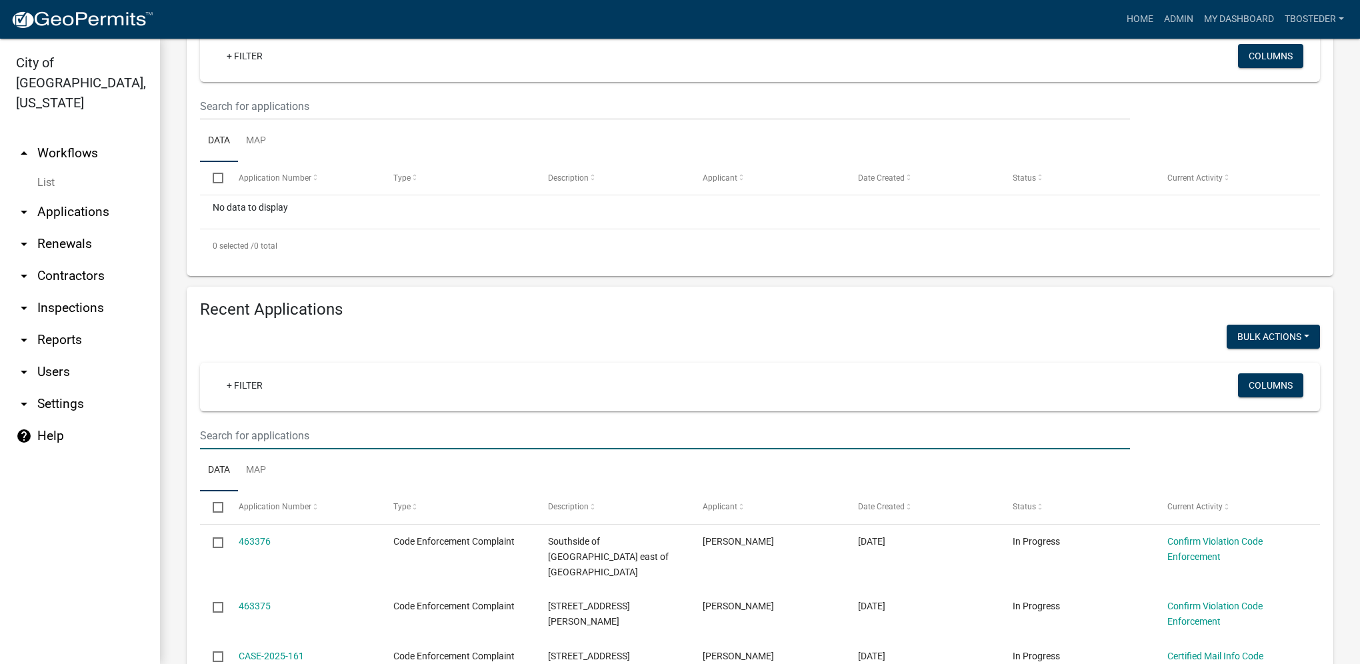
click at [295, 120] on input "text" at bounding box center [665, 106] width 930 height 27
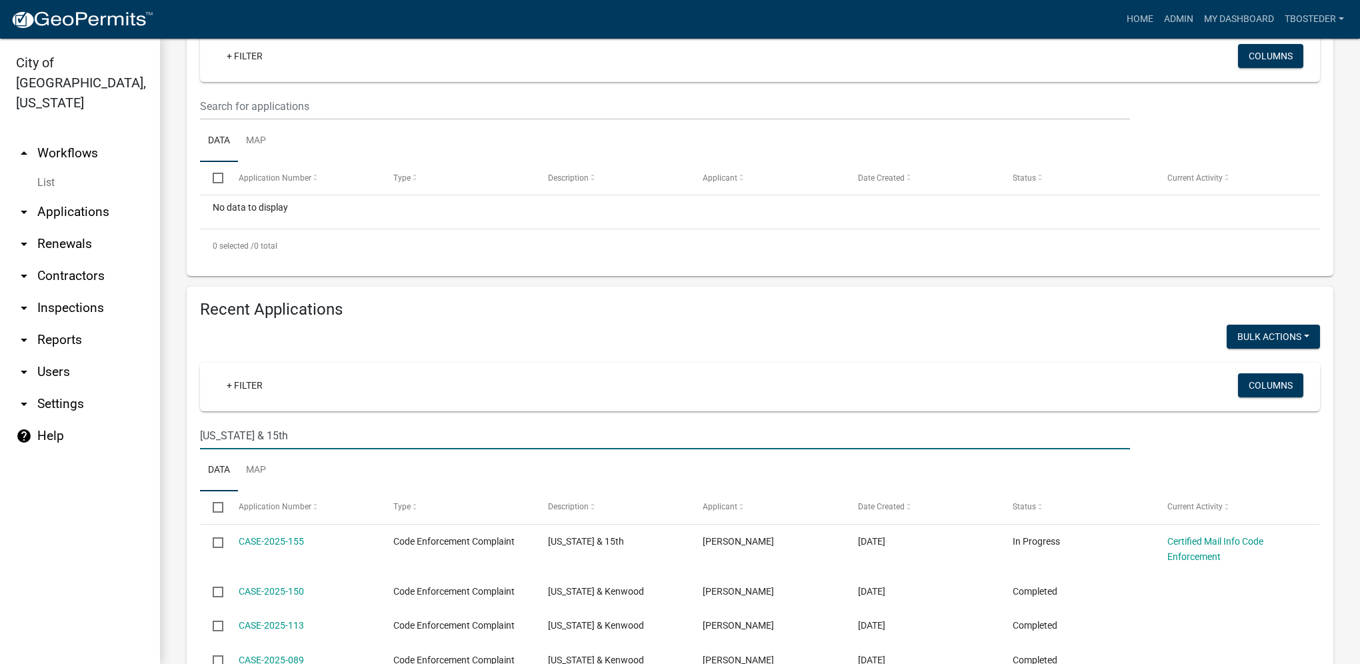
type input "[US_STATE] & 15th"
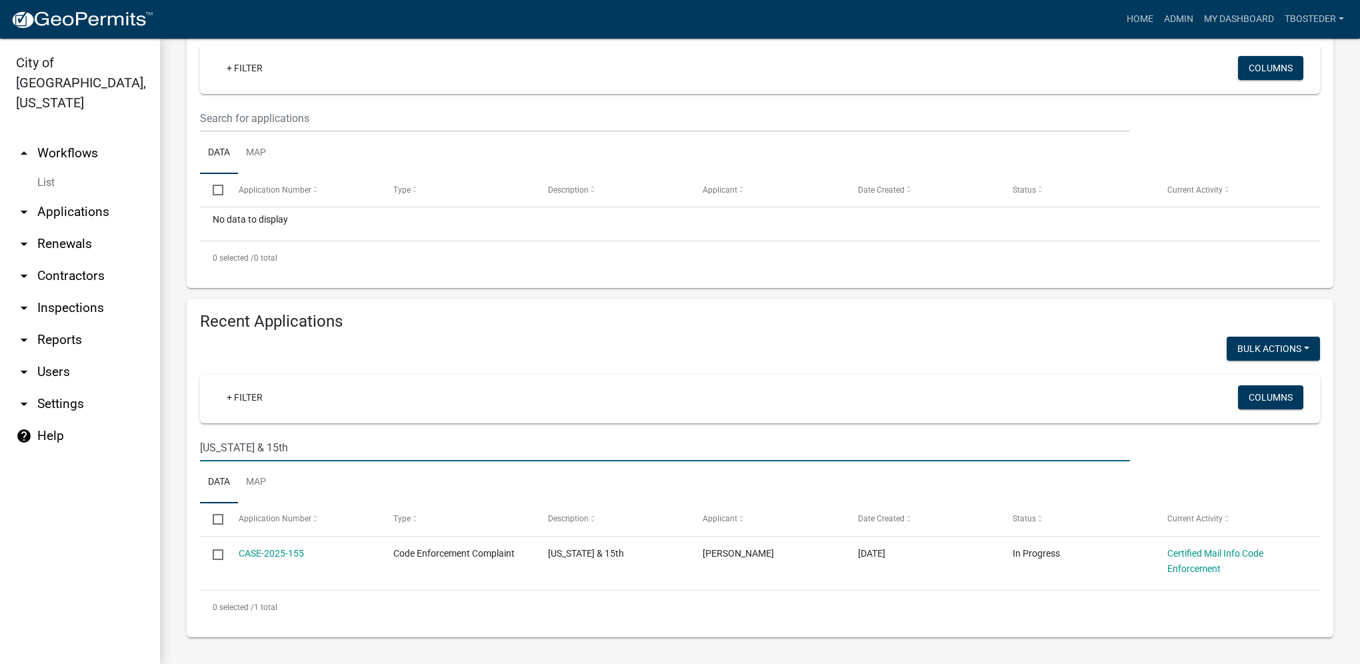
scroll to position [188, 0]
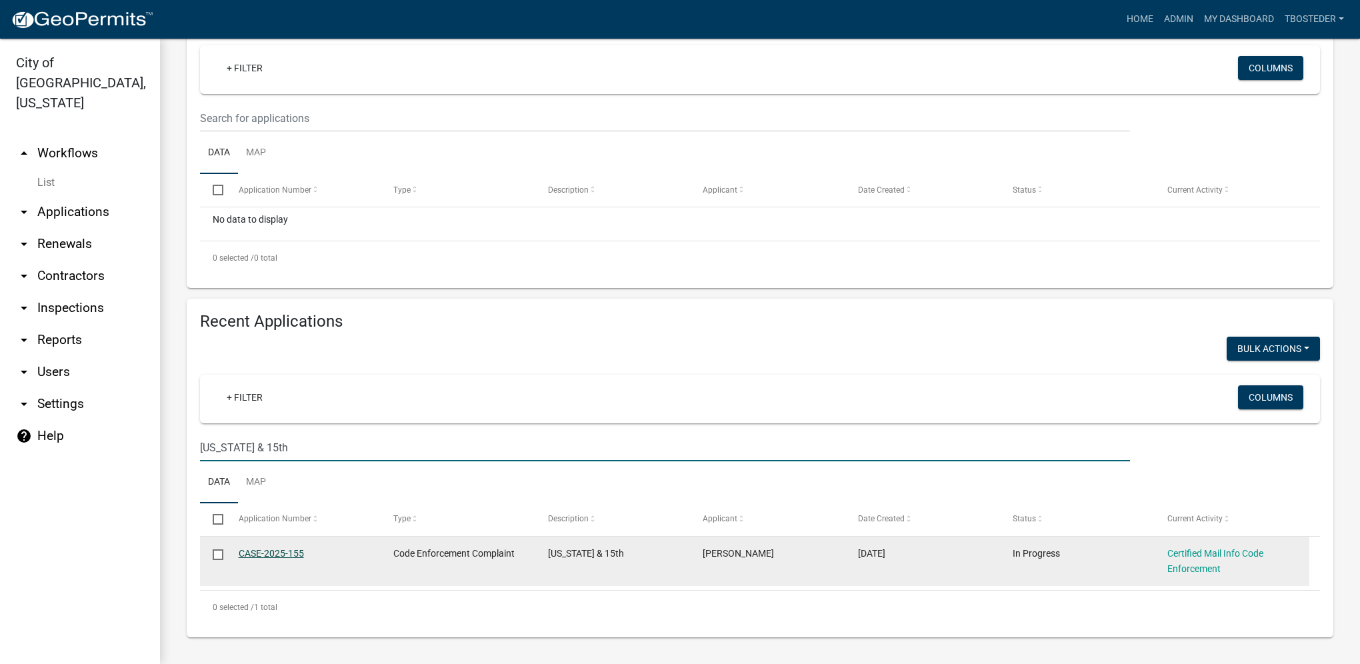
click at [286, 552] on link "CASE-2025-155" at bounding box center [271, 553] width 65 height 11
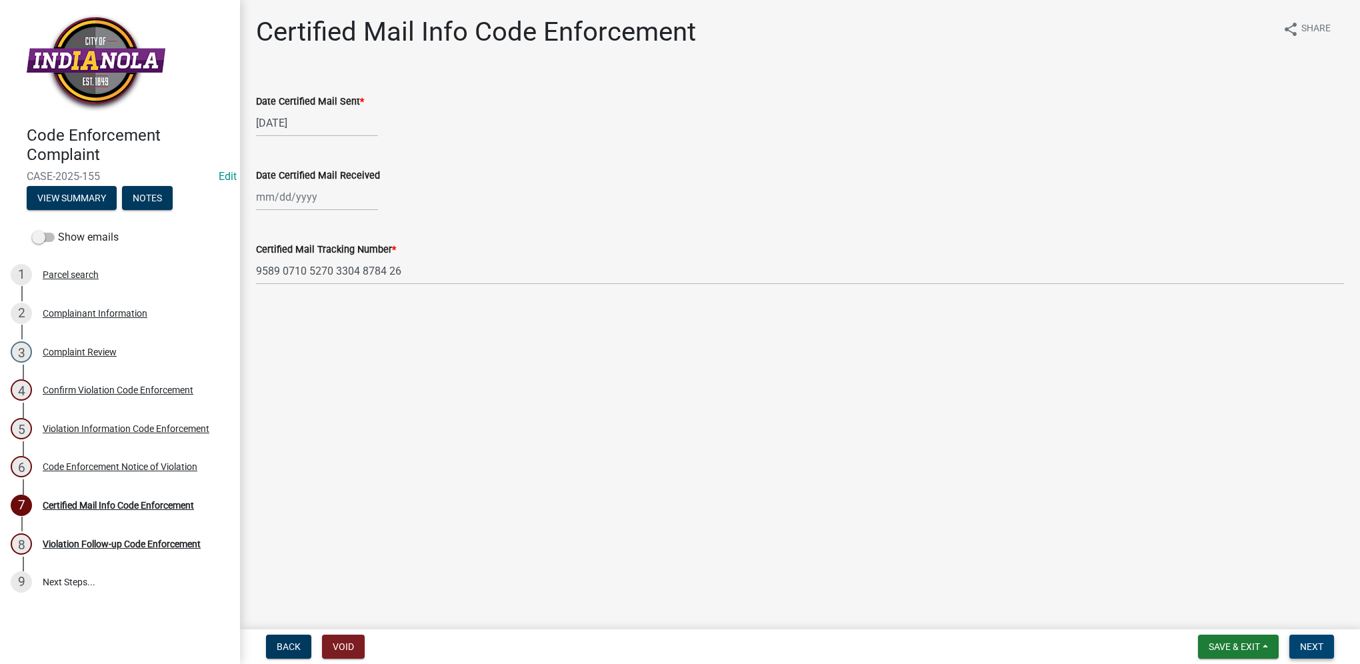
click at [1320, 650] on span "Next" at bounding box center [1311, 647] width 23 height 11
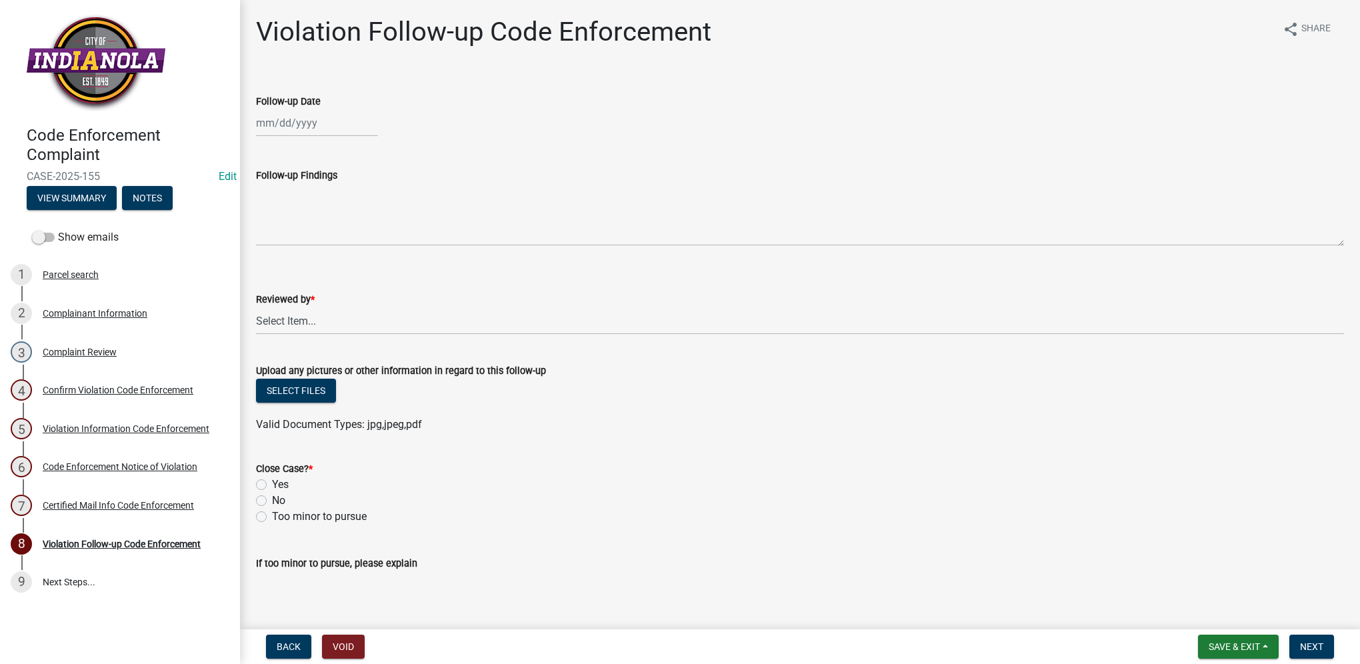
click at [346, 131] on div at bounding box center [317, 122] width 122 height 27
select select "8"
select select "2025"
click at [315, 236] on div "13" at bounding box center [311, 236] width 21 height 21
type input "[DATE]"
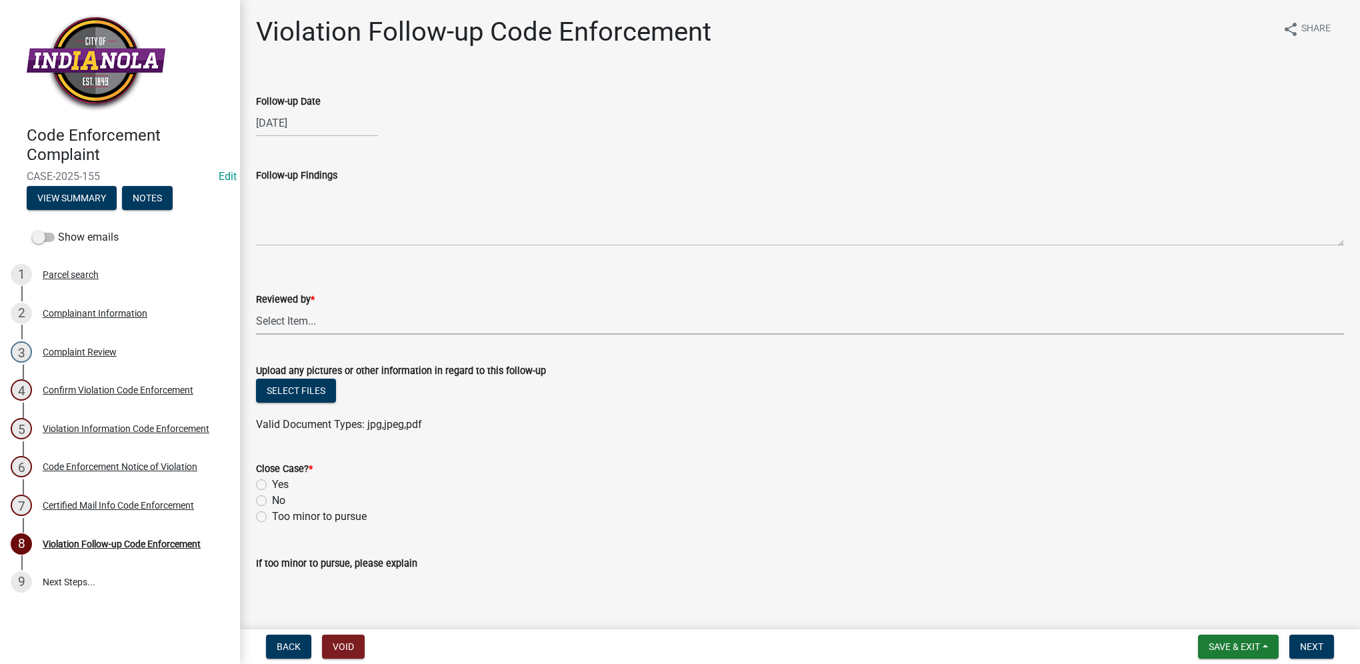
click at [295, 321] on select "Select Item... [PERSON_NAME] [PERSON_NAME] [PERSON_NAME] Other" at bounding box center [800, 320] width 1088 height 27
click at [256, 307] on select "Select Item... [PERSON_NAME] [PERSON_NAME] [PERSON_NAME] Other" at bounding box center [800, 320] width 1088 height 27
select select "634d5426-b8b3-48ee-aa1e-d523f7499186"
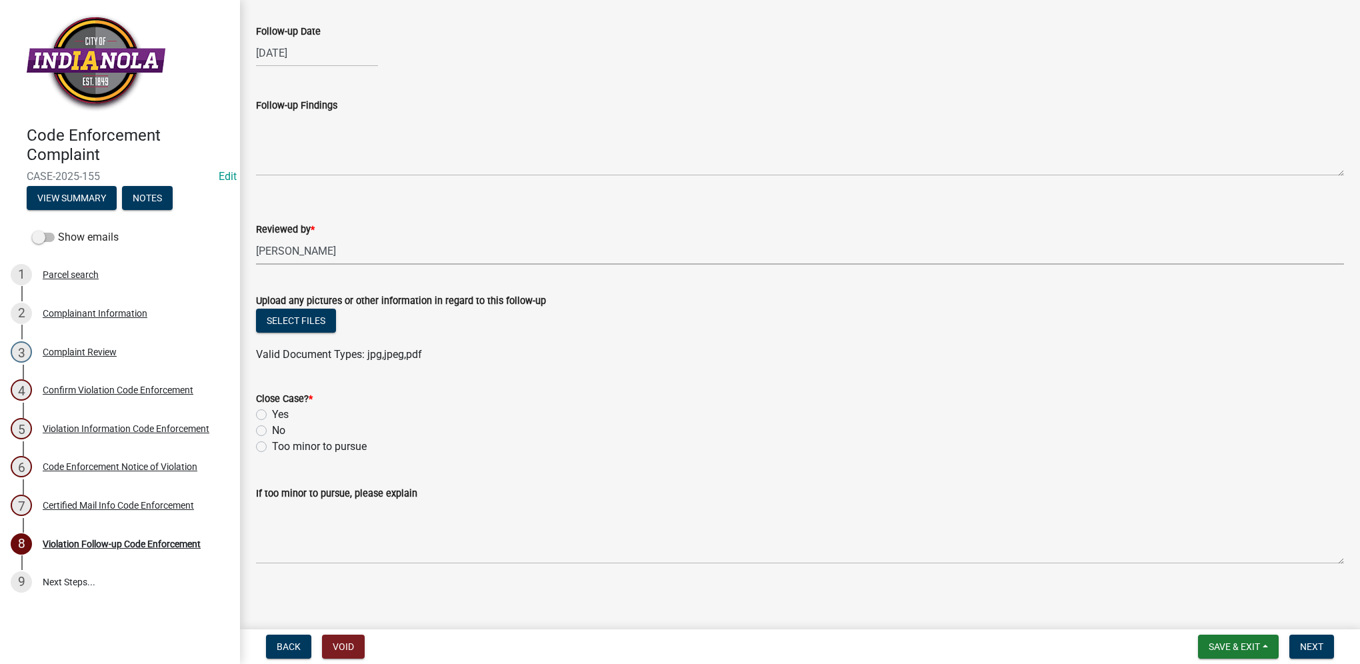
scroll to position [72, 0]
click at [272, 413] on label "Yes" at bounding box center [280, 413] width 17 height 16
click at [272, 413] on input "Yes" at bounding box center [276, 409] width 9 height 9
radio input "true"
click at [1314, 654] on button "Next" at bounding box center [1312, 647] width 45 height 24
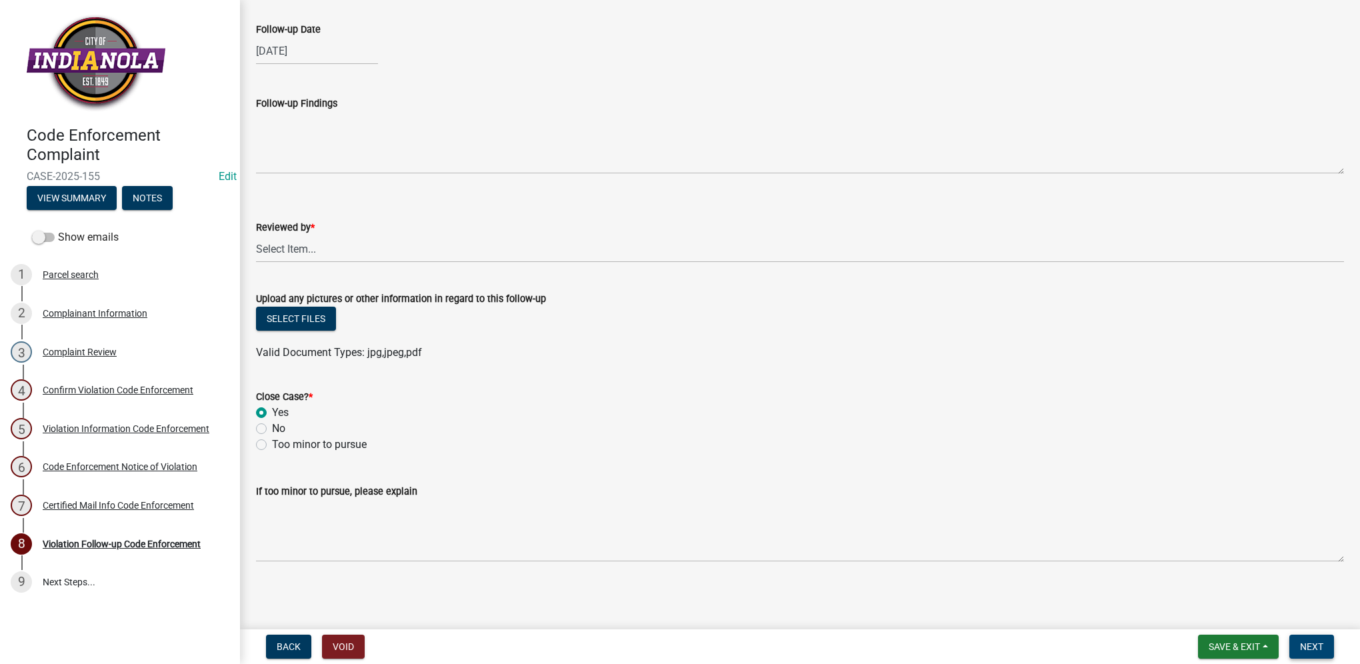
scroll to position [0, 0]
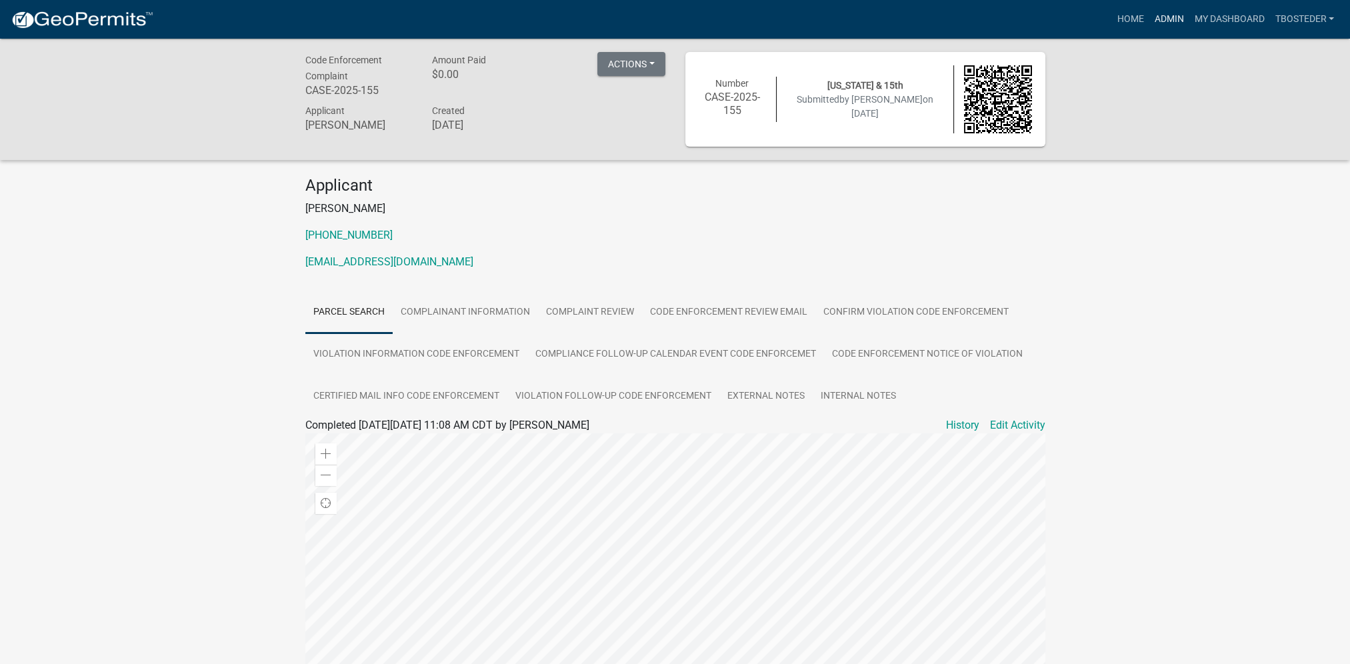
click at [1174, 18] on link "Admin" at bounding box center [1169, 19] width 40 height 25
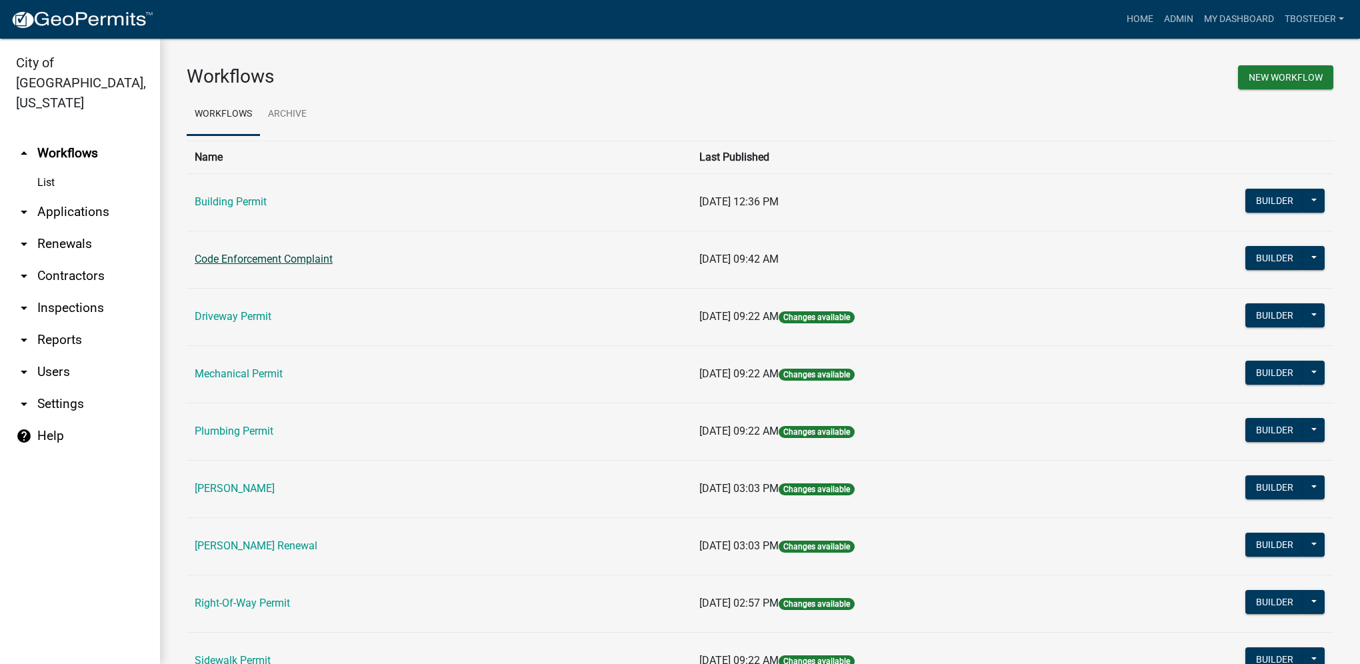
click at [307, 255] on link "Code Enforcement Complaint" at bounding box center [264, 259] width 138 height 13
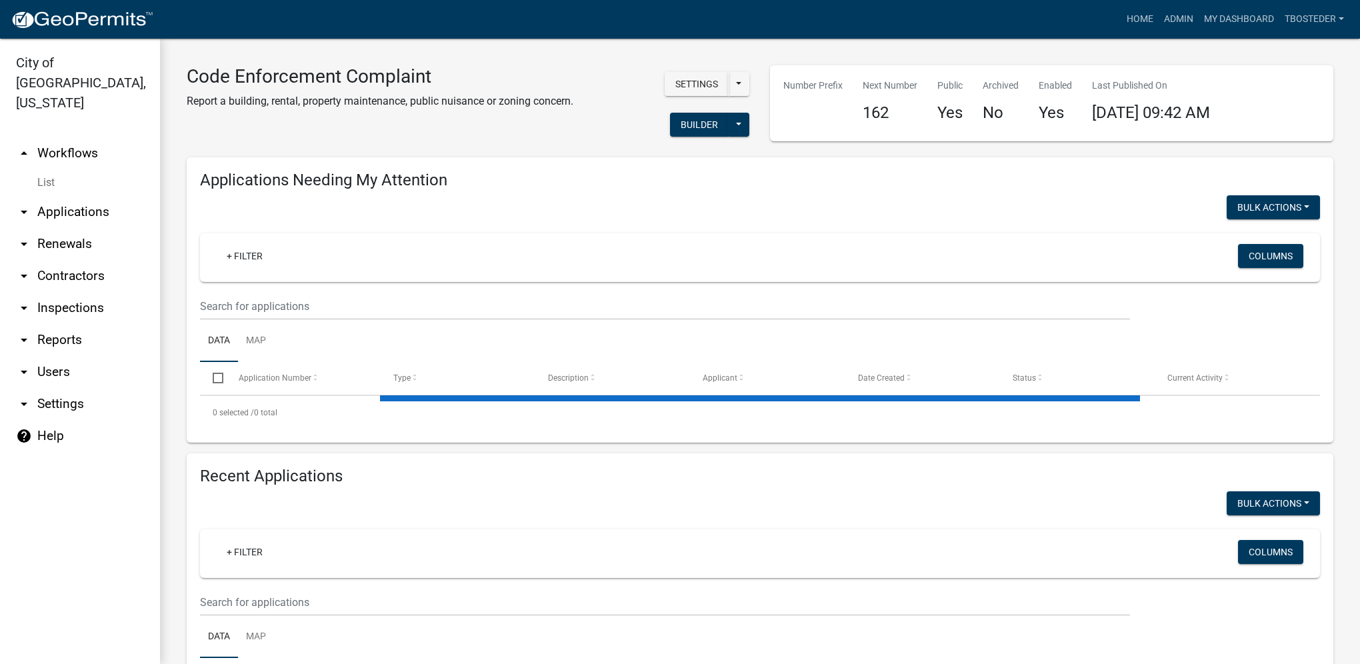
select select "1: 25"
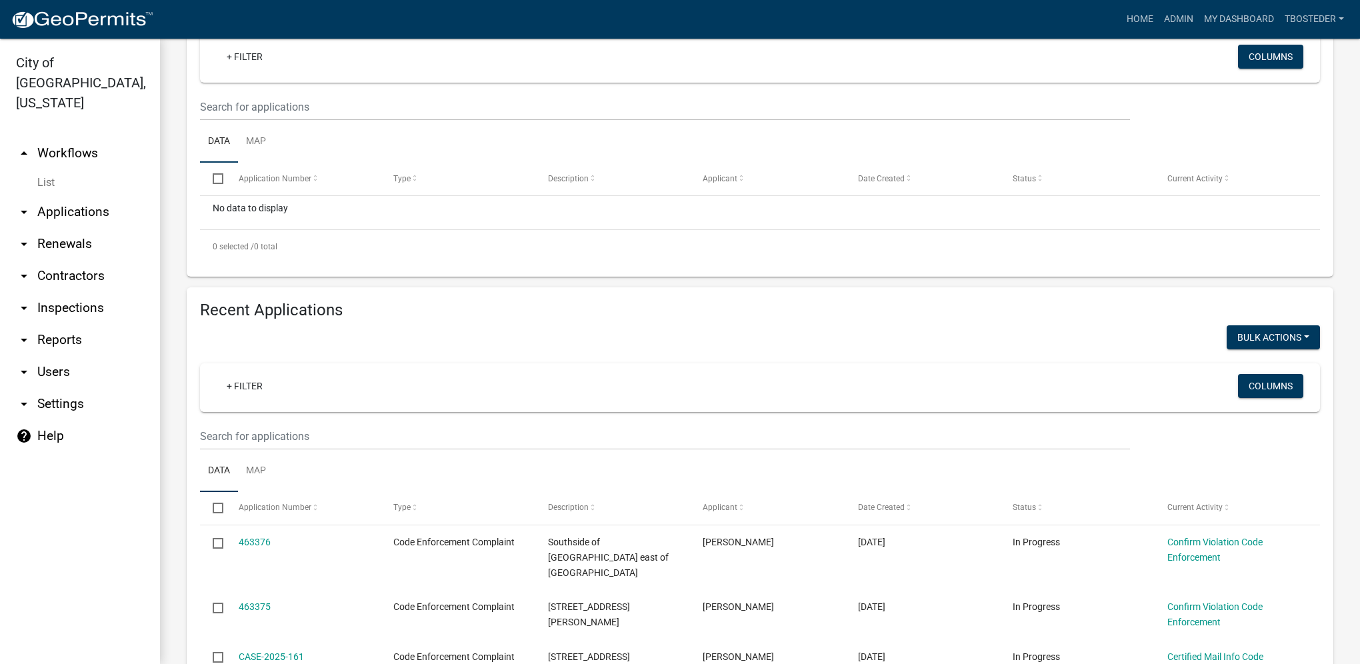
scroll to position [200, 0]
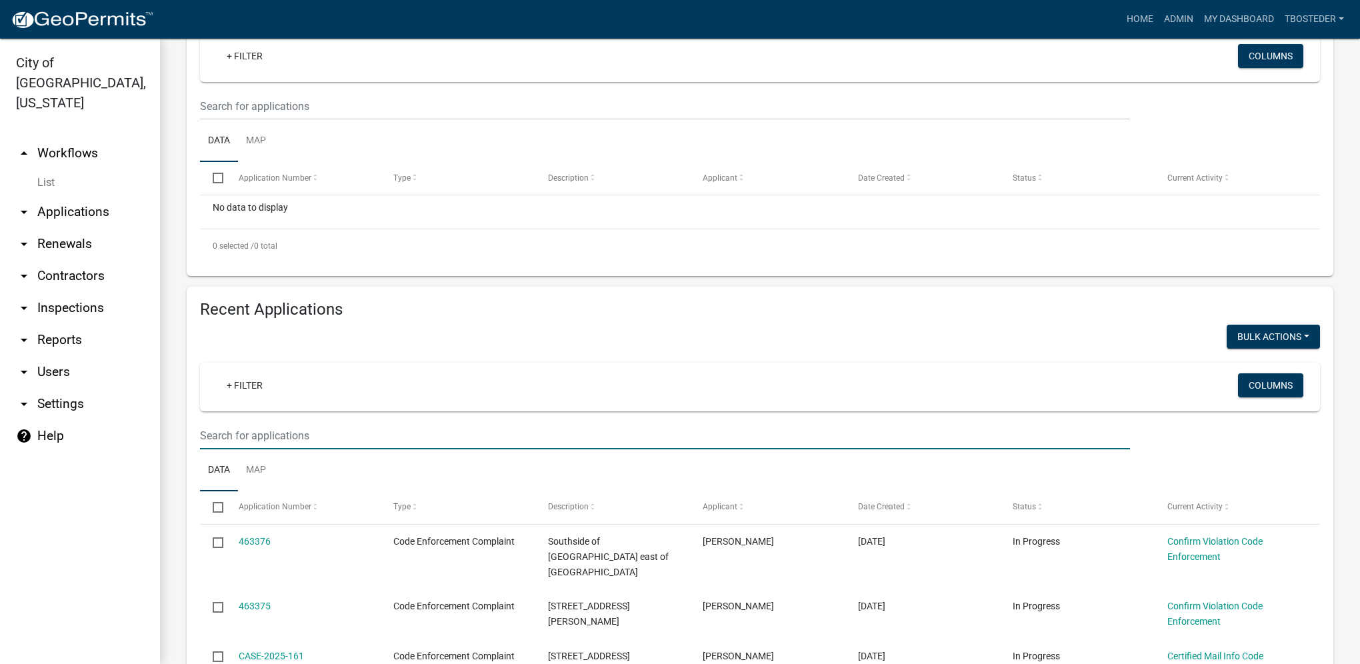
click at [387, 120] on input "text" at bounding box center [665, 106] width 930 height 27
type input "403 w [GEOGRAPHIC_DATA]"
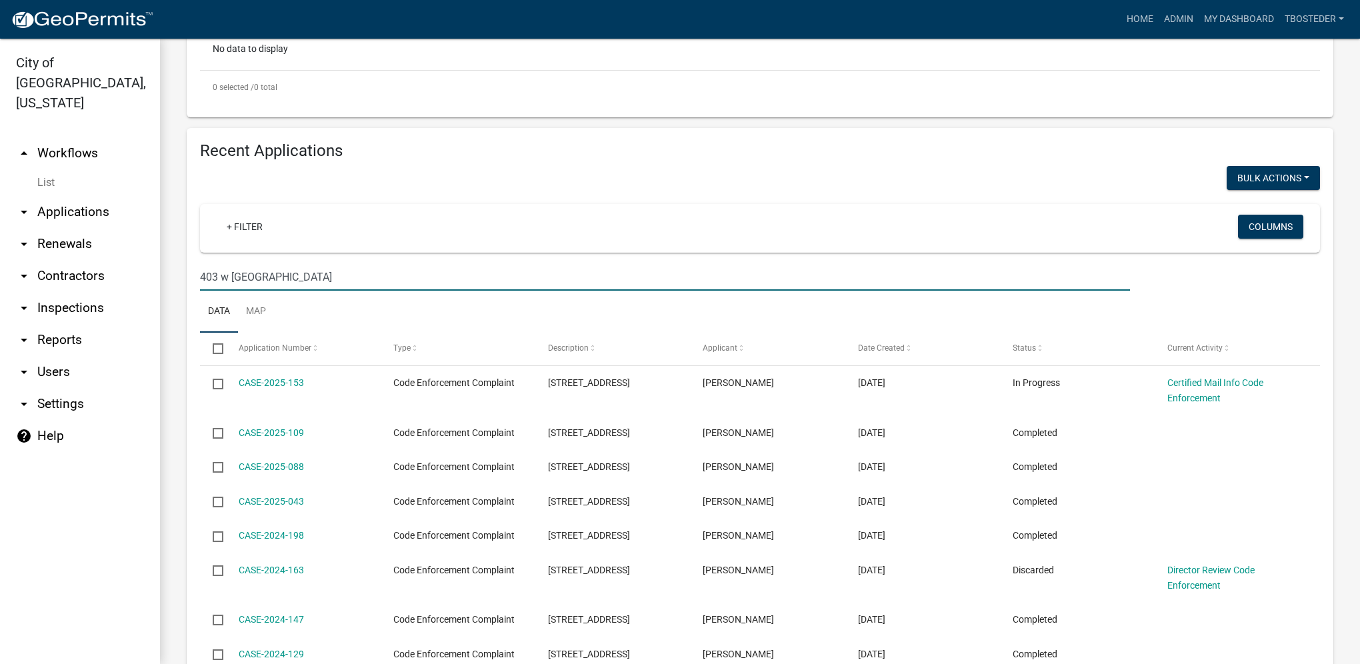
scroll to position [400, 0]
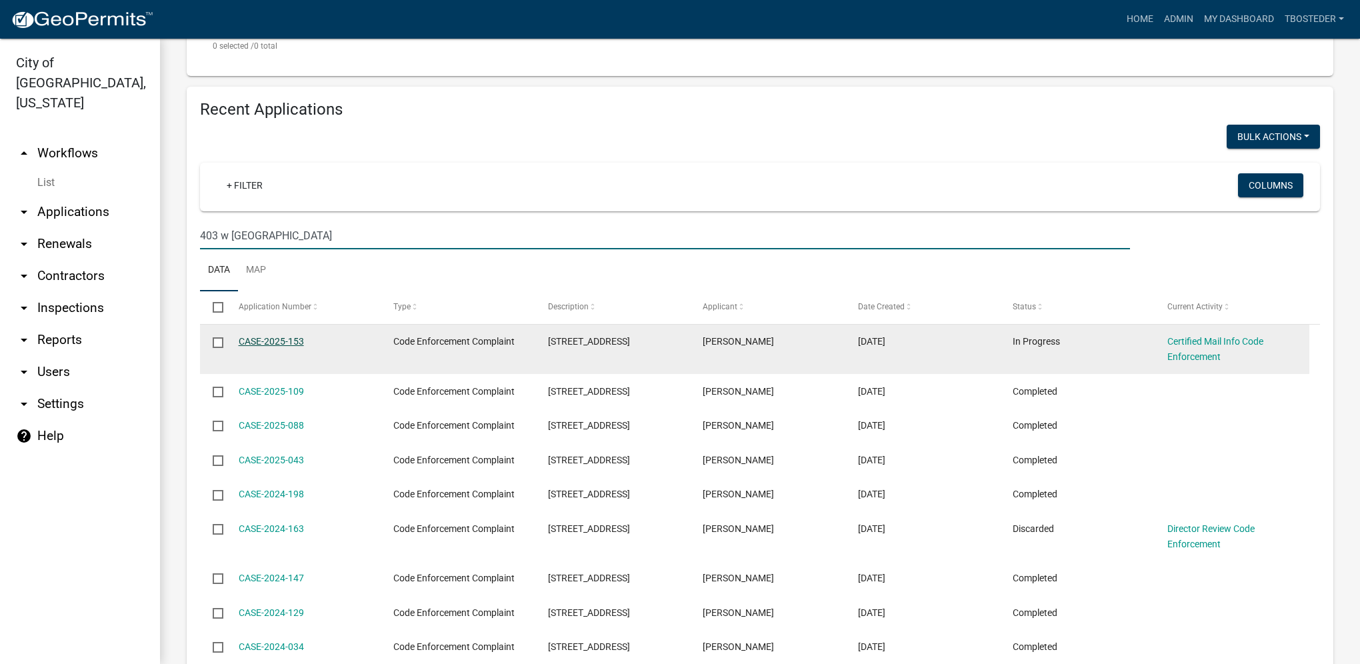
click at [299, 343] on link "CASE-2025-153" at bounding box center [271, 341] width 65 height 11
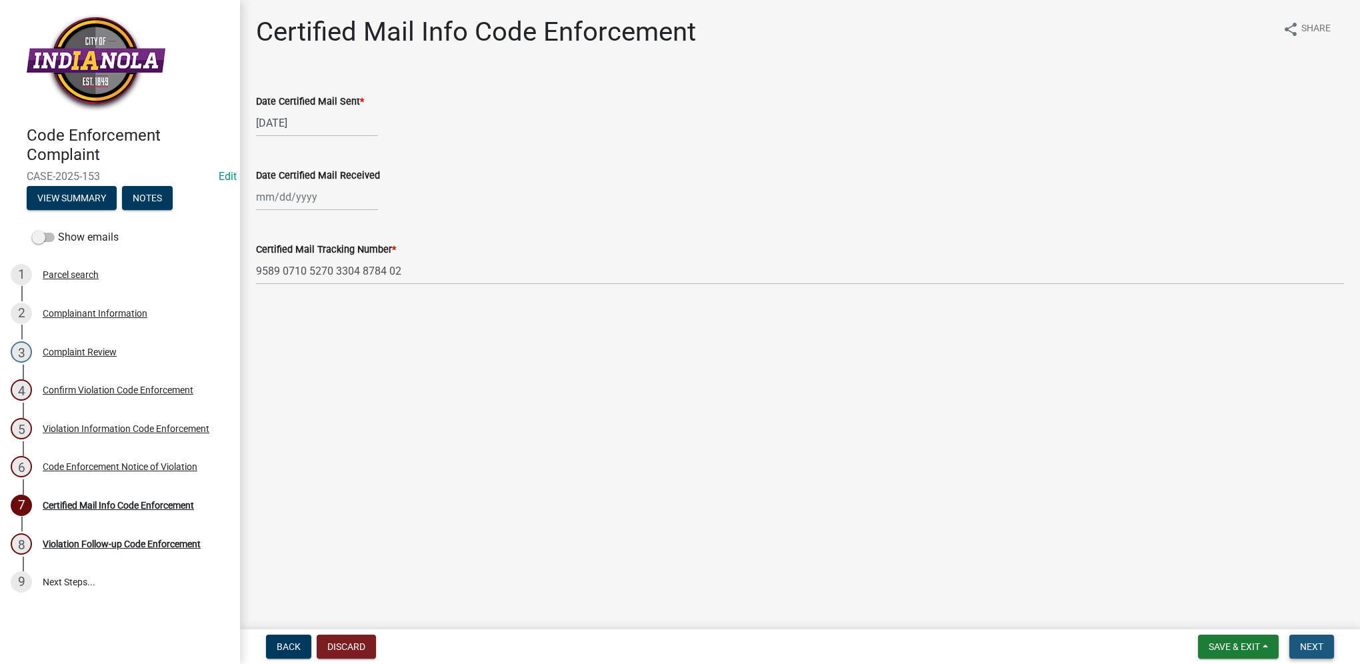
click at [1300, 640] on button "Next" at bounding box center [1312, 647] width 45 height 24
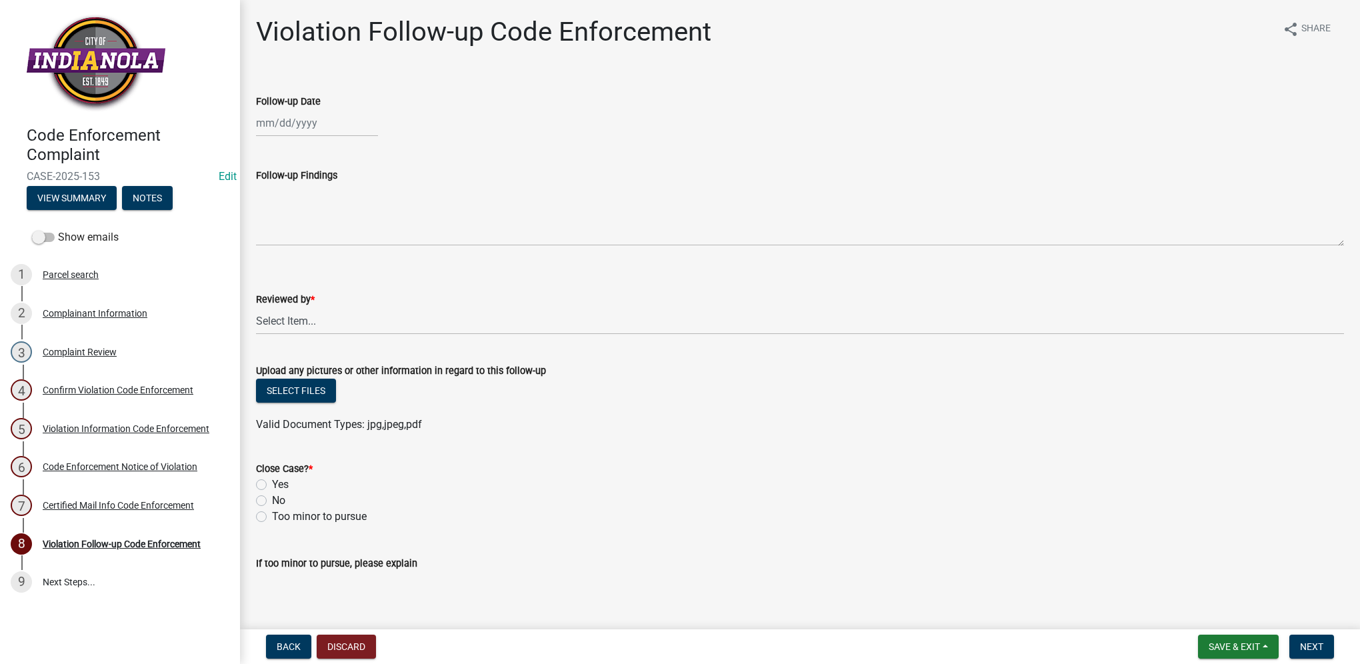
select select "8"
select select "2025"
click at [305, 115] on div "[PERSON_NAME] Feb Mar Apr [PERSON_NAME][DATE] Oct Nov [DATE] 1526 1527 1528 152…" at bounding box center [317, 122] width 122 height 27
click at [311, 231] on div "13" at bounding box center [311, 236] width 21 height 21
type input "[DATE]"
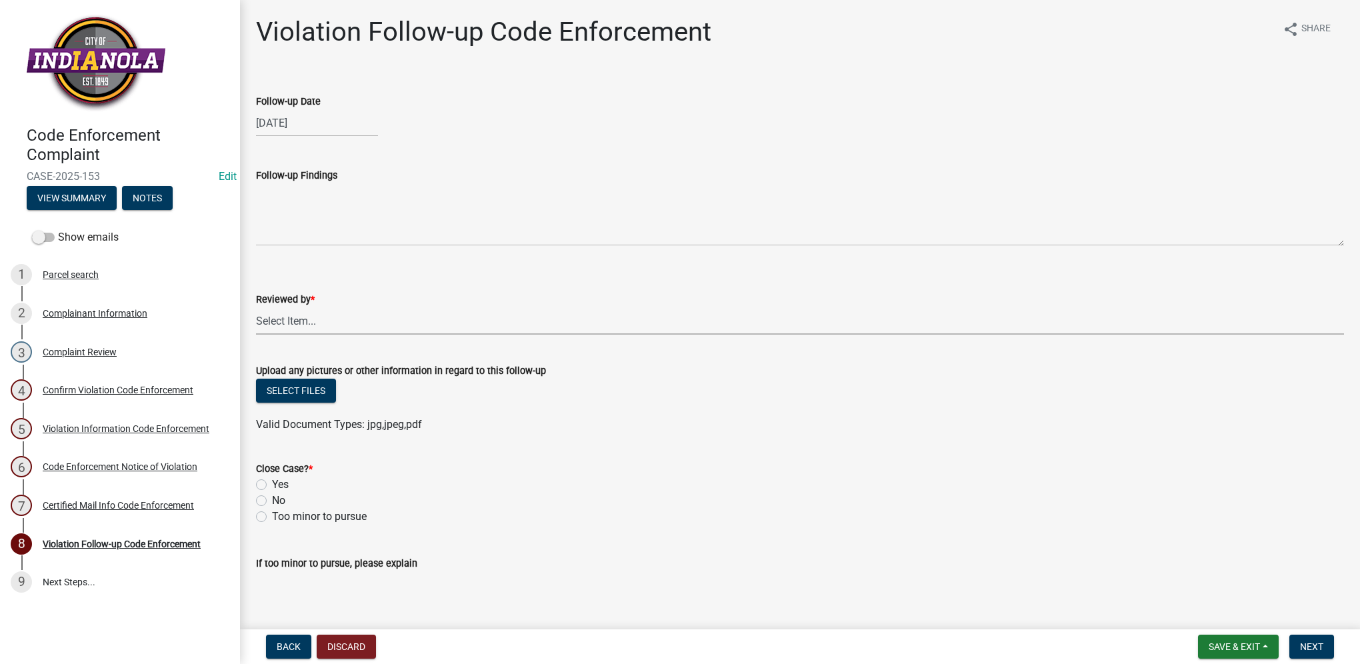
drag, startPoint x: 317, startPoint y: 323, endPoint x: 314, endPoint y: 336, distance: 13.7
click at [317, 323] on select "Select Item... [PERSON_NAME] [PERSON_NAME] [PERSON_NAME] Other" at bounding box center [800, 320] width 1088 height 27
click at [256, 307] on select "Select Item... [PERSON_NAME] [PERSON_NAME] [PERSON_NAME] Other" at bounding box center [800, 320] width 1088 height 27
select select "634d5426-b8b3-48ee-aa1e-d523f7499186"
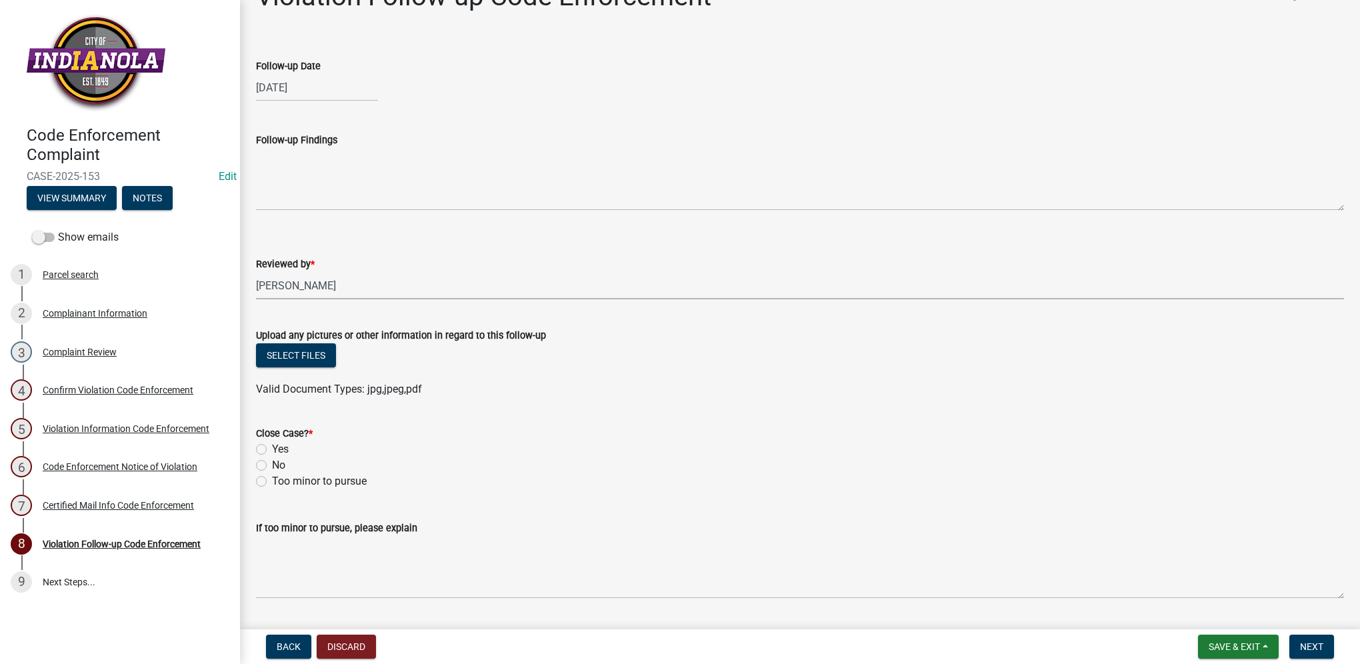
scroll to position [72, 0]
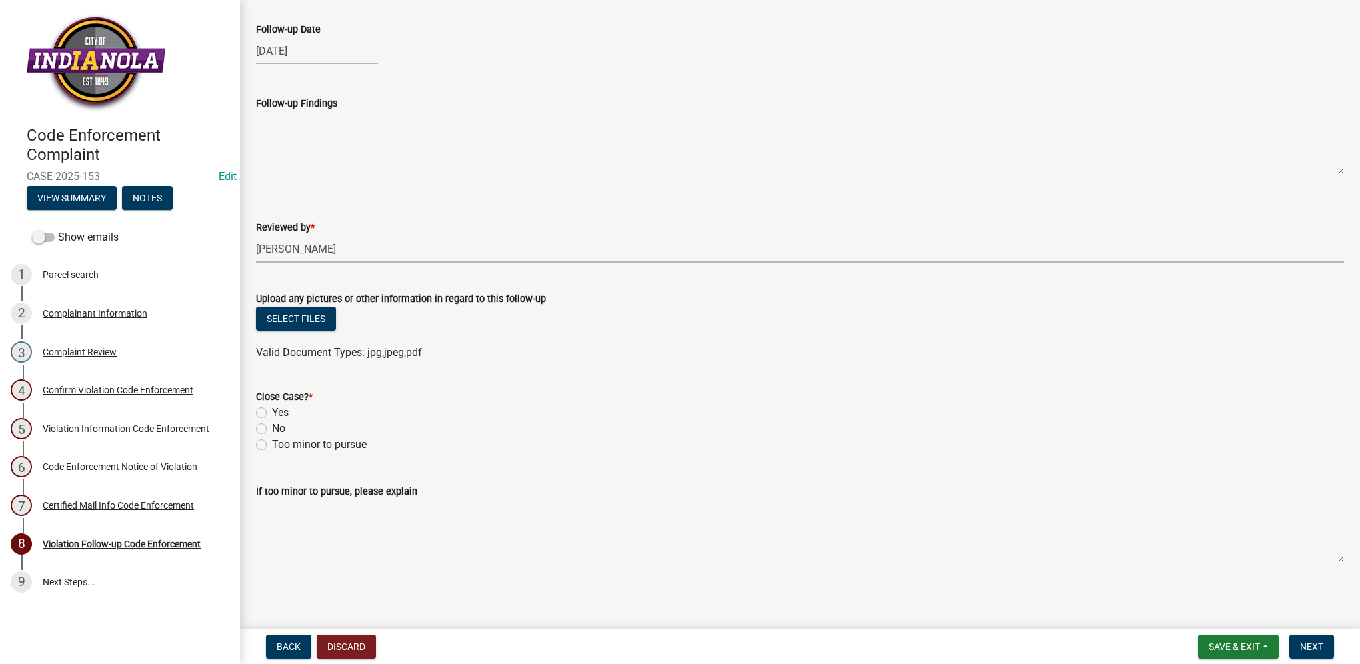
click at [278, 413] on label "Yes" at bounding box center [280, 413] width 17 height 16
click at [278, 413] on input "Yes" at bounding box center [276, 409] width 9 height 9
radio input "true"
click at [1310, 653] on button "Next" at bounding box center [1312, 647] width 45 height 24
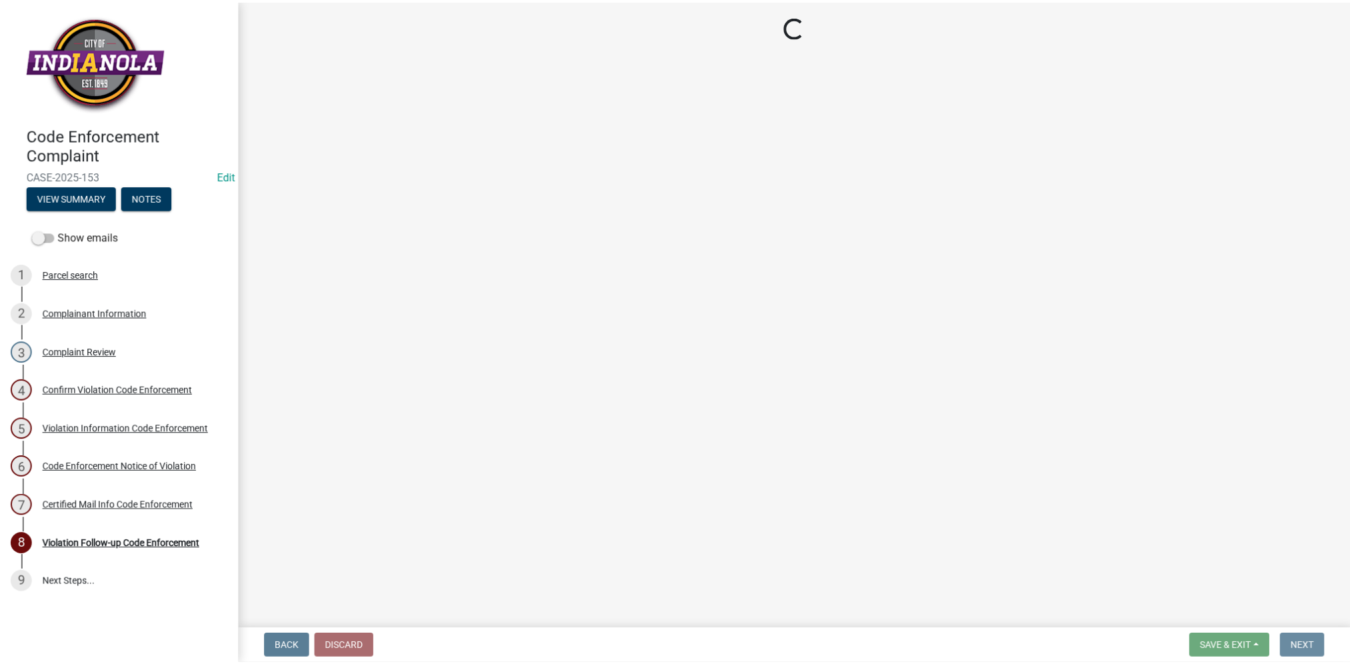
scroll to position [0, 0]
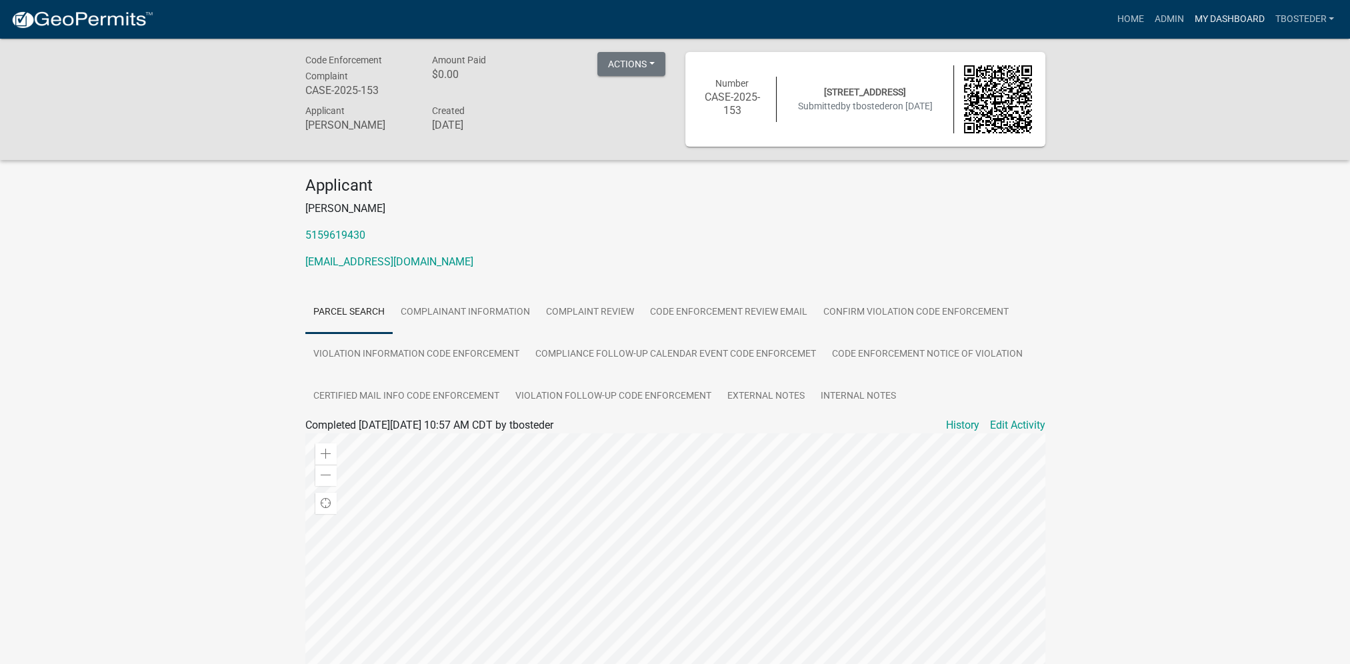
click at [1203, 16] on link "My Dashboard" at bounding box center [1229, 19] width 81 height 25
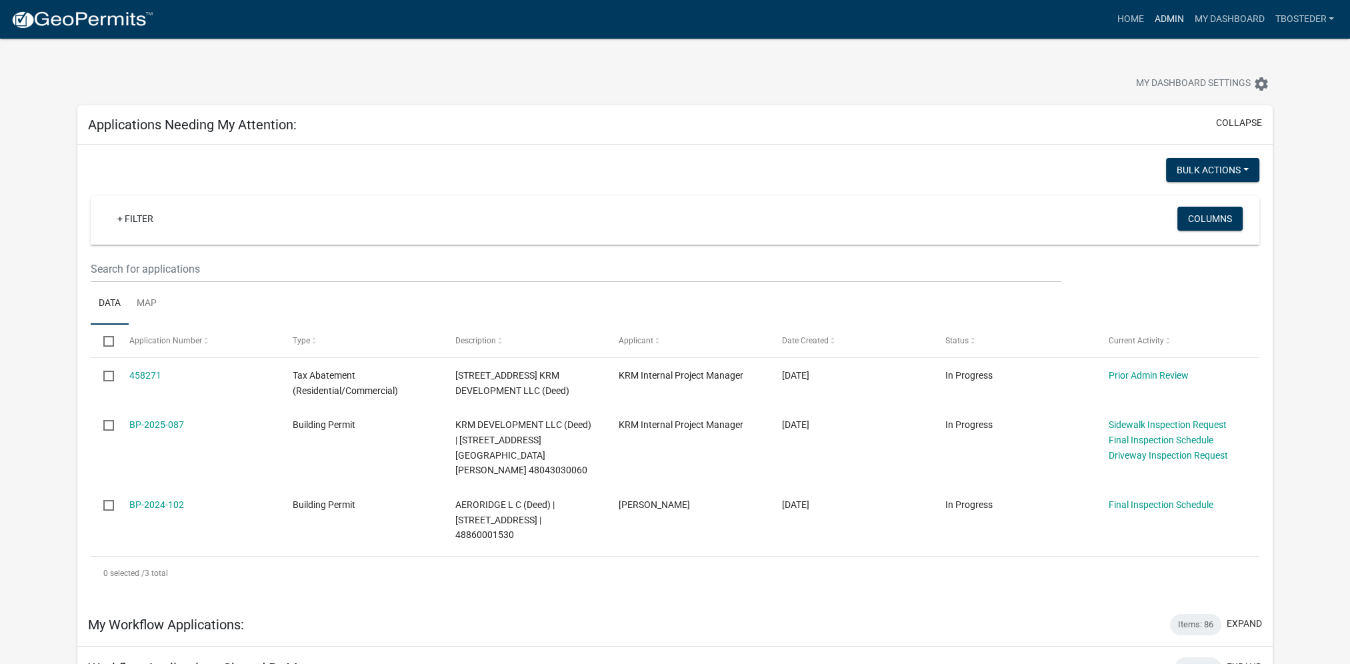
click at [1155, 19] on link "Admin" at bounding box center [1169, 19] width 40 height 25
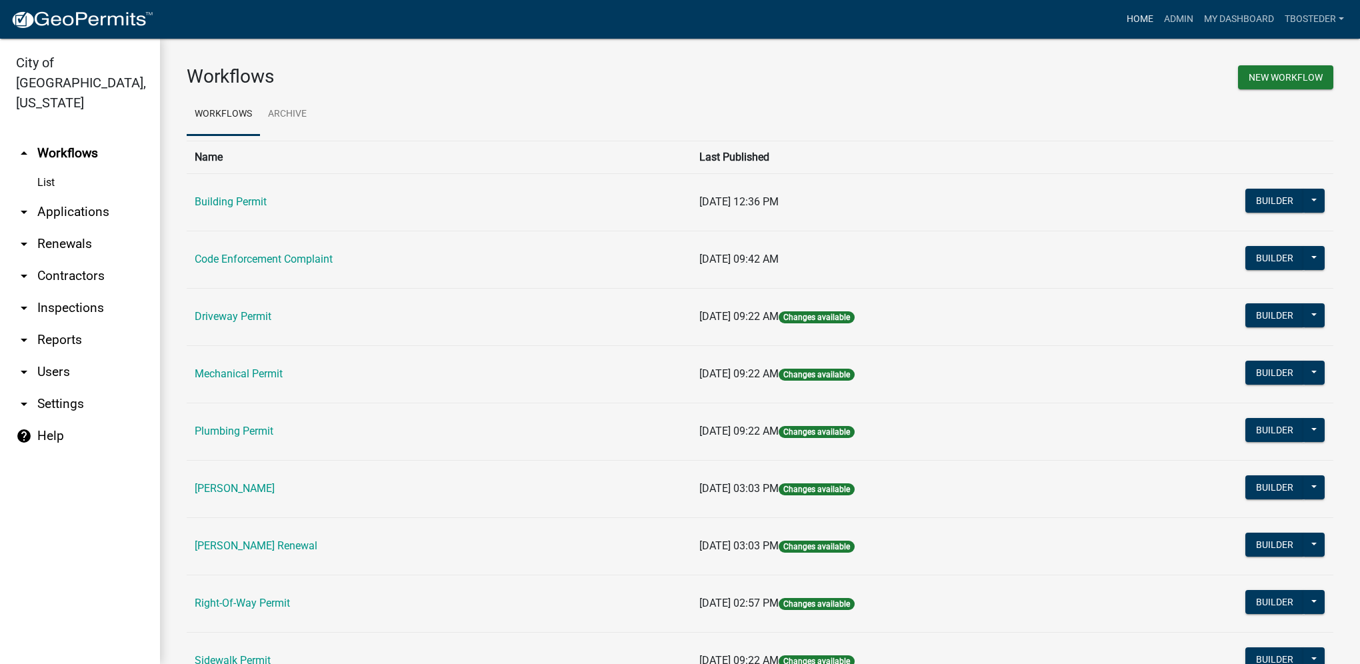
click at [1126, 15] on link "Home" at bounding box center [1140, 19] width 37 height 25
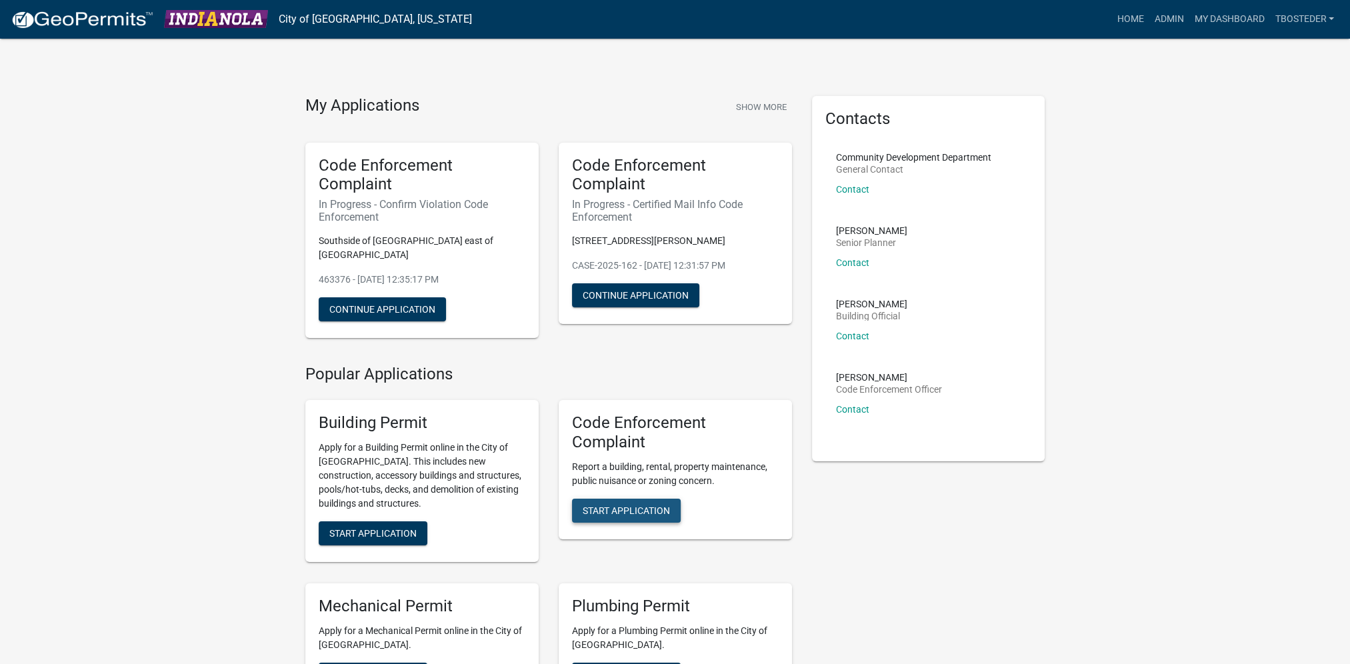
click at [609, 499] on button "Start Application" at bounding box center [626, 511] width 109 height 24
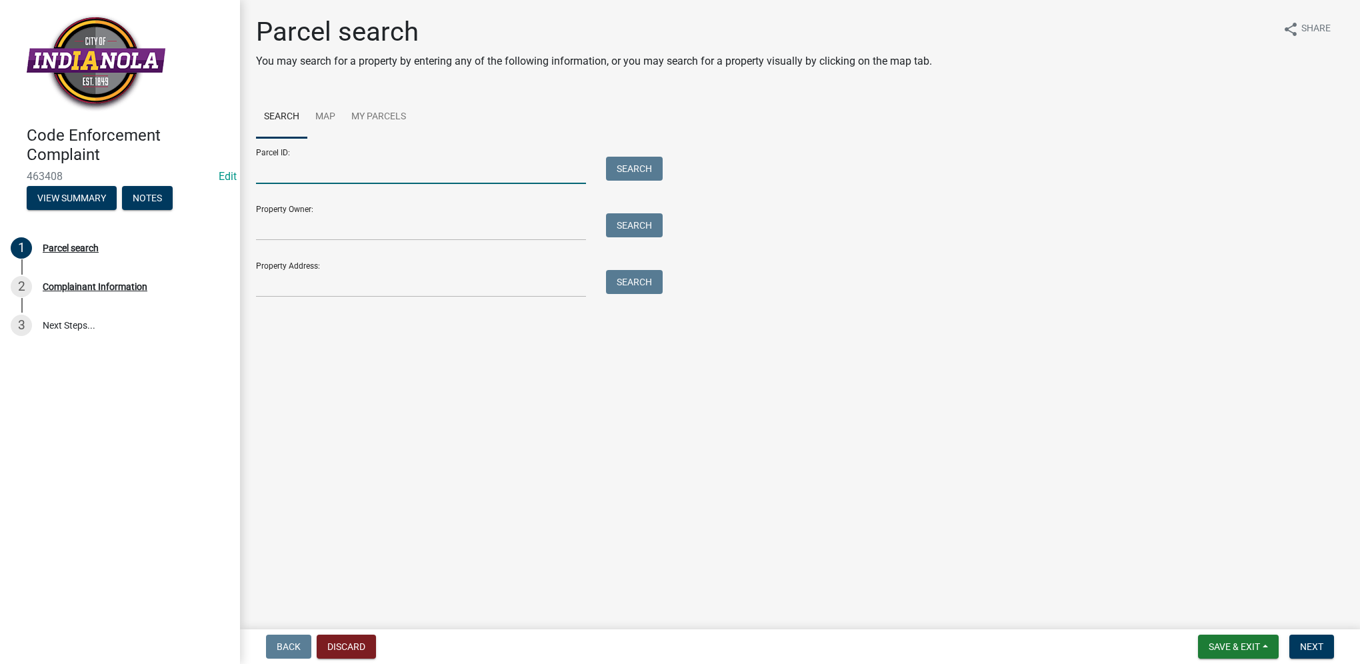
click at [352, 178] on input "Parcel ID:" at bounding box center [421, 170] width 330 height 27
paste input "48030010032"
type input "48030010032"
click at [639, 167] on button "Search" at bounding box center [634, 169] width 57 height 24
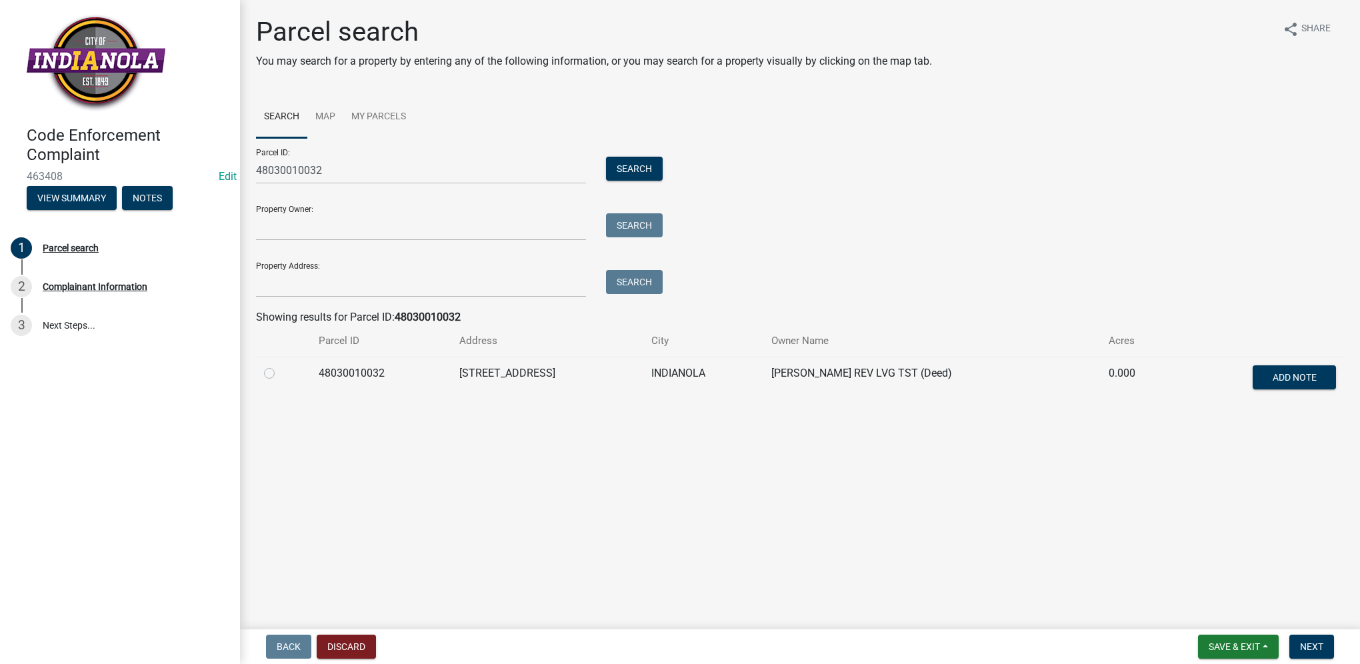
click at [280, 365] on label at bounding box center [280, 365] width 0 height 0
click at [280, 368] on input "radio" at bounding box center [284, 369] width 9 height 9
radio input "true"
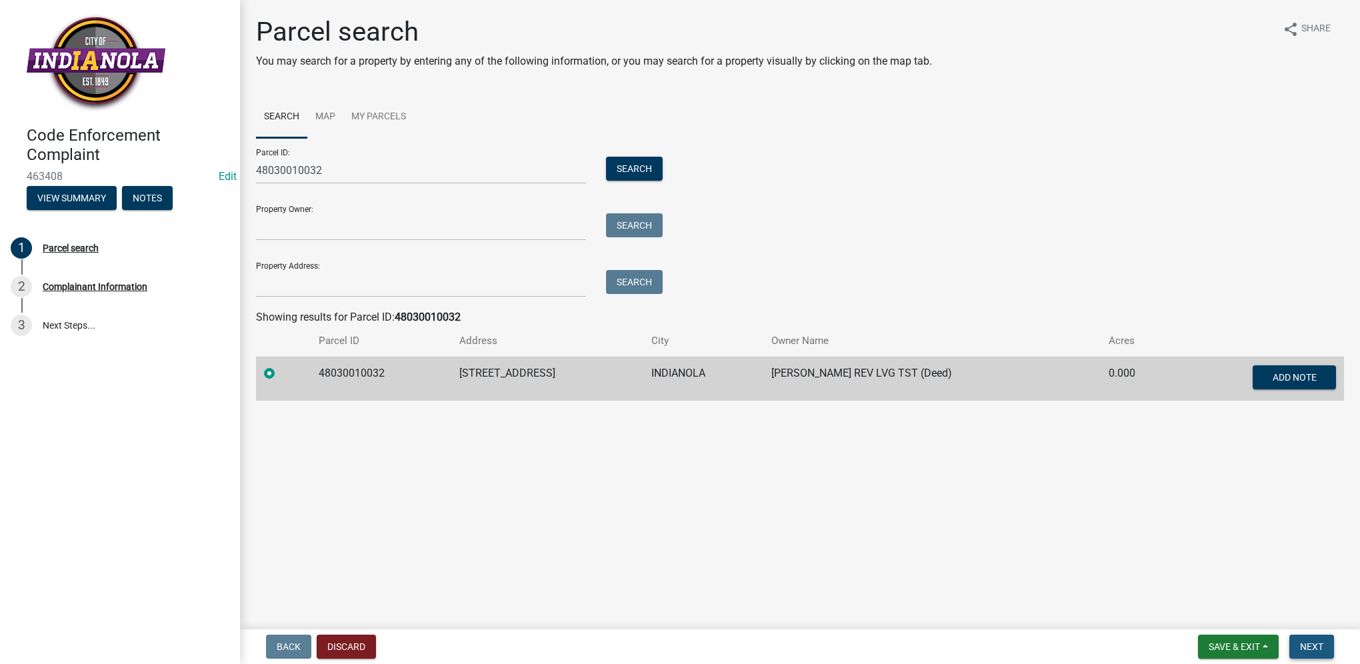
click at [1311, 655] on button "Next" at bounding box center [1312, 647] width 45 height 24
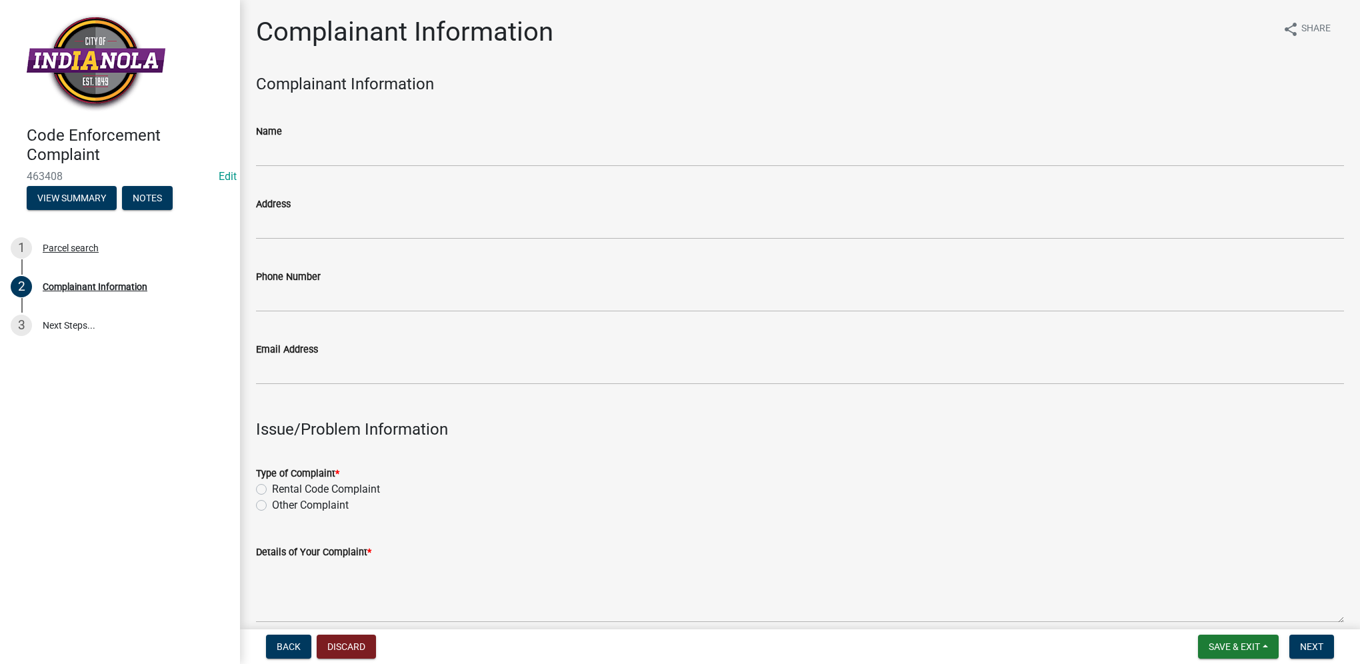
scroll to position [133, 0]
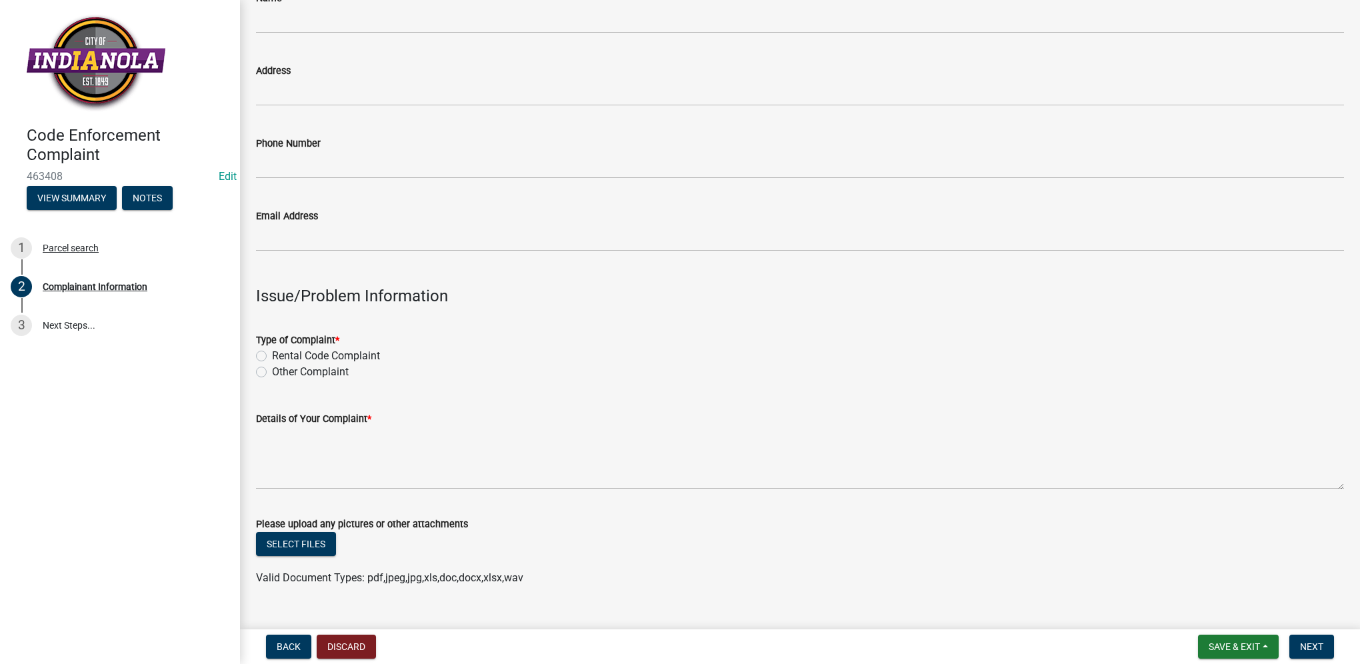
click at [255, 373] on div "Type of Complaint * Rental Code Complaint Other Complaint" at bounding box center [800, 348] width 1108 height 64
click at [272, 375] on label "Other Complaint" at bounding box center [310, 372] width 77 height 16
click at [272, 373] on input "Other Complaint" at bounding box center [276, 368] width 9 height 9
radio input "true"
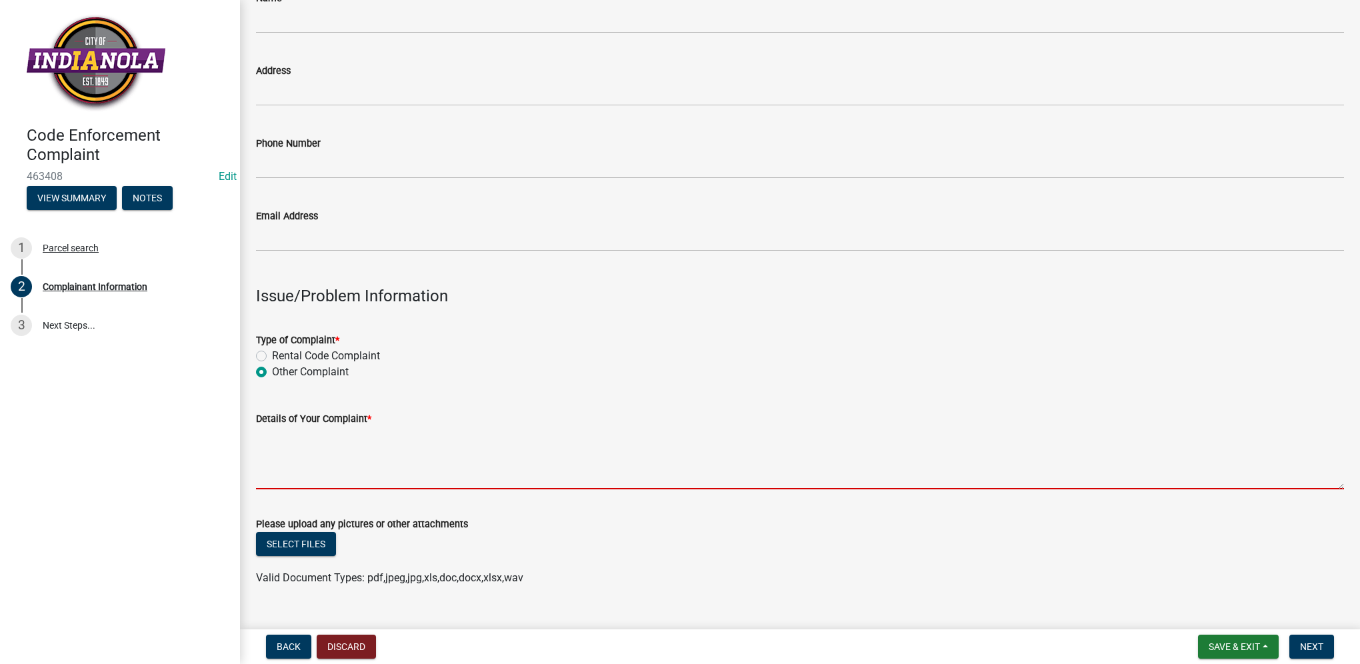
click at [333, 445] on textarea "Details of Your Complaint *" at bounding box center [800, 458] width 1088 height 63
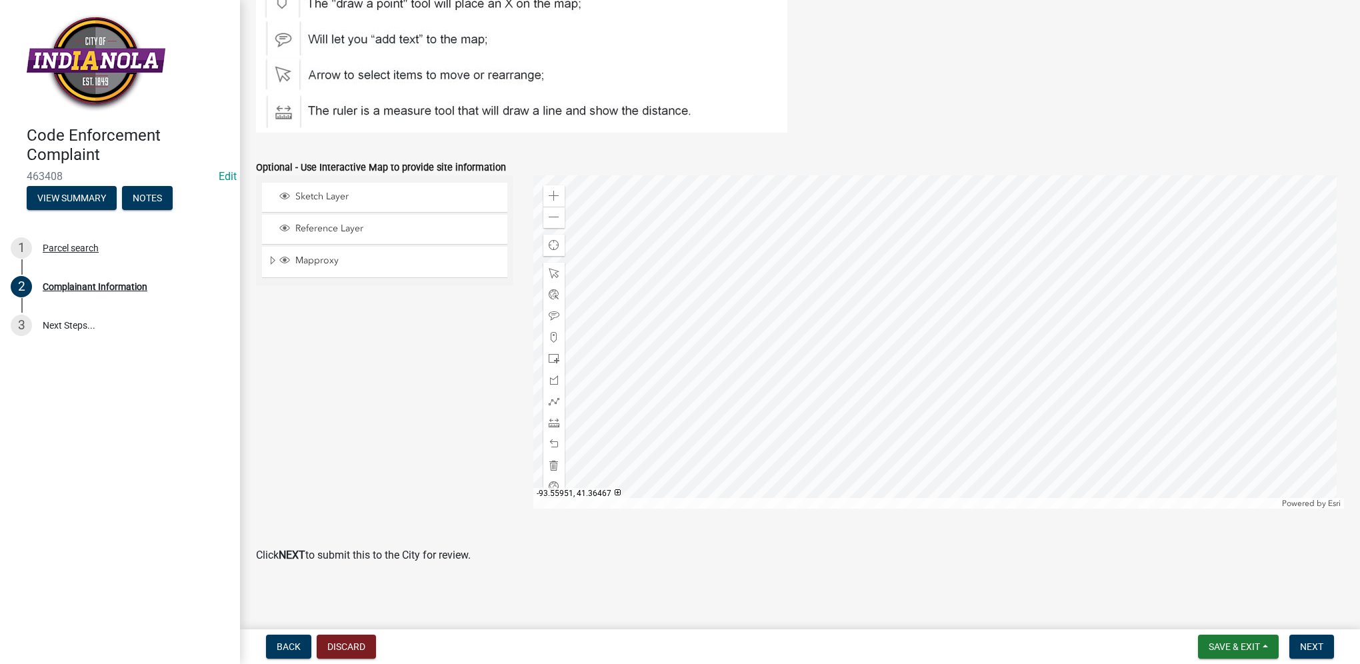
scroll to position [1519, 0]
type textarea "tall grass/weeds"
click at [1321, 650] on span "Next" at bounding box center [1311, 647] width 23 height 11
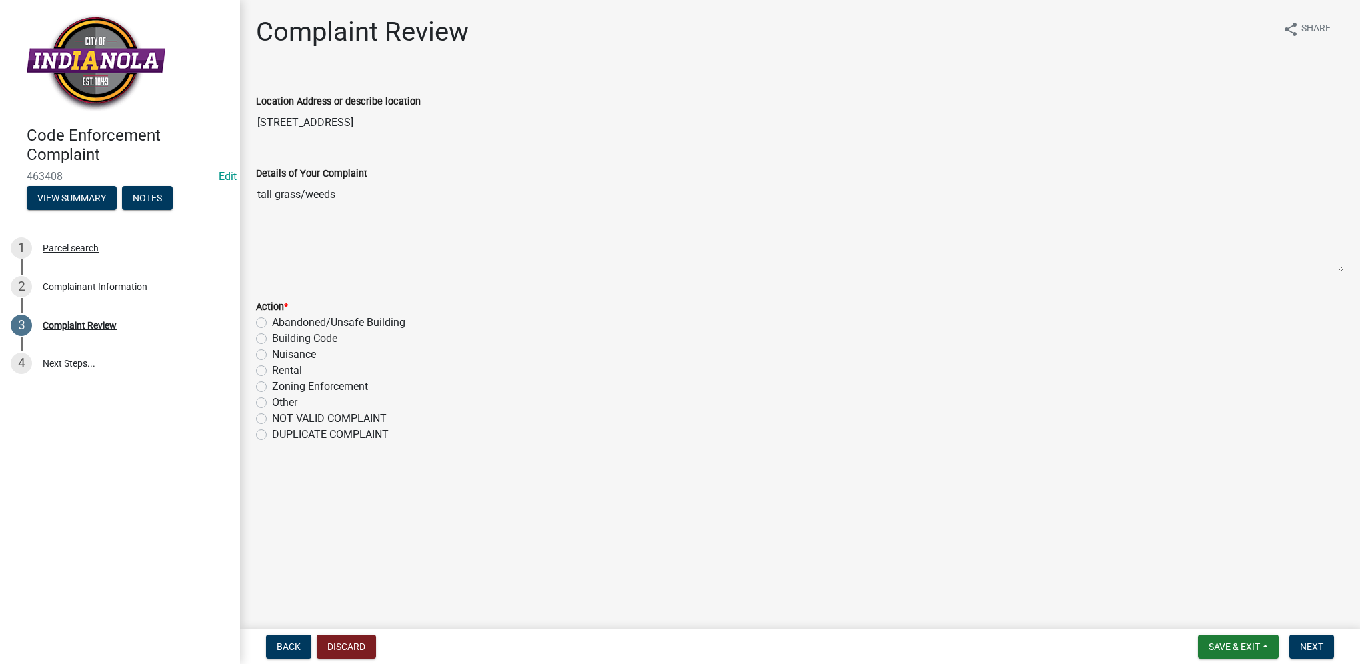
click at [267, 357] on div "Nuisance" at bounding box center [800, 355] width 1088 height 16
click at [272, 352] on label "Nuisance" at bounding box center [294, 355] width 44 height 16
click at [272, 352] on input "Nuisance" at bounding box center [276, 351] width 9 height 9
radio input "true"
click at [1315, 648] on span "Next" at bounding box center [1311, 647] width 23 height 11
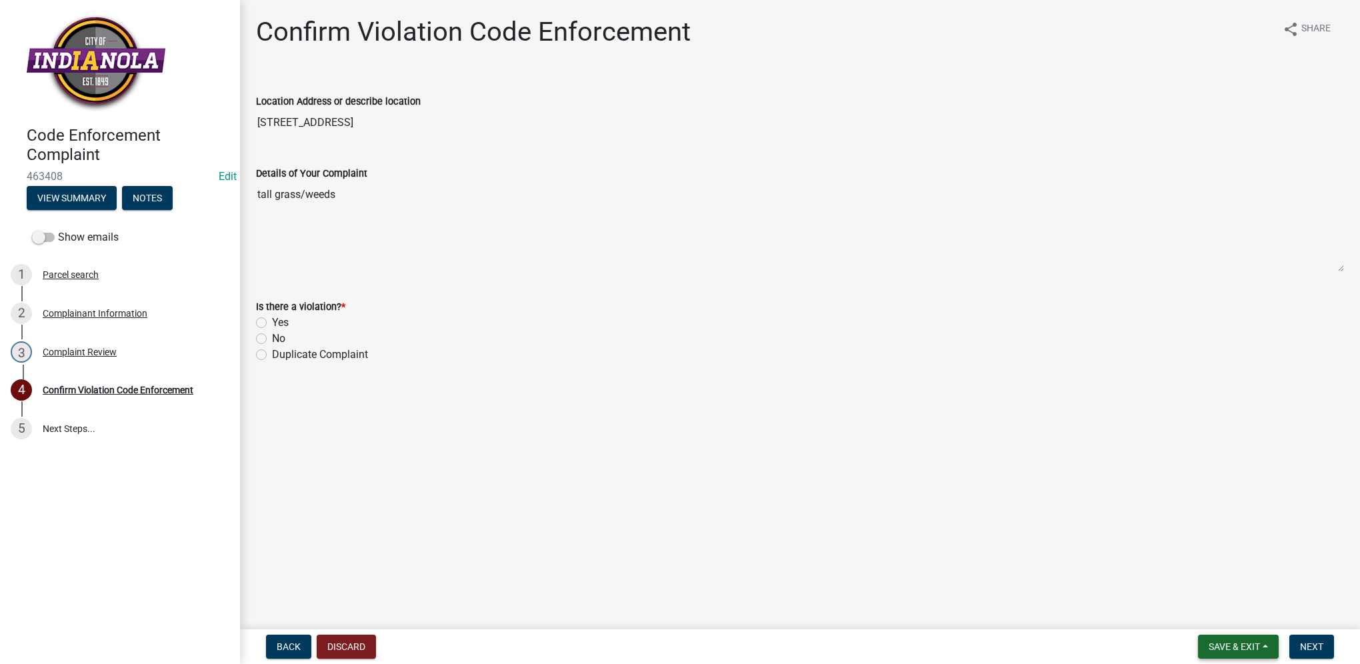
click at [1265, 650] on button "Save & Exit" at bounding box center [1238, 647] width 81 height 24
click at [1261, 611] on button "Save & Exit" at bounding box center [1225, 612] width 107 height 32
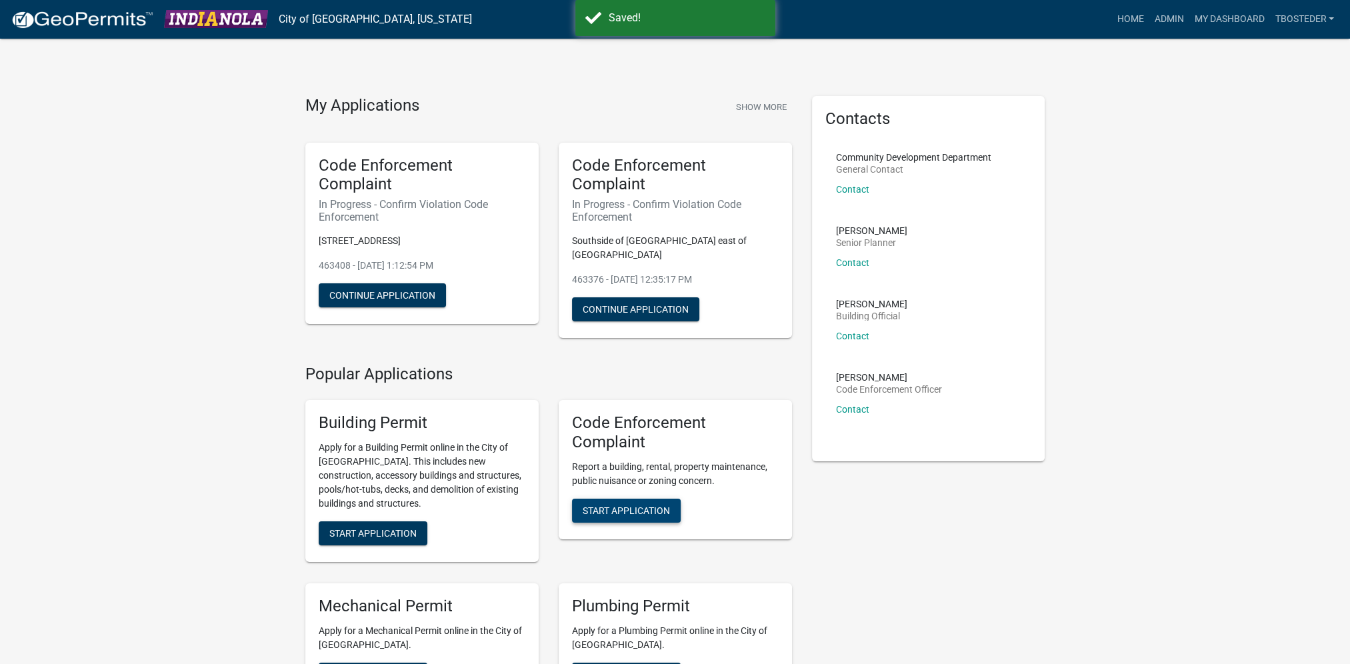
click at [641, 499] on button "Start Application" at bounding box center [626, 511] width 109 height 24
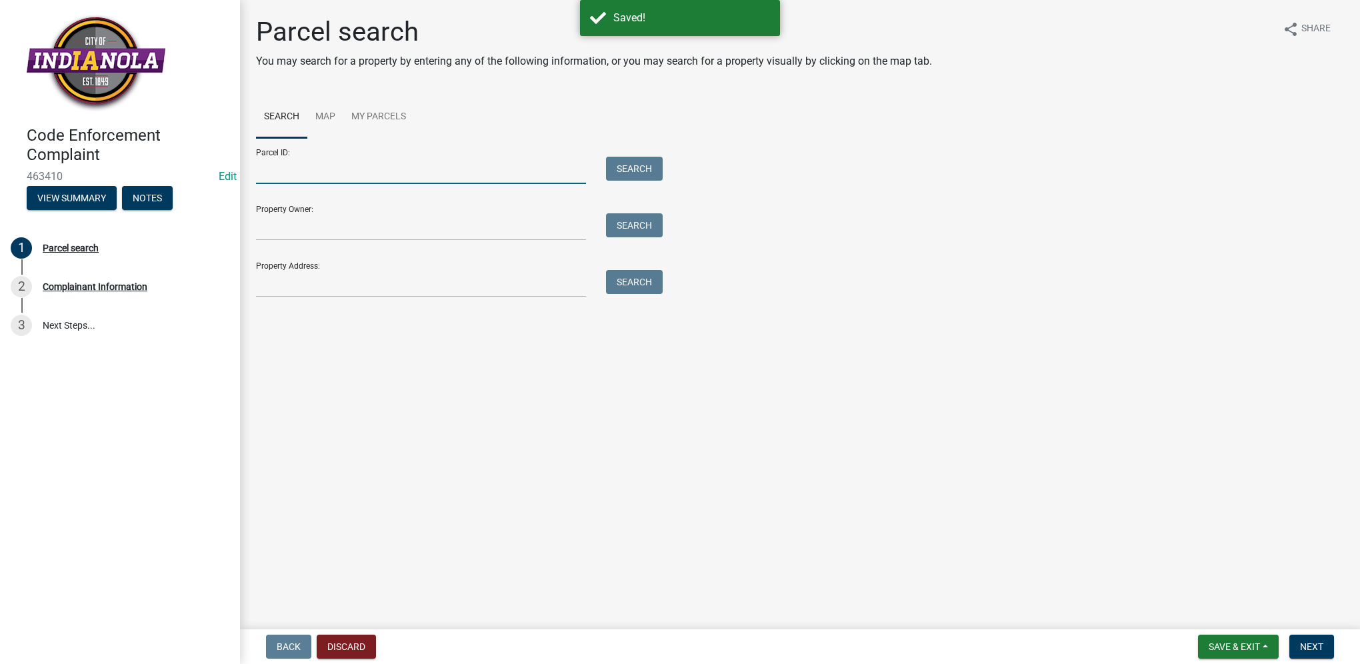
click at [371, 173] on input "Parcel ID:" at bounding box center [421, 170] width 330 height 27
paste input "48030010031"
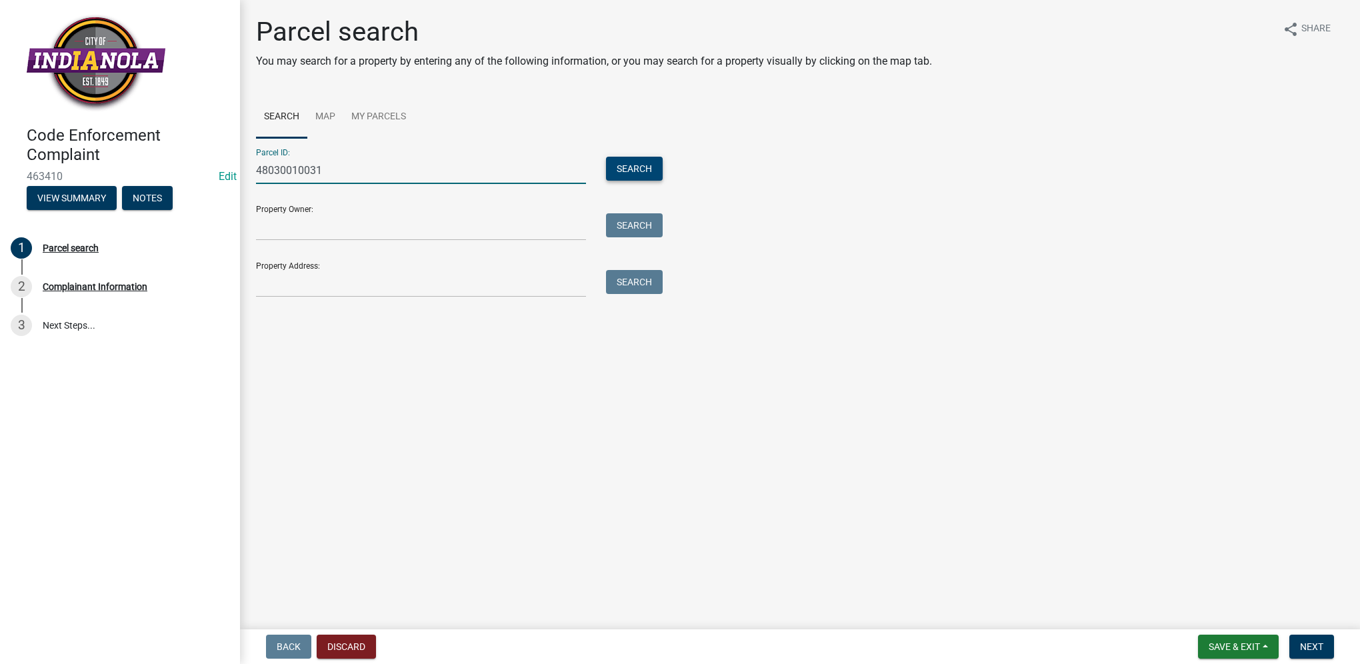
type input "48030010031"
click at [632, 163] on button "Search" at bounding box center [634, 169] width 57 height 24
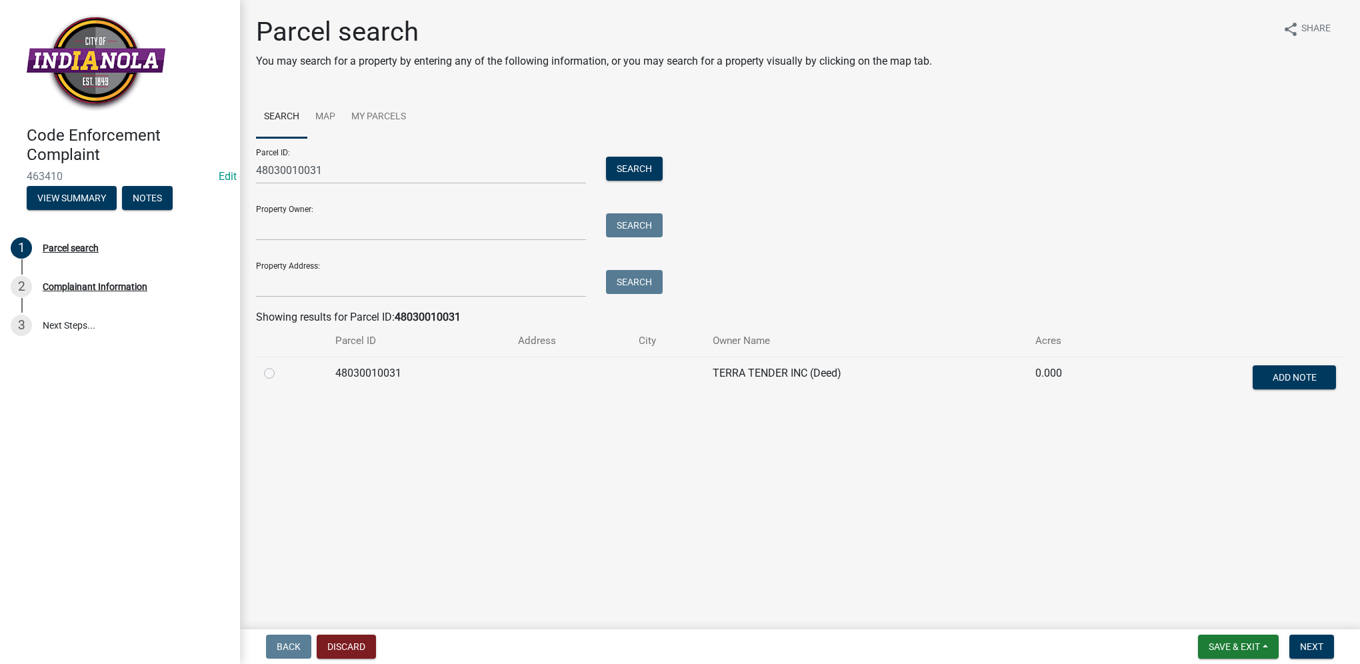
click at [280, 365] on label at bounding box center [280, 365] width 0 height 0
click at [280, 373] on input "radio" at bounding box center [284, 369] width 9 height 9
radio input "true"
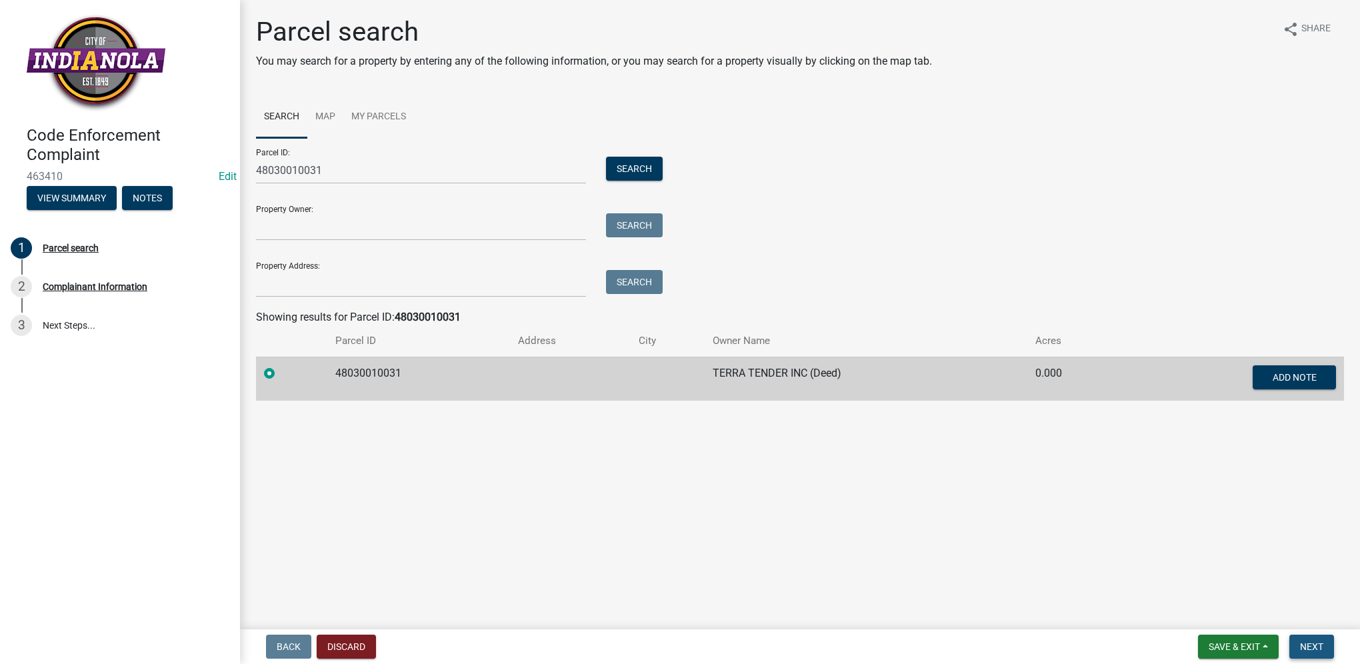
click at [1299, 649] on button "Next" at bounding box center [1312, 647] width 45 height 24
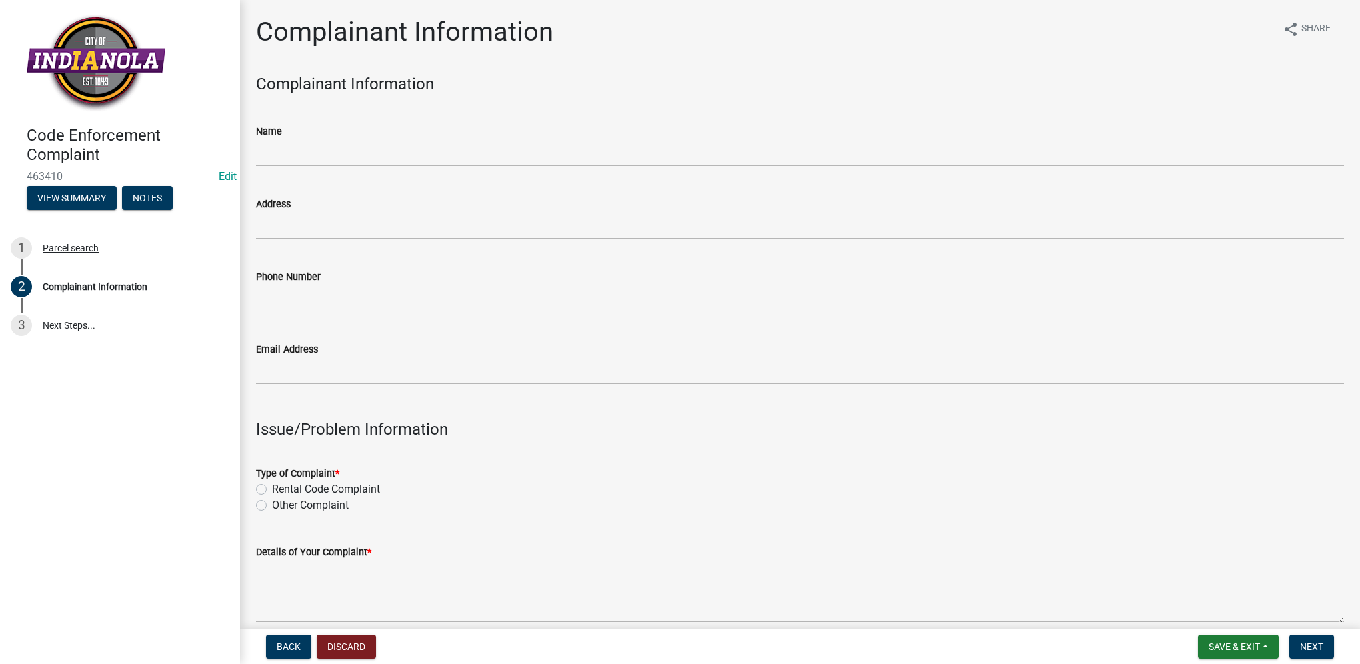
click at [272, 504] on label "Other Complaint" at bounding box center [310, 505] width 77 height 16
click at [272, 504] on input "Other Complaint" at bounding box center [276, 501] width 9 height 9
radio input "true"
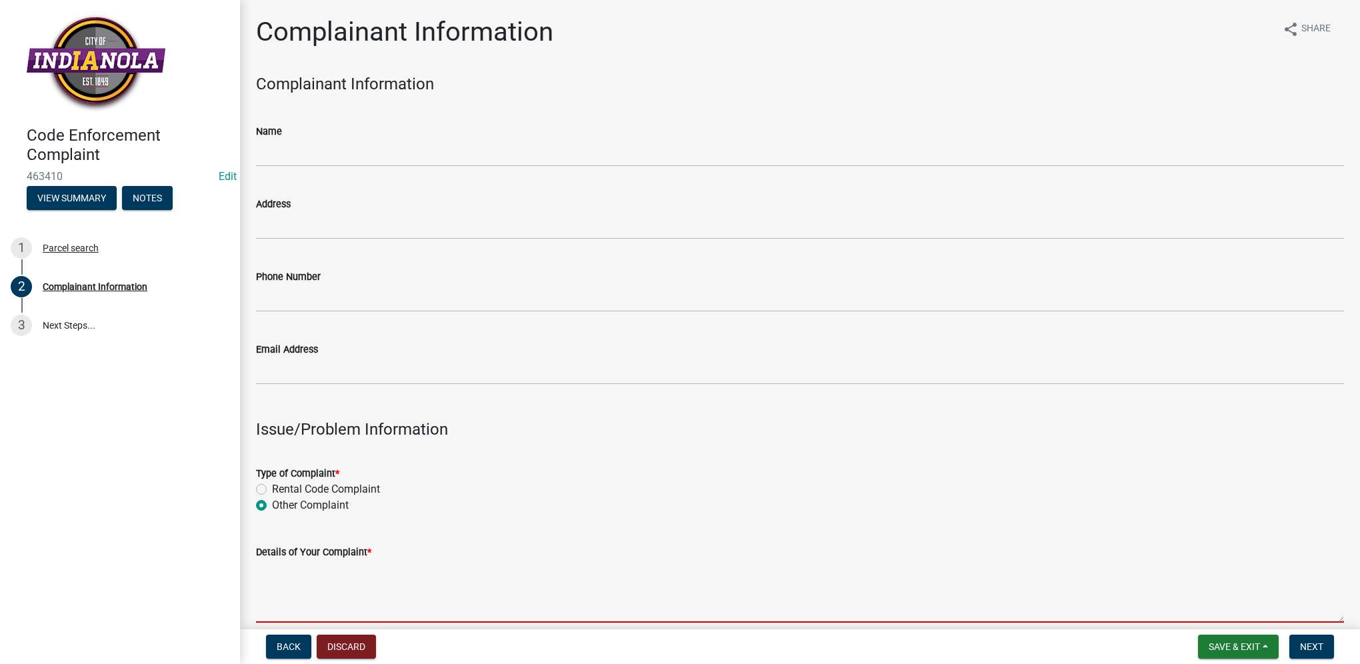
click at [383, 575] on textarea "Details of Your Complaint *" at bounding box center [800, 591] width 1088 height 63
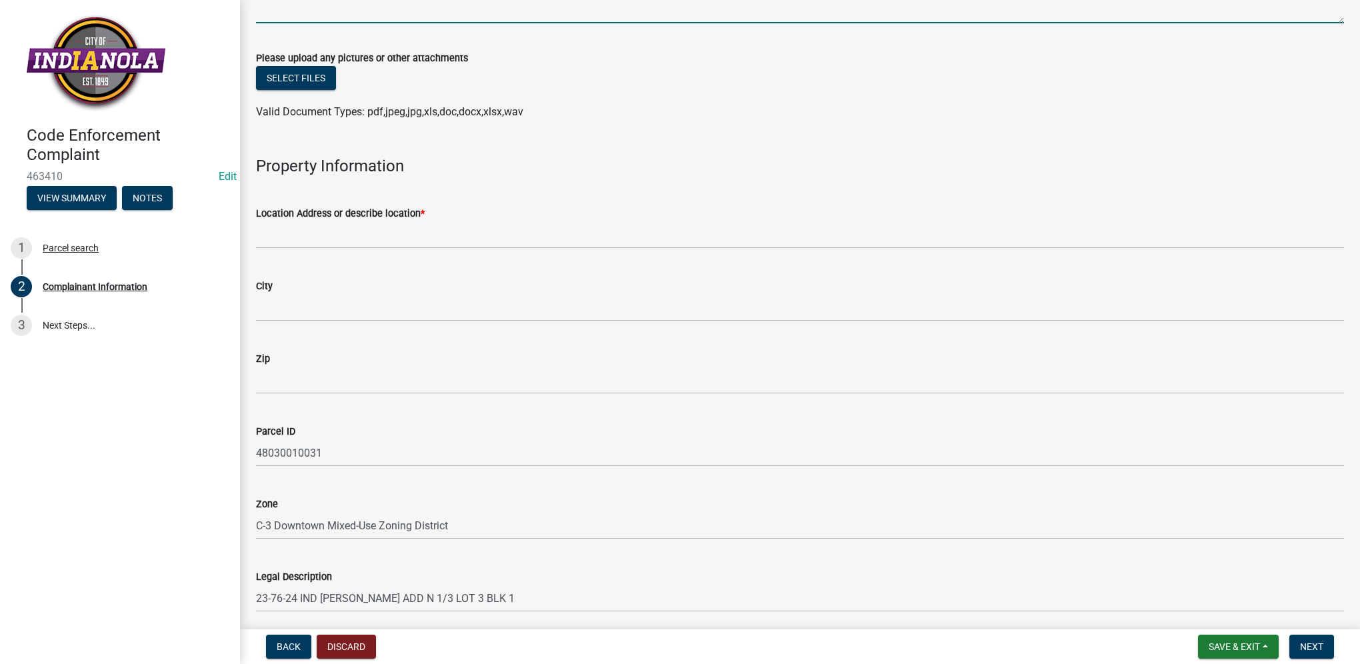
scroll to position [600, 0]
type textarea "tall grass/weeds"
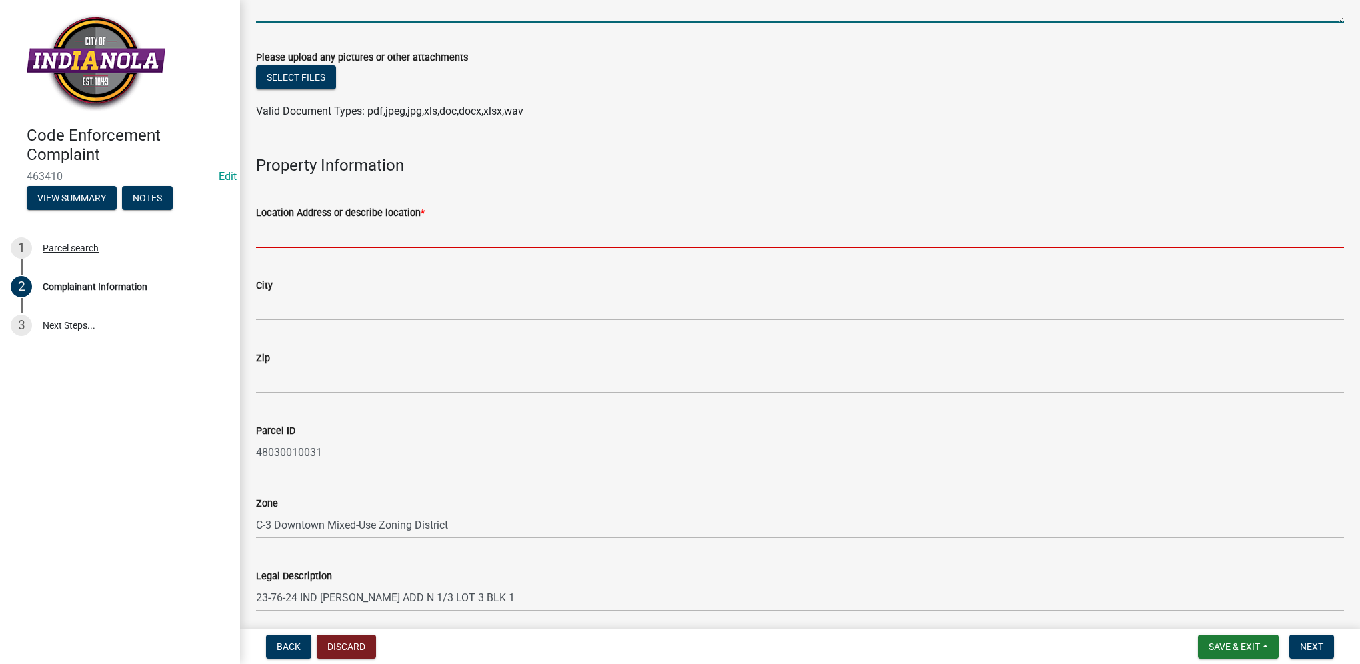
click at [303, 234] on input "Location Address or describe location *" at bounding box center [800, 234] width 1088 height 27
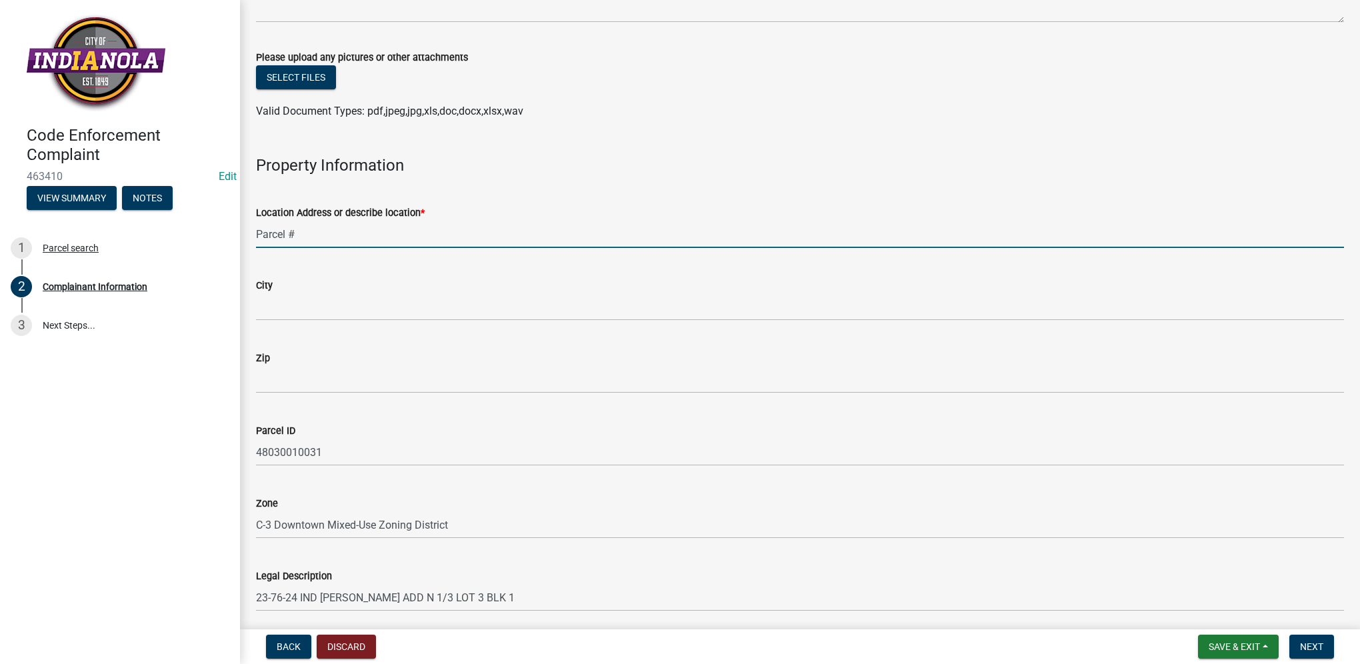
paste input "48030010031"
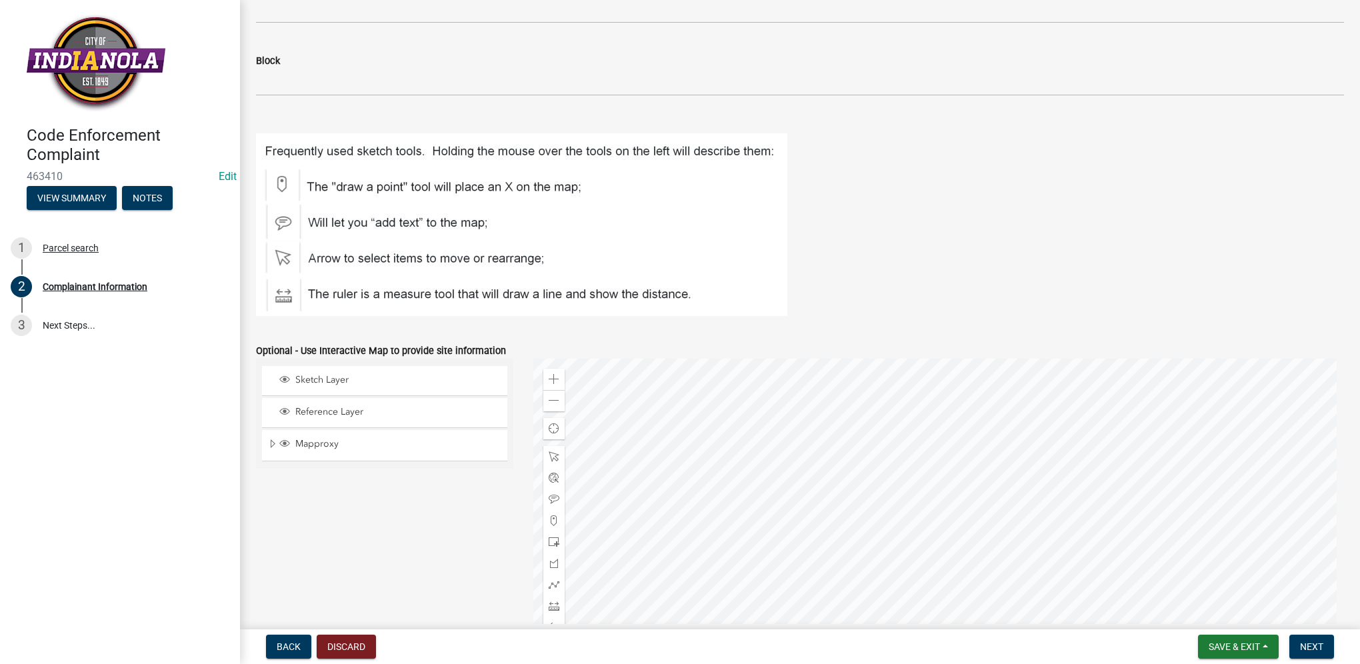
scroll to position [1519, 0]
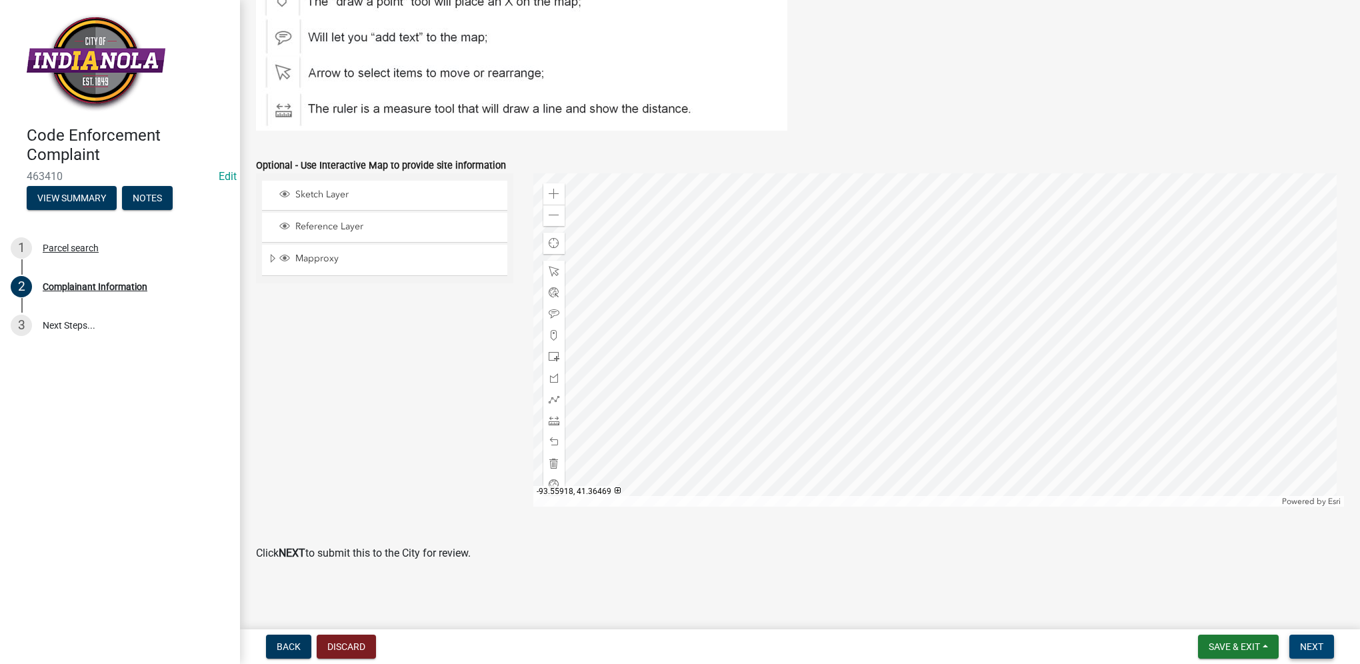
type input "Parcel #48030010031"
click at [1303, 654] on button "Next" at bounding box center [1312, 647] width 45 height 24
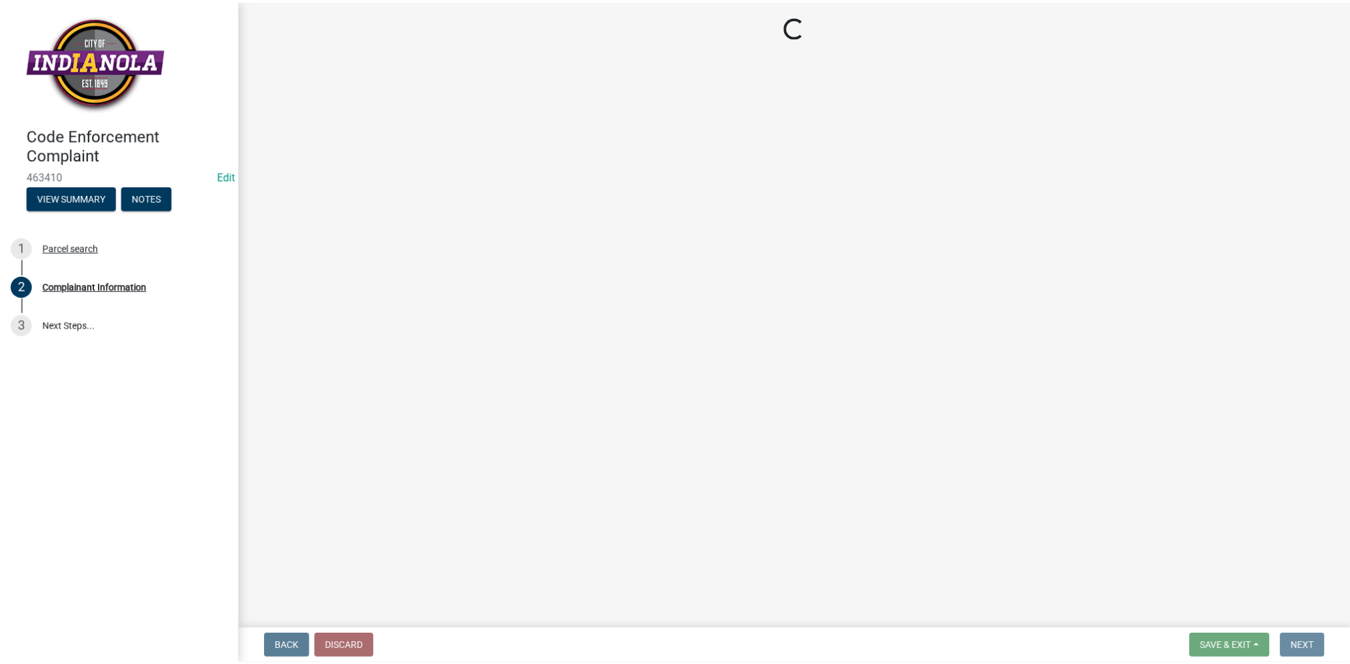
scroll to position [0, 0]
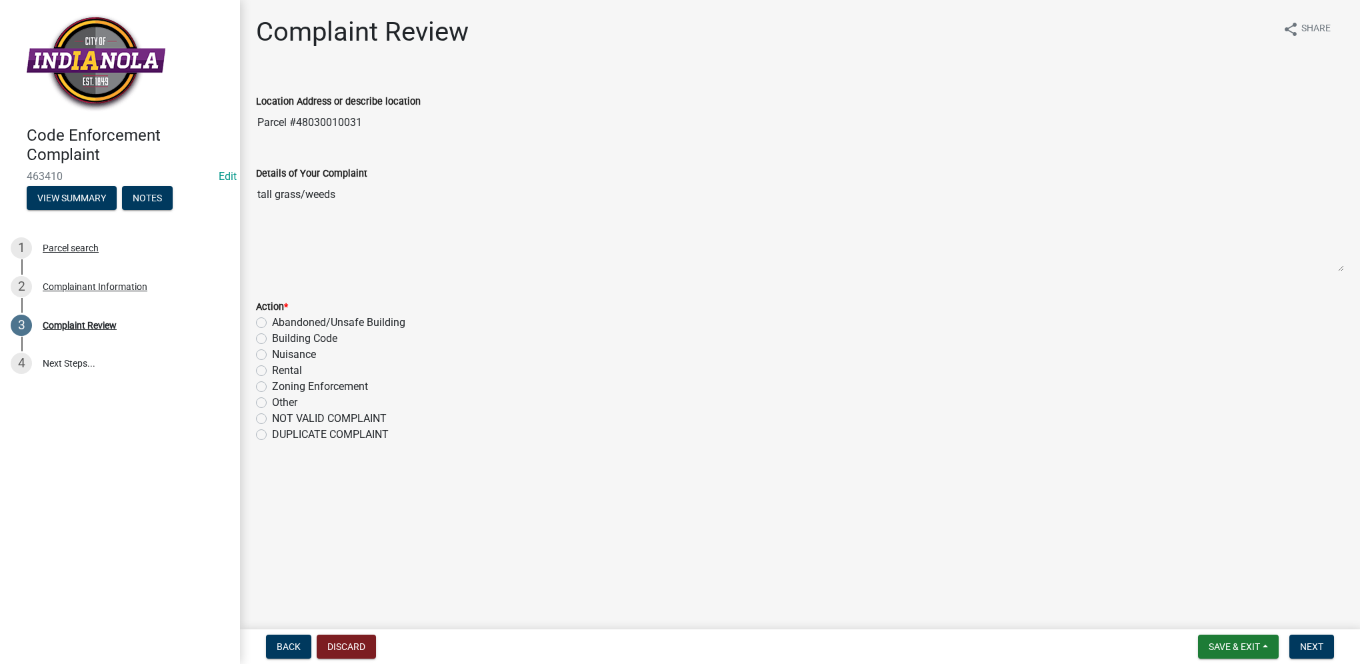
click at [272, 355] on label "Nuisance" at bounding box center [294, 355] width 44 height 16
click at [272, 355] on input "Nuisance" at bounding box center [276, 351] width 9 height 9
radio input "true"
click at [1296, 638] on button "Next" at bounding box center [1312, 647] width 45 height 24
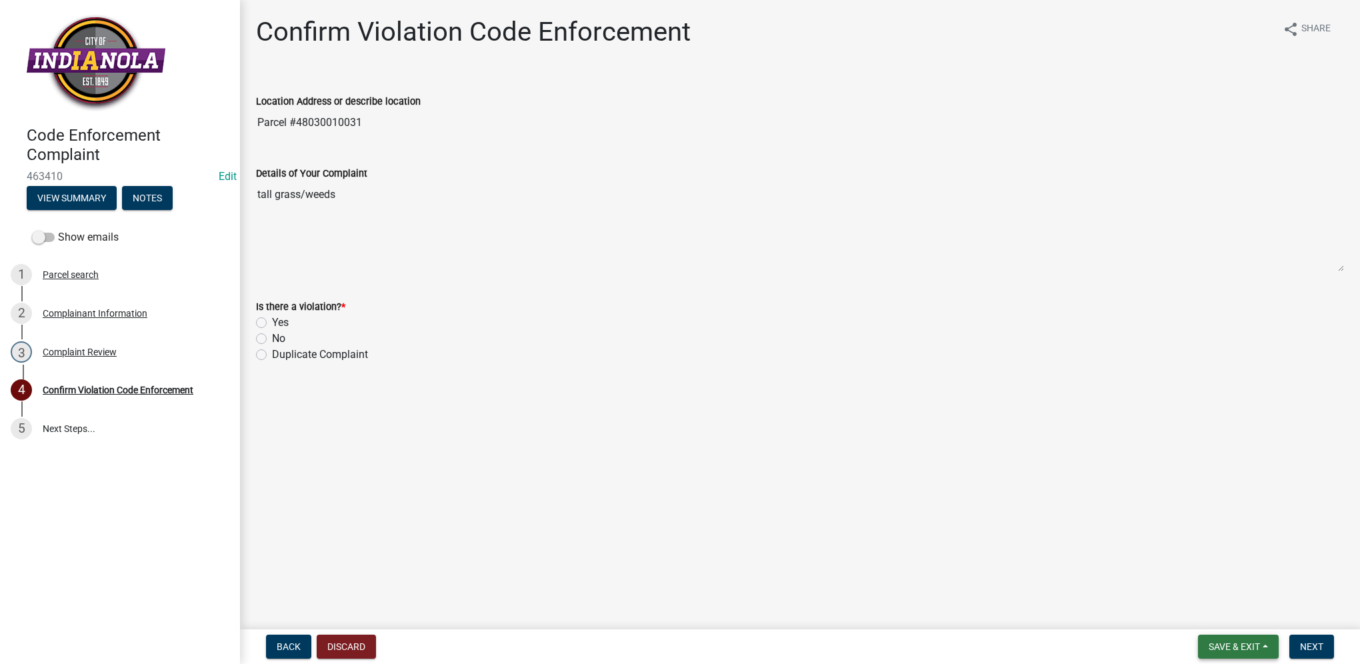
click at [1244, 642] on span "Save & Exit" at bounding box center [1234, 647] width 51 height 11
click at [1251, 622] on button "Save & Exit" at bounding box center [1225, 612] width 107 height 32
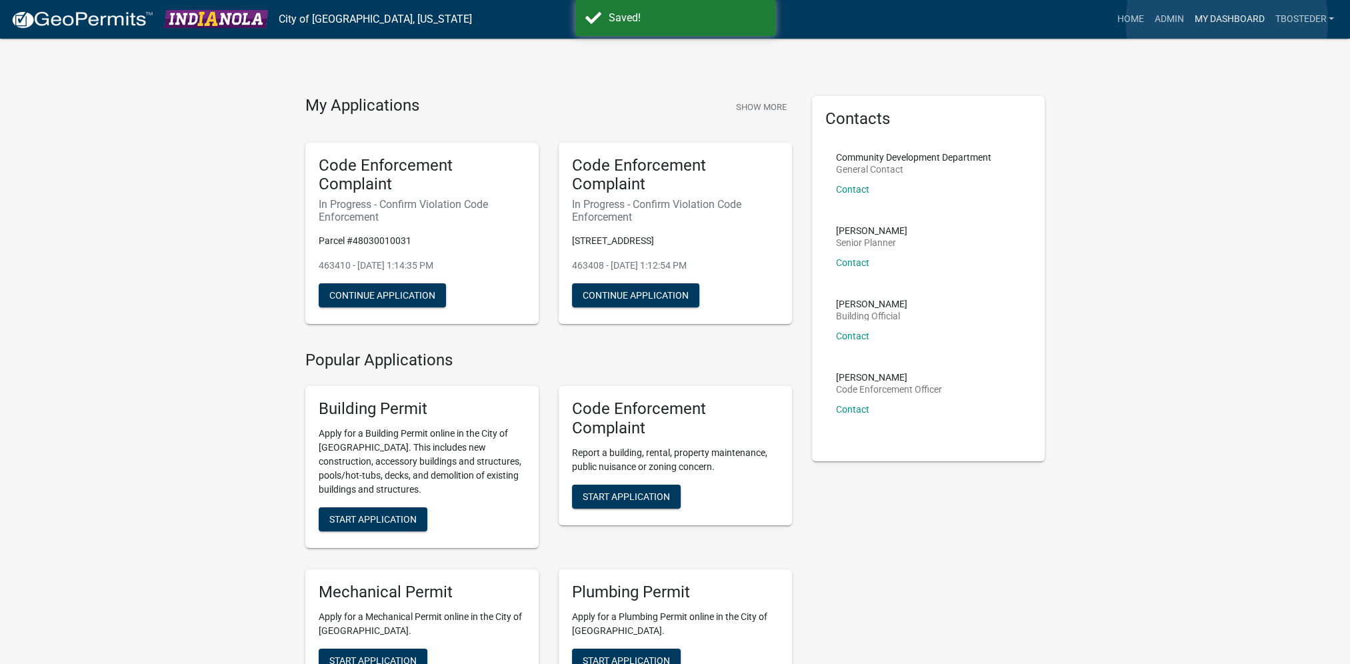
click at [1227, 21] on link "My Dashboard" at bounding box center [1229, 19] width 81 height 25
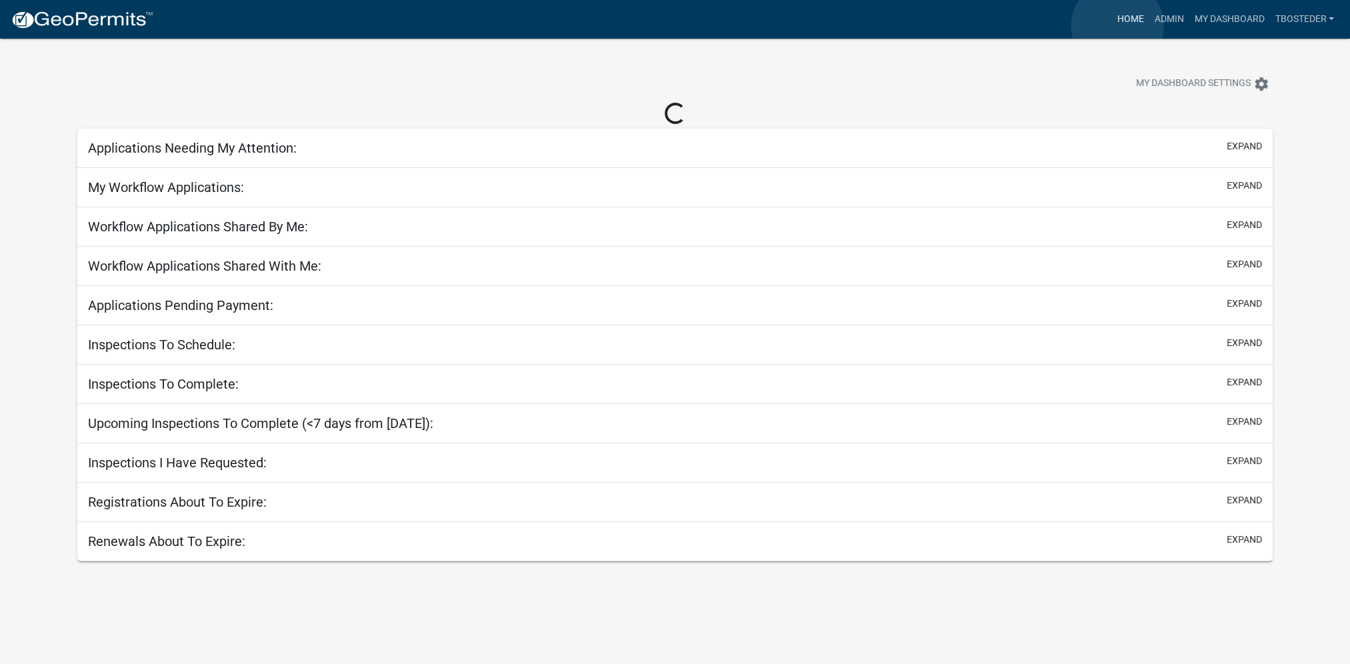
click at [1118, 25] on link "Home" at bounding box center [1130, 19] width 37 height 25
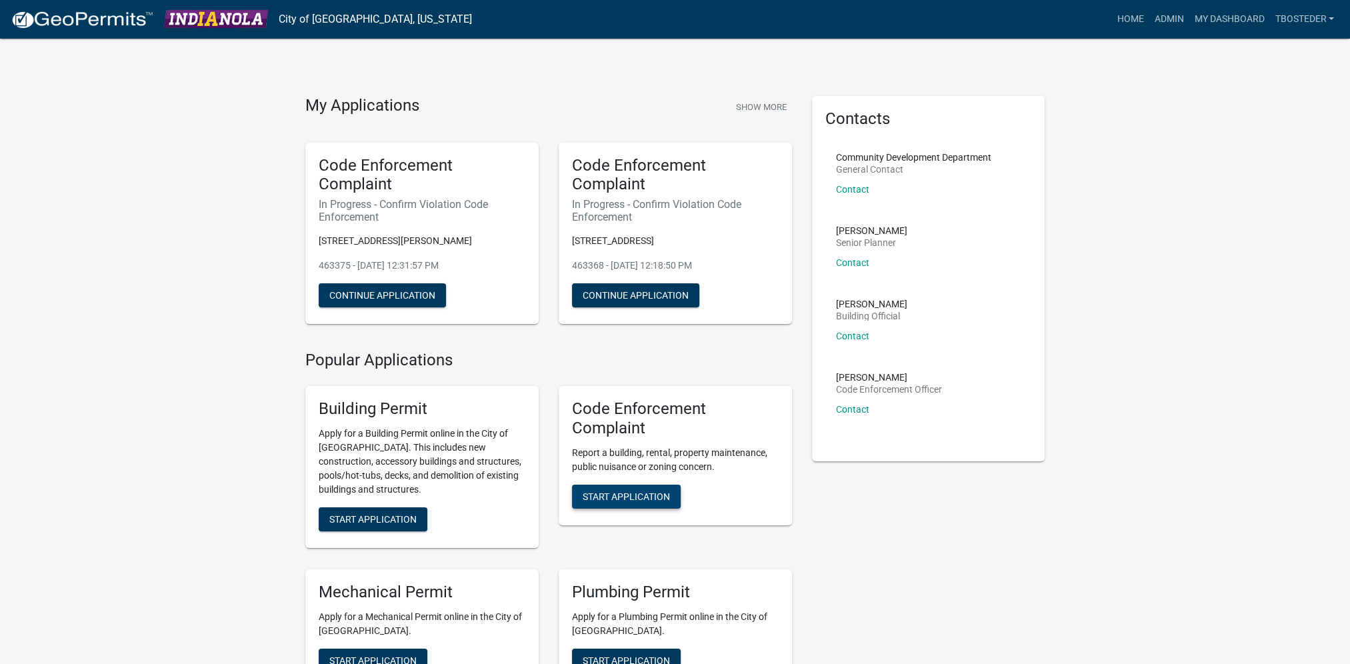
click at [636, 495] on span "Start Application" at bounding box center [626, 496] width 87 height 11
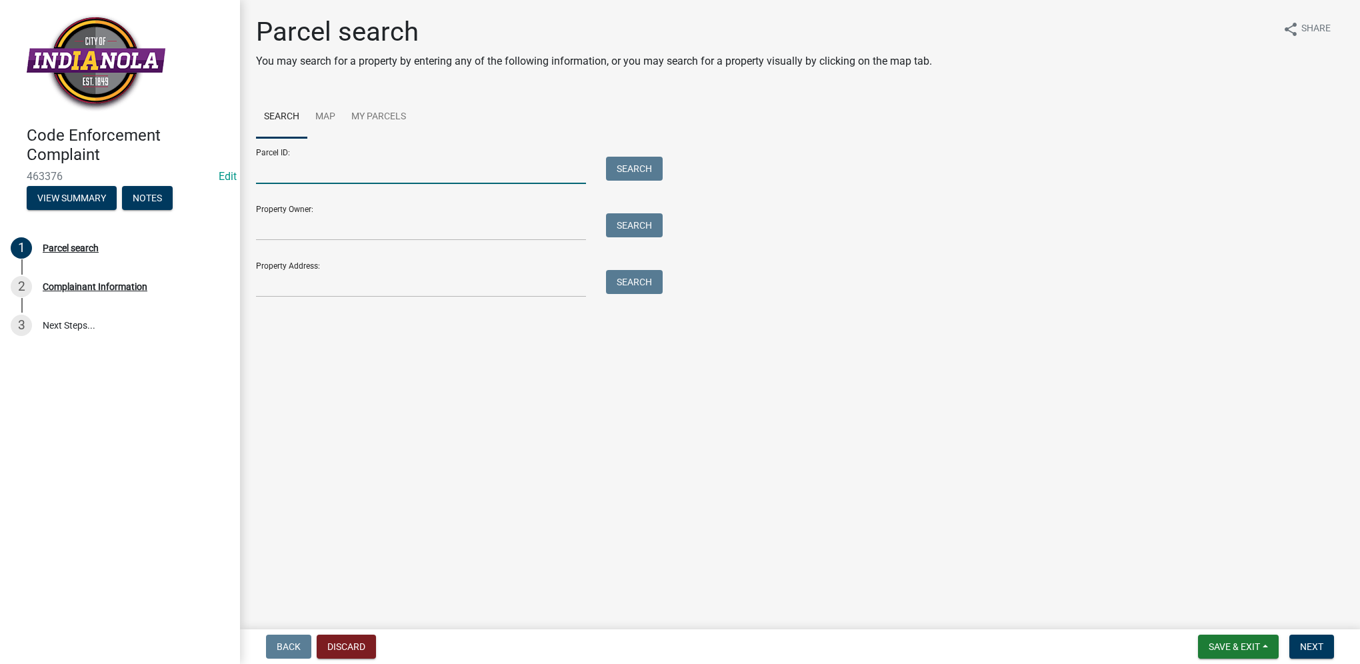
click at [261, 167] on input "Parcel ID:" at bounding box center [421, 170] width 330 height 27
paste input "49360000020"
type input "49360000020"
click at [660, 173] on button "Search" at bounding box center [634, 169] width 57 height 24
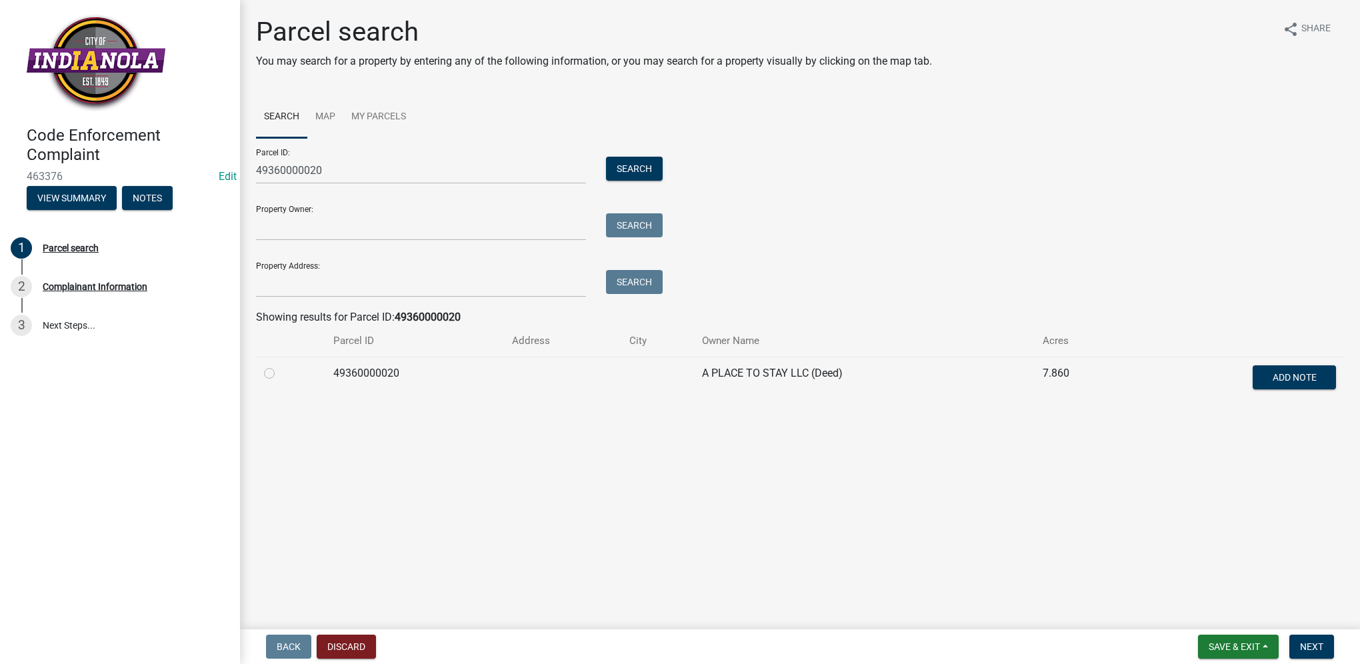
click at [280, 365] on label at bounding box center [280, 365] width 0 height 0
click at [280, 373] on input "radio" at bounding box center [284, 369] width 9 height 9
radio input "true"
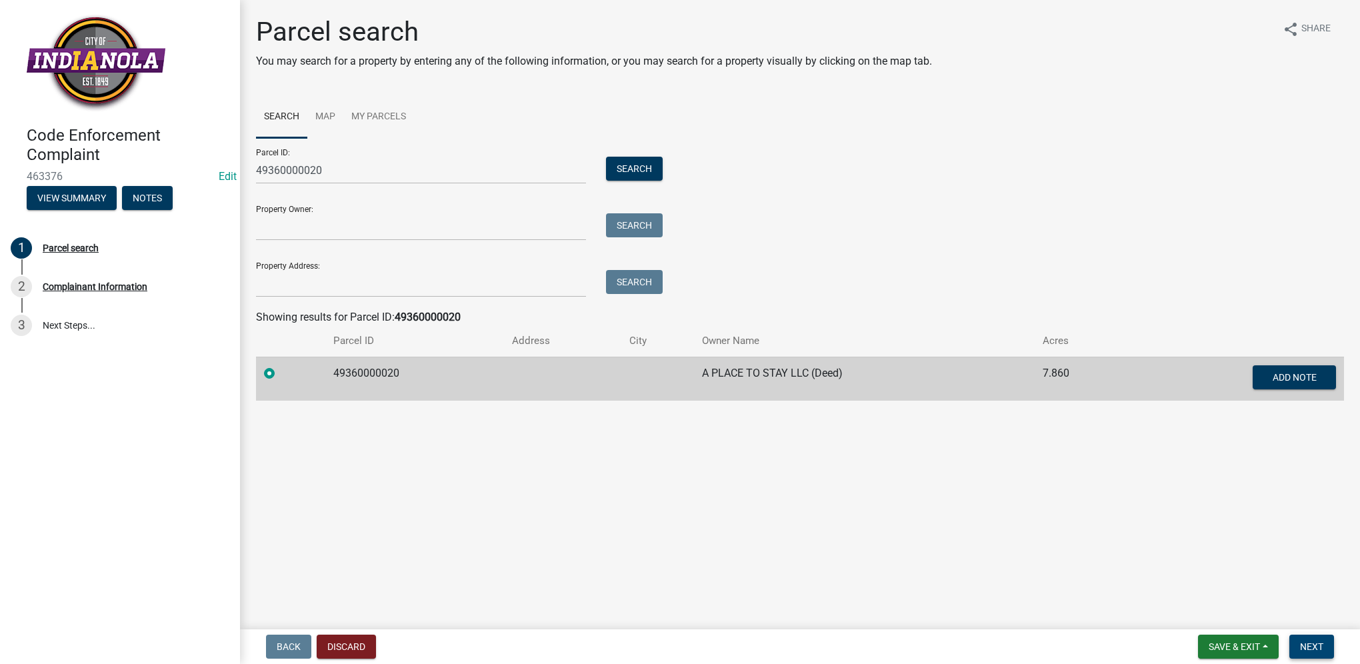
click at [1310, 650] on span "Next" at bounding box center [1311, 647] width 23 height 11
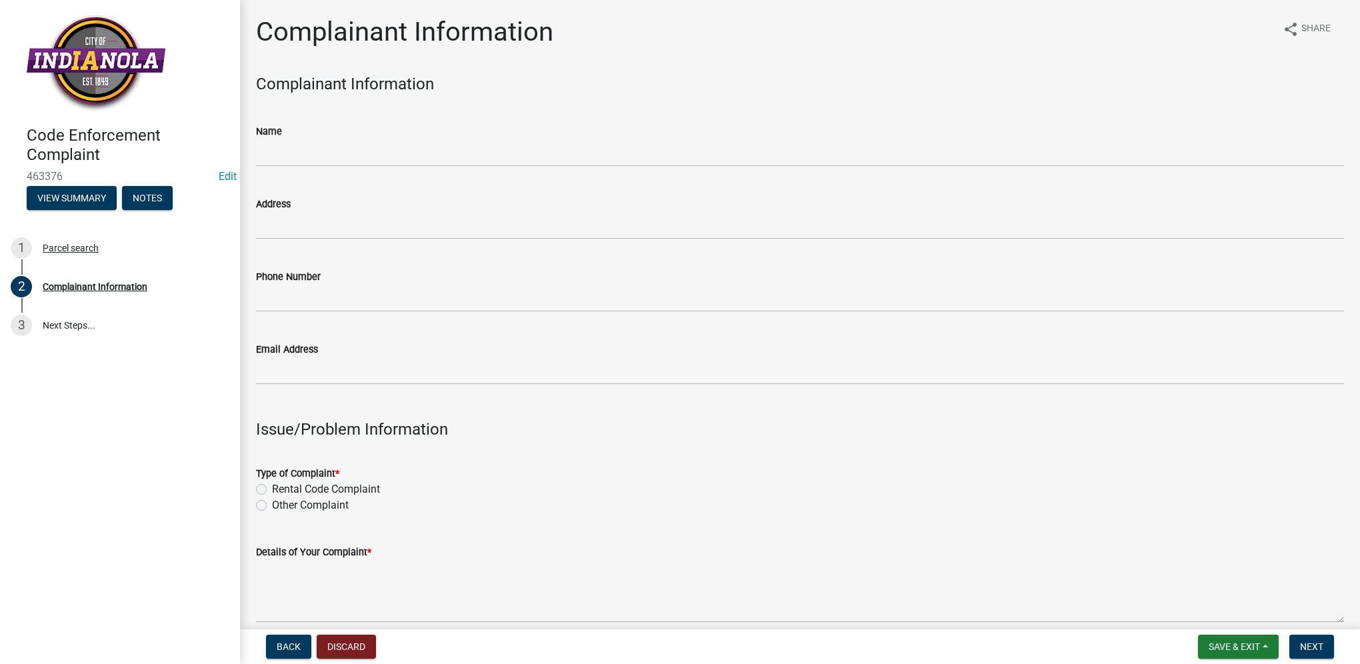
click at [267, 505] on div "Other Complaint" at bounding box center [800, 505] width 1088 height 16
click at [272, 507] on label "Other Complaint" at bounding box center [310, 505] width 77 height 16
click at [272, 506] on input "Other Complaint" at bounding box center [276, 501] width 9 height 9
radio input "true"
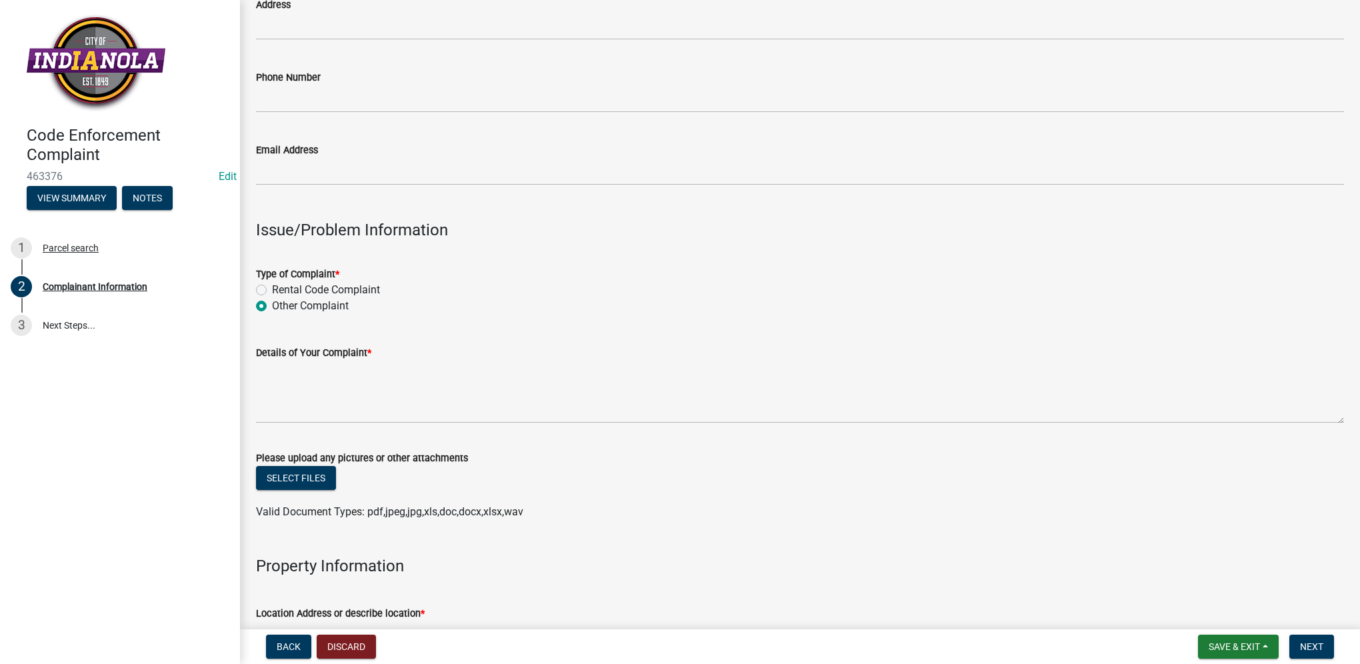
scroll to position [200, 0]
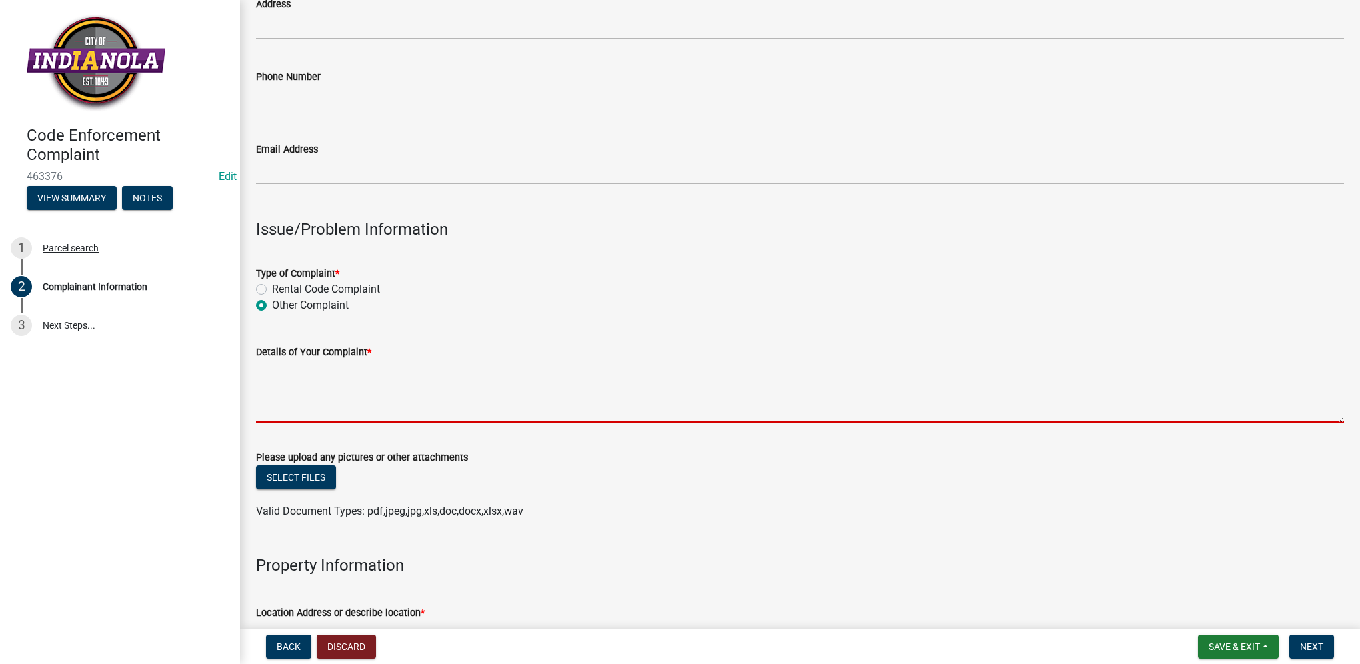
click at [319, 386] on textarea "Details of Your Complaint *" at bounding box center [800, 391] width 1088 height 63
paste textarea "Sidewalk problems, buckling."
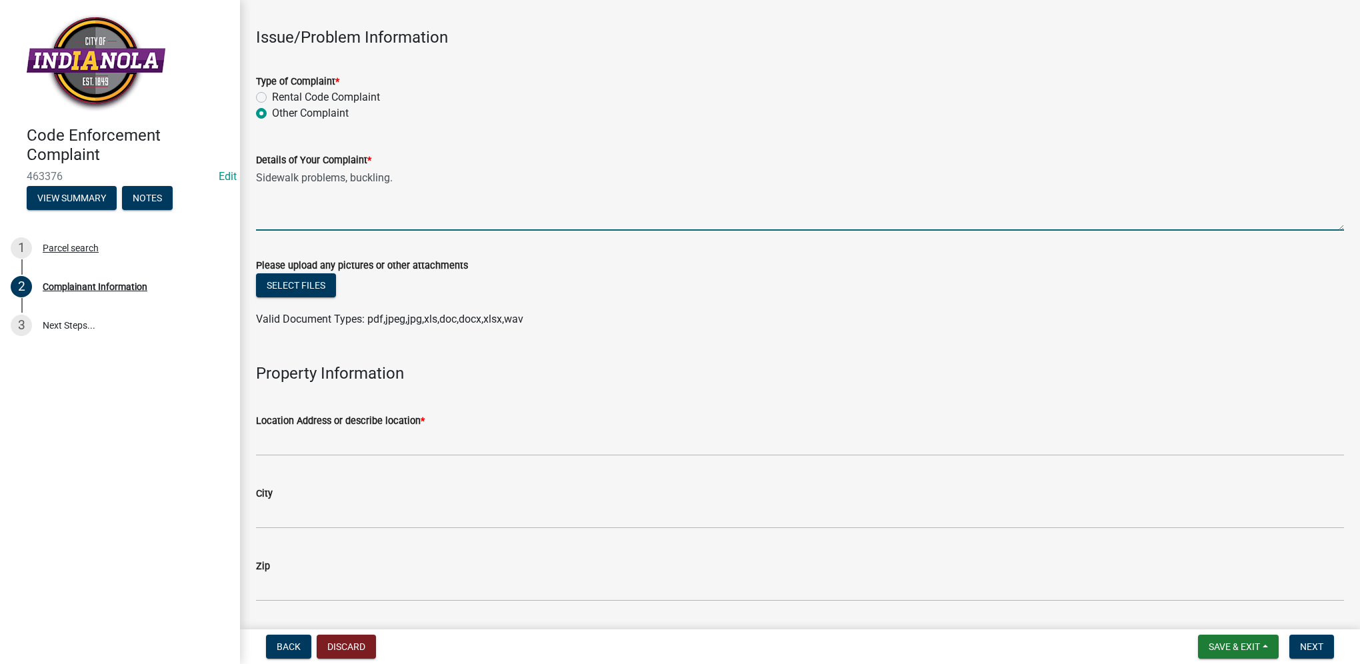
scroll to position [400, 0]
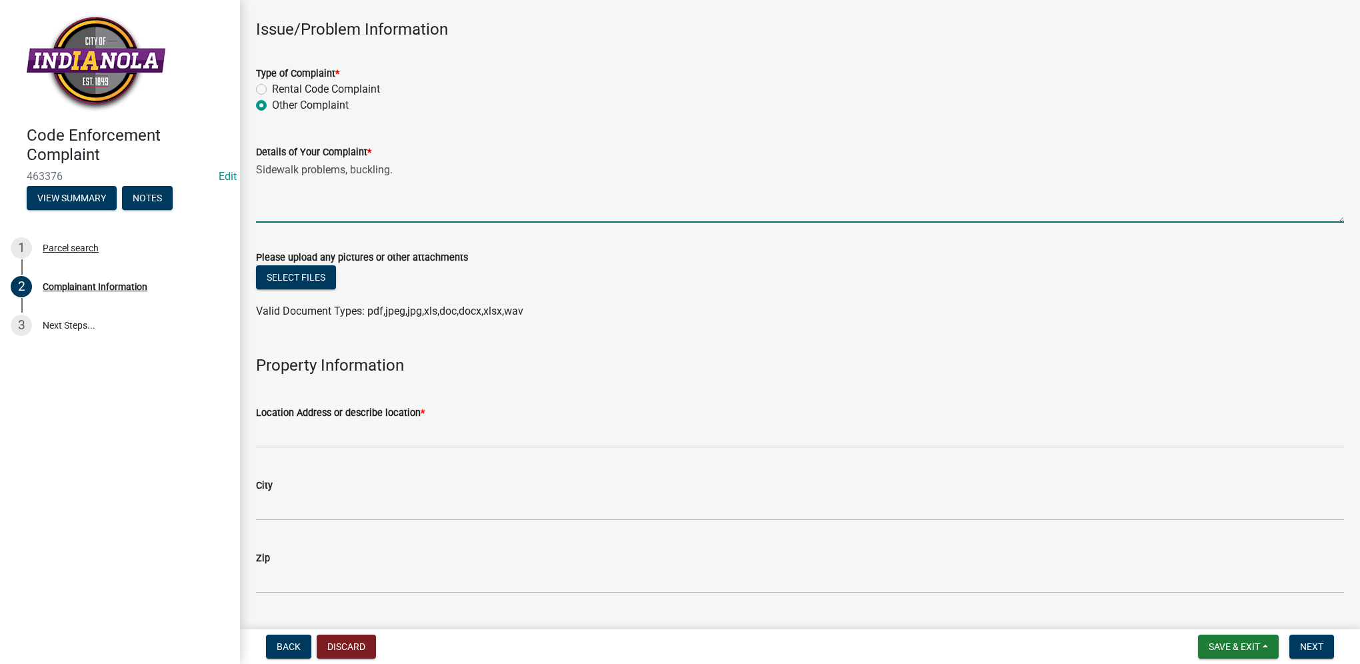
type textarea "Sidewalk problems, buckling."
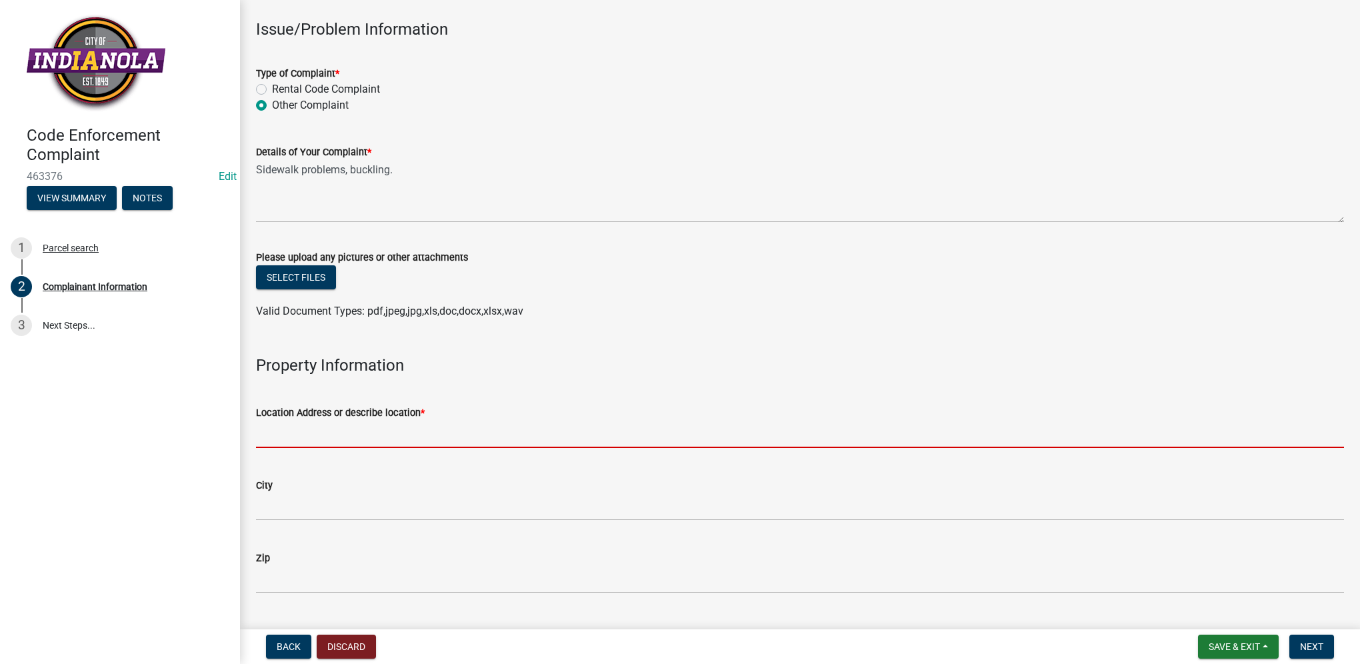
click at [461, 433] on input "Location Address or describe location *" at bounding box center [800, 434] width 1088 height 27
click at [493, 434] on input "Location Address or describe location *" at bounding box center [800, 434] width 1088 height 27
paste input "Southside of [GEOGRAPHIC_DATA] east of [GEOGRAPHIC_DATA]"
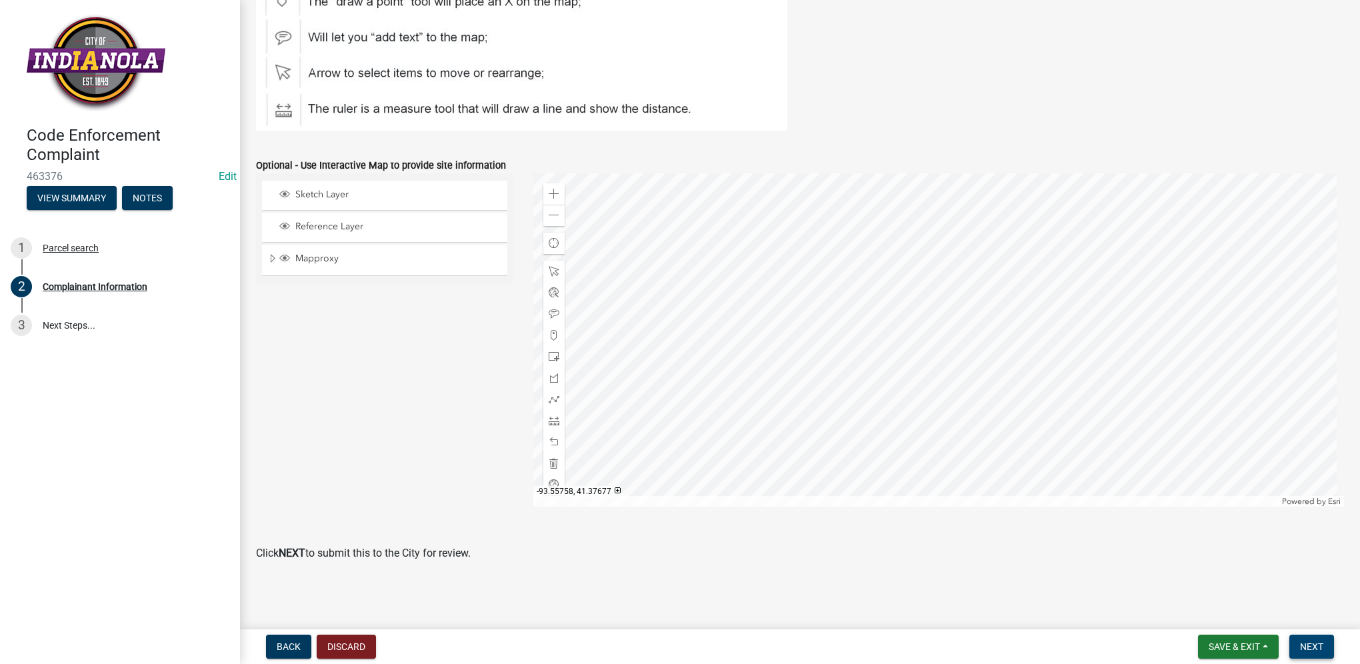
type input "Southside of [GEOGRAPHIC_DATA] east of [GEOGRAPHIC_DATA]"
click at [1302, 645] on span "Next" at bounding box center [1311, 647] width 23 height 11
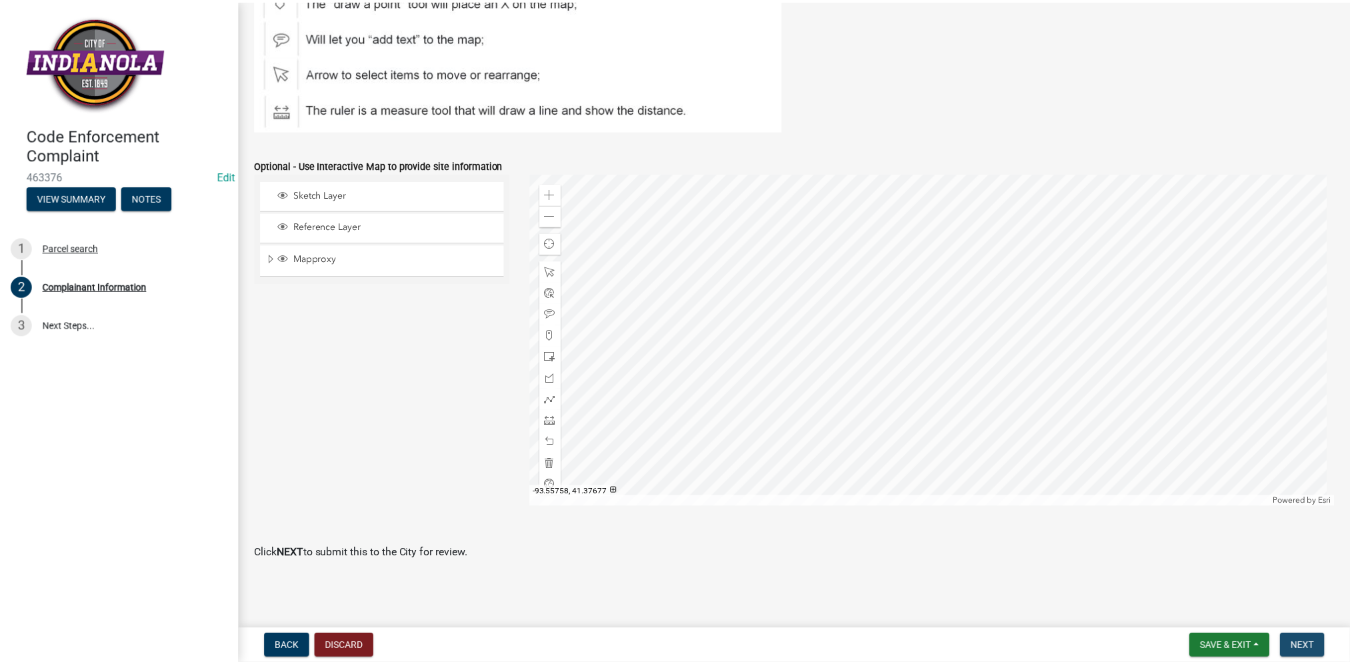
scroll to position [0, 0]
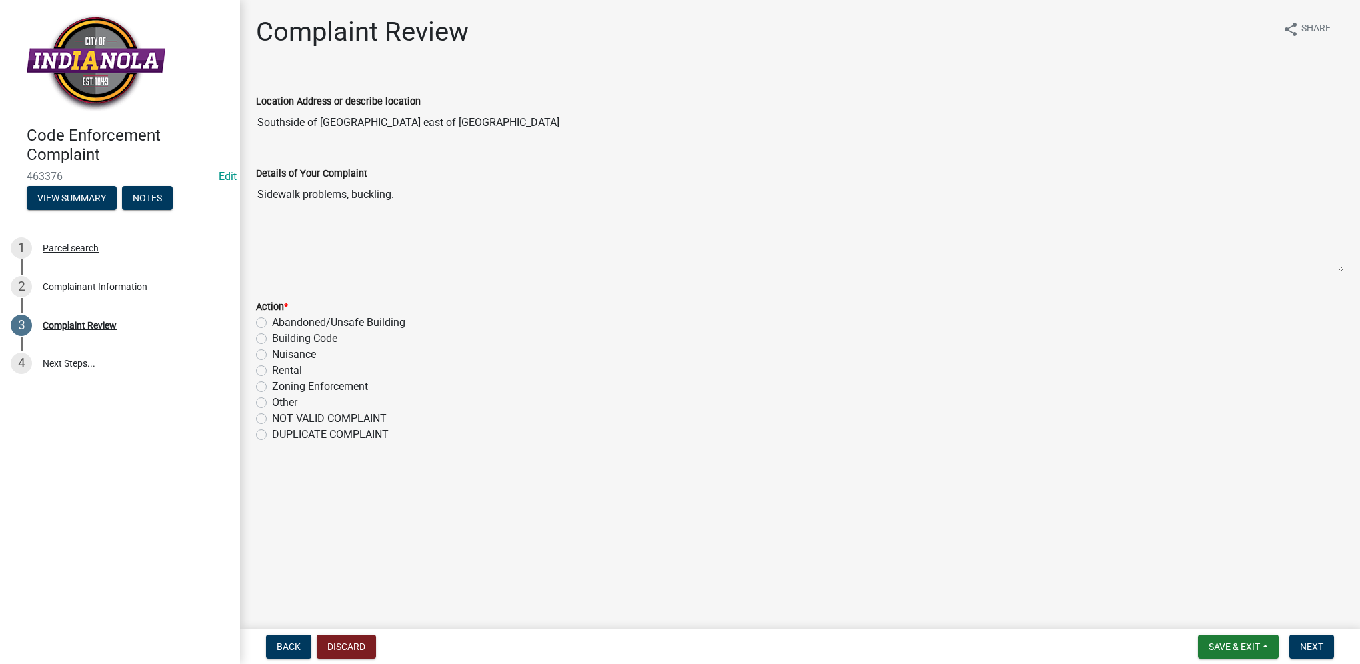
click at [272, 354] on label "Nuisance" at bounding box center [294, 355] width 44 height 16
click at [272, 354] on input "Nuisance" at bounding box center [276, 351] width 9 height 9
radio input "true"
click at [1328, 648] on button "Next" at bounding box center [1312, 647] width 45 height 24
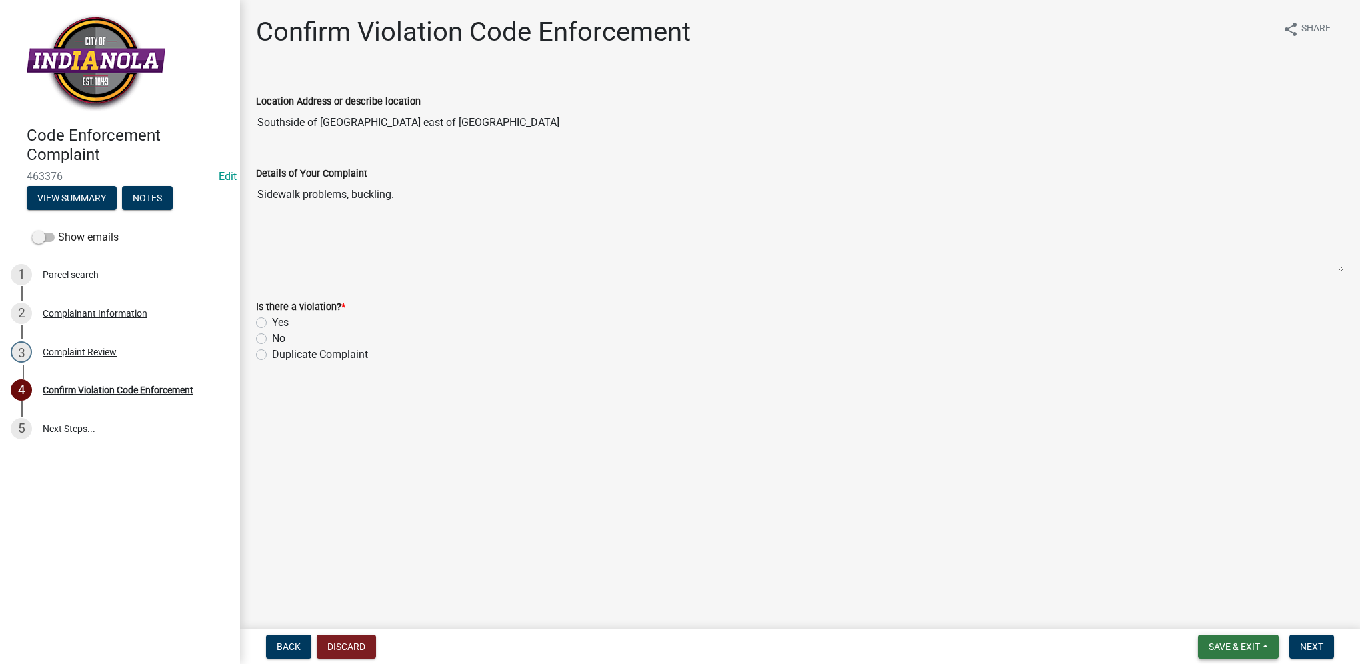
click at [1243, 647] on span "Save & Exit" at bounding box center [1234, 647] width 51 height 11
click at [1241, 616] on button "Save & Exit" at bounding box center [1225, 612] width 107 height 32
